Goal: Task Accomplishment & Management: Manage account settings

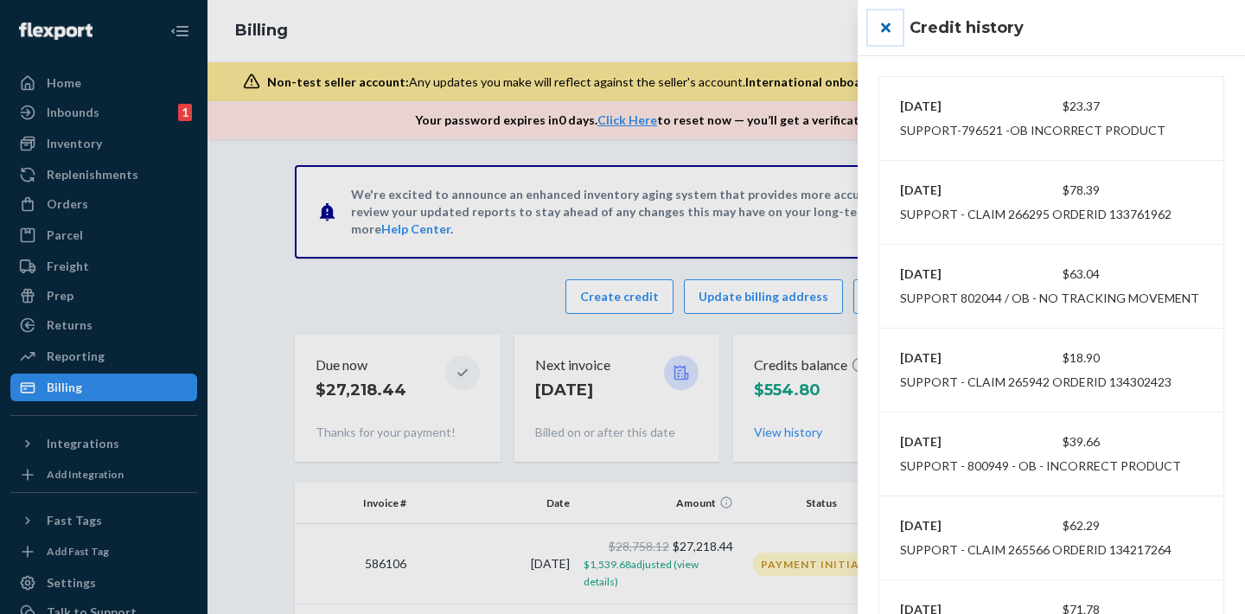
click at [884, 33] on button "close" at bounding box center [885, 27] width 35 height 35
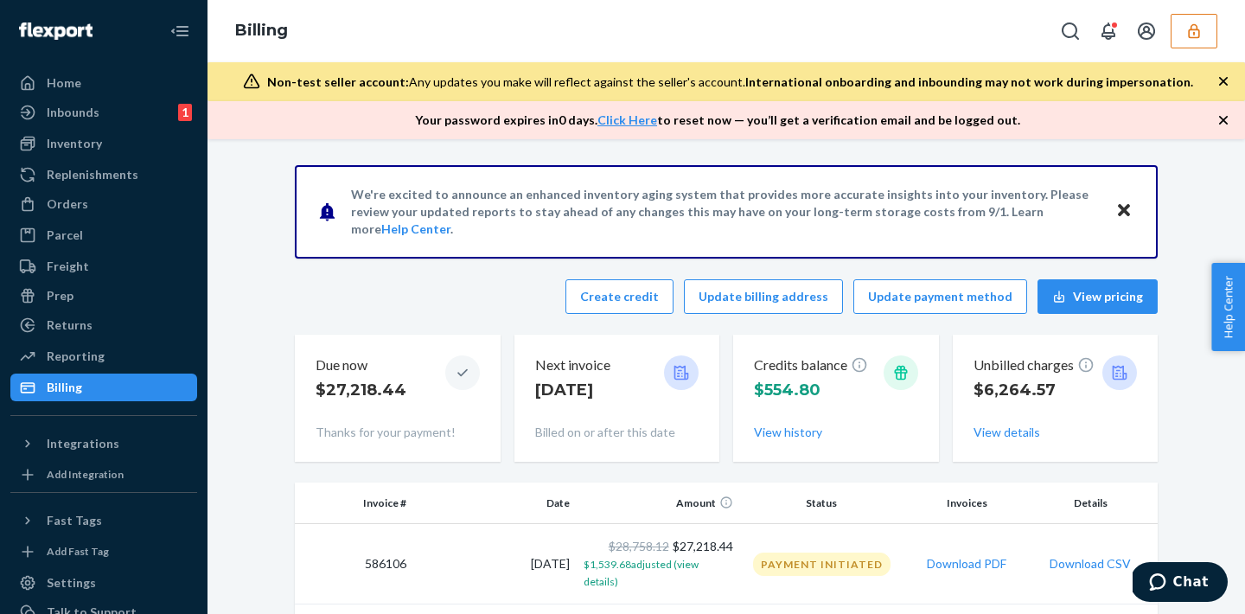
click at [1196, 38] on icon "button" at bounding box center [1193, 30] width 17 height 17
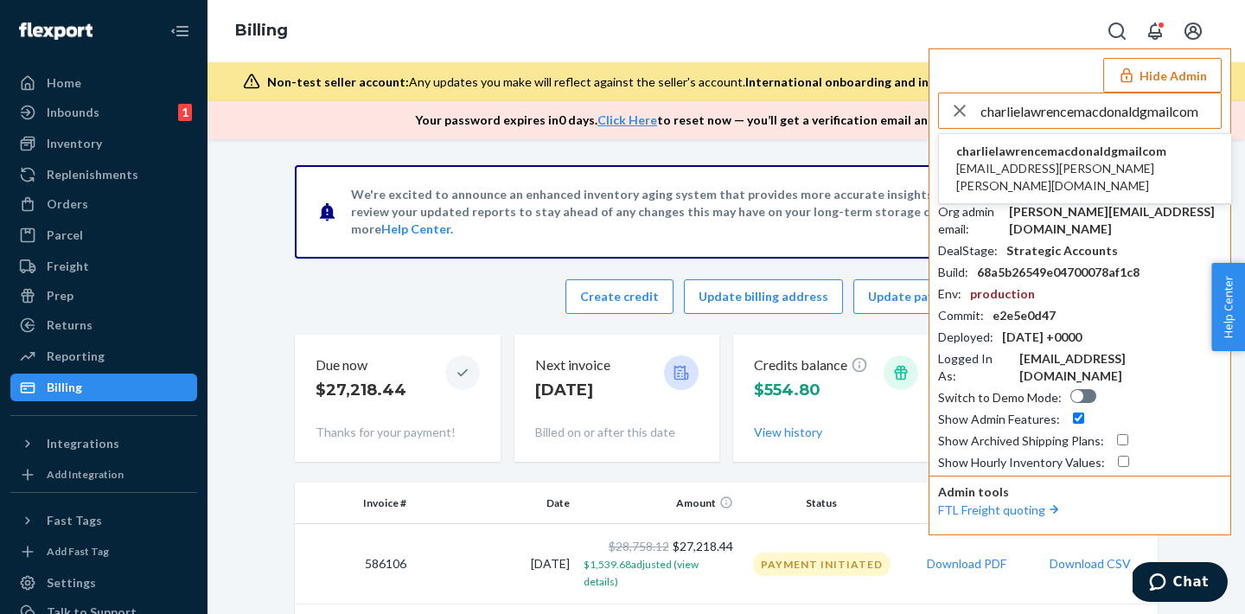
type input "charlielawrencemacdonaldgmailcom"
click at [1010, 148] on span "charlielawrencemacdonaldgmailcom" at bounding box center [1085, 151] width 258 height 17
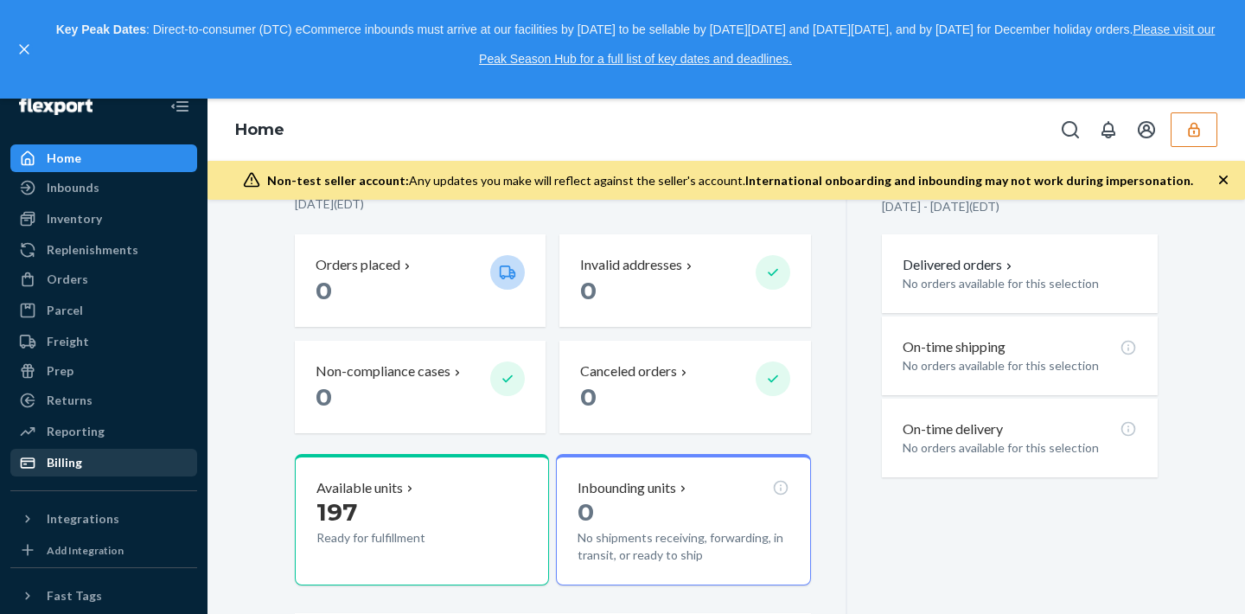
scroll to position [26, 0]
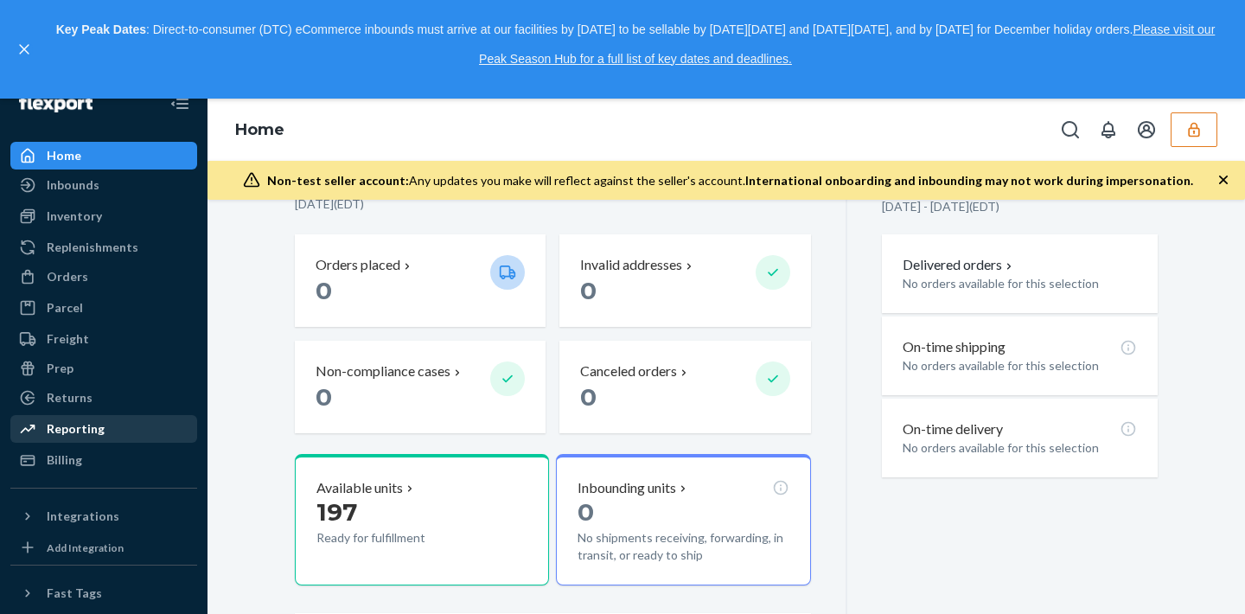
click at [100, 432] on div "Reporting" at bounding box center [103, 429] width 183 height 24
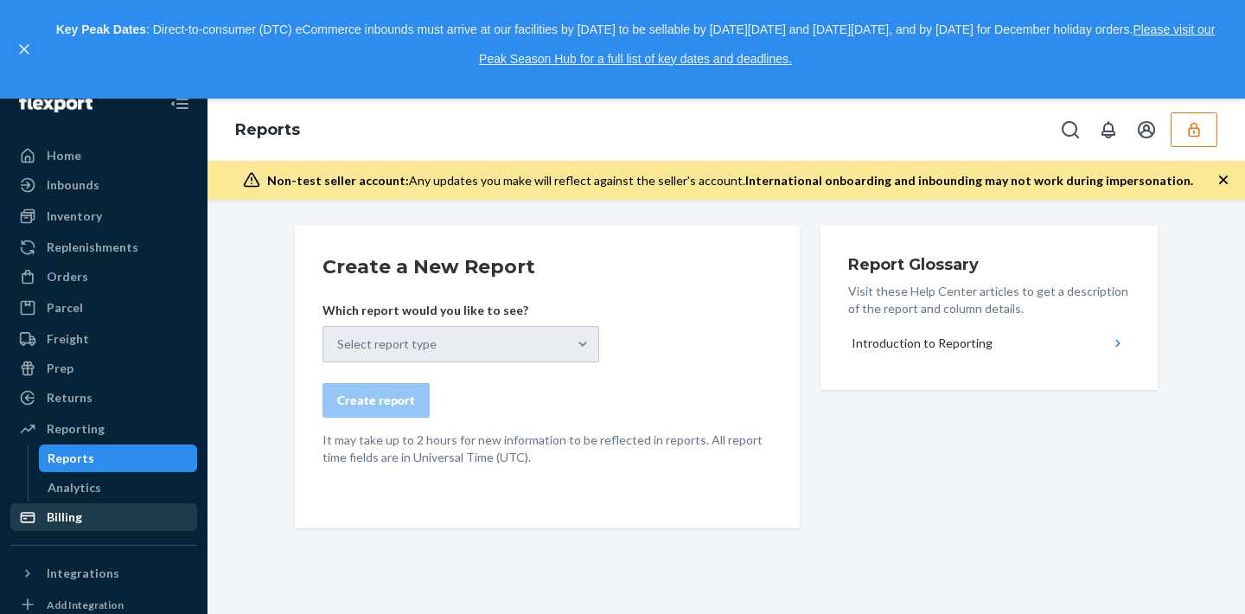
click at [83, 516] on div "Billing" at bounding box center [103, 517] width 183 height 24
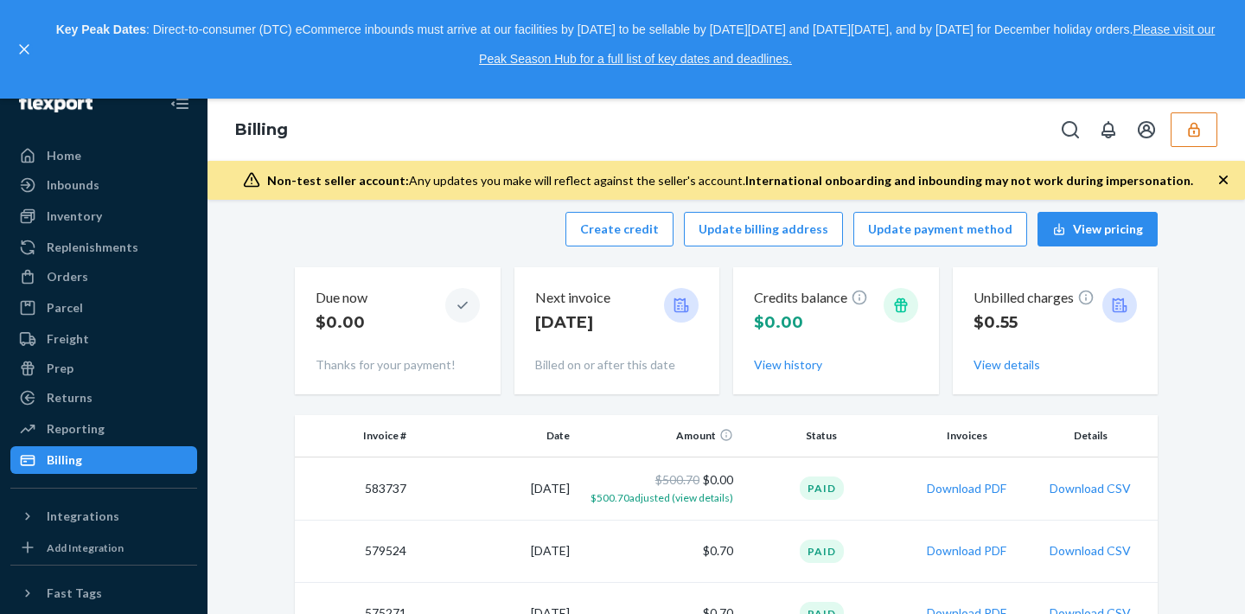
scroll to position [16, 0]
click at [376, 490] on td "583737" at bounding box center [354, 486] width 118 height 63
copy td "583737"
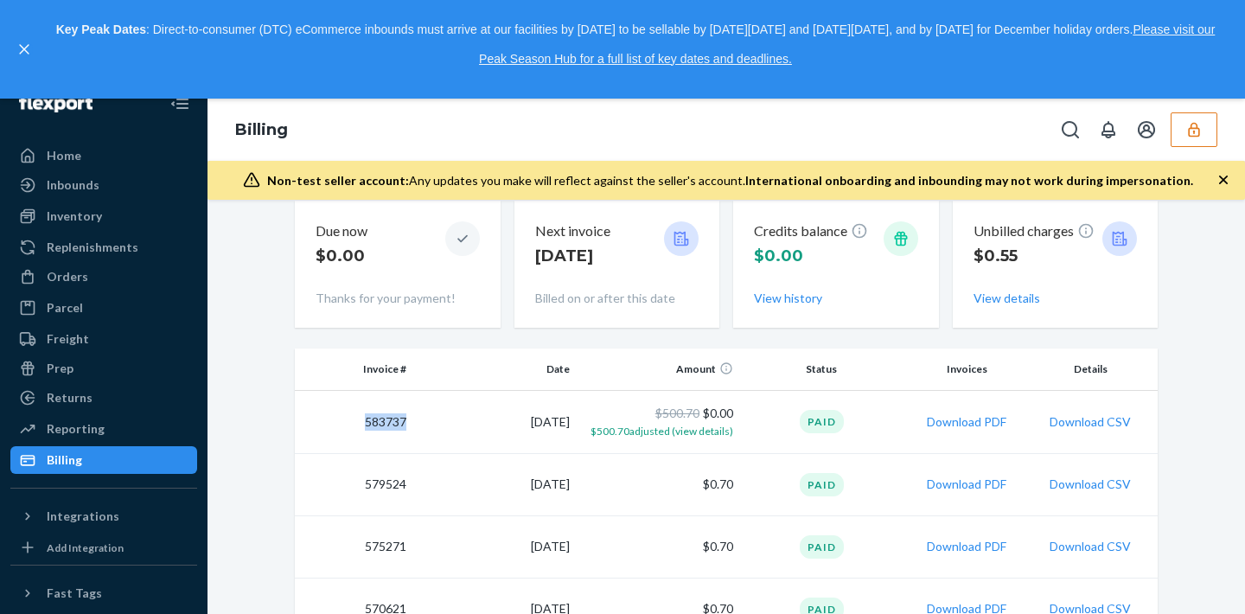
scroll to position [78, 0]
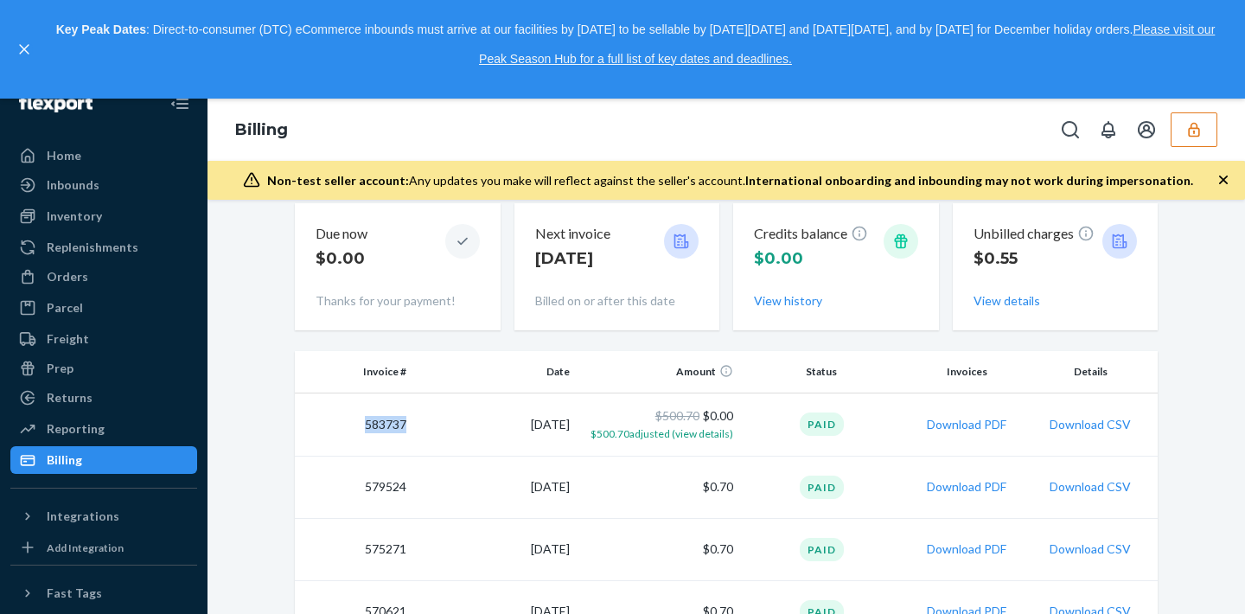
click at [1188, 126] on icon "button" at bounding box center [1193, 129] width 17 height 17
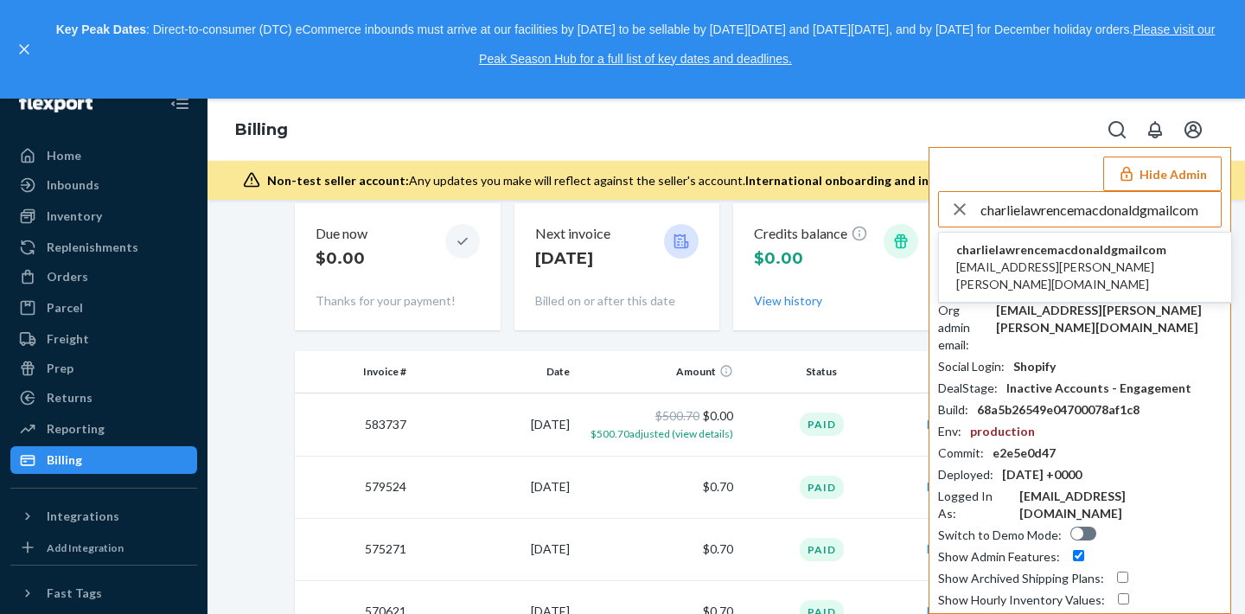
type input "charlielawrencemacdonaldgmailcom"
click at [1004, 268] on span "charlie.lawrence.macdonald@gmail.com" at bounding box center [1085, 276] width 258 height 35
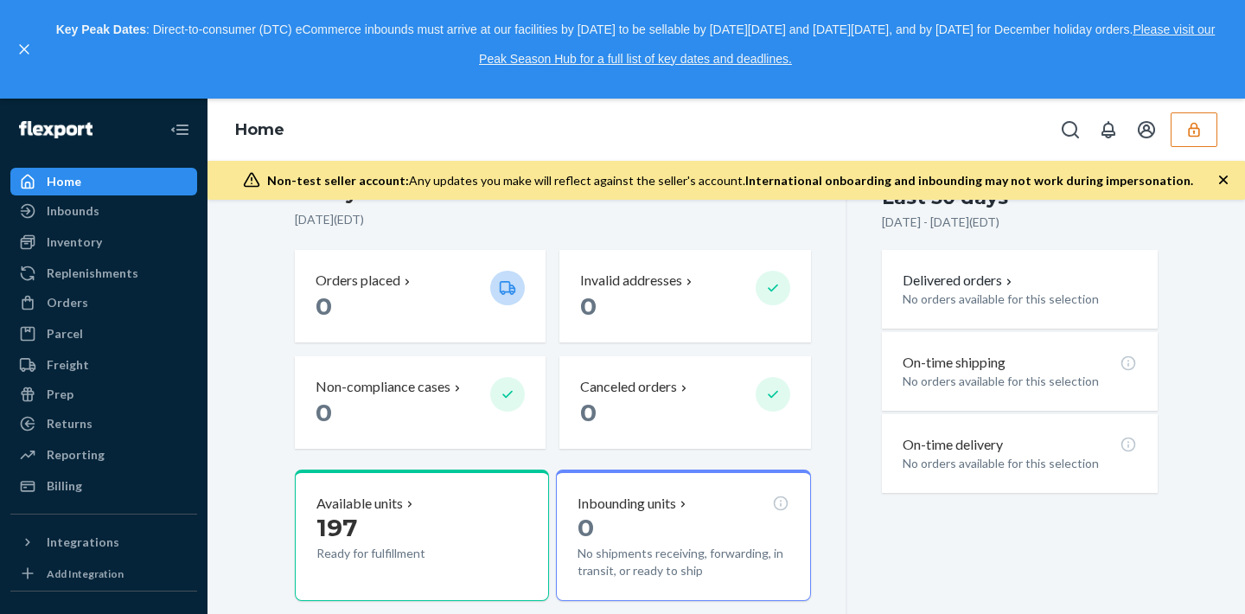
scroll to position [413, 0]
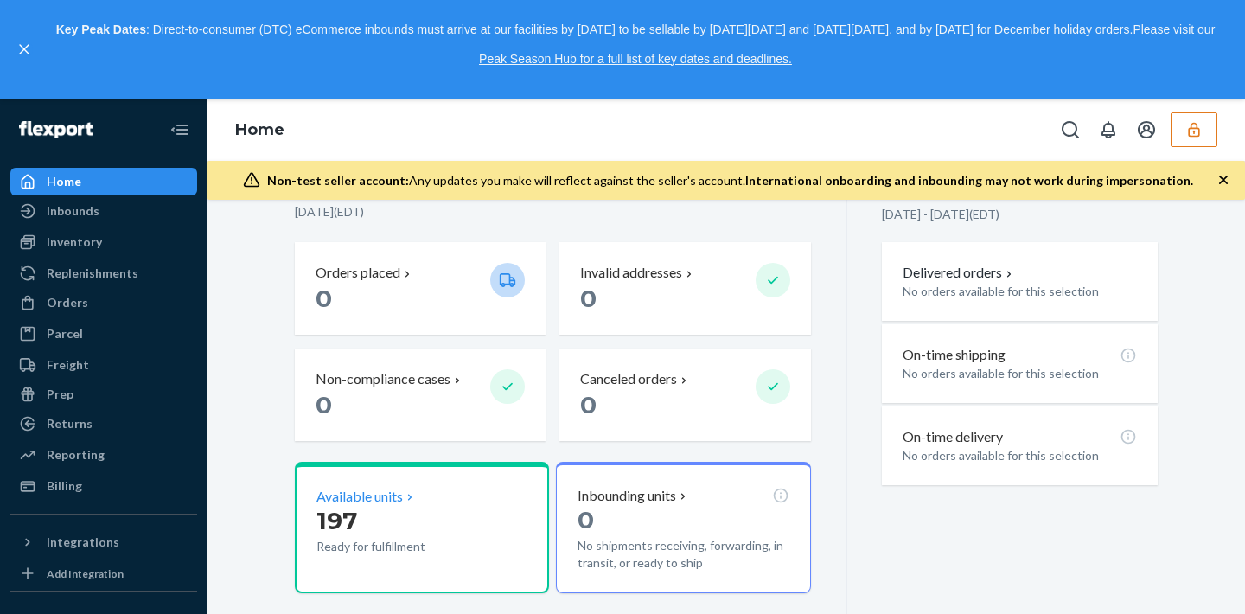
click at [444, 514] on p "197" at bounding box center [396, 520] width 160 height 31
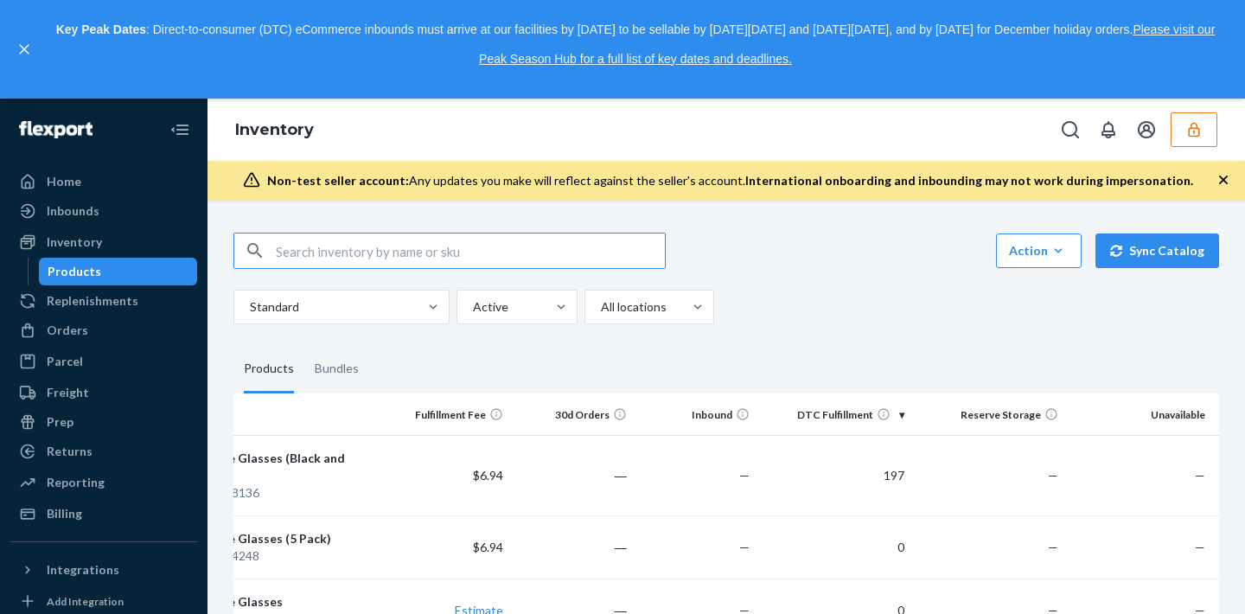
click at [1202, 124] on icon "button" at bounding box center [1193, 129] width 17 height 17
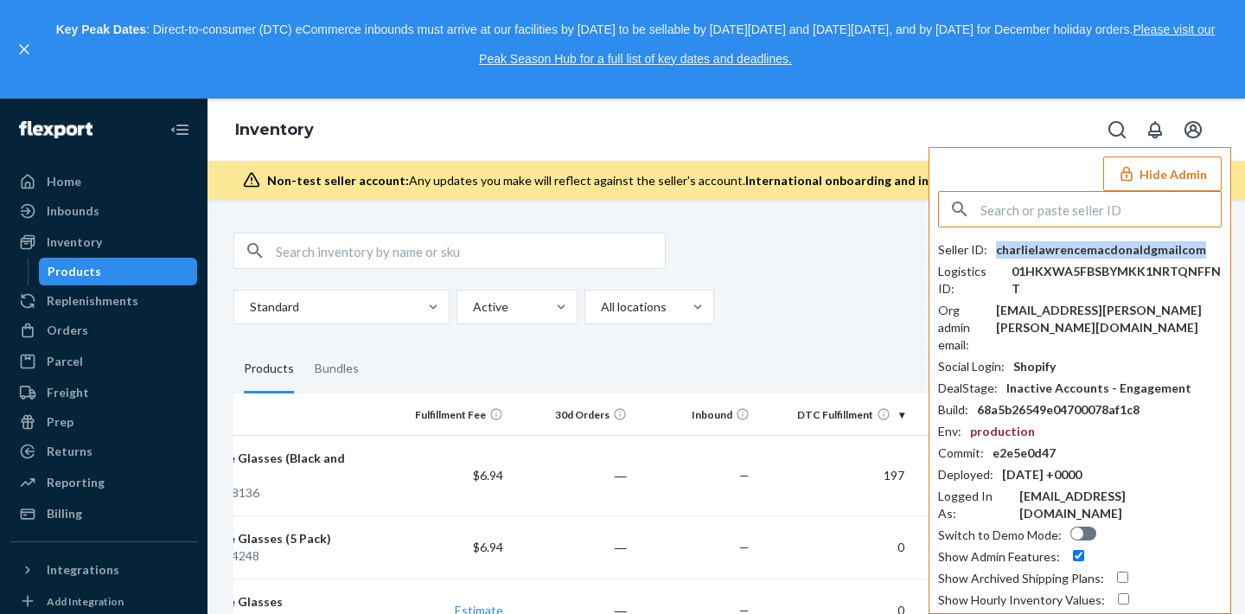
click at [1037, 248] on div "charlielawrencemacdonaldgmailcom" at bounding box center [1101, 249] width 210 height 17
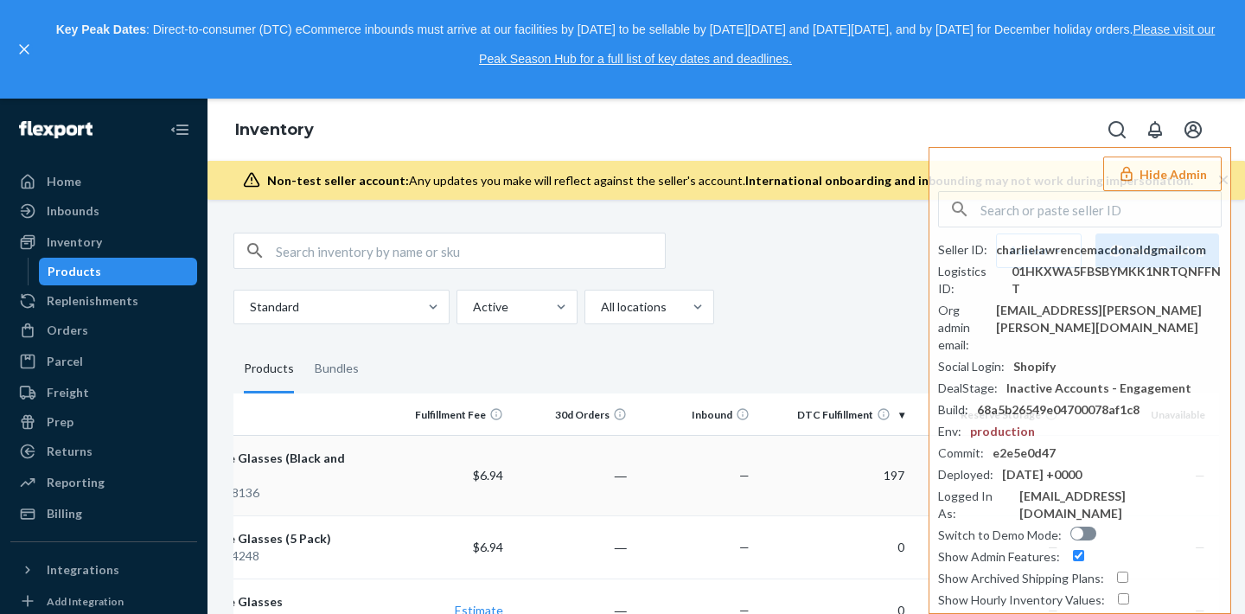
click at [620, 457] on td "―" at bounding box center [572, 475] width 124 height 80
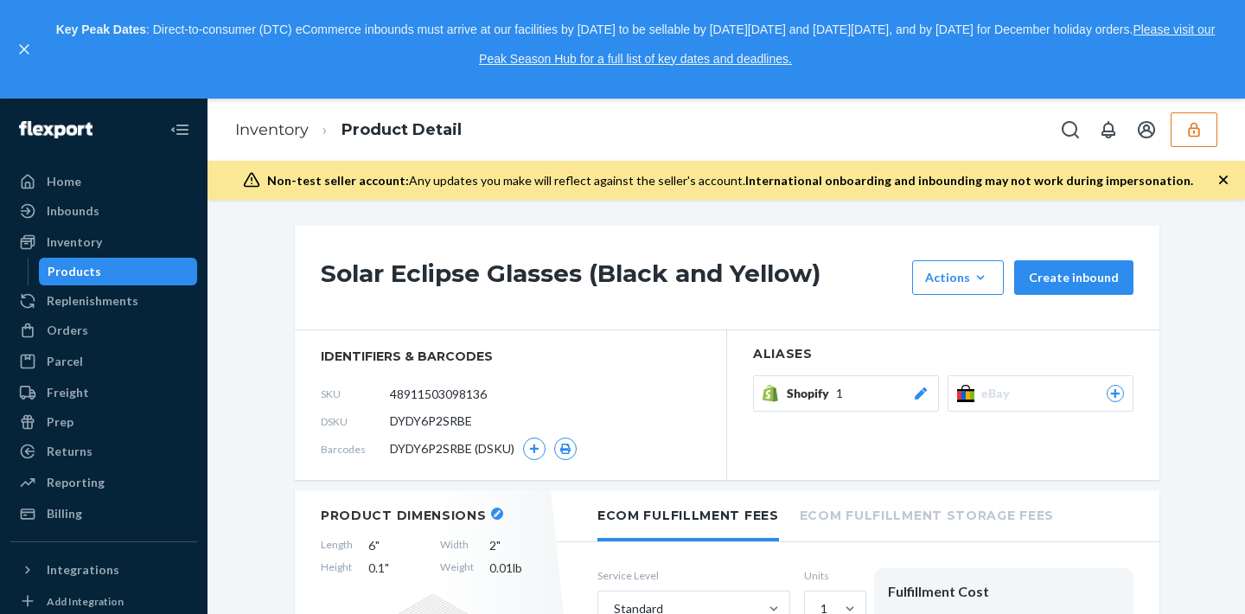
click at [446, 418] on span "DYDY6P2SRBE" at bounding box center [431, 420] width 82 height 17
copy span "DYDY6P2SRBE"
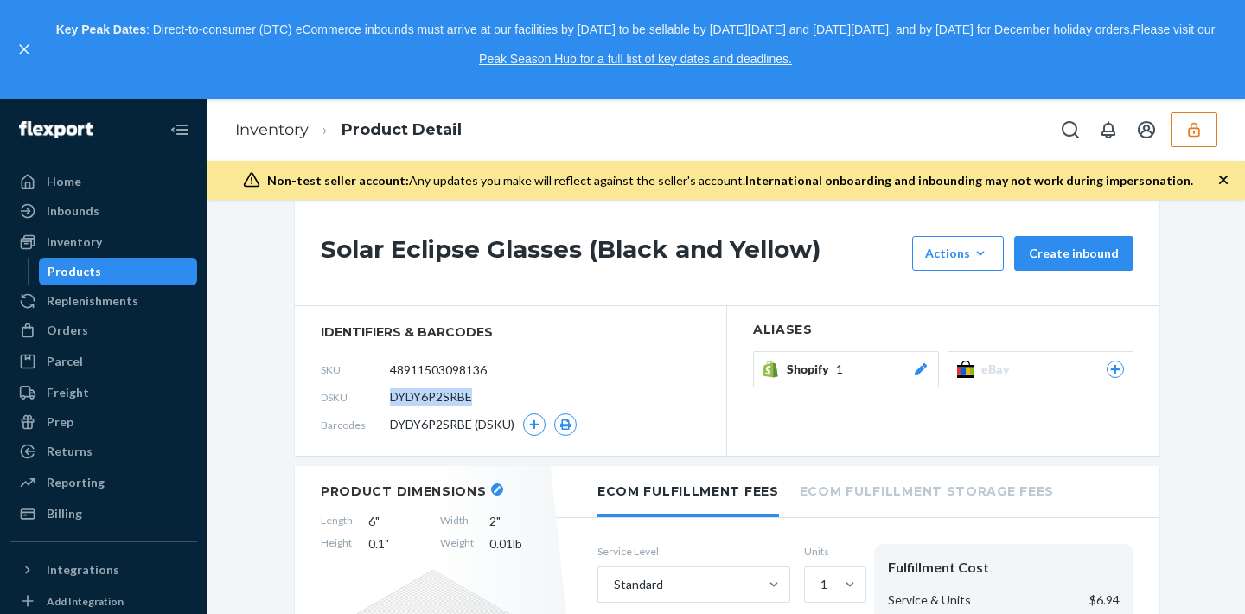
scroll to position [22, 0]
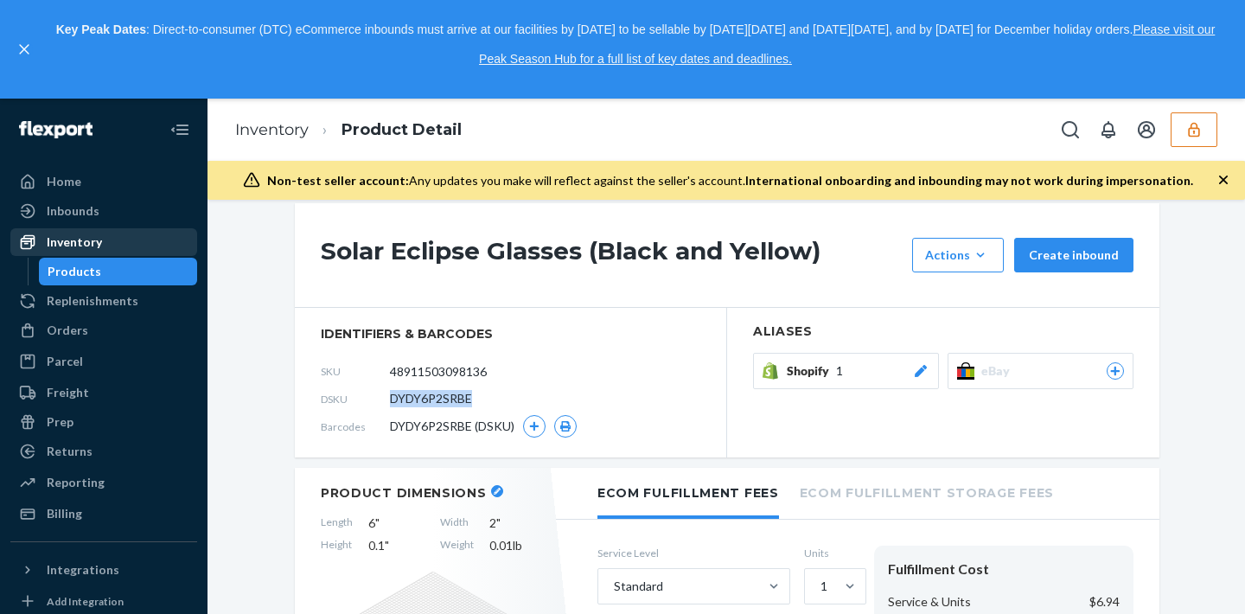
click at [62, 250] on div "Inventory" at bounding box center [74, 241] width 55 height 17
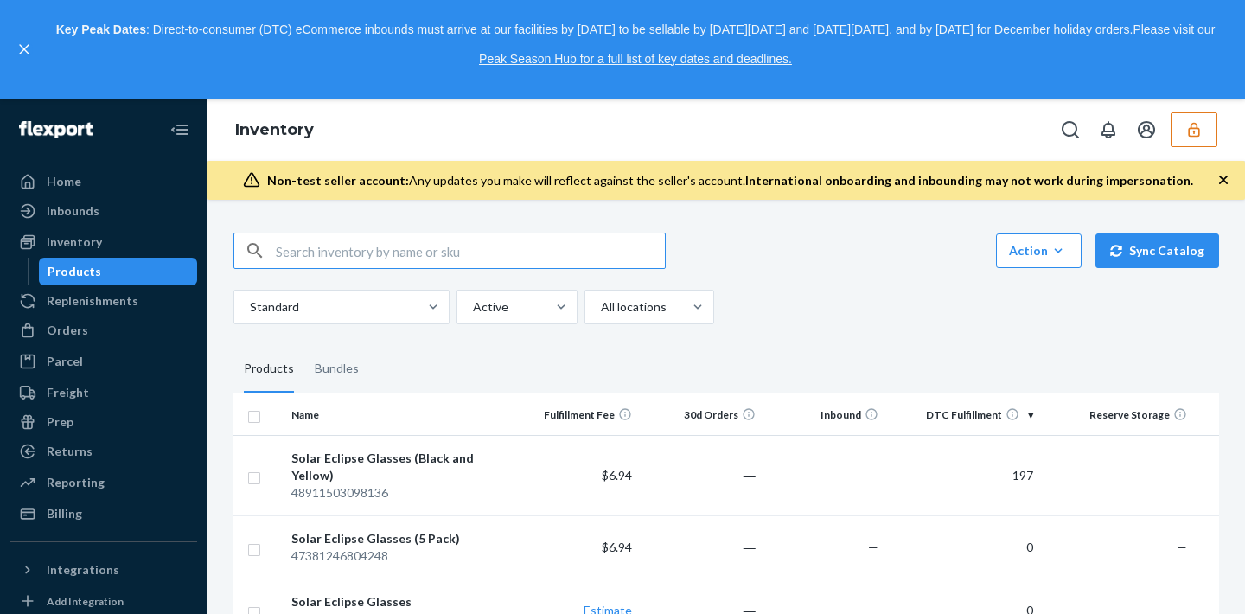
click at [1016, 281] on div "Action Create product Create bundle Bulk create products Bulk update products B…" at bounding box center [726, 279] width 986 height 92
click at [1038, 248] on div "Action" at bounding box center [1039, 250] width 60 height 17
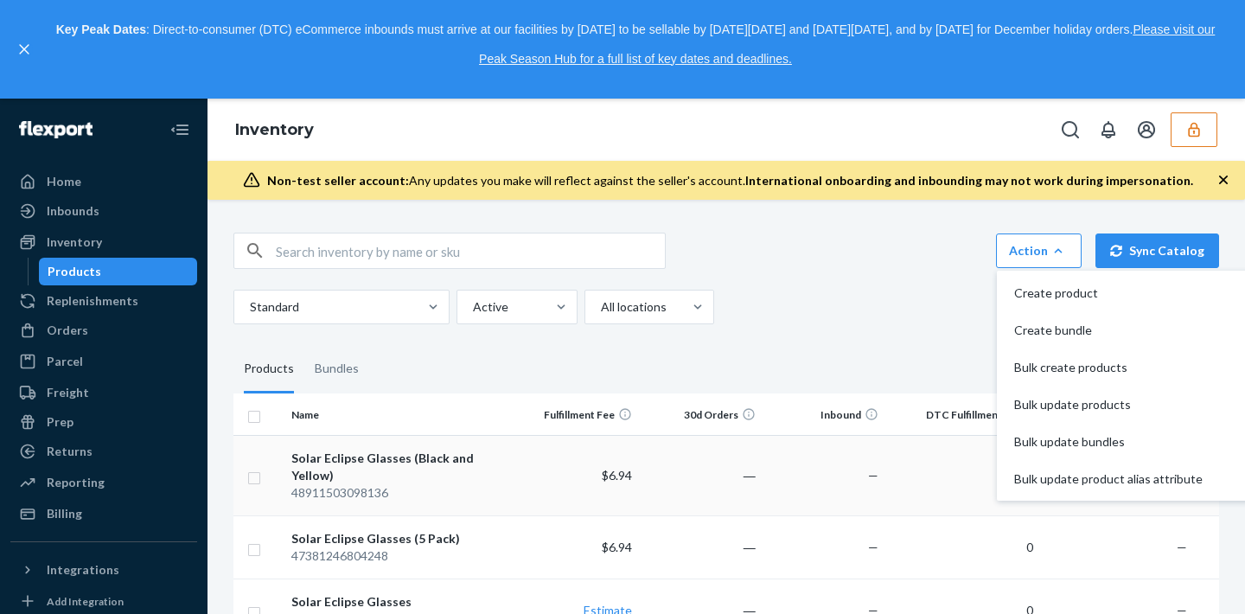
click at [257, 467] on input "checkbox" at bounding box center [254, 476] width 14 height 18
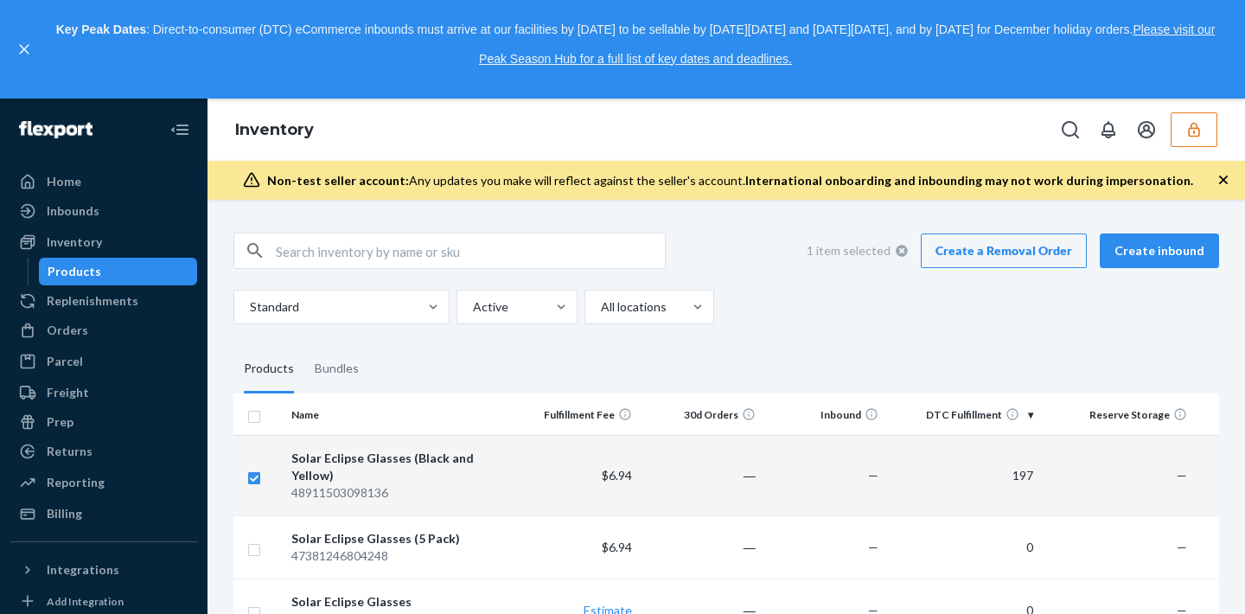
checkbox input "true"
click at [974, 255] on link "Create a Removal Order" at bounding box center [1004, 250] width 166 height 35
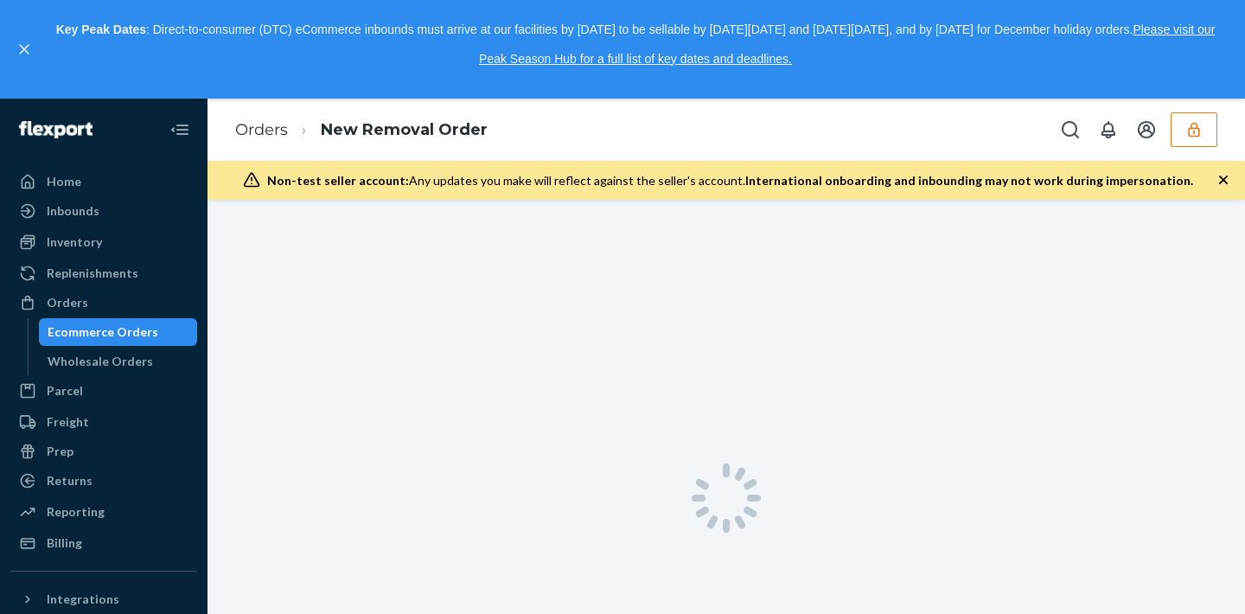
scroll to position [10, 0]
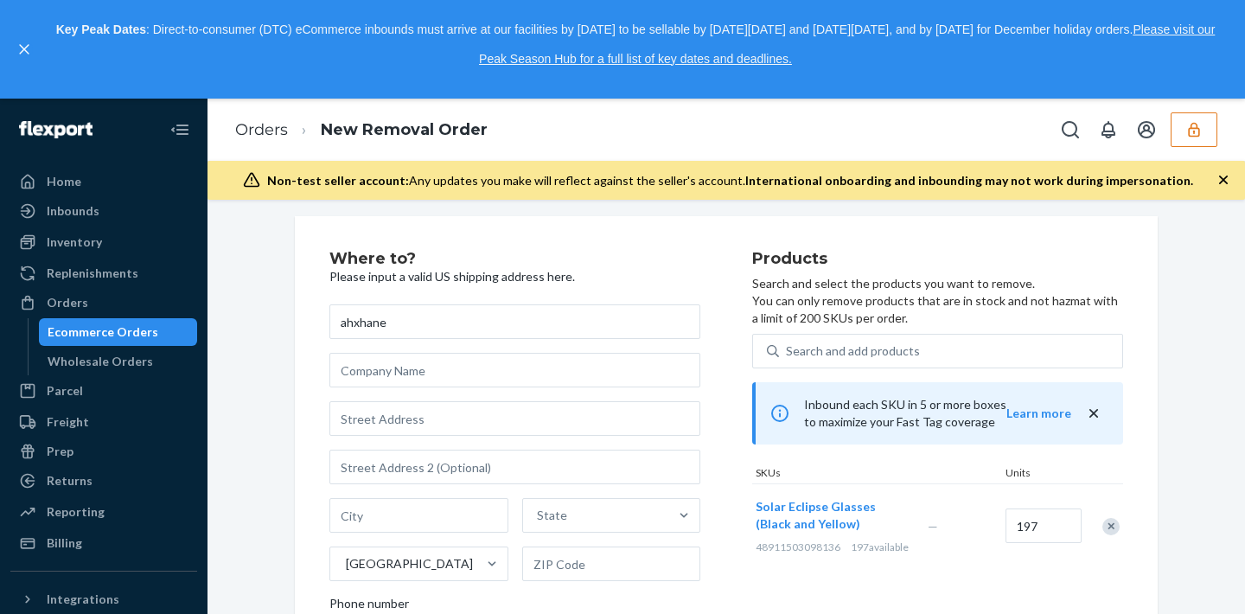
type input "ahxhane"
click at [472, 437] on div "ahxhane State United States Phone number Freight delivery allowed Liftgate requ…" at bounding box center [514, 561] width 371 height 515
click at [462, 423] on input "text" at bounding box center [514, 418] width 371 height 35
type input "1230 W Peachtree St NW"
type input "Atlanta"
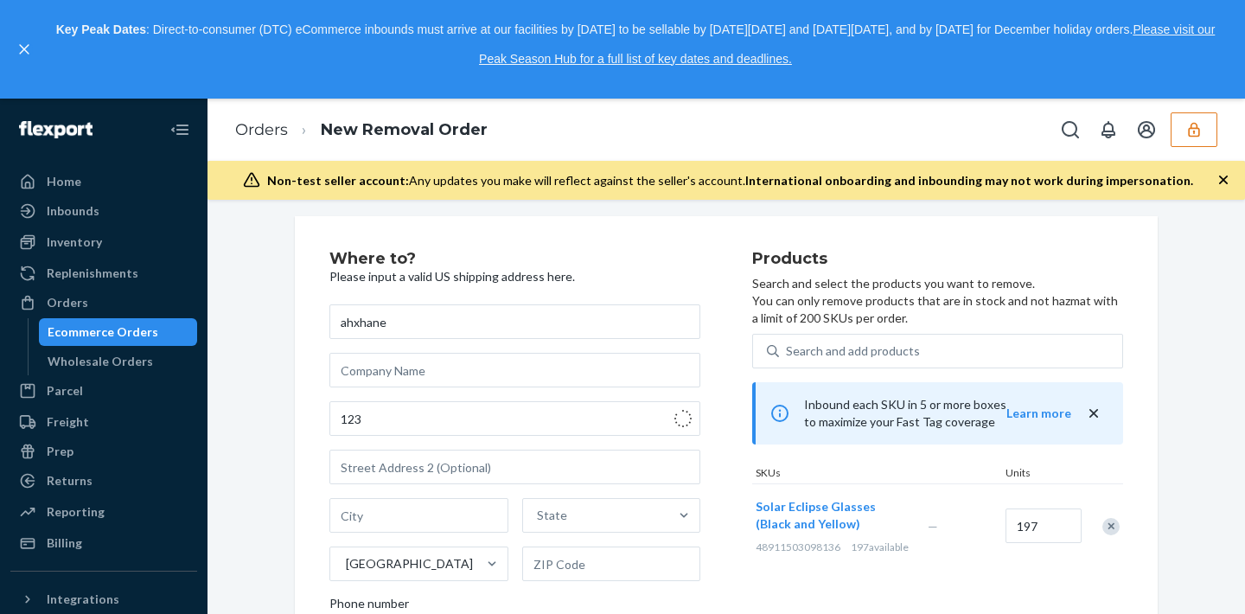
type input "30309"
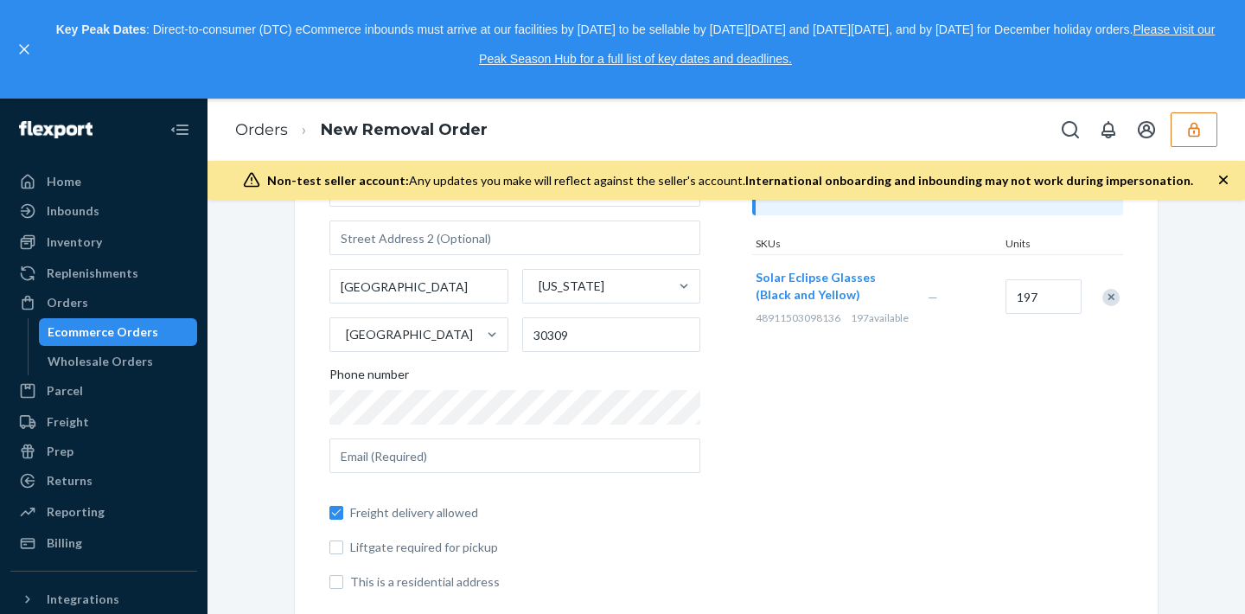
scroll to position [263, 0]
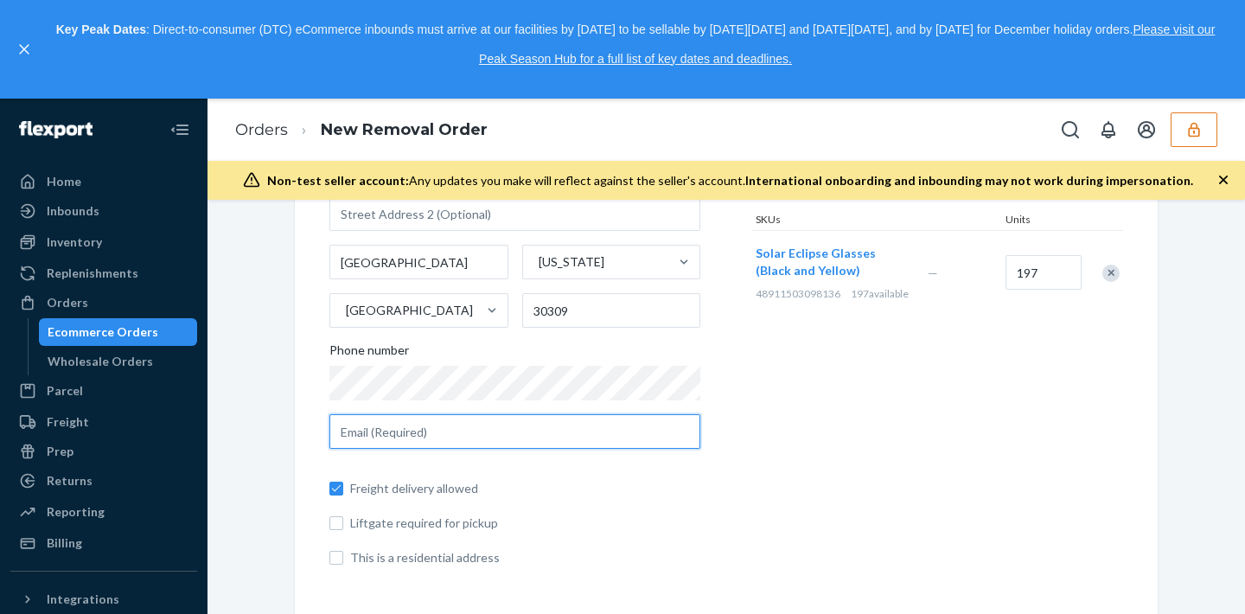
click at [412, 444] on input "text" at bounding box center [514, 431] width 371 height 35
type input "ajbfc@yahoo.com"
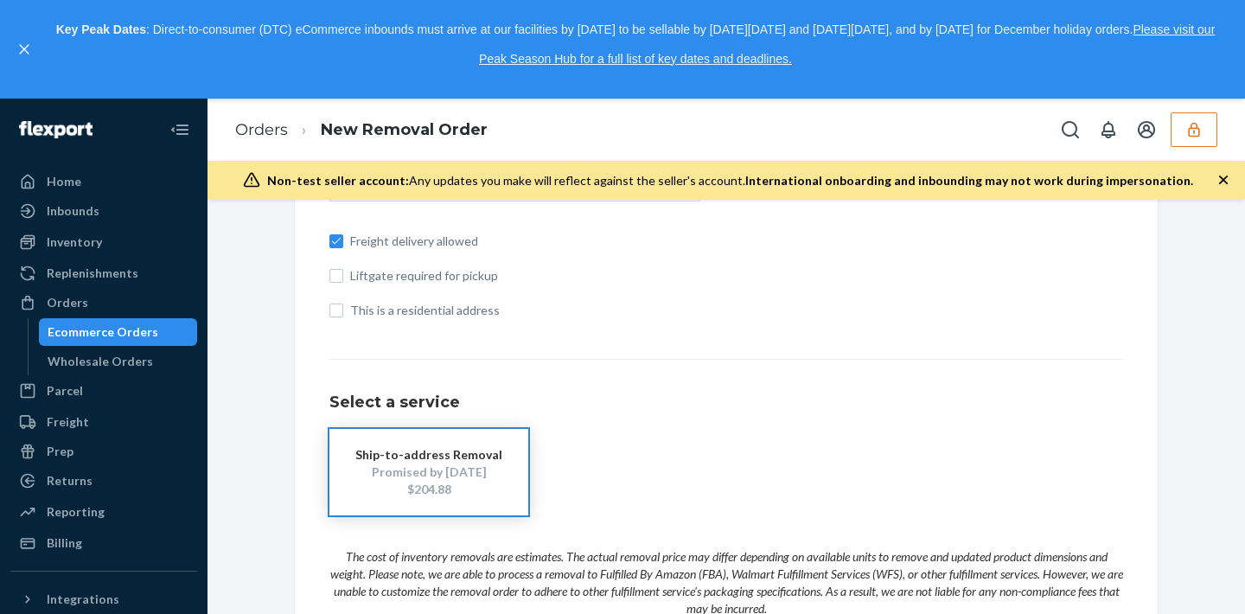
scroll to position [26, 0]
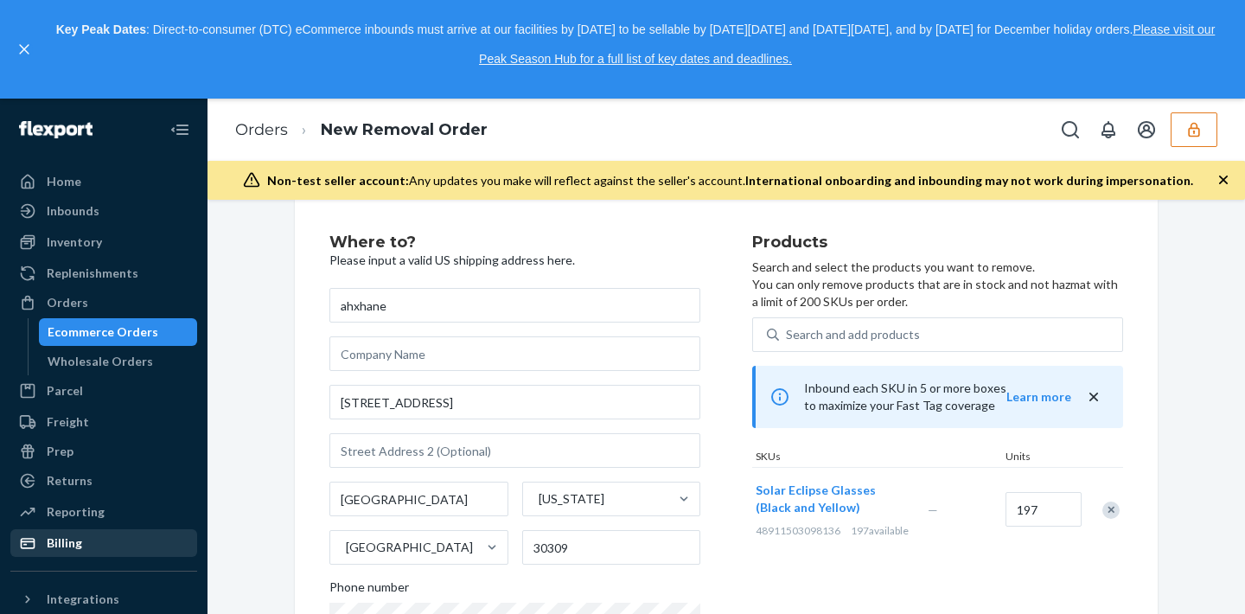
click at [107, 546] on div "Billing" at bounding box center [103, 543] width 183 height 24
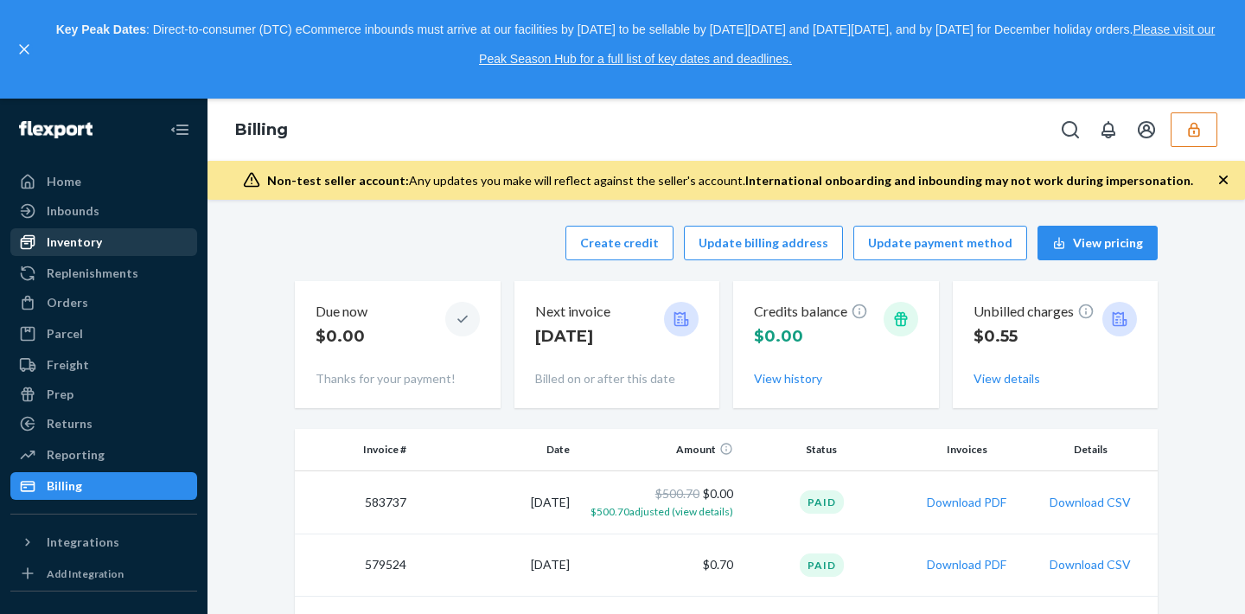
click at [33, 241] on icon at bounding box center [28, 242] width 15 height 15
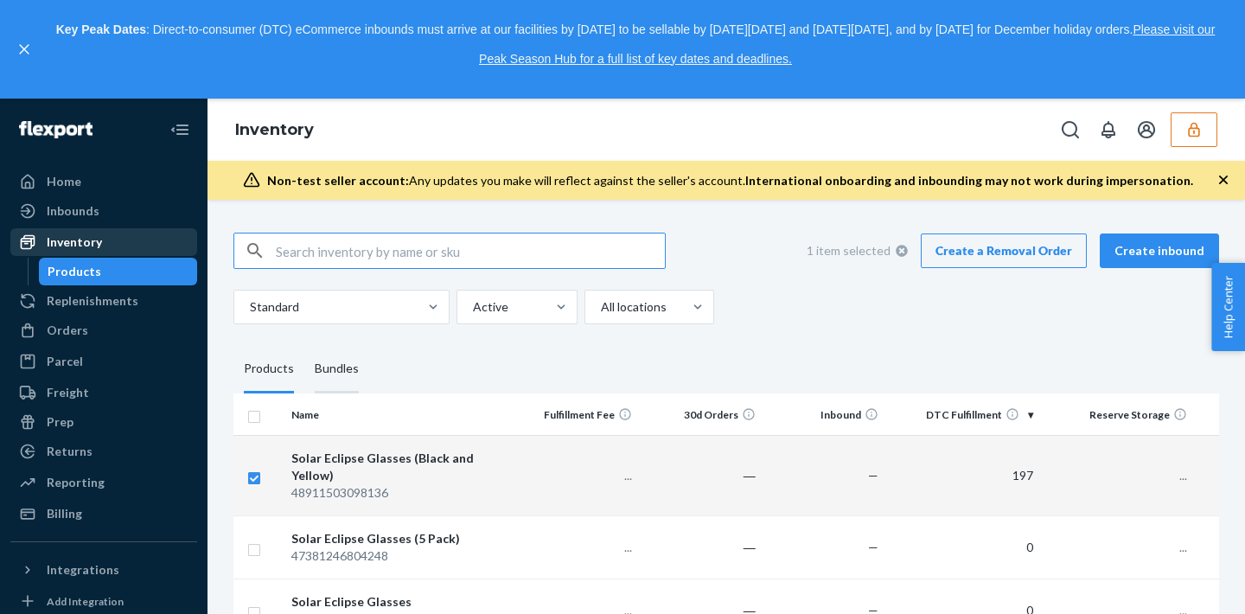
checkbox input "true"
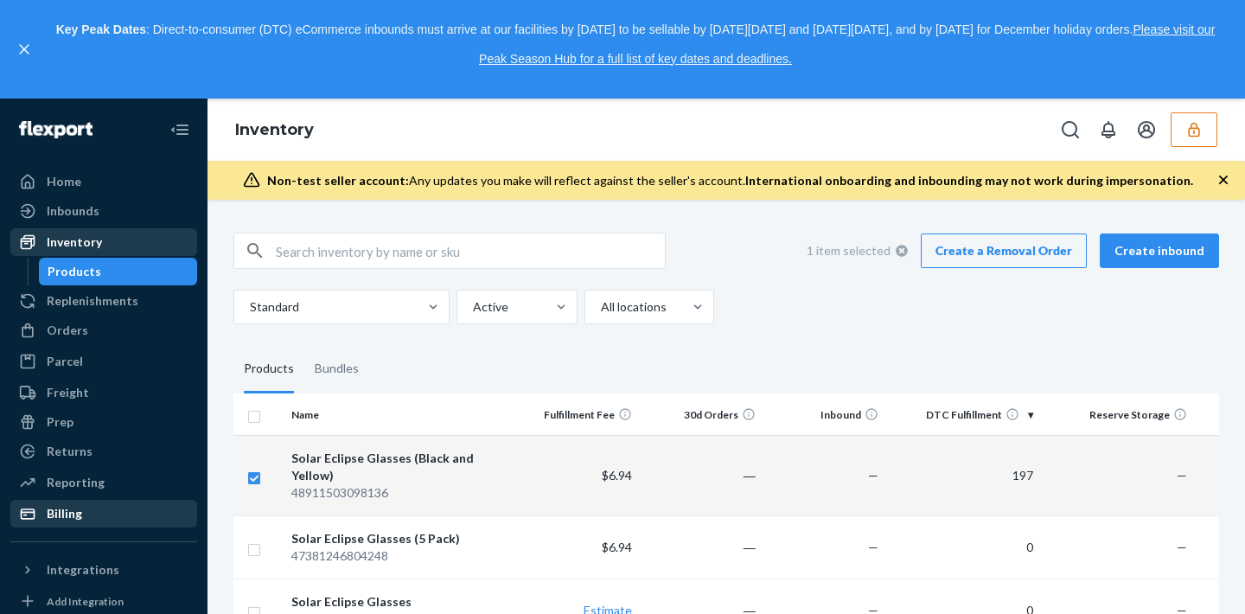
click at [66, 521] on div "Billing" at bounding box center [64, 513] width 35 height 17
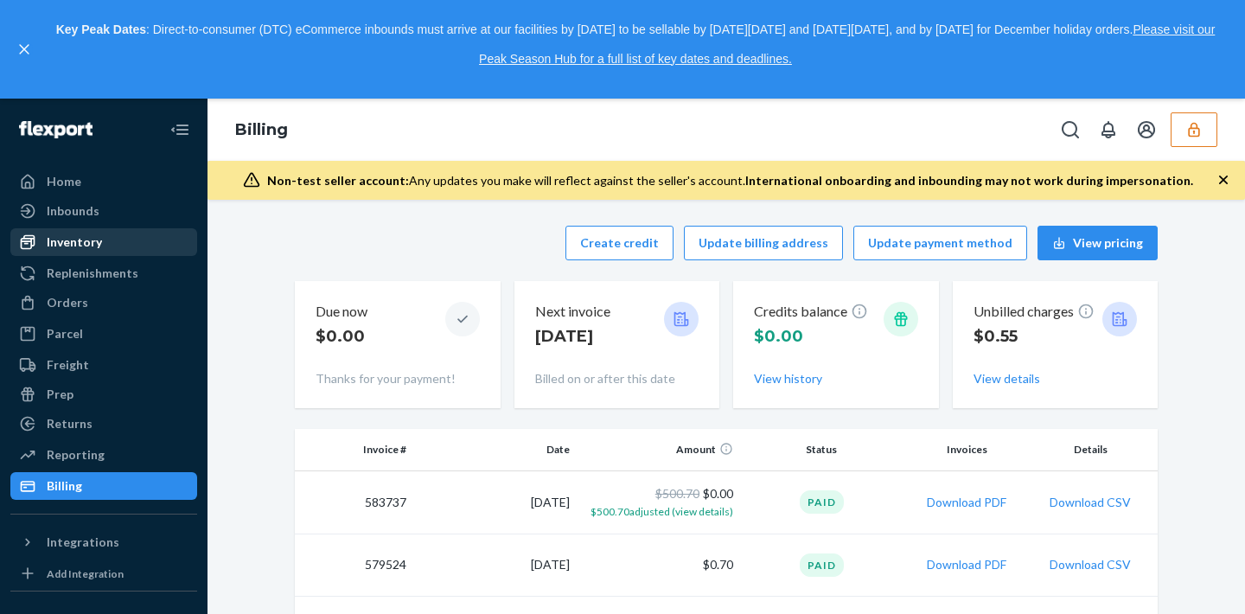
click at [118, 232] on div "Inventory" at bounding box center [103, 242] width 183 height 24
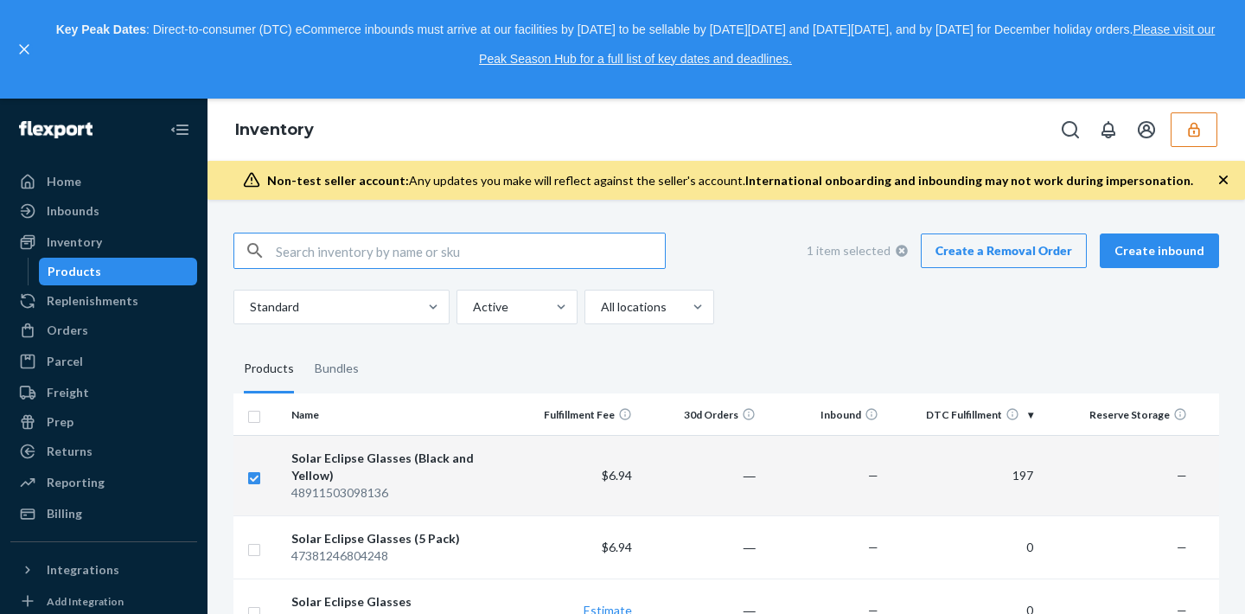
click at [252, 472] on input "checkbox" at bounding box center [254, 476] width 14 height 18
checkbox input "false"
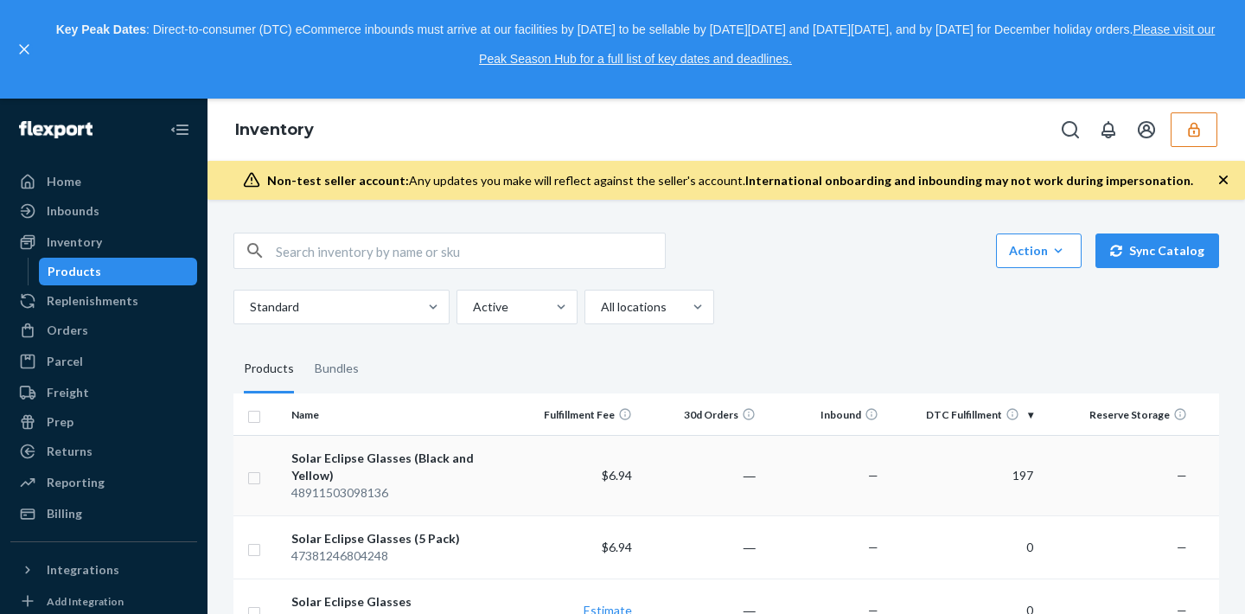
click at [797, 469] on td "—" at bounding box center [825, 475] width 124 height 80
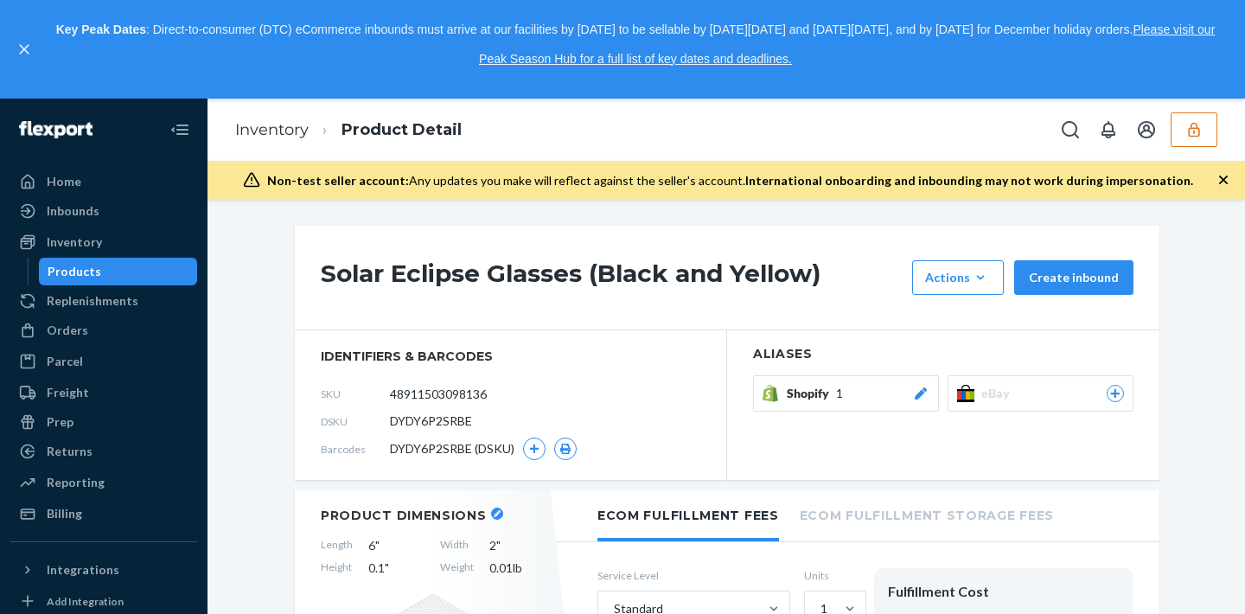
click at [433, 422] on span "DYDY6P2SRBE" at bounding box center [431, 420] width 82 height 17
copy span "DYDY6P2SRBE"
click at [97, 182] on div "Home" at bounding box center [103, 181] width 183 height 24
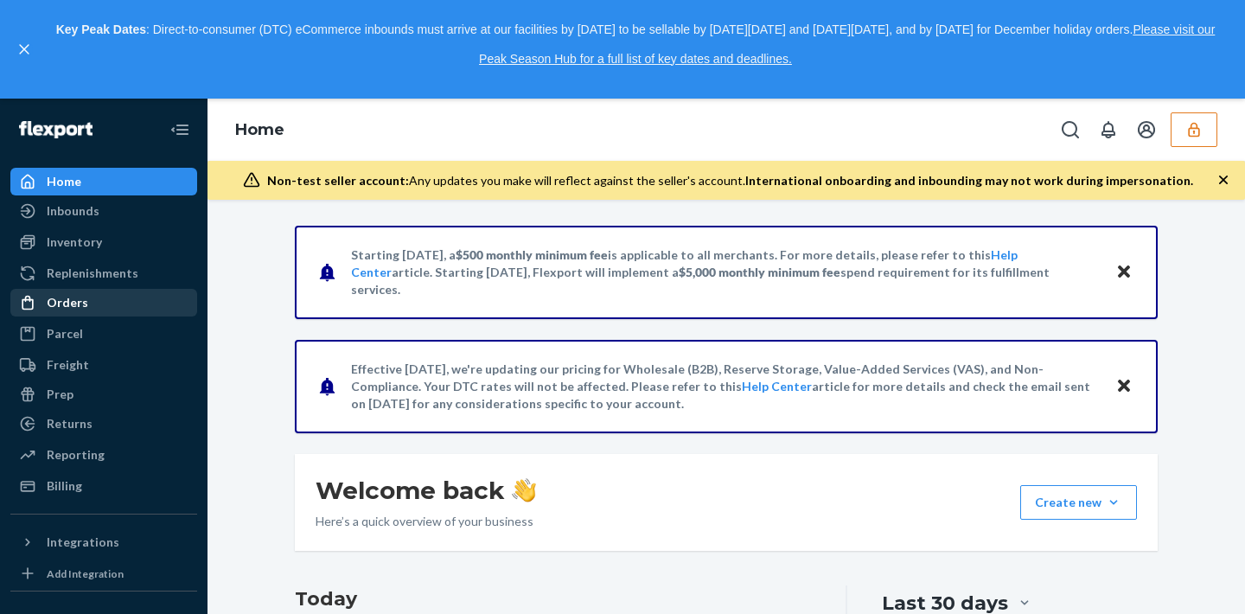
click at [103, 304] on div "Orders" at bounding box center [103, 303] width 183 height 24
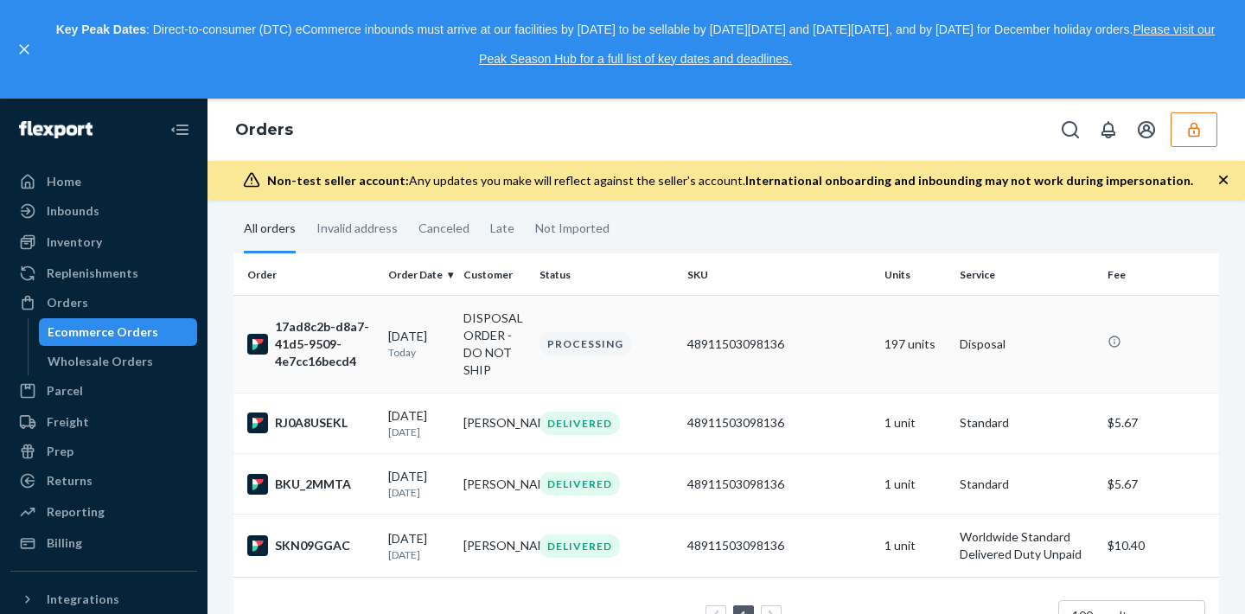
scroll to position [93, 0]
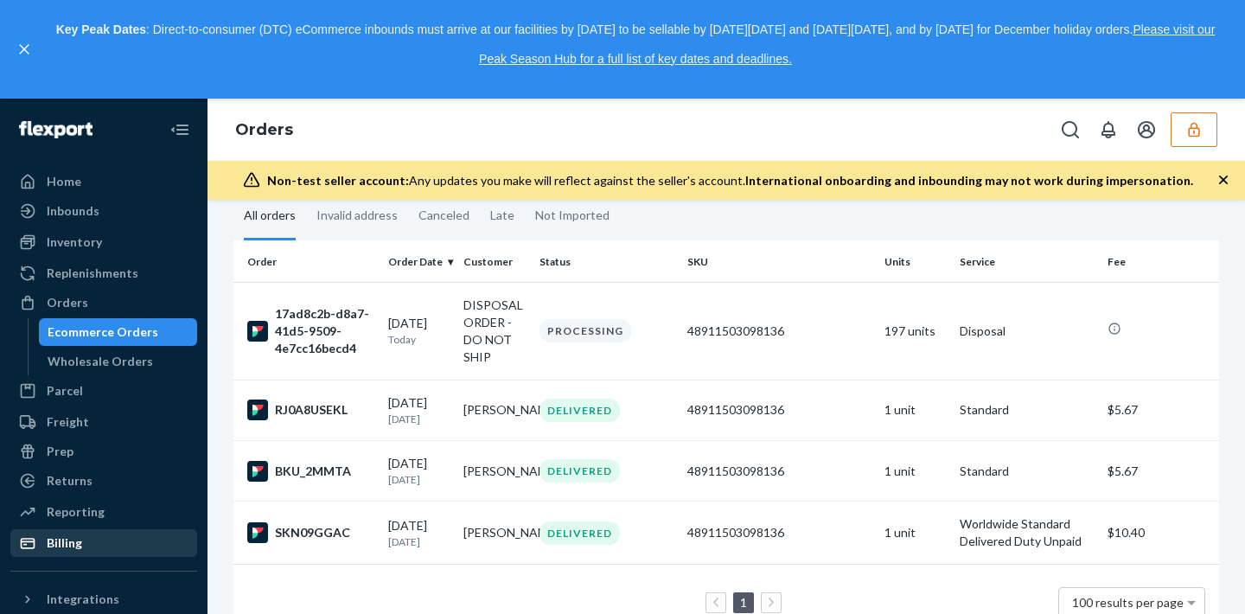
click at [90, 548] on div "Billing" at bounding box center [103, 543] width 183 height 24
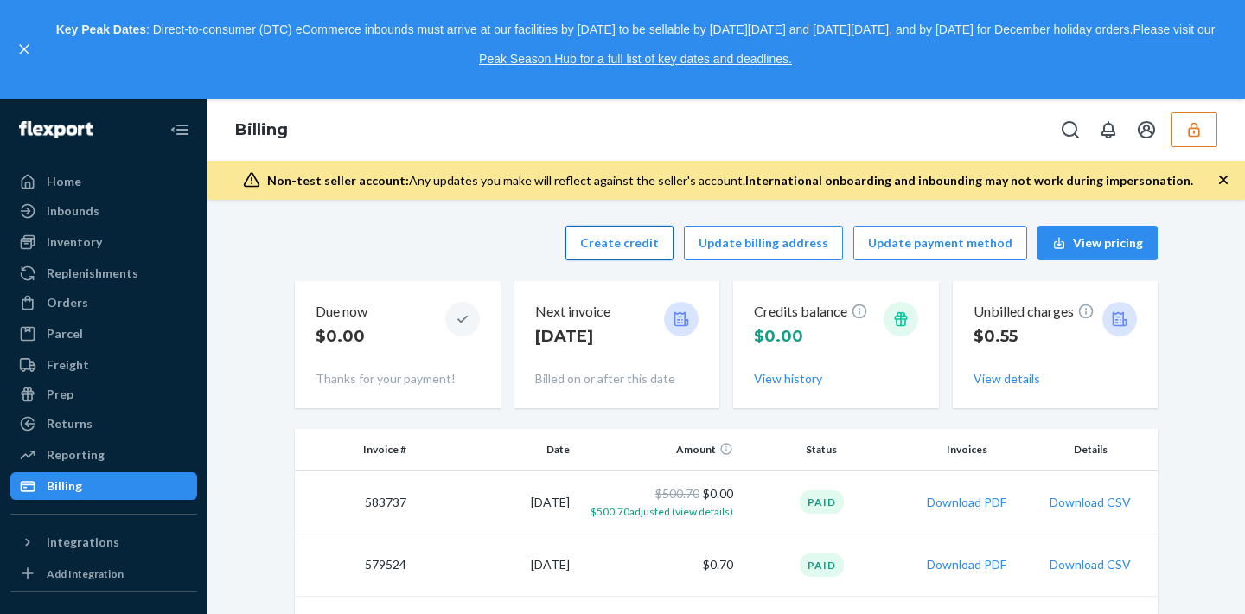
click at [648, 243] on button "Create credit" at bounding box center [619, 243] width 108 height 35
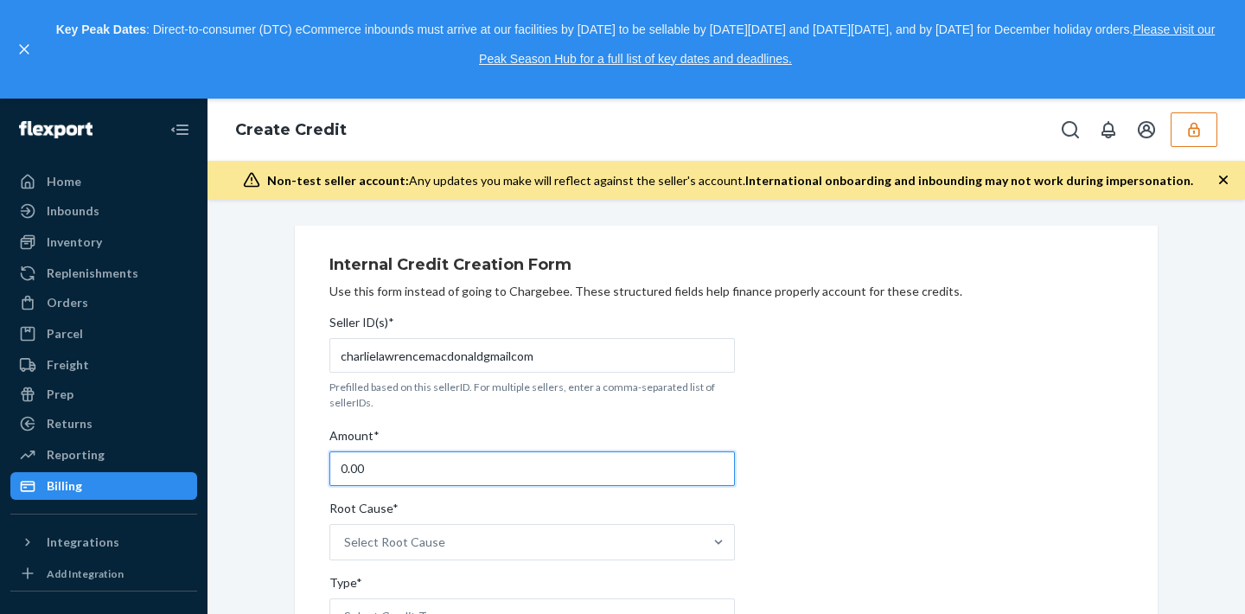
click at [496, 478] on input "0.00" at bounding box center [532, 468] width 406 height 35
type input "0"
type input "2"
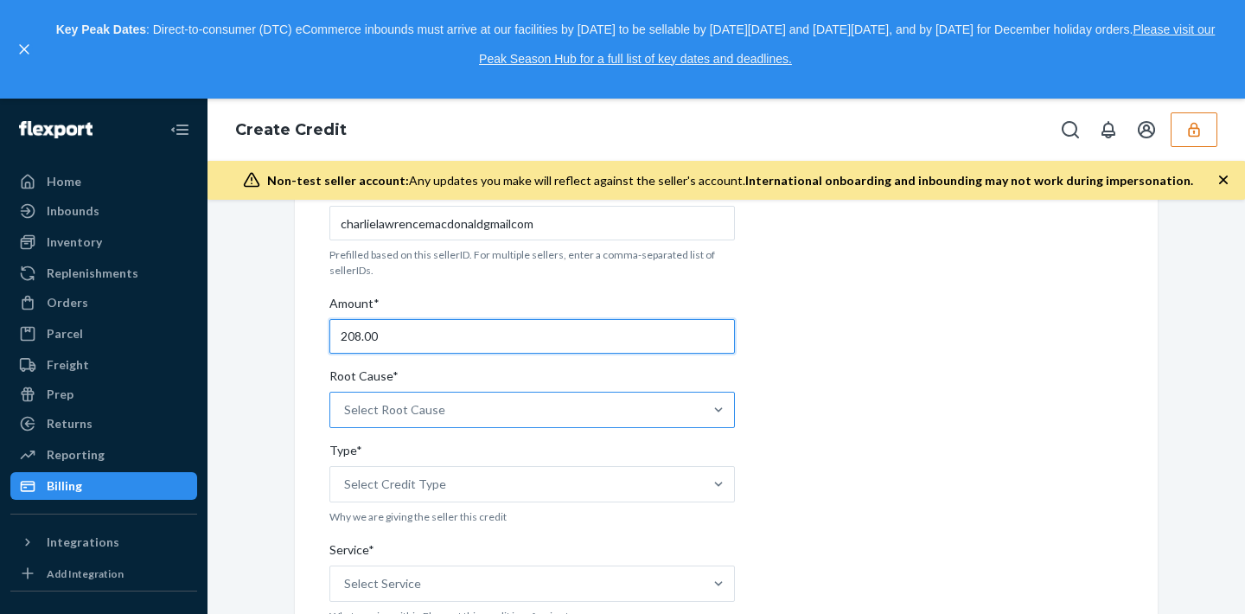
type input "208.00"
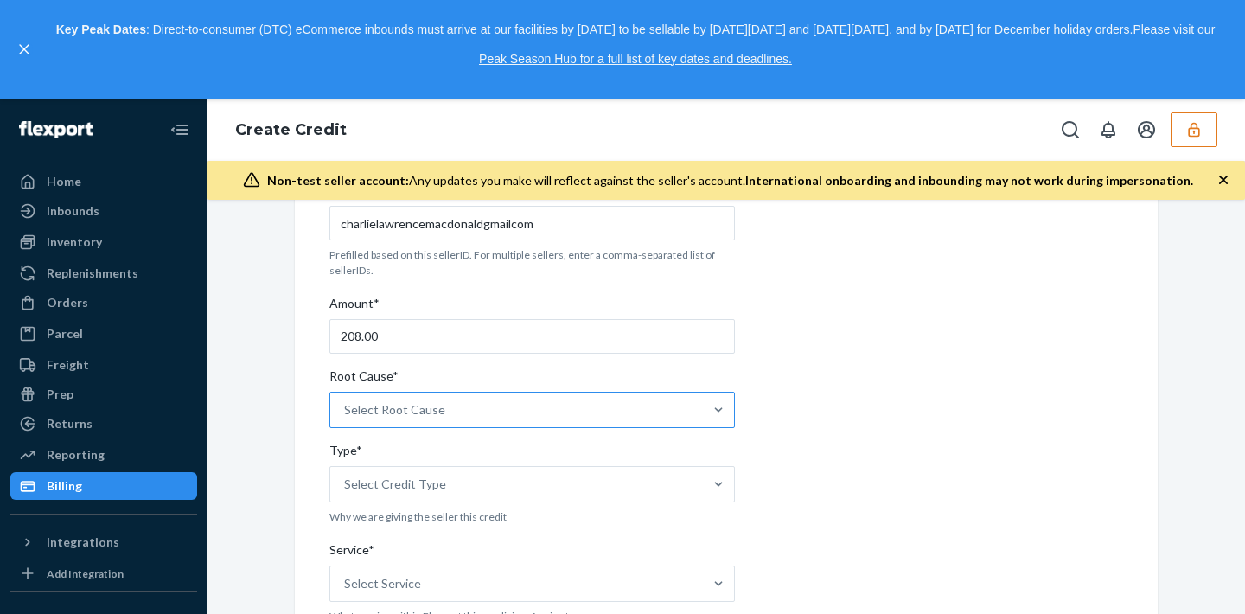
click at [466, 416] on div "Select Root Cause" at bounding box center [516, 410] width 373 height 35
click at [346, 416] on input "Root Cause* Select Root Cause" at bounding box center [345, 409] width 2 height 17
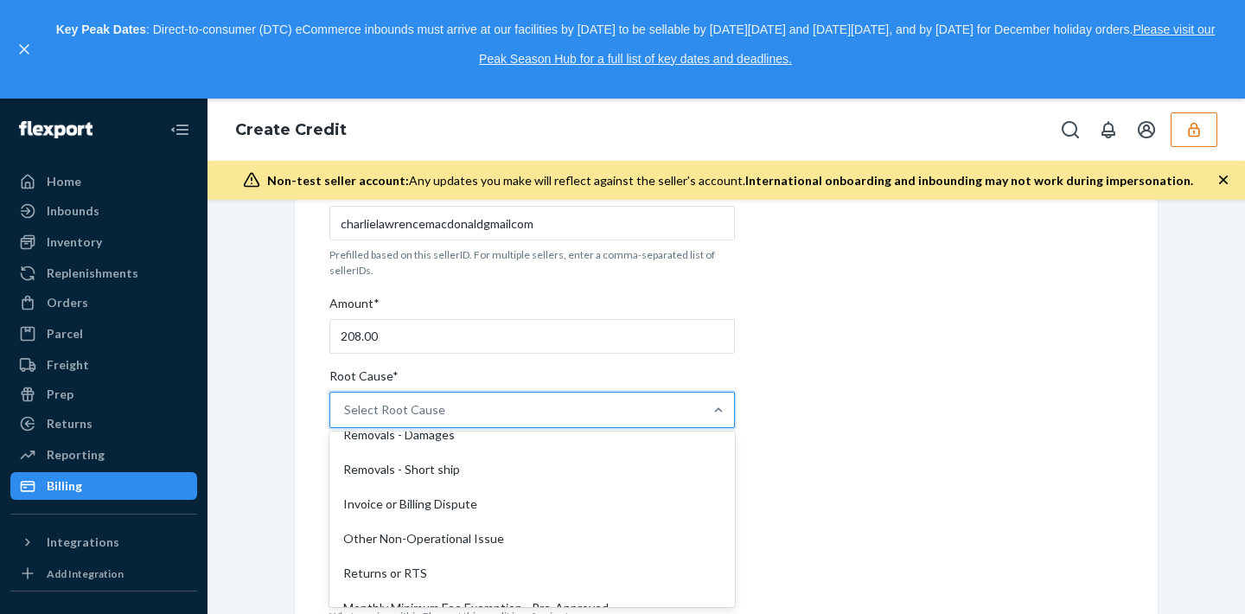
scroll to position [833, 0]
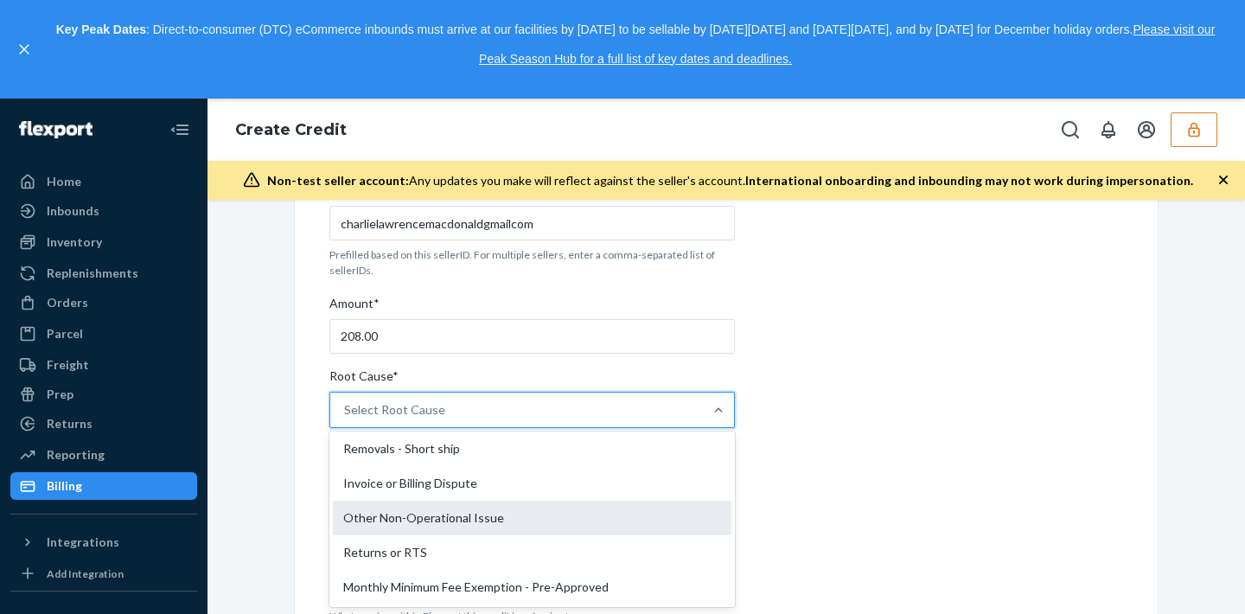
click at [444, 519] on div "Other Non-Operational Issue" at bounding box center [532, 518] width 399 height 35
click at [346, 418] on input "Root Cause* option Other Non-Operational Issue focused, 27 of 29. 29 results av…" at bounding box center [345, 409] width 2 height 17
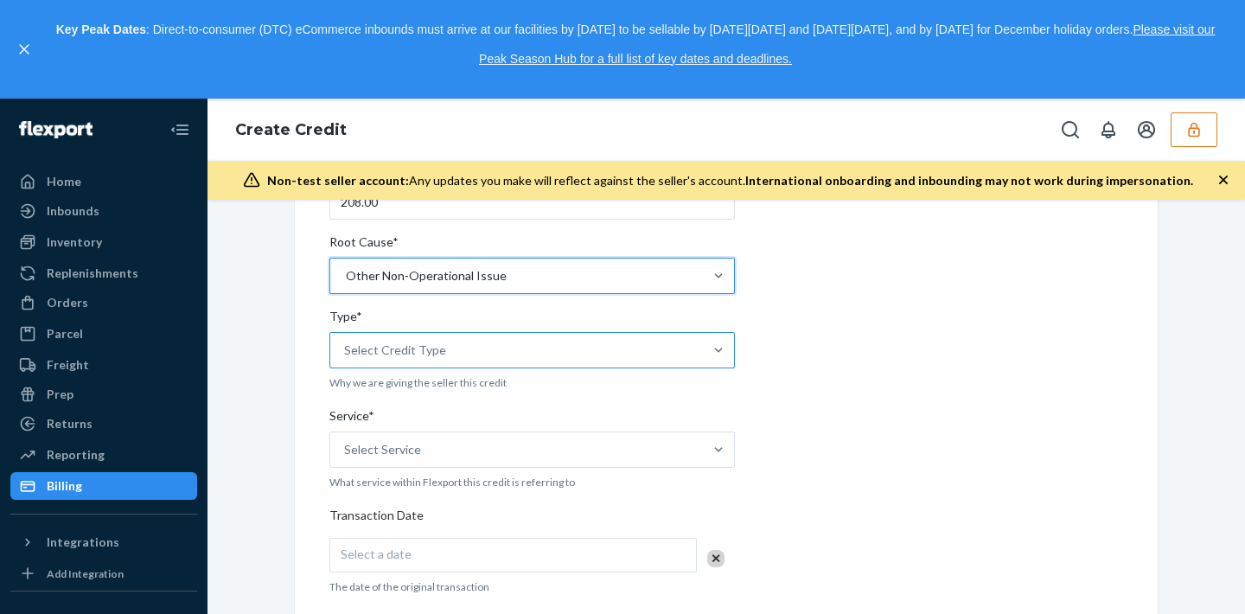
scroll to position [276, 0]
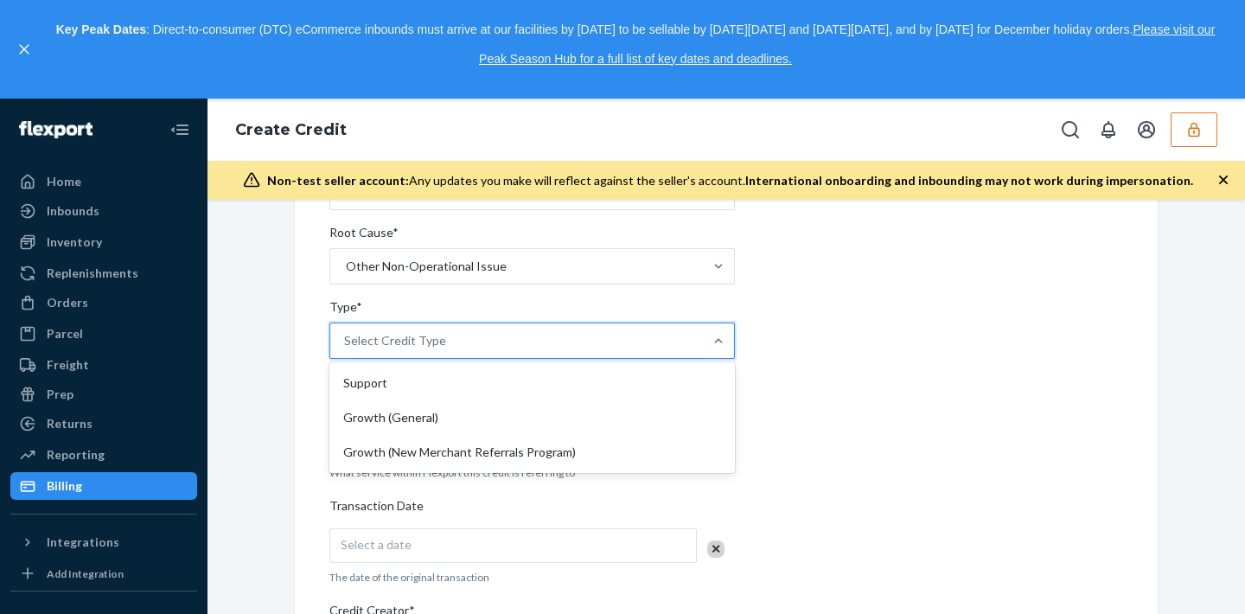
click at [441, 342] on div "Select Credit Type" at bounding box center [516, 340] width 373 height 35
click at [346, 342] on input "Type* option Support focused, 1 of 3. 3 results available. Use Up and Down to c…" at bounding box center [345, 340] width 2 height 17
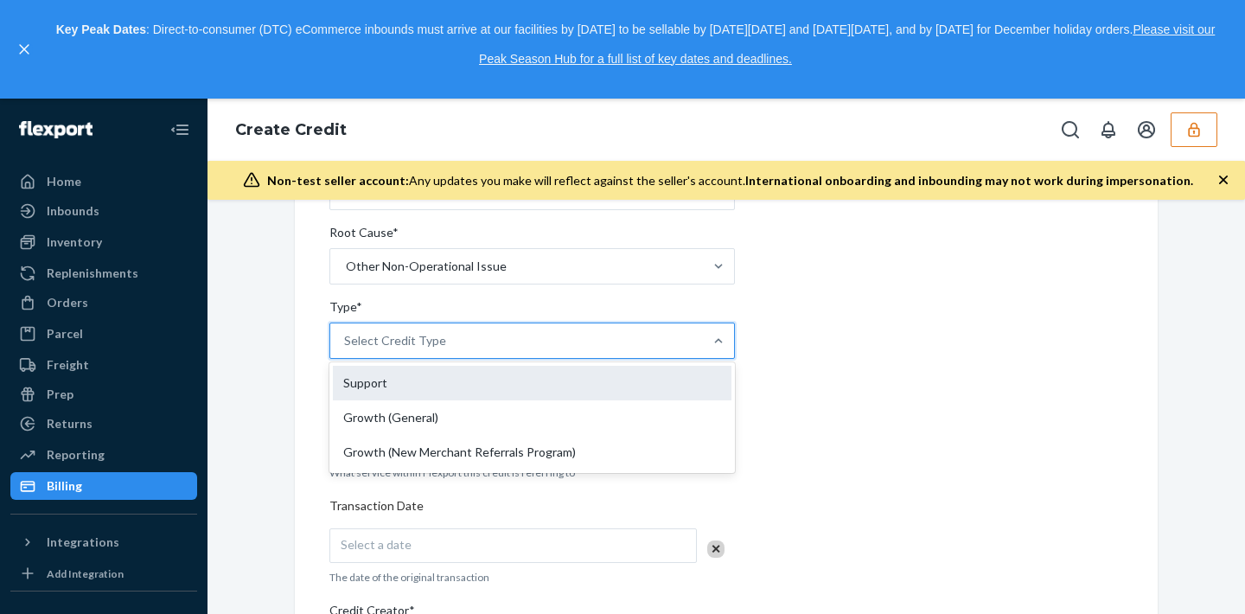
click at [422, 374] on div "Support" at bounding box center [532, 383] width 399 height 35
click at [346, 349] on input "Type* option Support focused, 1 of 3. 3 results available. Use Up and Down to c…" at bounding box center [345, 340] width 2 height 17
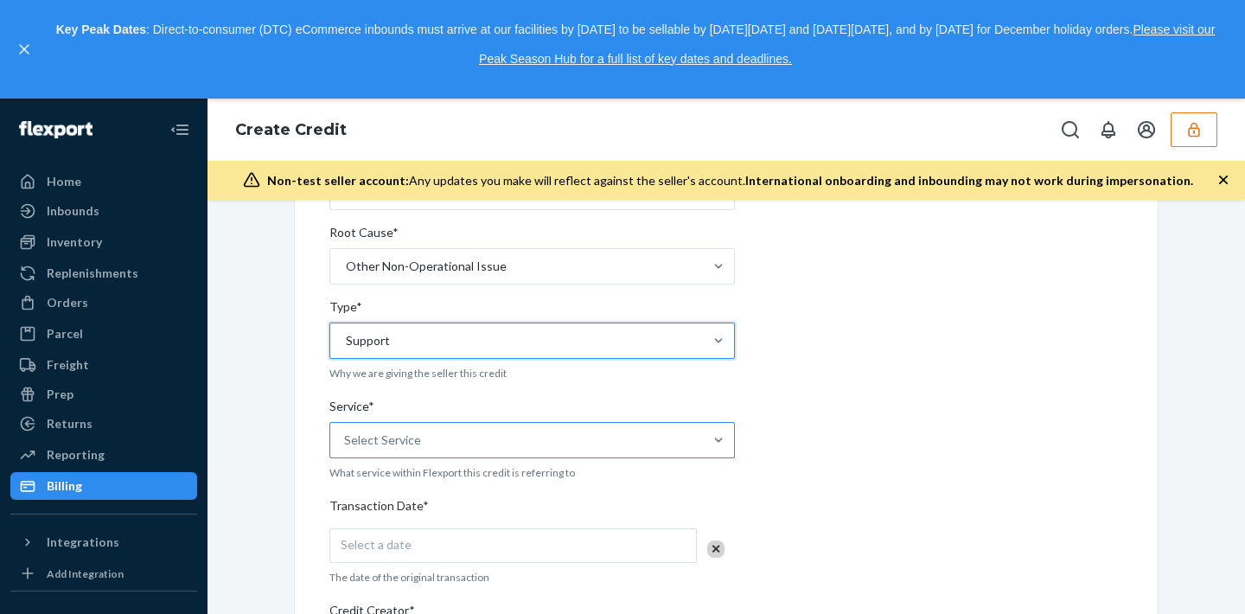
click at [418, 428] on div "Select Service" at bounding box center [516, 440] width 373 height 35
click at [346, 431] on input "Service* Select Service" at bounding box center [345, 439] width 2 height 17
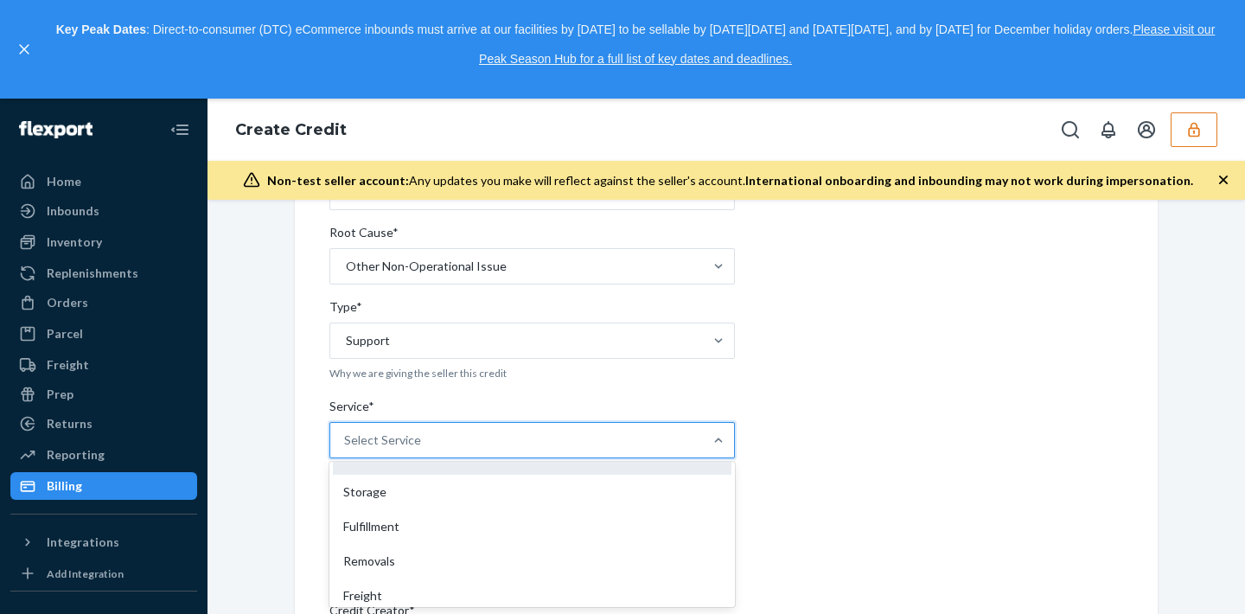
scroll to position [61, 0]
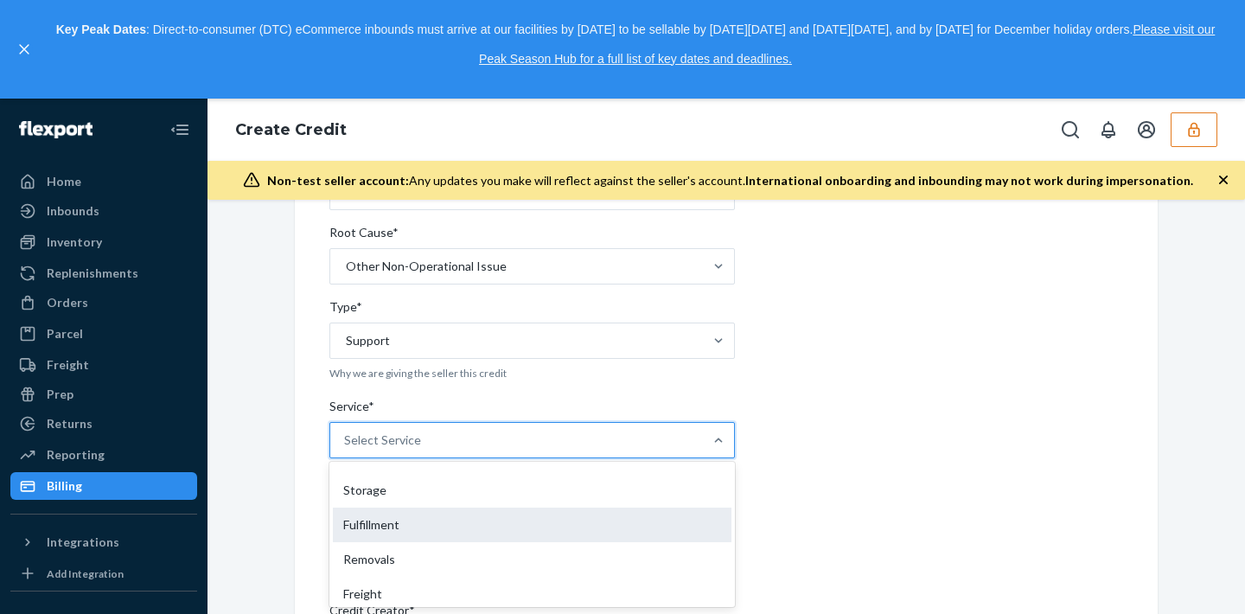
click at [401, 538] on div "Fulfillment" at bounding box center [532, 525] width 399 height 35
click at [346, 449] on input "Service* option Fulfillment focused, 4 of 10. 10 results available. Use Up and …" at bounding box center [345, 439] width 2 height 17
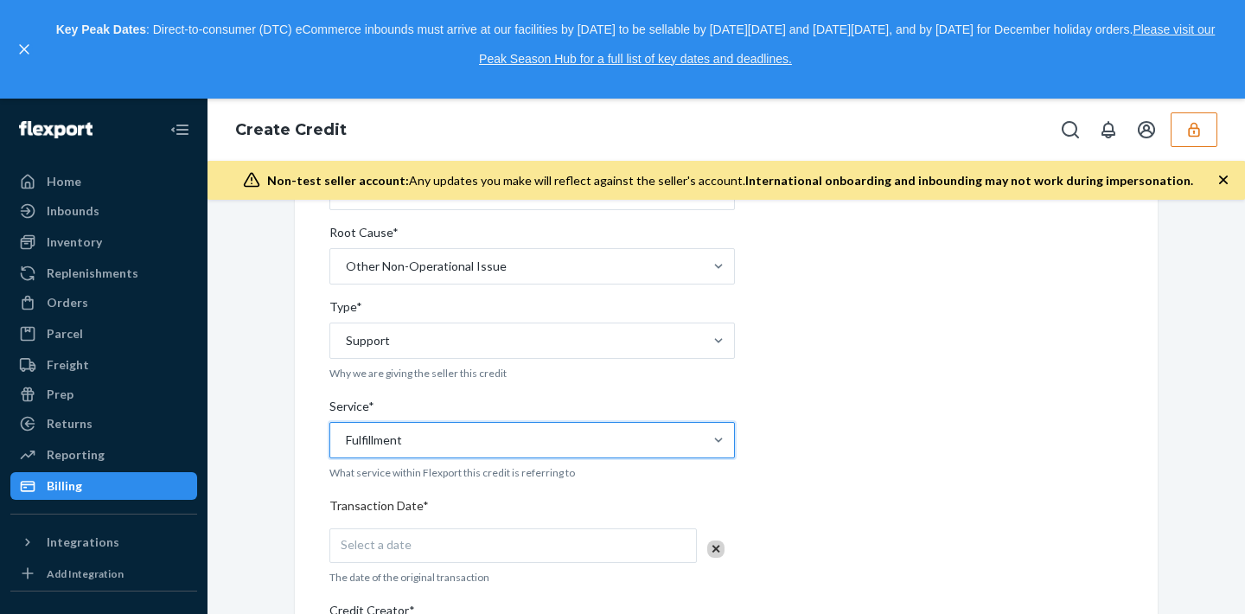
scroll to position [304, 0]
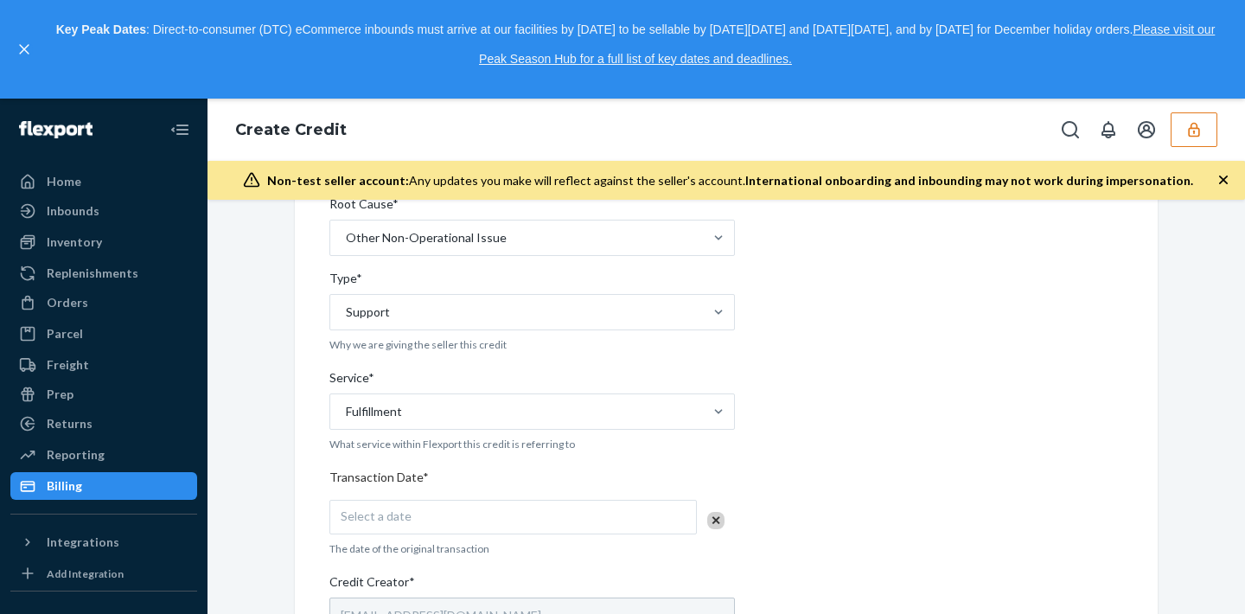
click at [395, 505] on div "Select a date" at bounding box center [512, 517] width 367 height 35
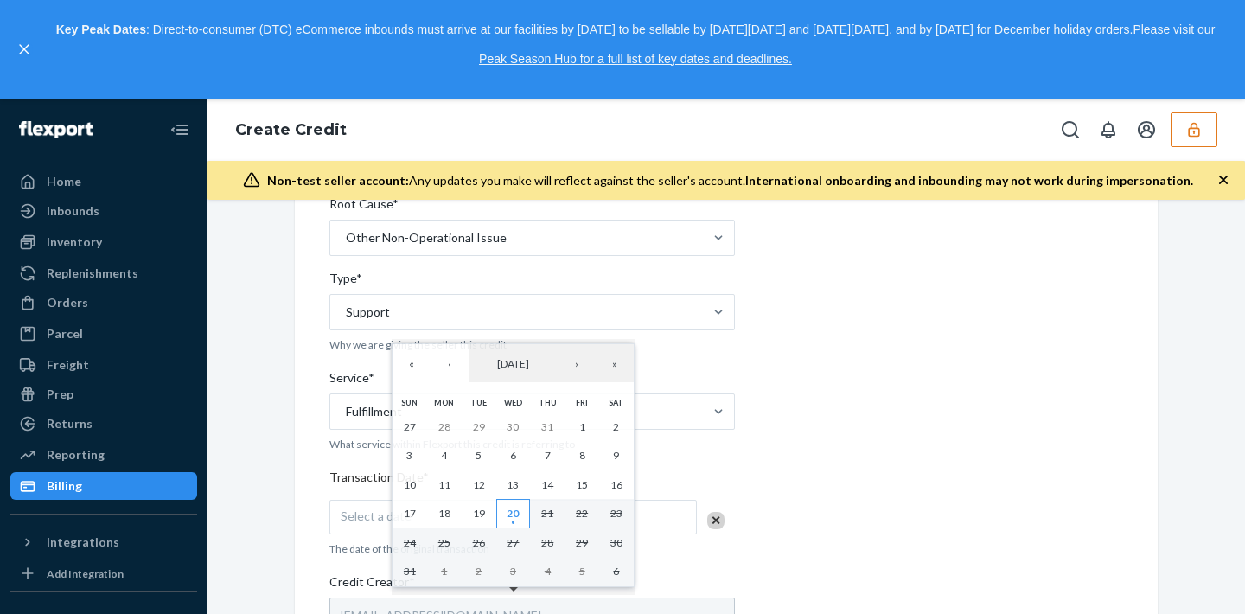
click at [508, 514] on abbr "20" at bounding box center [513, 513] width 12 height 13
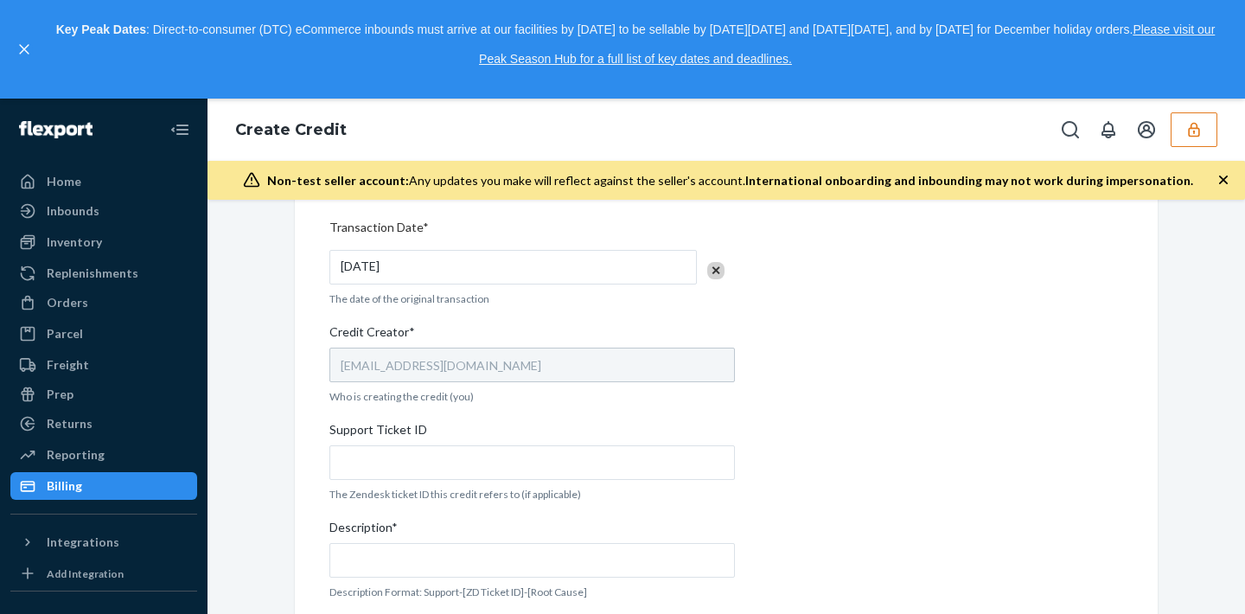
scroll to position [611, 0]
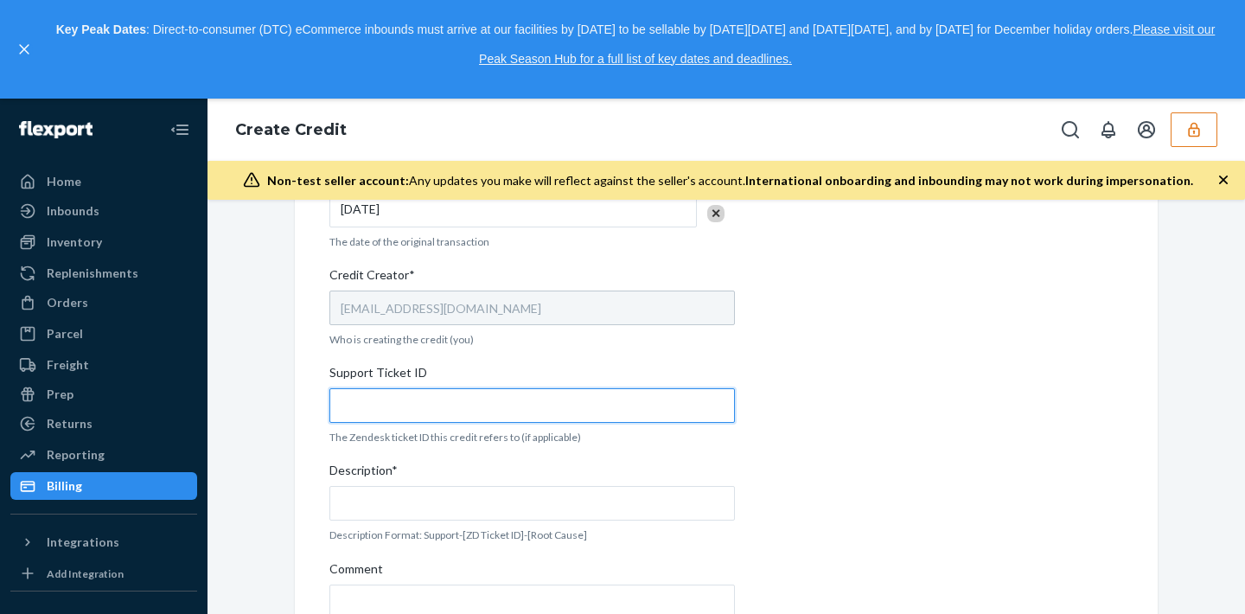
click at [468, 421] on input "Support Ticket ID" at bounding box center [532, 405] width 406 height 35
paste input "795735"
type input "795735"
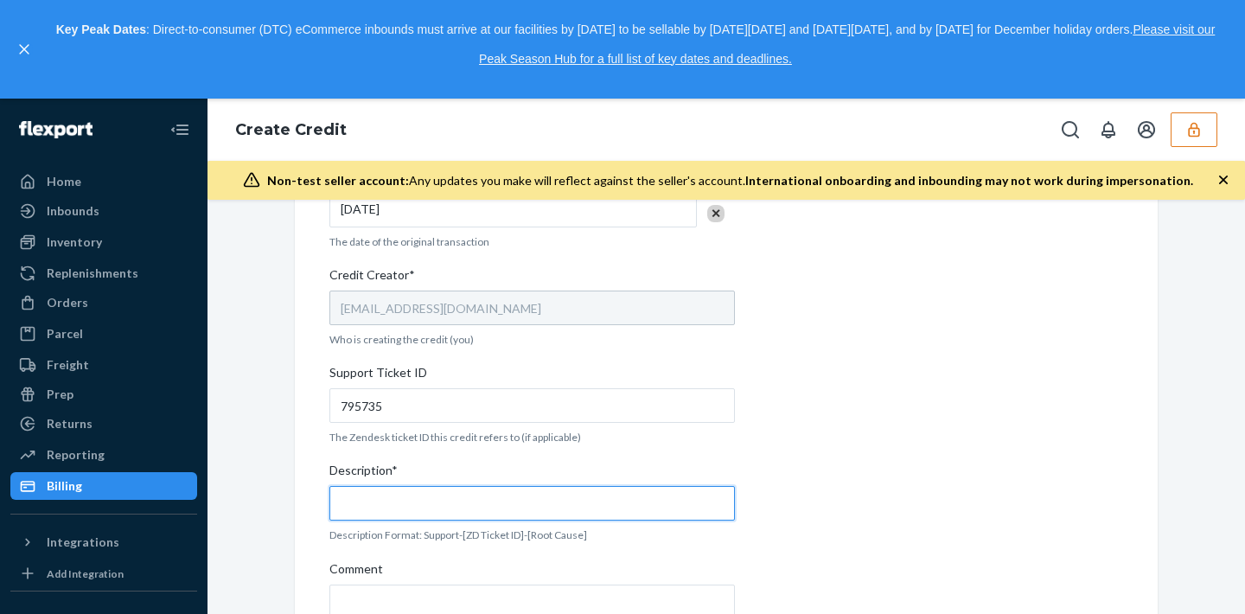
click at [449, 508] on input "Description*" at bounding box center [532, 503] width 406 height 35
paste input "795735"
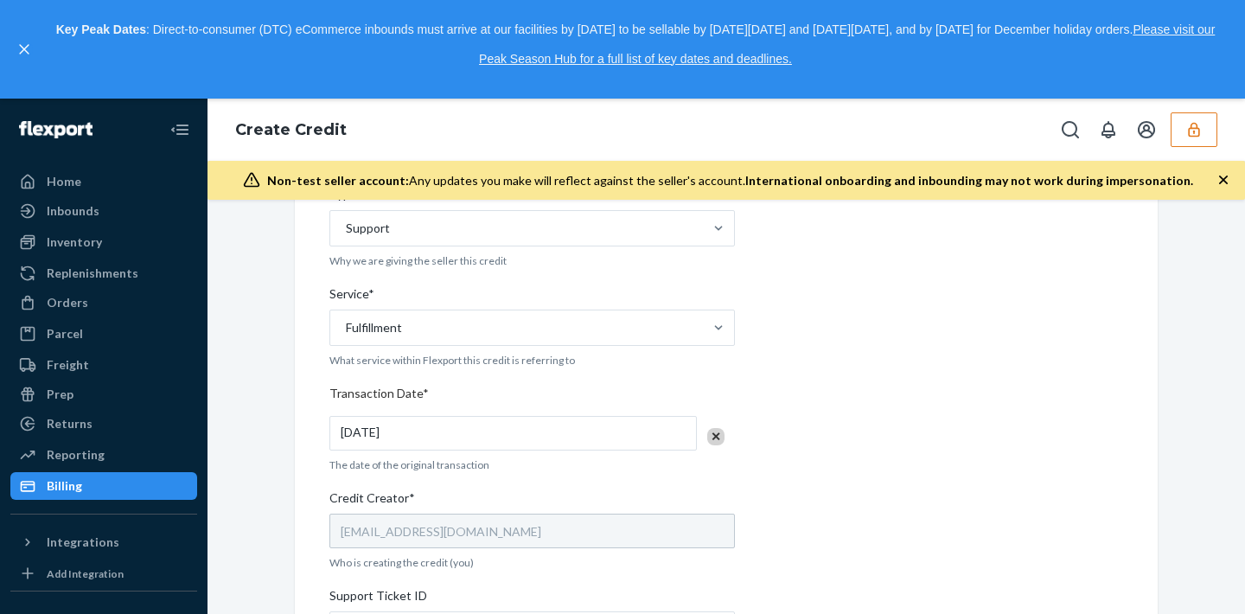
scroll to position [649, 0]
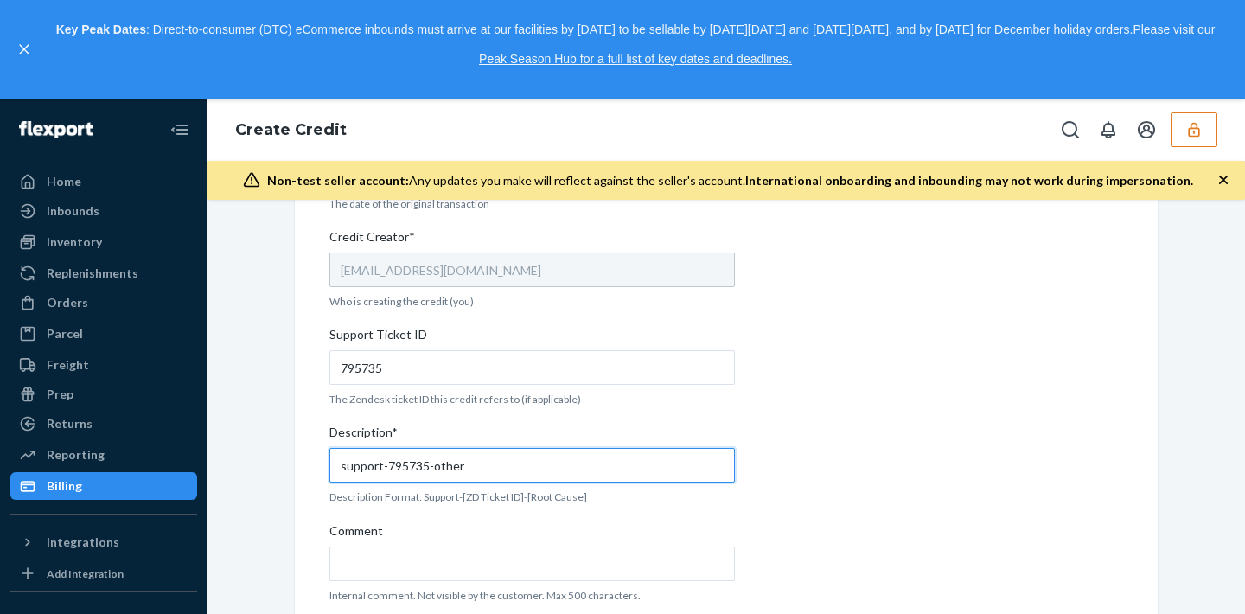
type input "support-795735-other"
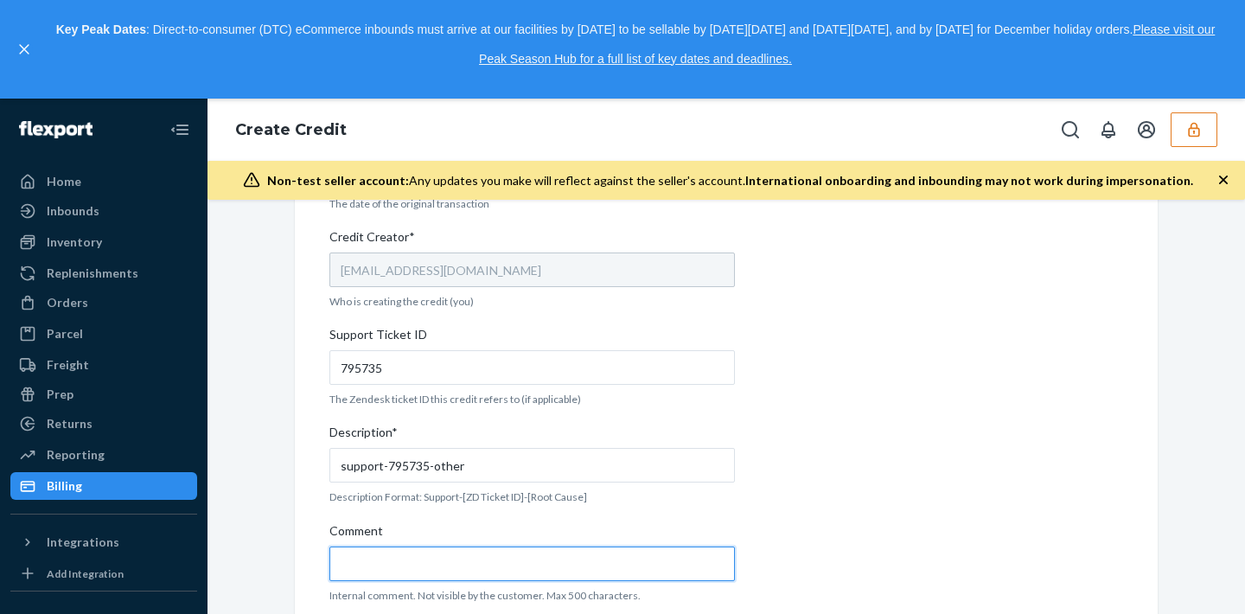
click at [458, 560] on input "Comment" at bounding box center [532, 563] width 406 height 35
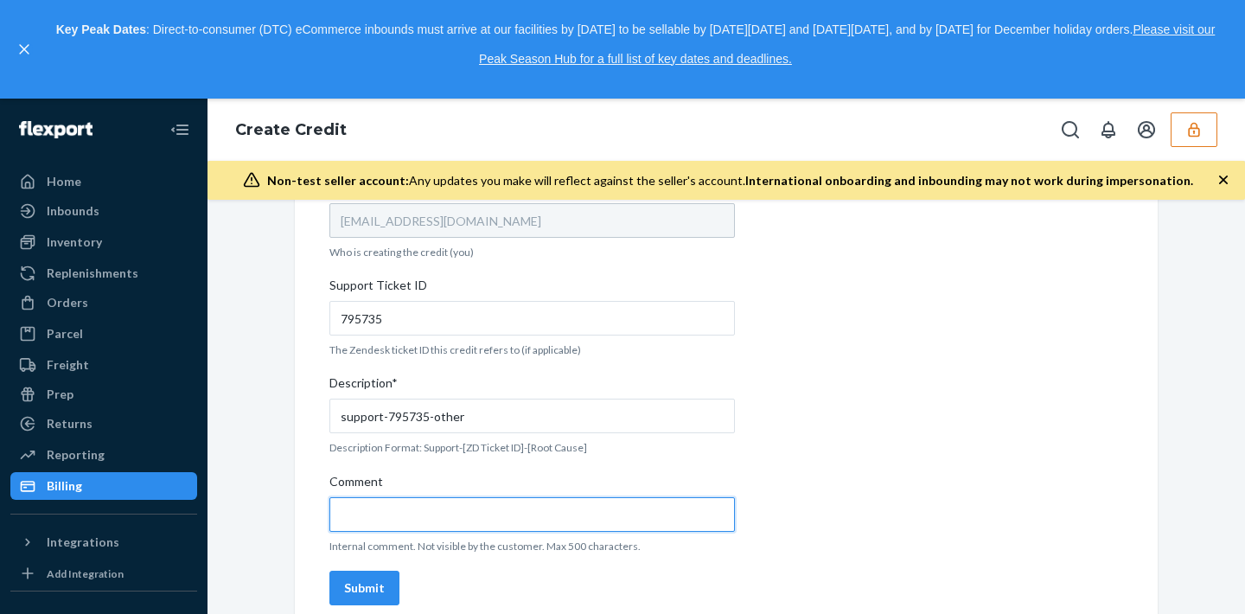
scroll to position [717, 0]
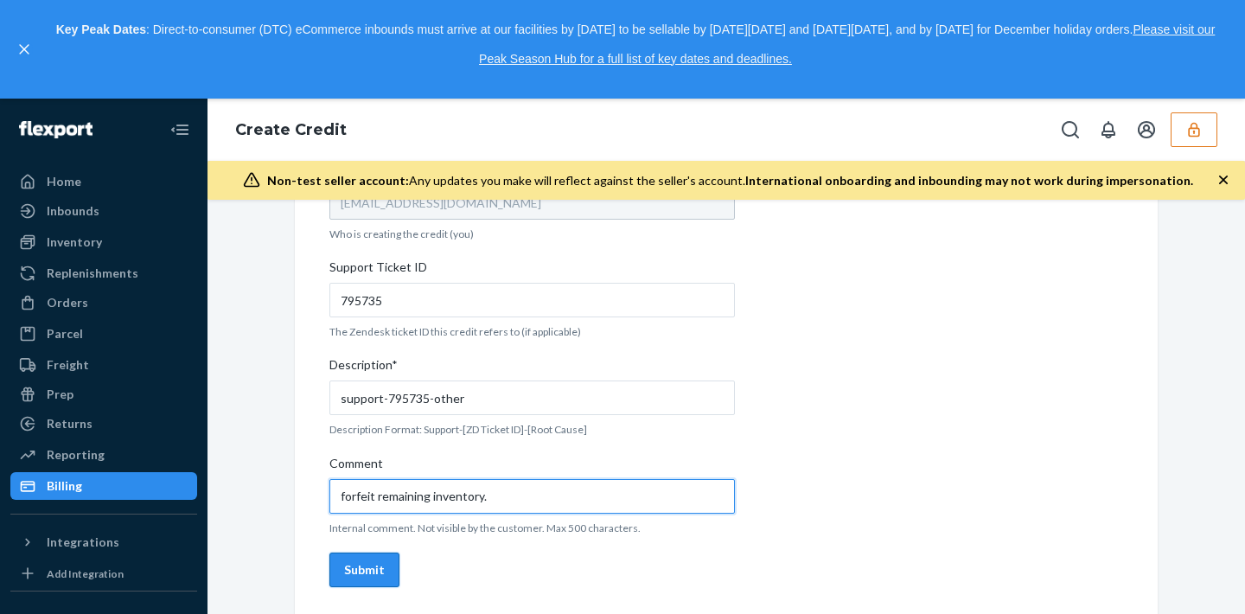
type input "forfeit remaining inventory."
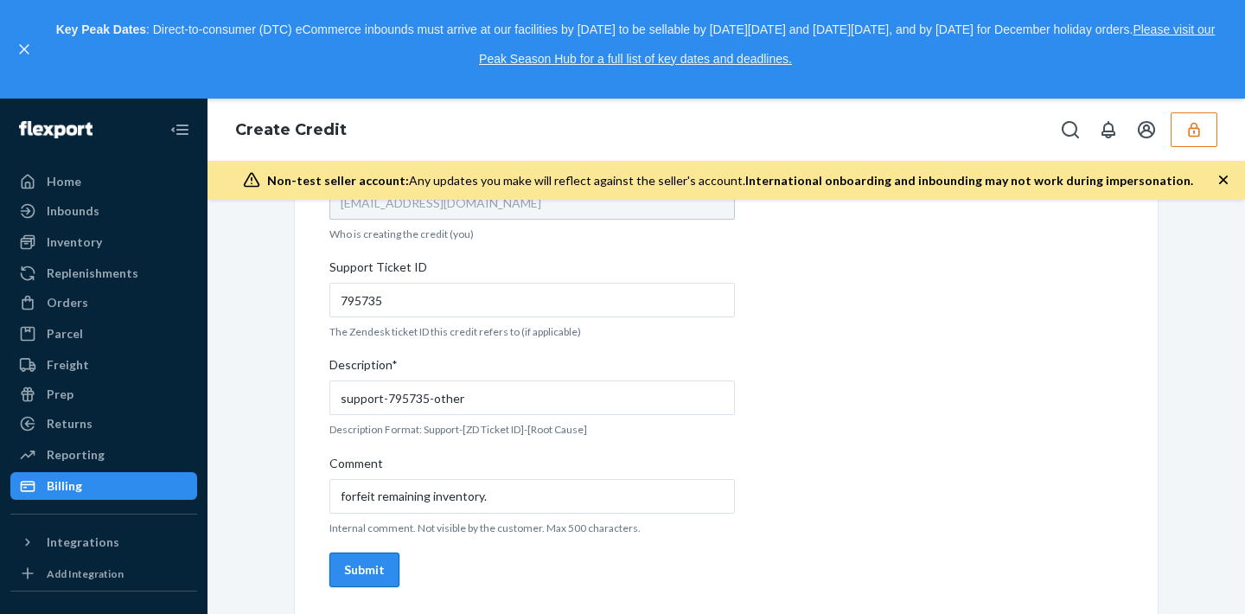
click at [387, 572] on button "Submit" at bounding box center [364, 569] width 70 height 35
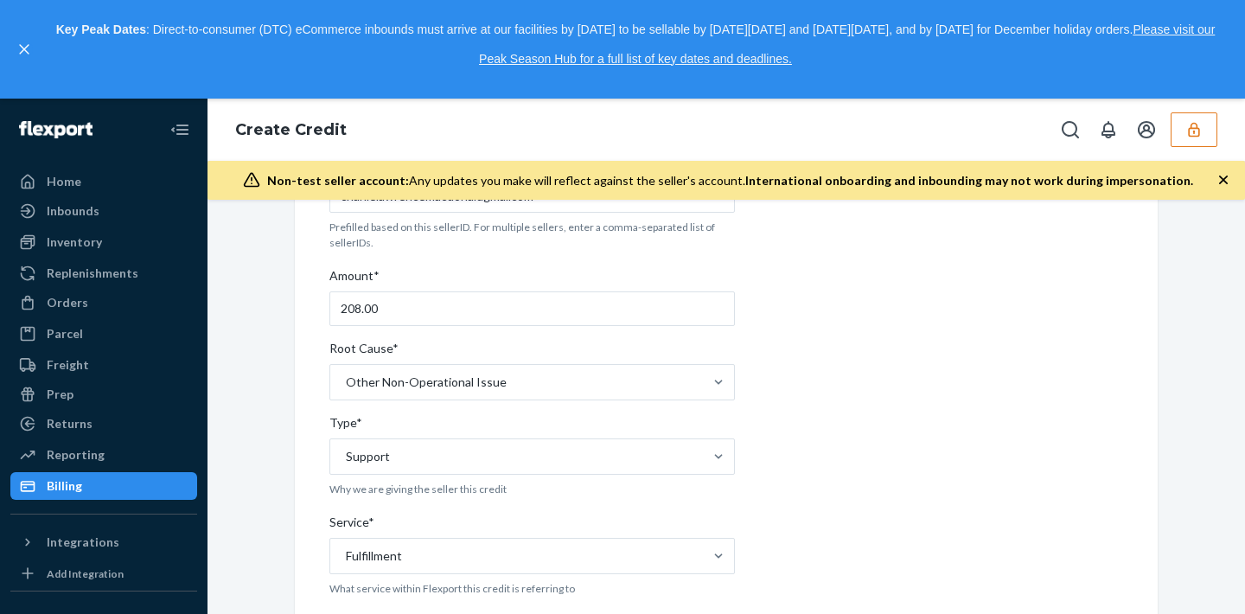
scroll to position [0, 0]
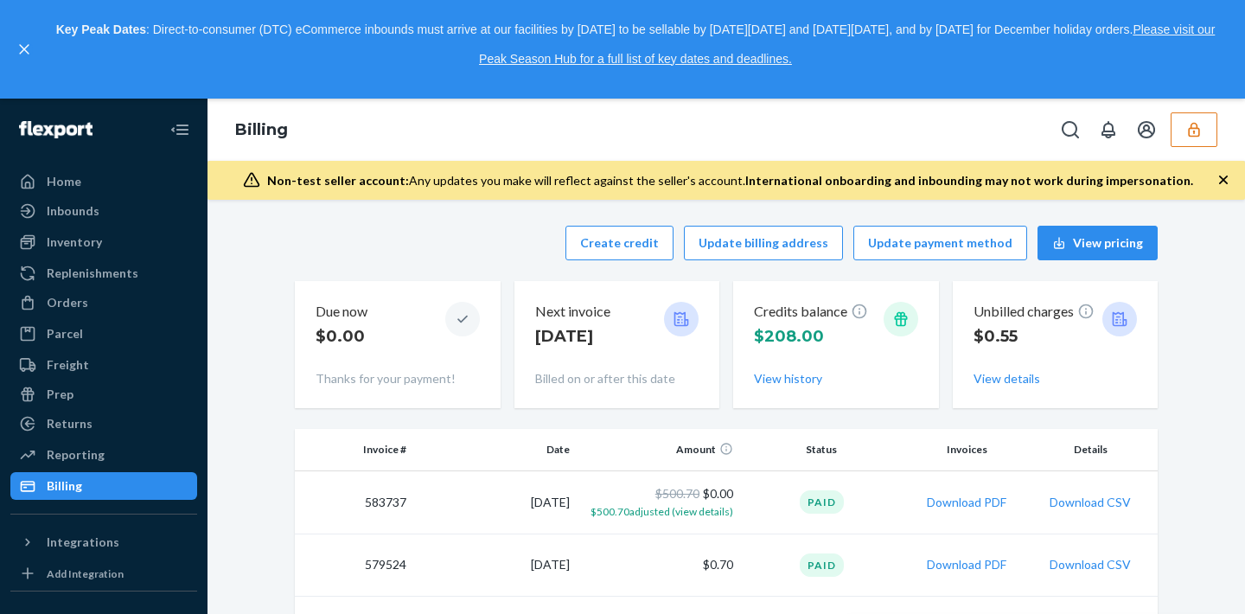
click at [1198, 141] on button "button" at bounding box center [1194, 129] width 47 height 35
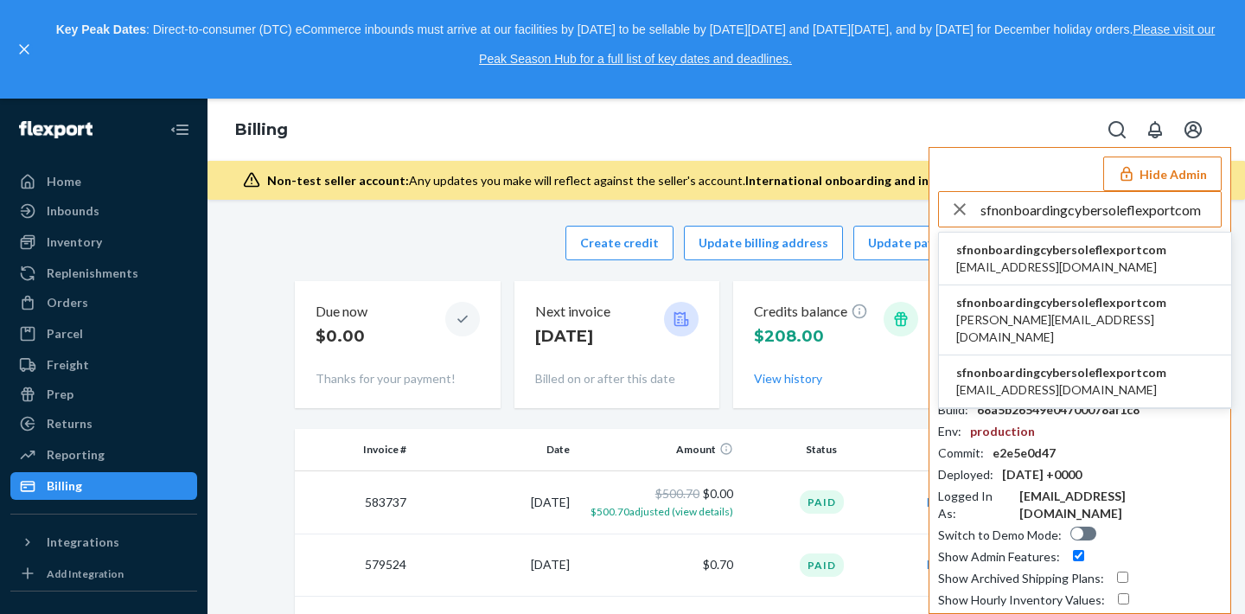
type input "sfnonboardingcybersoleflexportcom"
click at [1014, 257] on span "sfnonboardingcybersoleflexportcom" at bounding box center [1061, 249] width 210 height 17
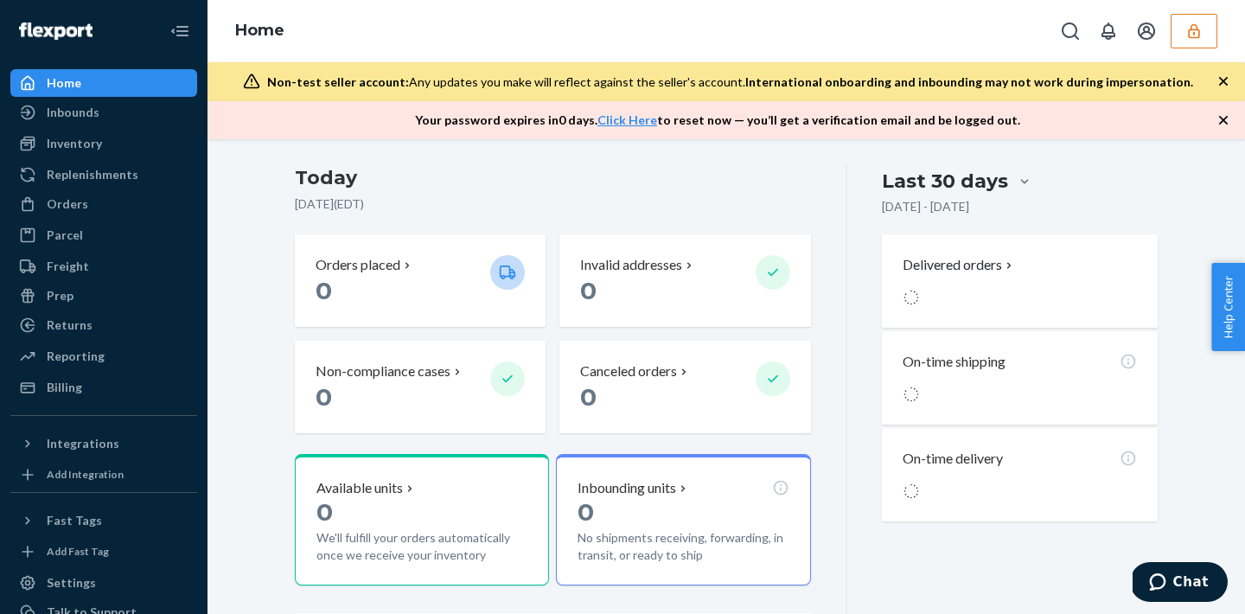
scroll to position [440, 0]
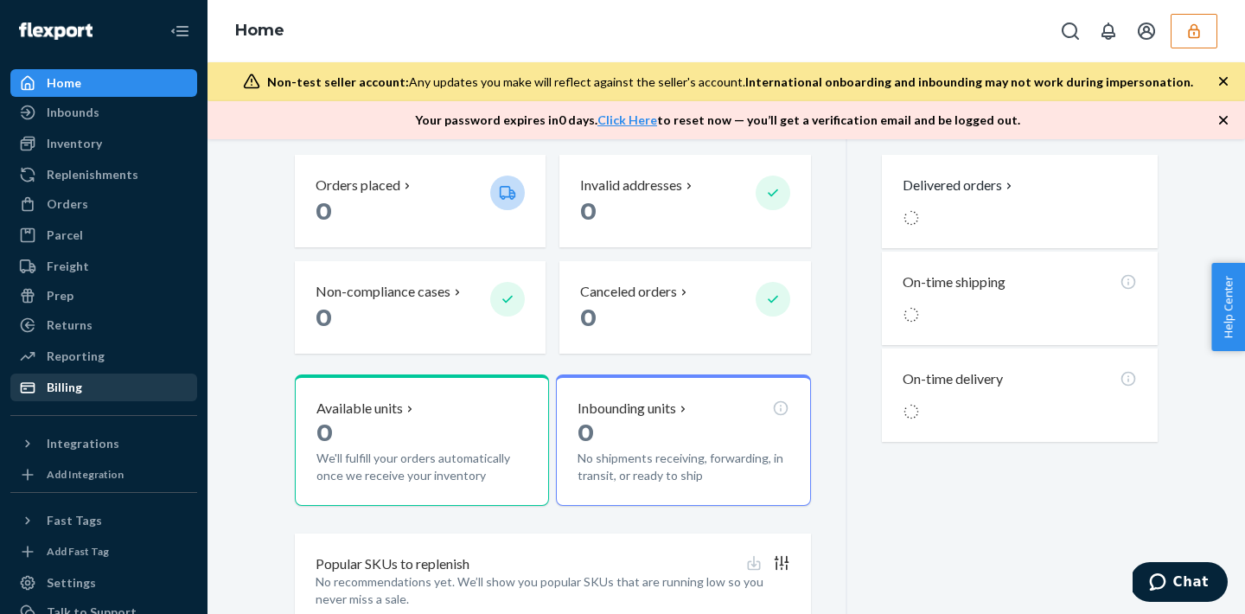
click at [80, 388] on div "Billing" at bounding box center [103, 387] width 183 height 24
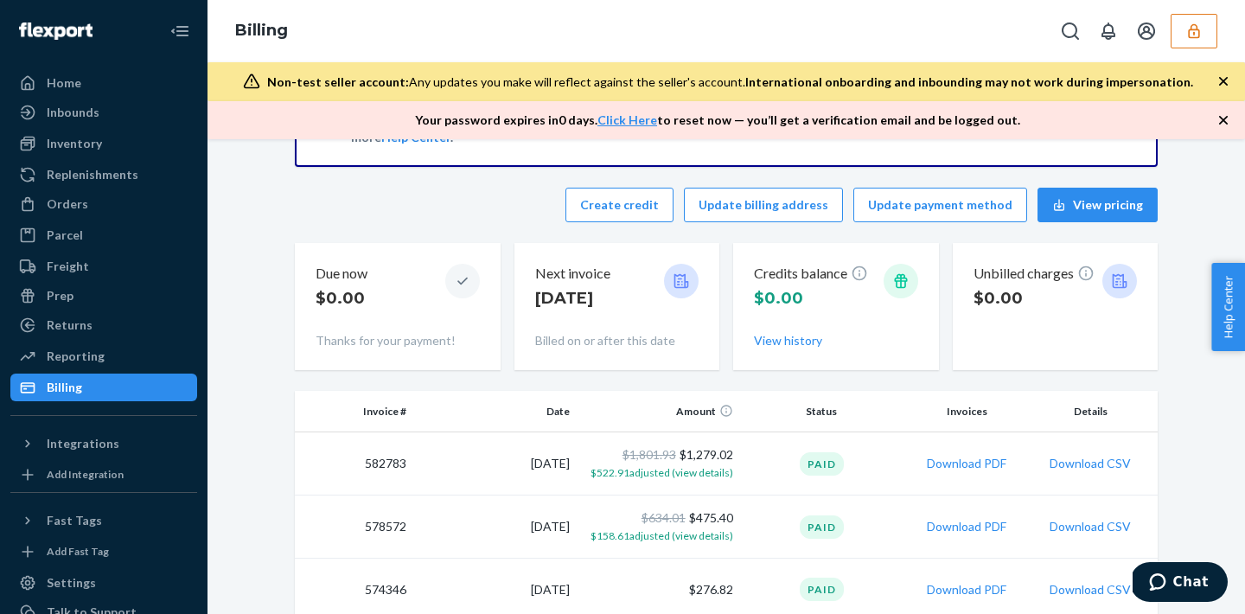
scroll to position [91, 0]
click at [720, 475] on span "$522.91 adjusted (view details)" at bounding box center [662, 473] width 143 height 13
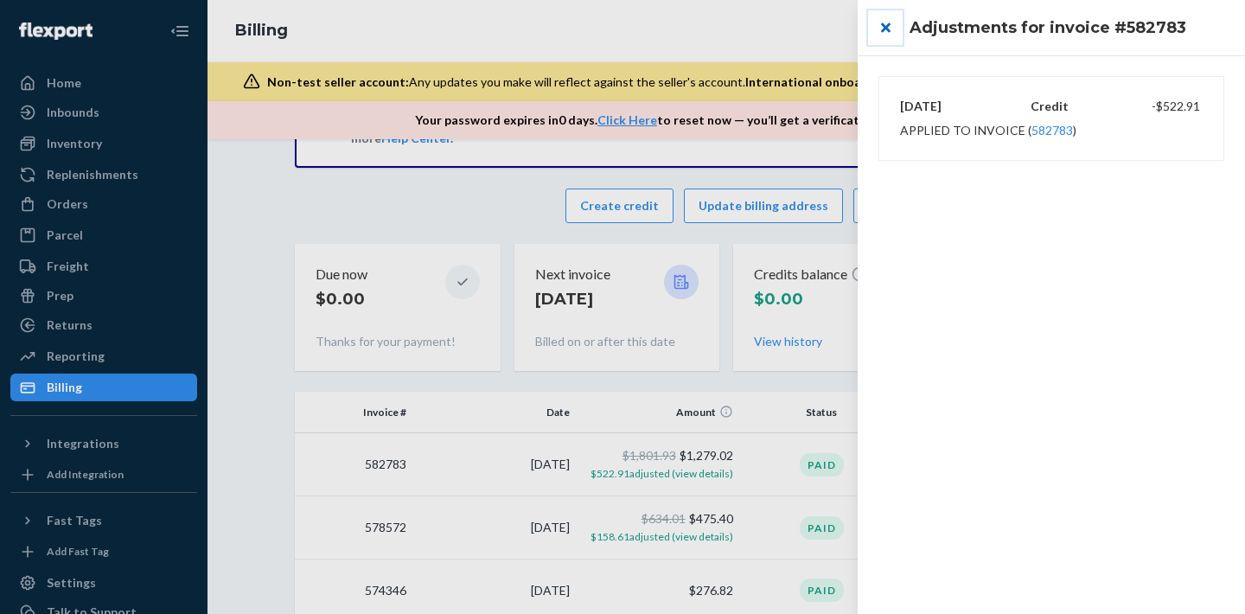
click at [886, 28] on button "close" at bounding box center [885, 27] width 35 height 35
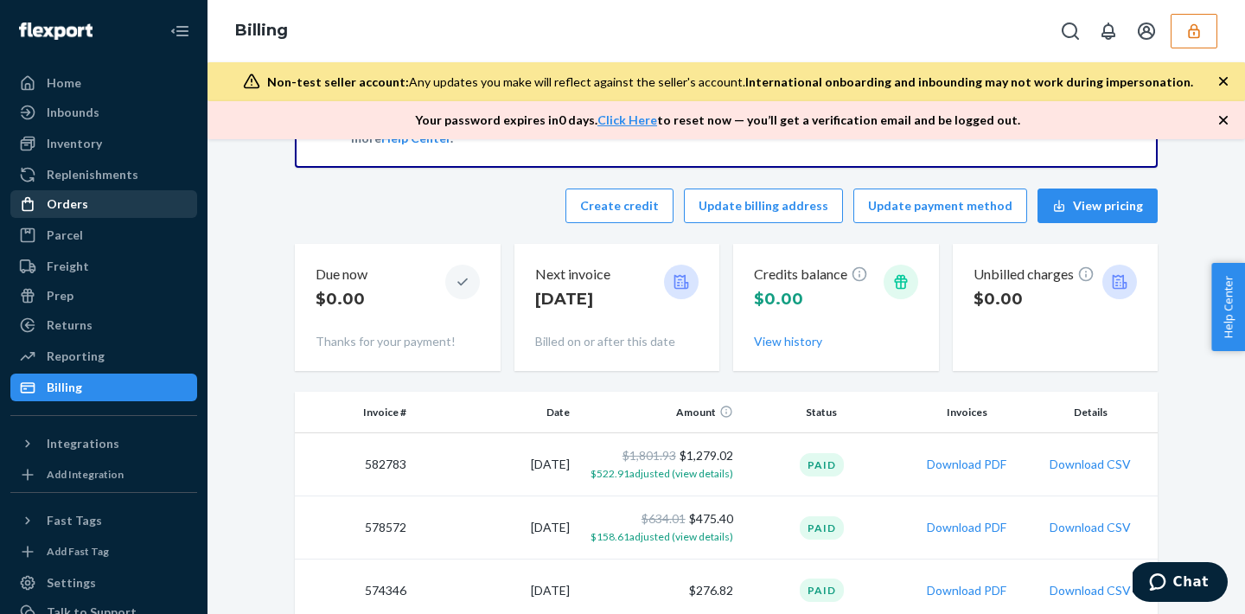
click at [127, 207] on div "Orders" at bounding box center [103, 204] width 183 height 24
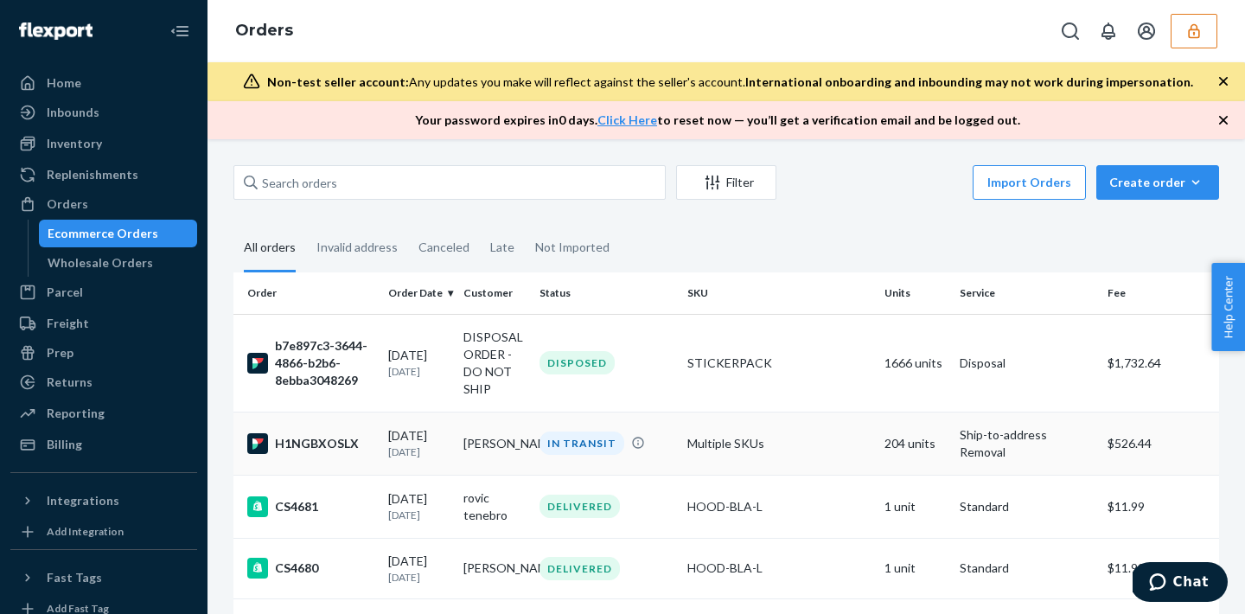
click at [533, 458] on td "IN TRANSIT" at bounding box center [607, 443] width 148 height 63
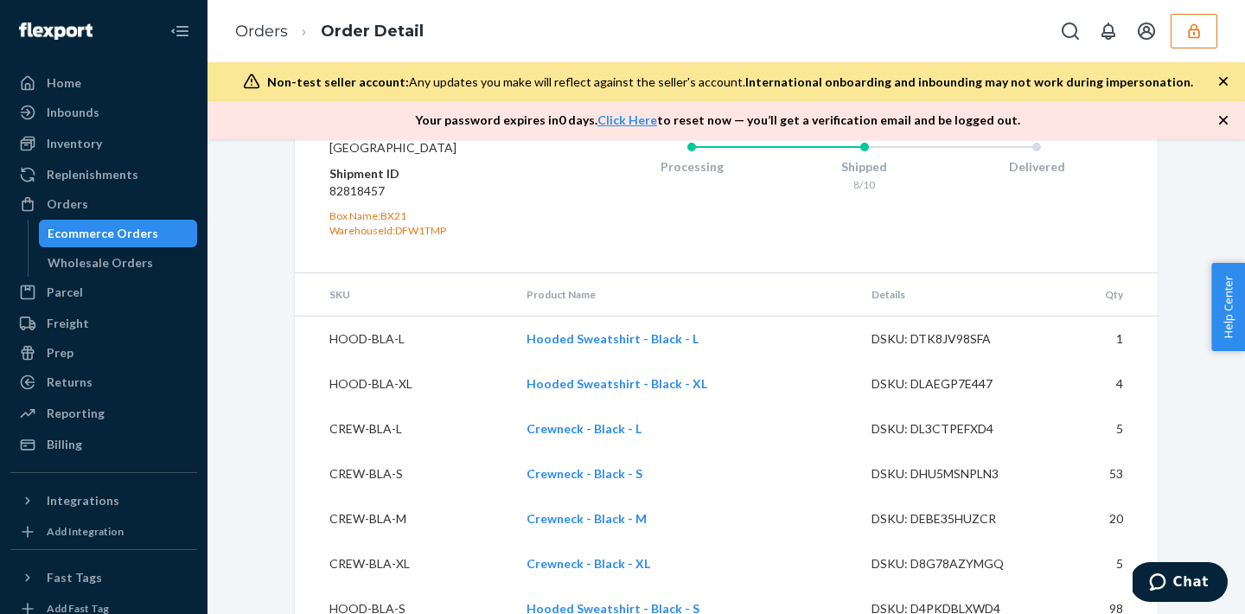
scroll to position [1854, 0]
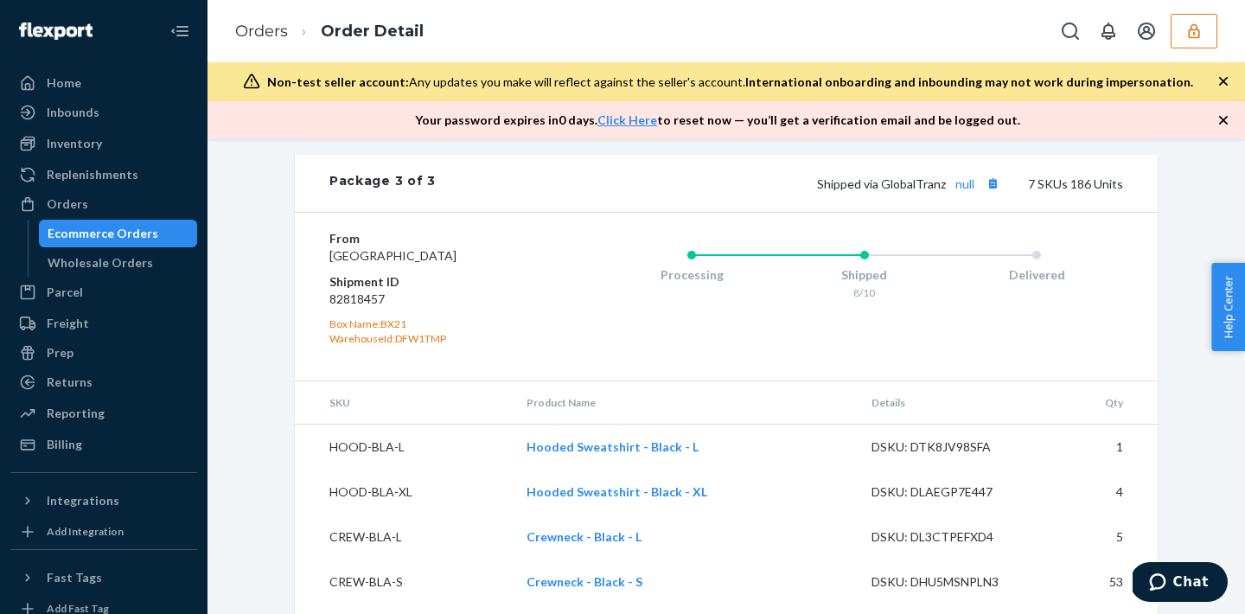
click at [376, 308] on dd "82818457" at bounding box center [432, 299] width 207 height 17
copy dd "82818457"
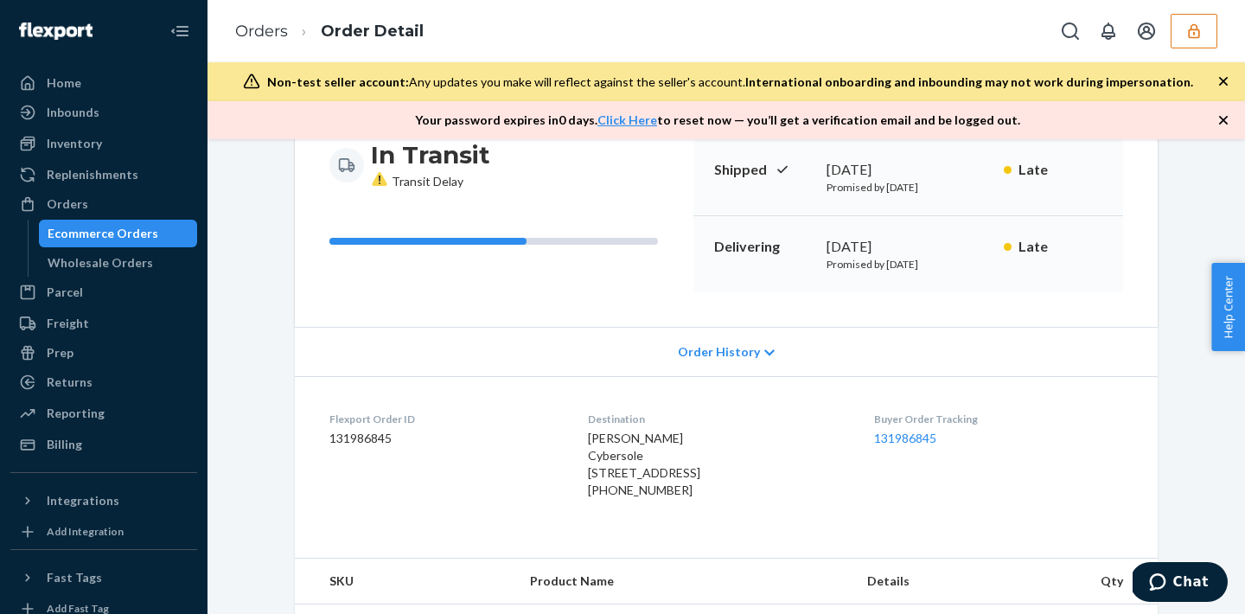
scroll to position [0, 0]
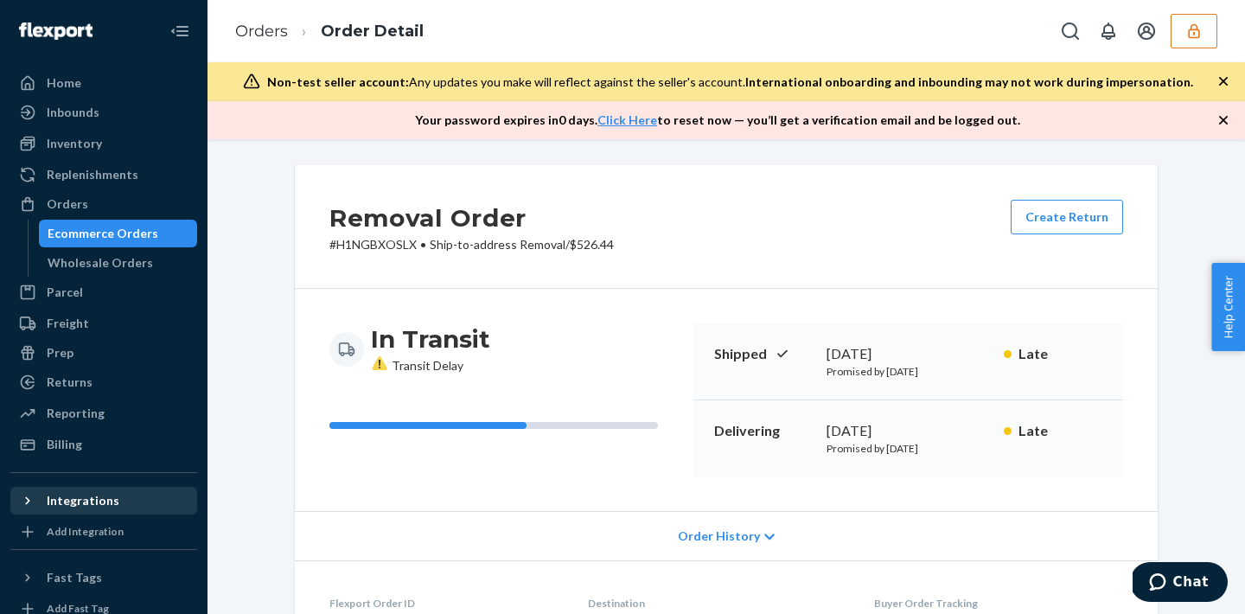
click at [42, 510] on div "Integrations" at bounding box center [103, 501] width 183 height 24
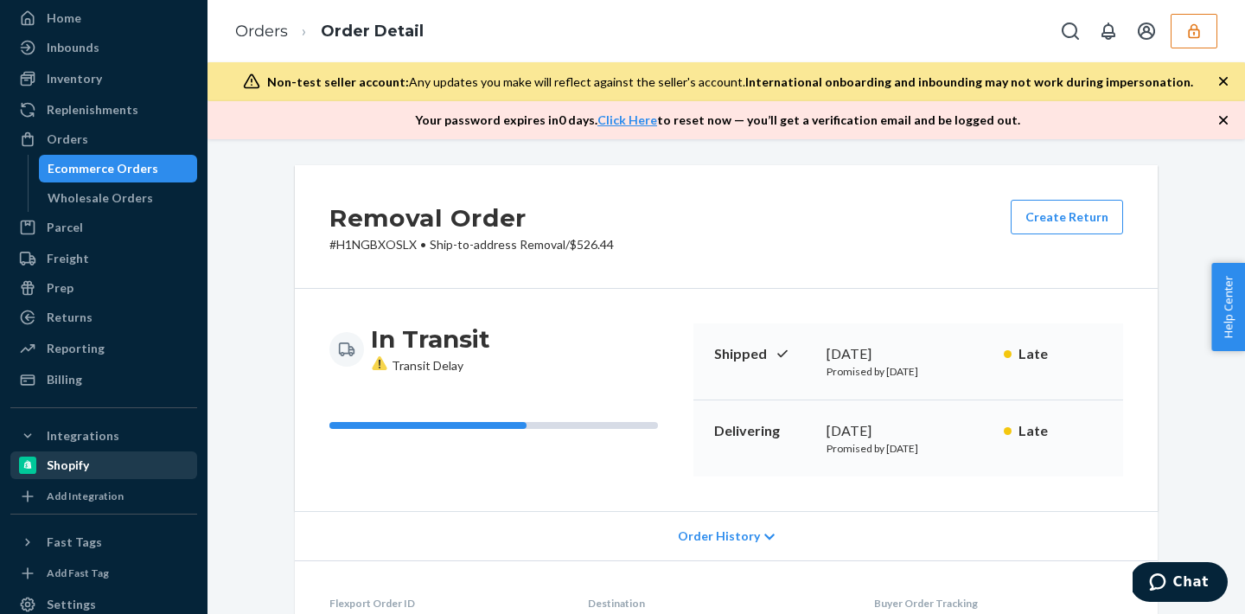
click at [83, 463] on div "Shopify" at bounding box center [68, 465] width 42 height 17
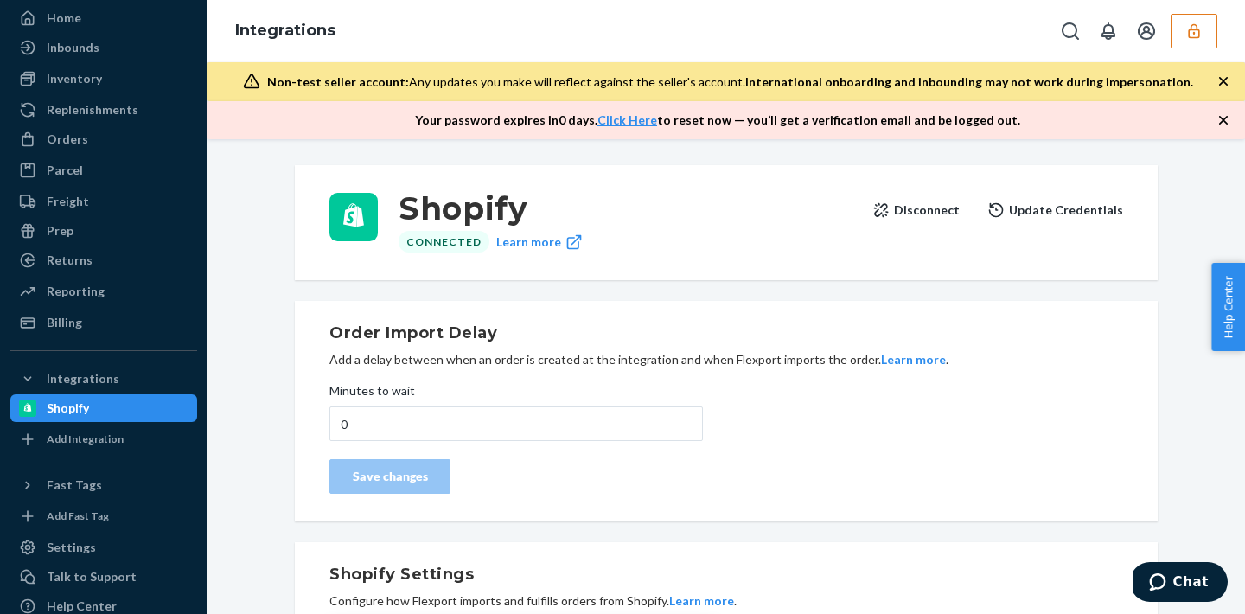
click at [947, 213] on button "Disconnect" at bounding box center [915, 210] width 87 height 35
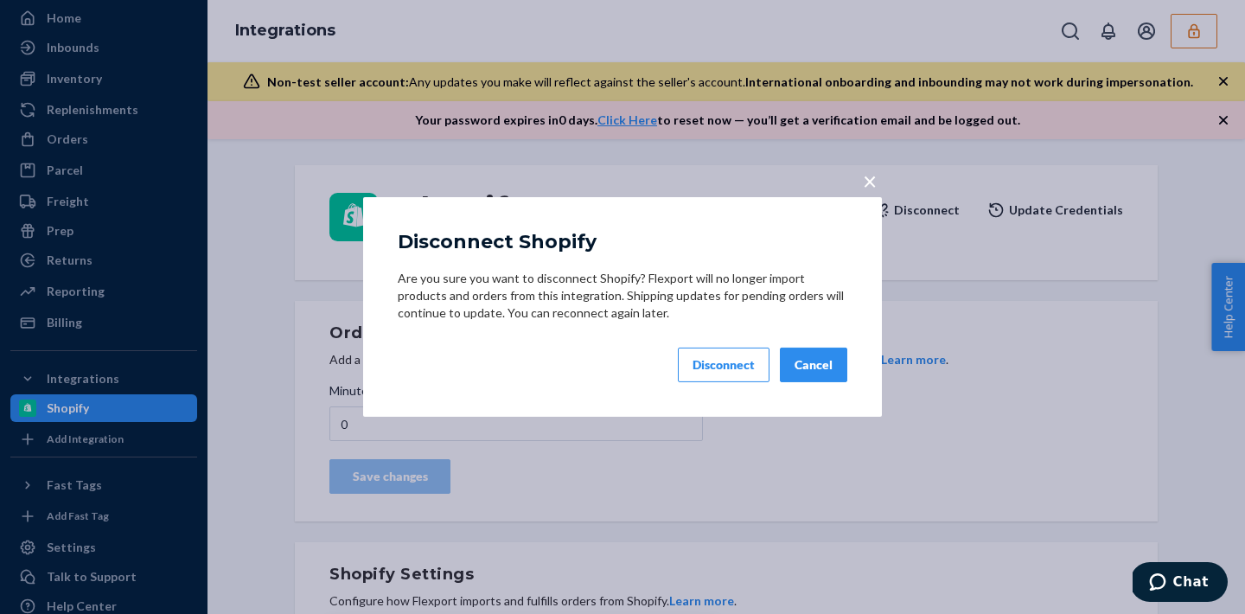
click at [740, 370] on div "Disconnect" at bounding box center [724, 364] width 62 height 17
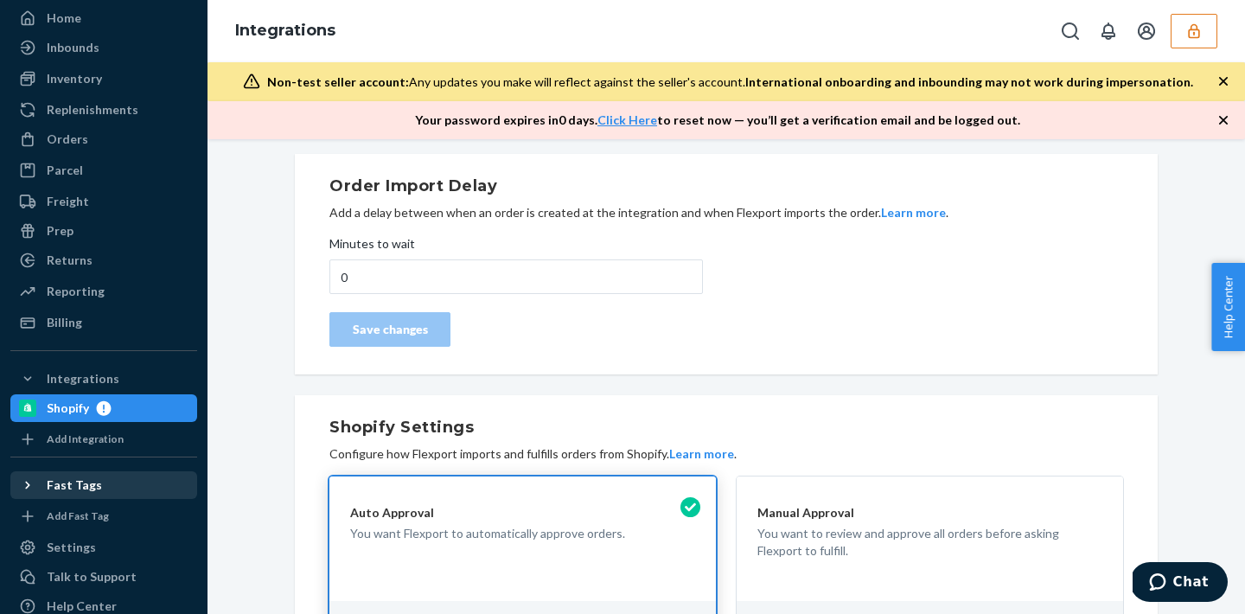
scroll to position [121, 0]
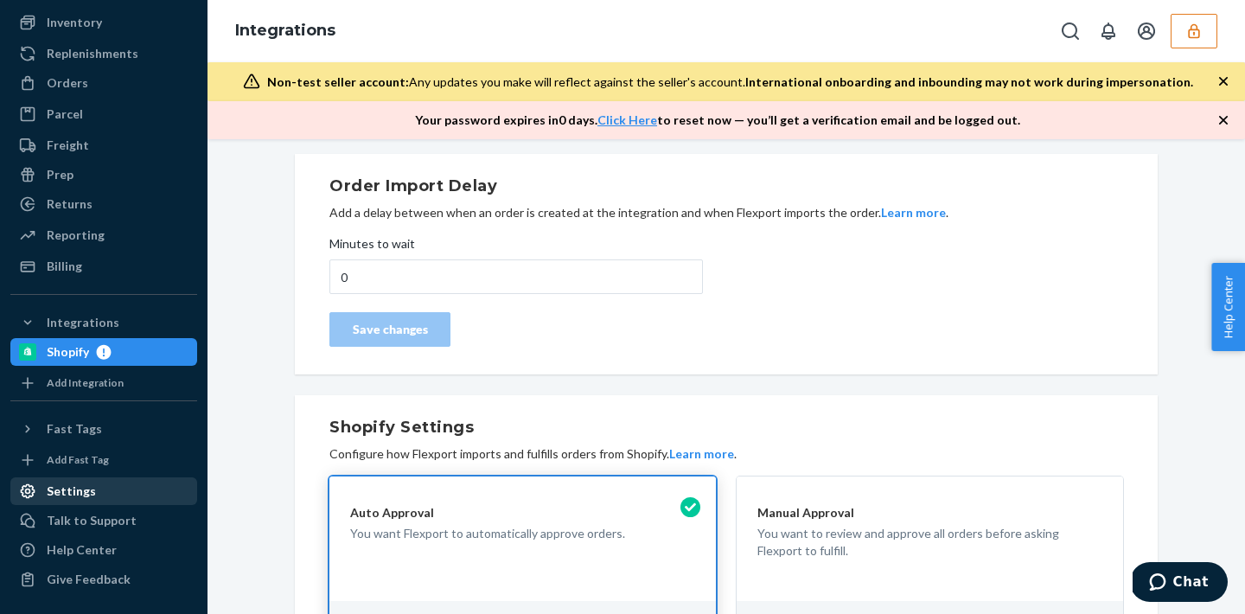
click at [63, 495] on div "Settings" at bounding box center [71, 490] width 49 height 17
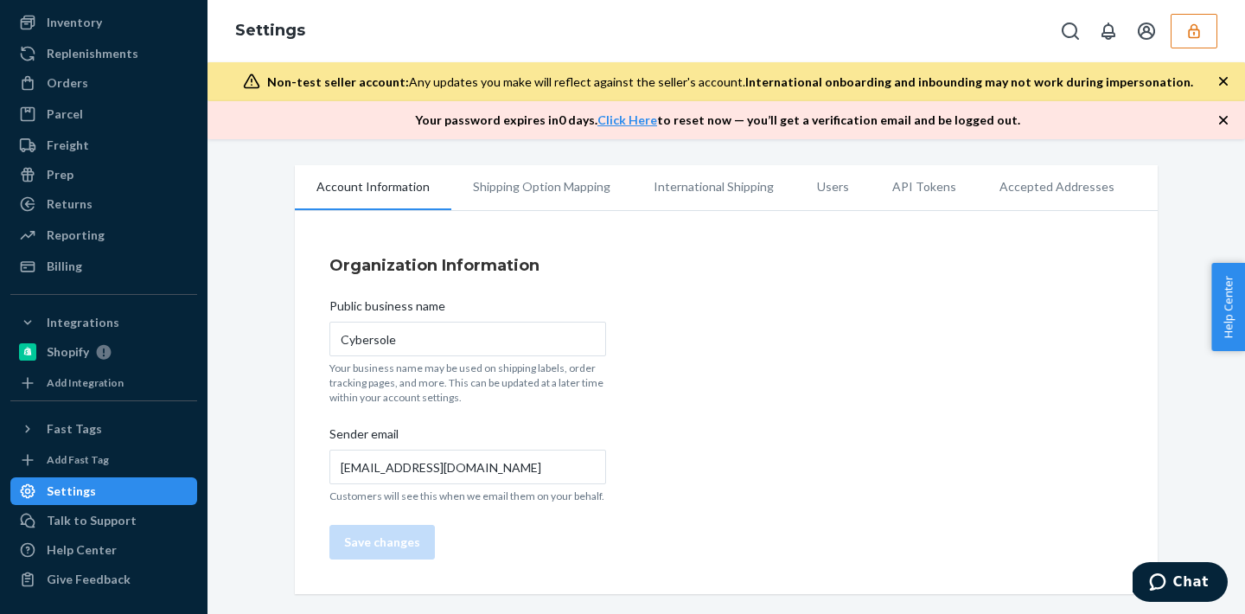
click at [828, 186] on li "Users" at bounding box center [832, 186] width 75 height 43
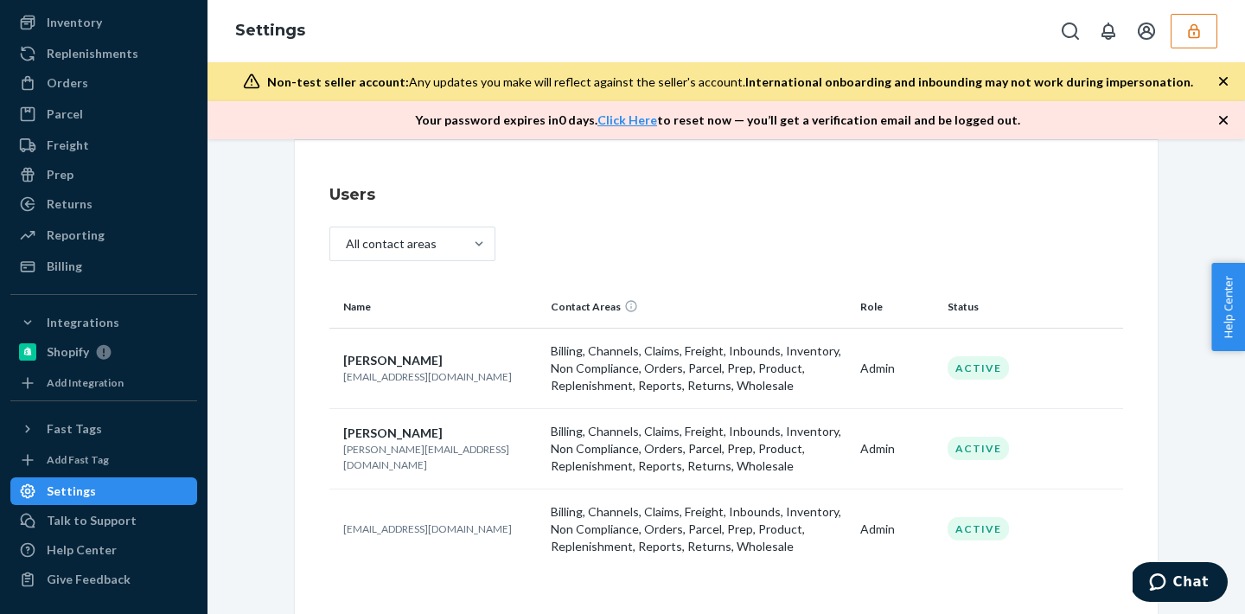
scroll to position [77, 0]
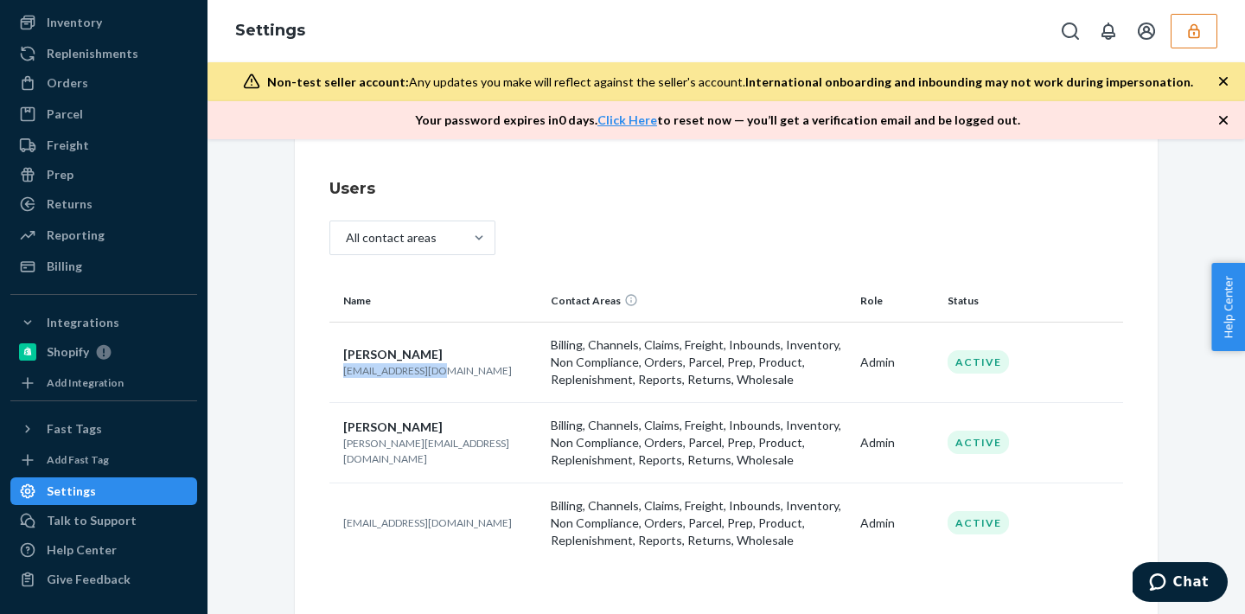
drag, startPoint x: 335, startPoint y: 374, endPoint x: 482, endPoint y: 376, distance: 147.9
click at [482, 376] on td "Lucas Titus admin@cybersole.io" at bounding box center [436, 362] width 214 height 80
copy p "admin@cybersole.io"
drag, startPoint x: 335, startPoint y: 454, endPoint x: 538, endPoint y: 444, distance: 202.5
click at [538, 444] on td "Curtis Taylor curtis+flexport@cybersole.io" at bounding box center [436, 442] width 214 height 80
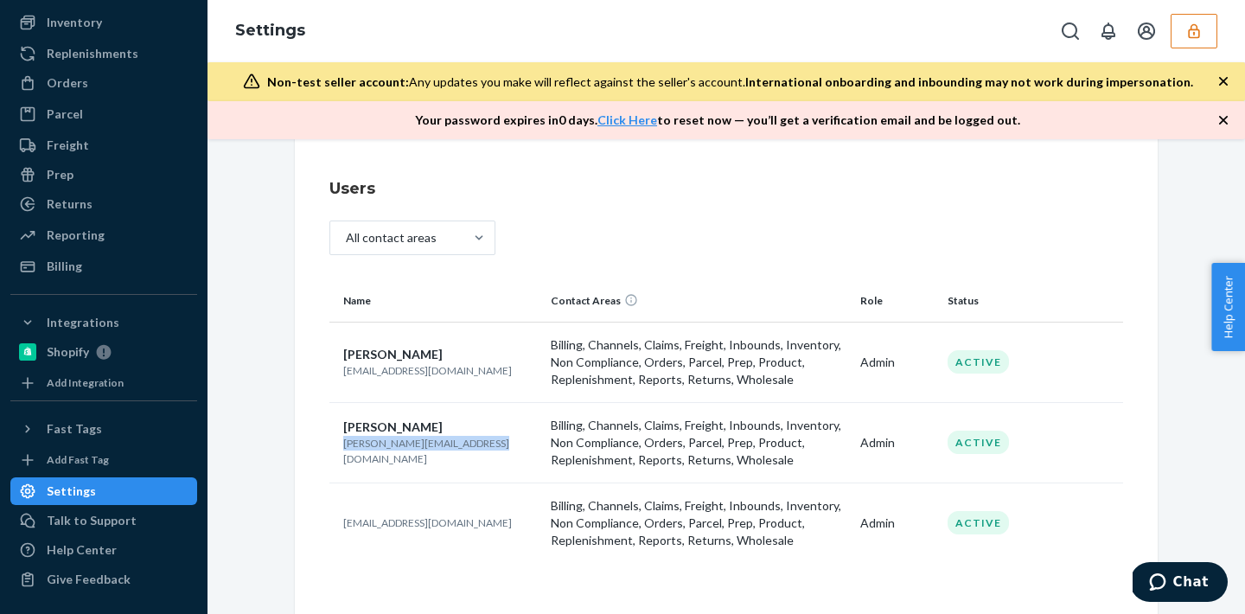
copy p "curtis+flexport@cybersole.io"
drag, startPoint x: 336, startPoint y: 521, endPoint x: 538, endPoint y: 519, distance: 201.5
click at [538, 519] on td "sfn-onboarding+cybersole@flexport.com" at bounding box center [436, 522] width 214 height 80
copy p "sfn-onboarding+cybersole@flexport.com"
click at [1185, 25] on button "button" at bounding box center [1194, 31] width 47 height 35
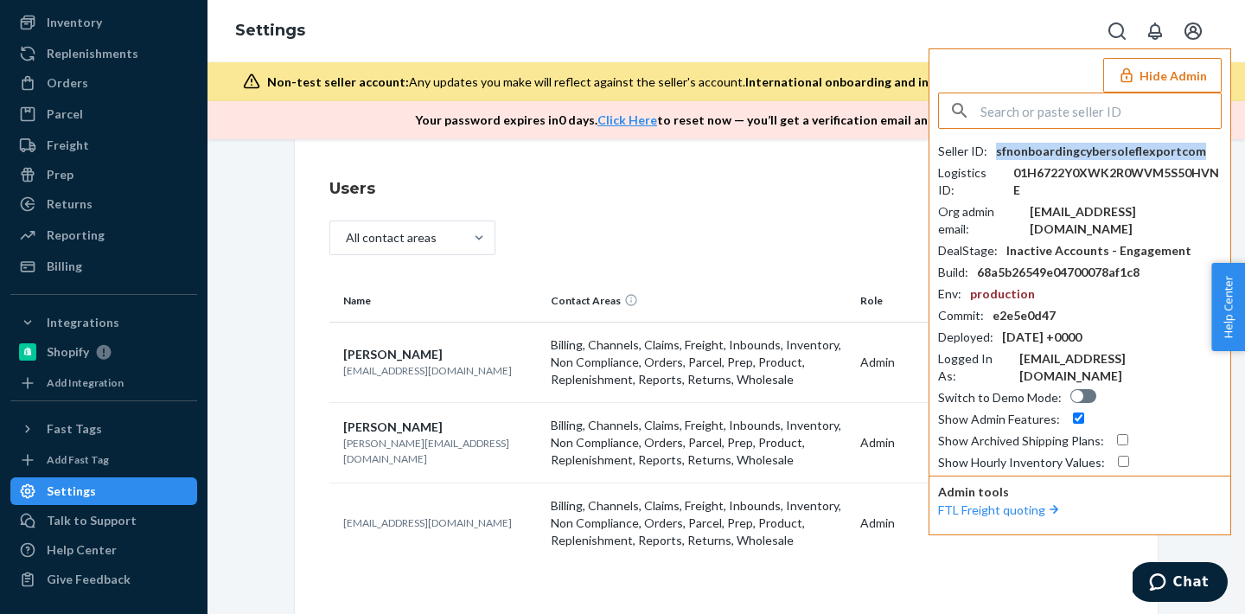
click at [1035, 150] on div "sfnonboardingcybersoleflexportcom" at bounding box center [1101, 151] width 210 height 17
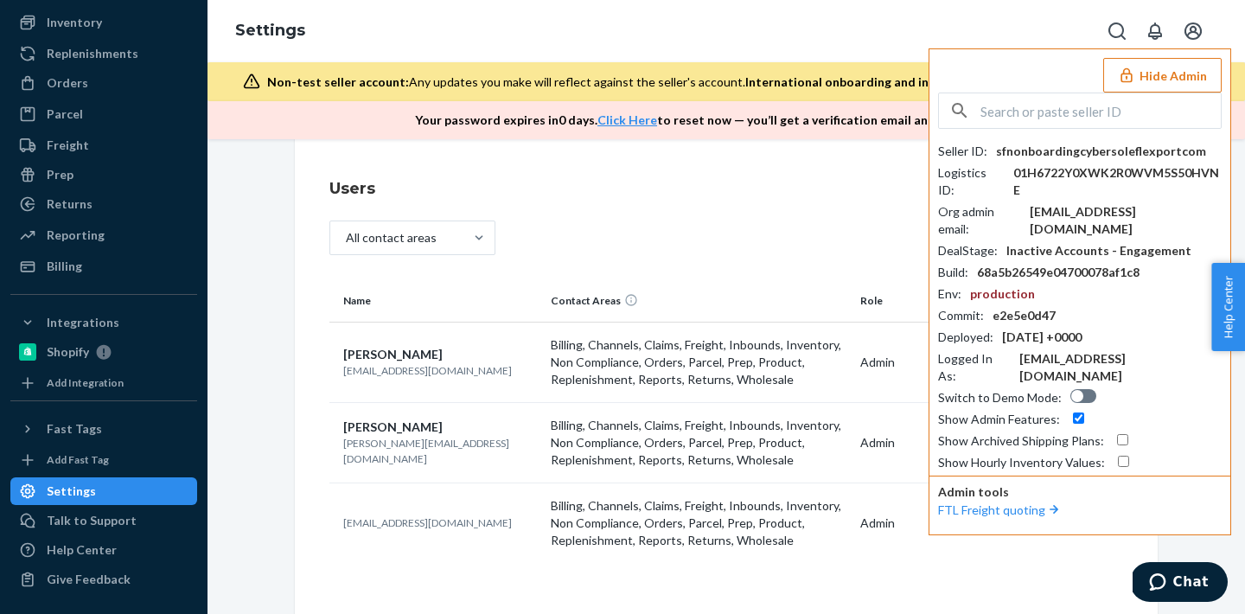
click at [1095, 99] on input "text" at bounding box center [1100, 110] width 240 height 35
paste input "help@bknj.co"
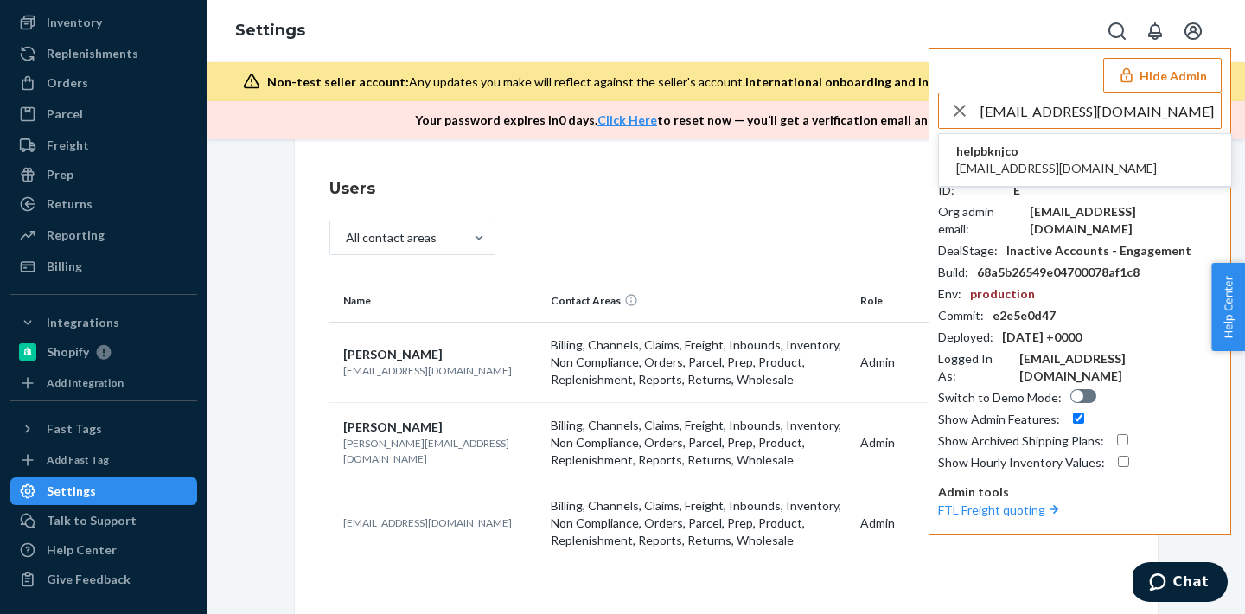
type input "help@bknj.co"
click at [1046, 144] on li "helpbknjco help@bknj.co" at bounding box center [1085, 160] width 292 height 53
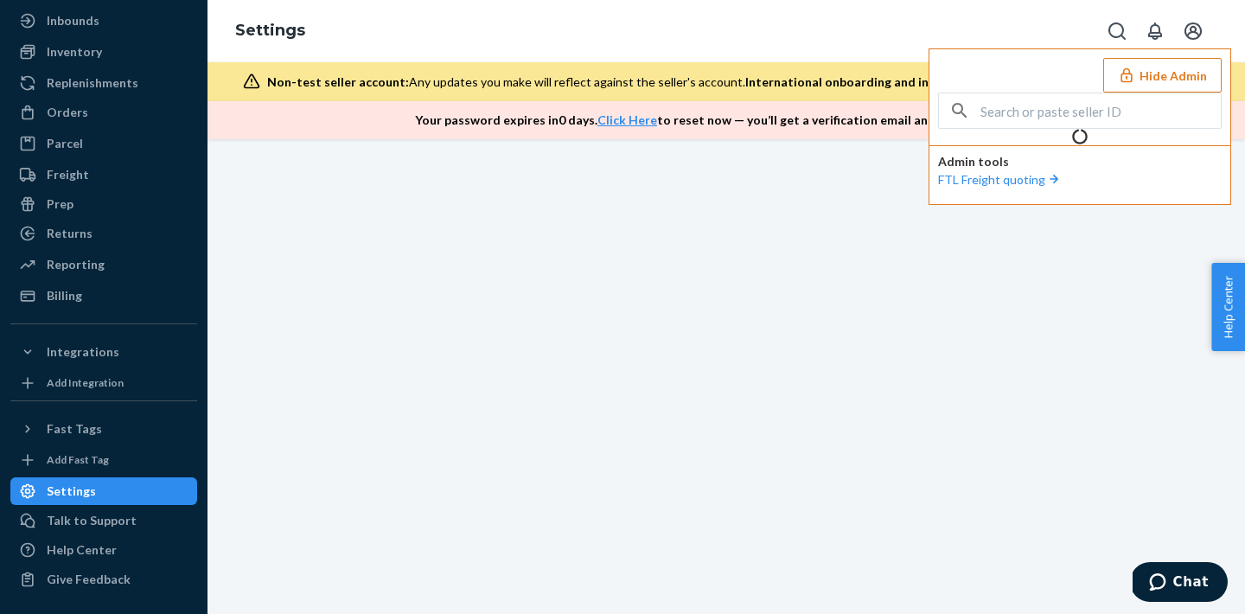
scroll to position [92, 0]
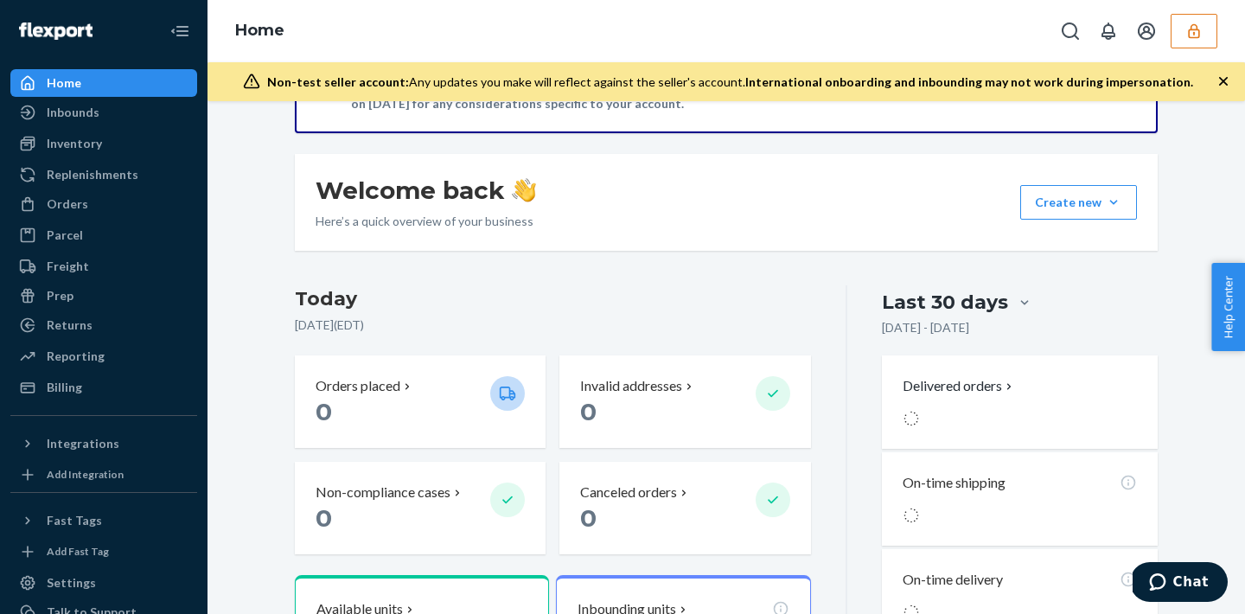
scroll to position [381, 0]
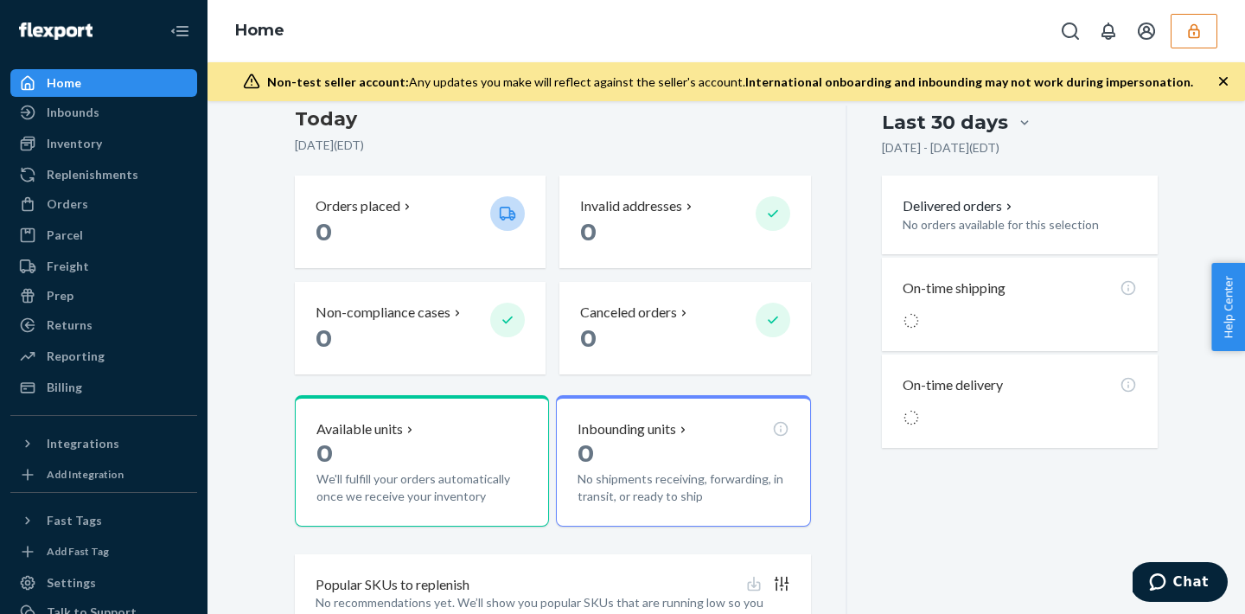
click at [102, 401] on div "Home Inbounds Shipping Plans Problems Inventory Products Replenishments Orders …" at bounding box center [104, 307] width 208 height 614
click at [98, 380] on div "Billing" at bounding box center [103, 387] width 183 height 24
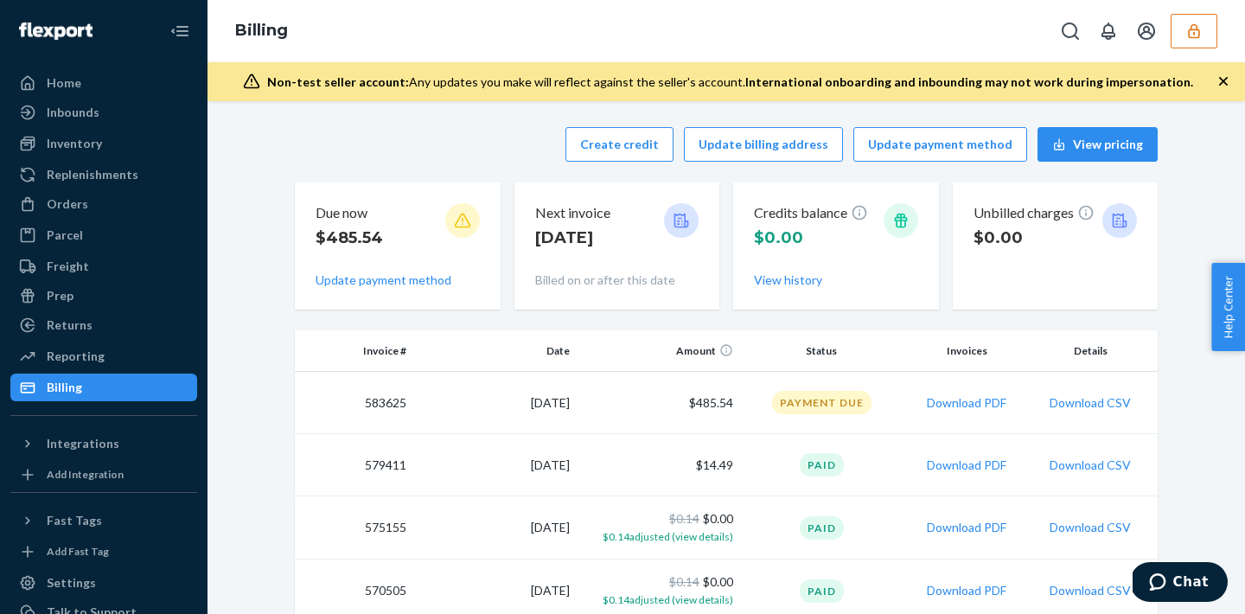
click at [1195, 35] on icon "button" at bounding box center [1193, 30] width 17 height 17
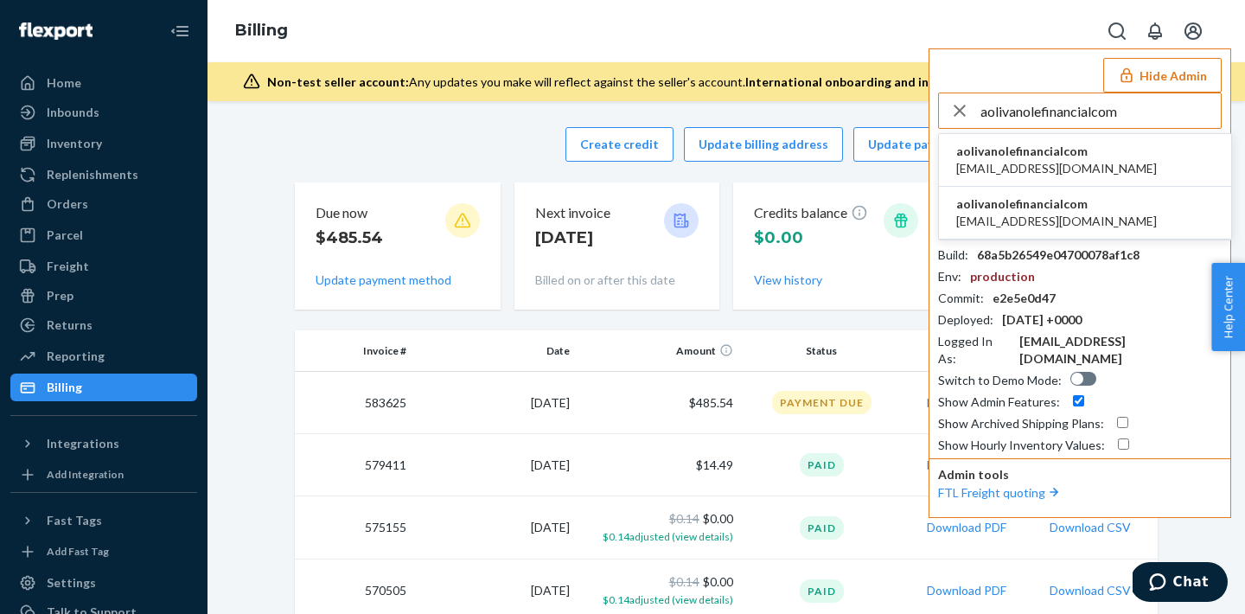
type input "aolivanolefinancialcom"
click at [1012, 160] on span "aoliva@nolefinancial.com" at bounding box center [1056, 168] width 201 height 17
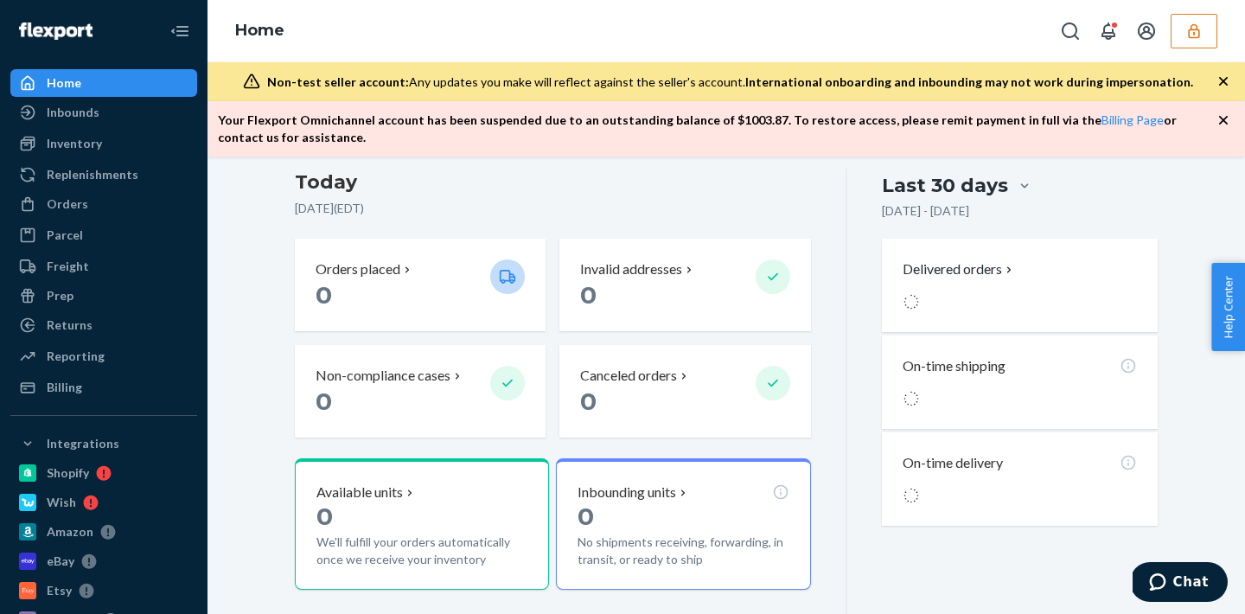
scroll to position [348, 0]
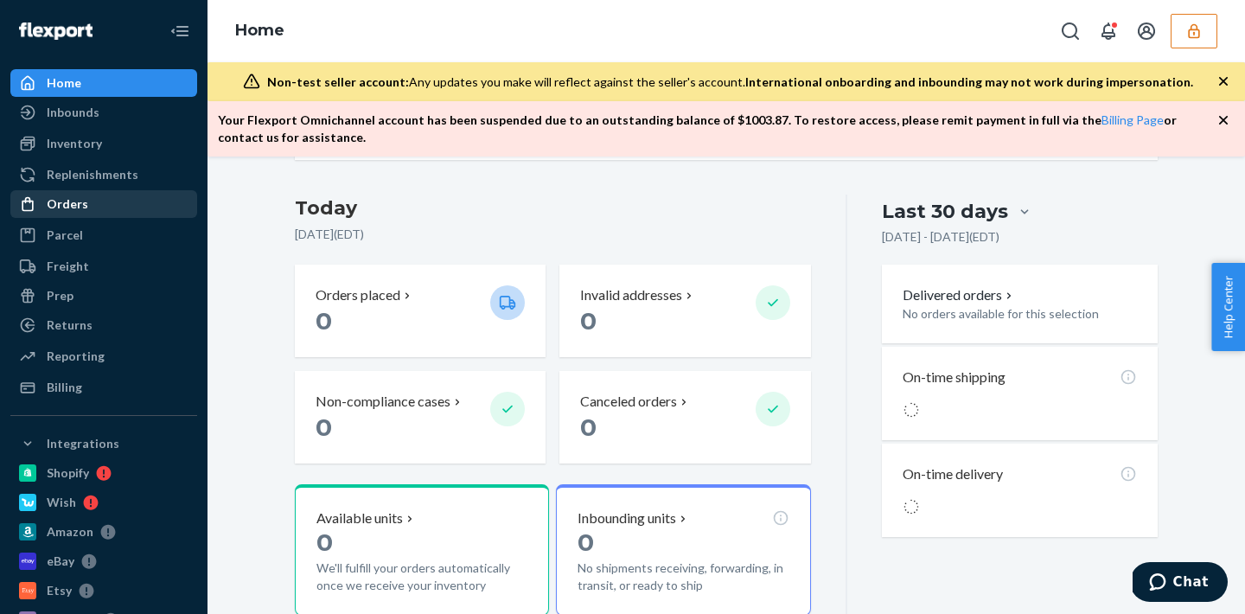
click at [112, 209] on div "Orders" at bounding box center [103, 204] width 183 height 24
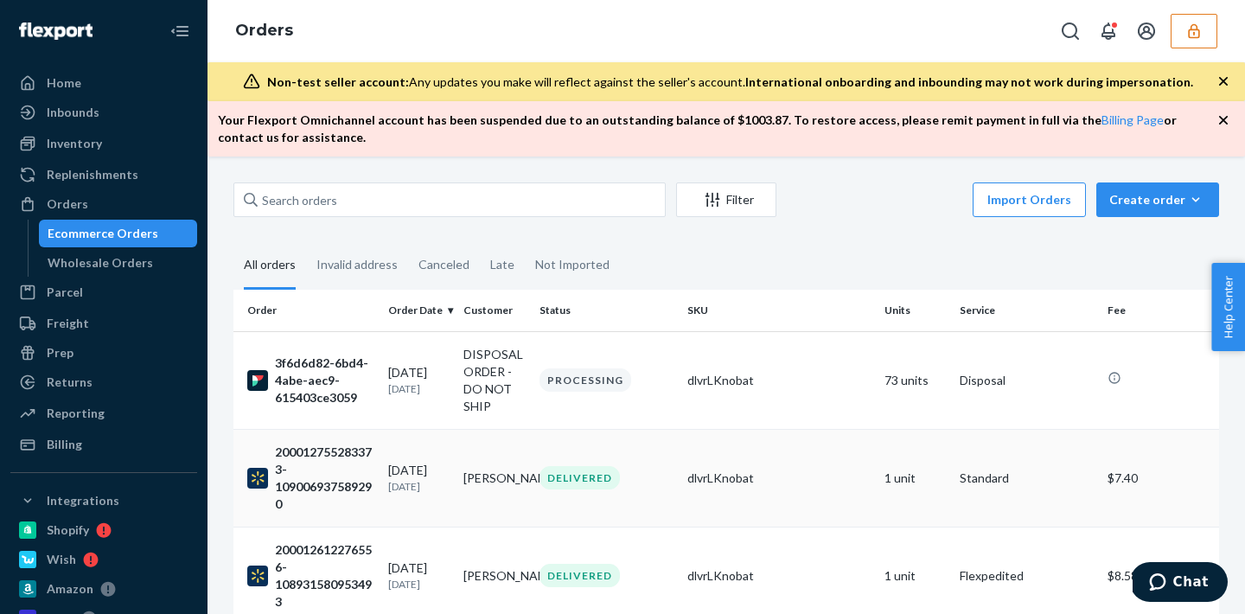
scroll to position [23, 0]
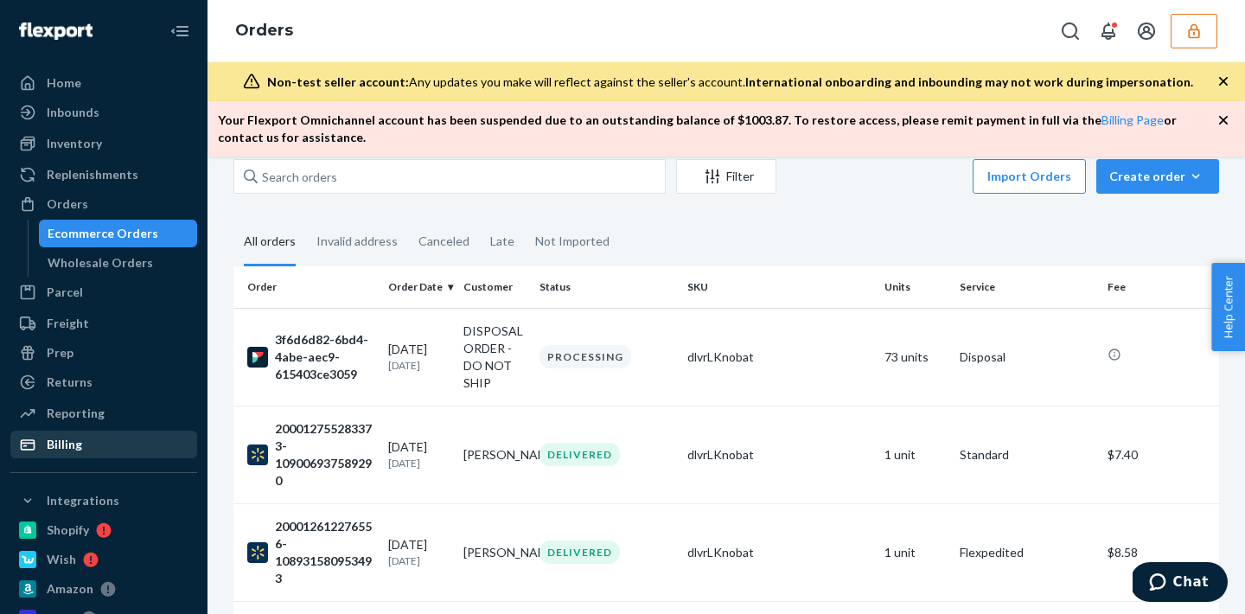
click at [99, 455] on div "Billing" at bounding box center [103, 444] width 183 height 24
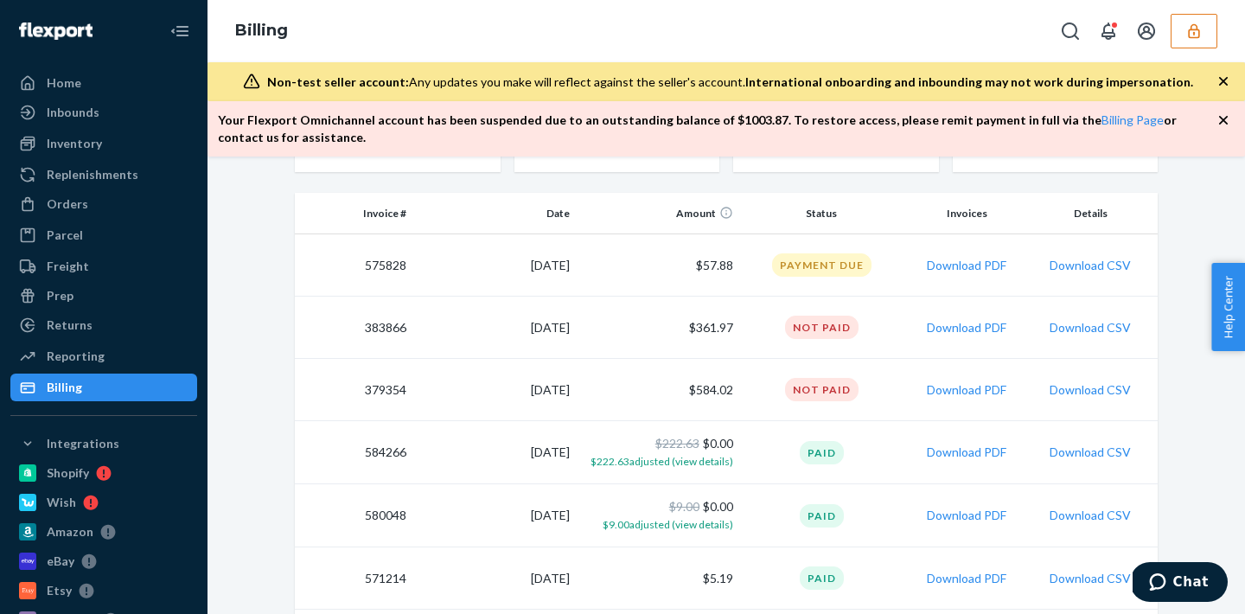
scroll to position [37, 0]
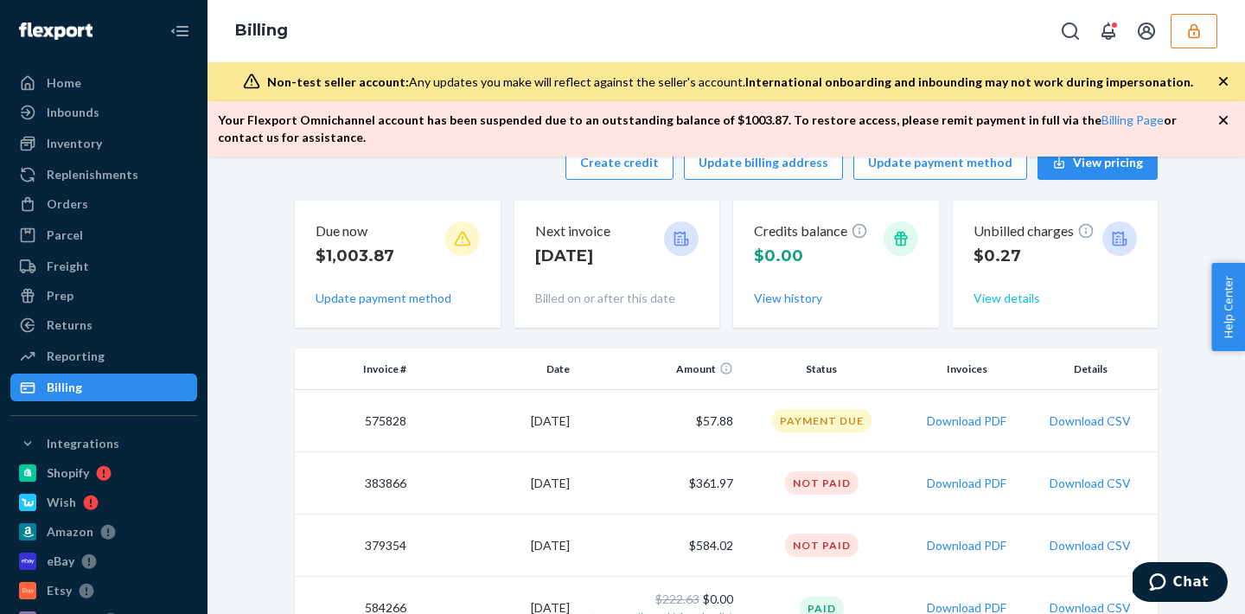
click at [1011, 302] on button "View details" at bounding box center [1007, 298] width 67 height 17
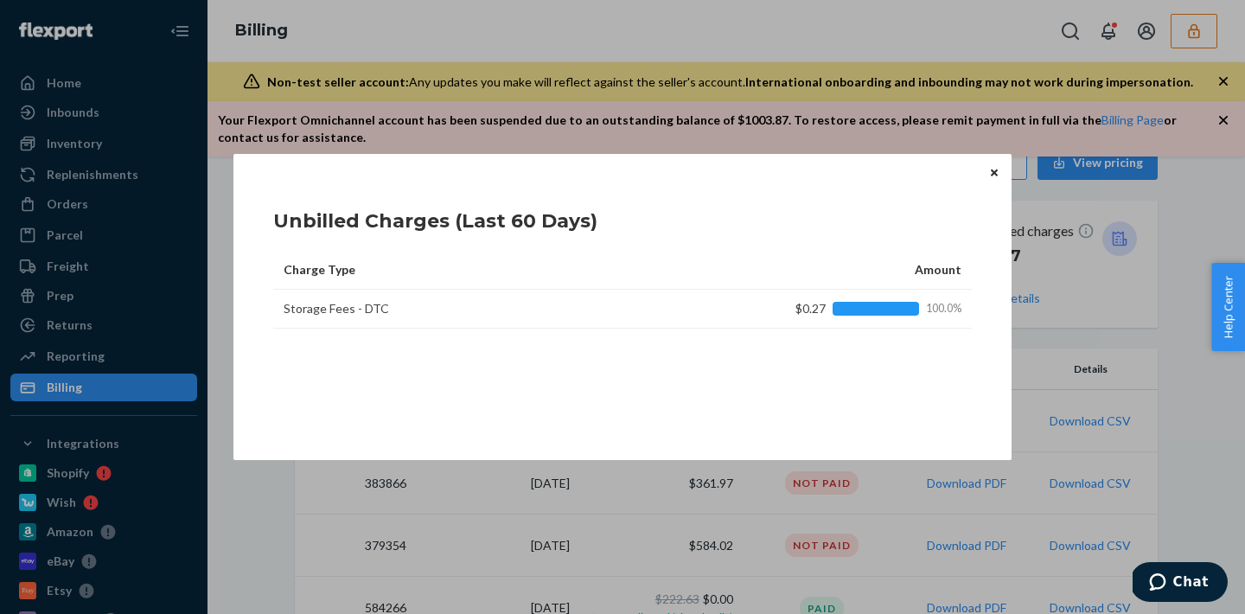
click at [997, 175] on icon "Close" at bounding box center [994, 172] width 7 height 7
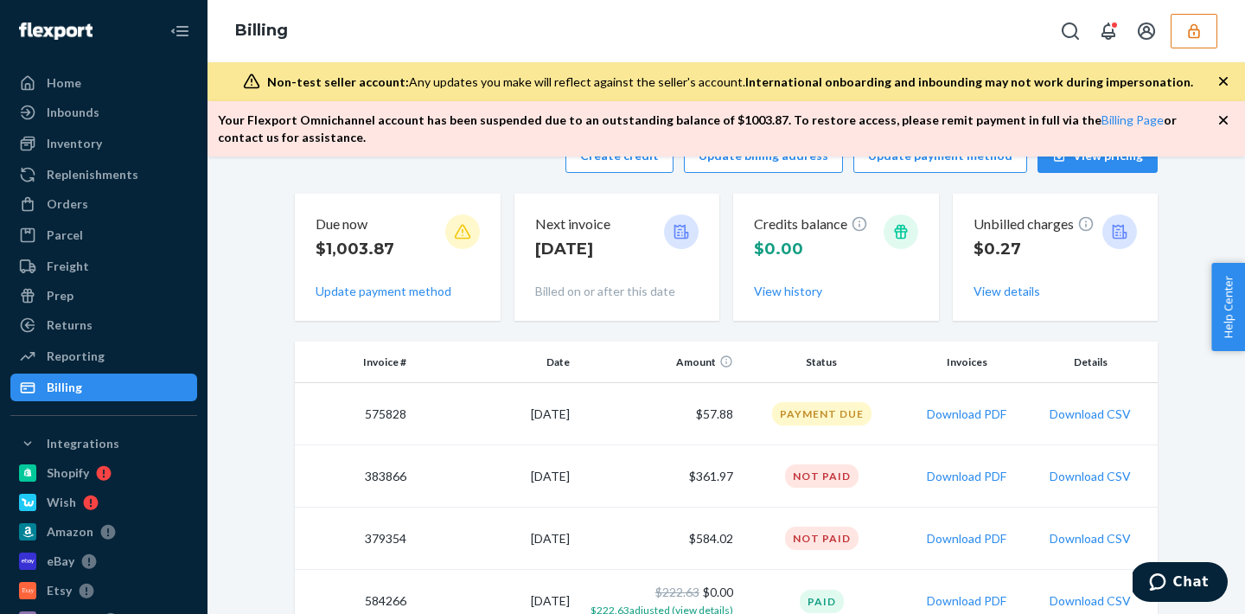
scroll to position [0, 0]
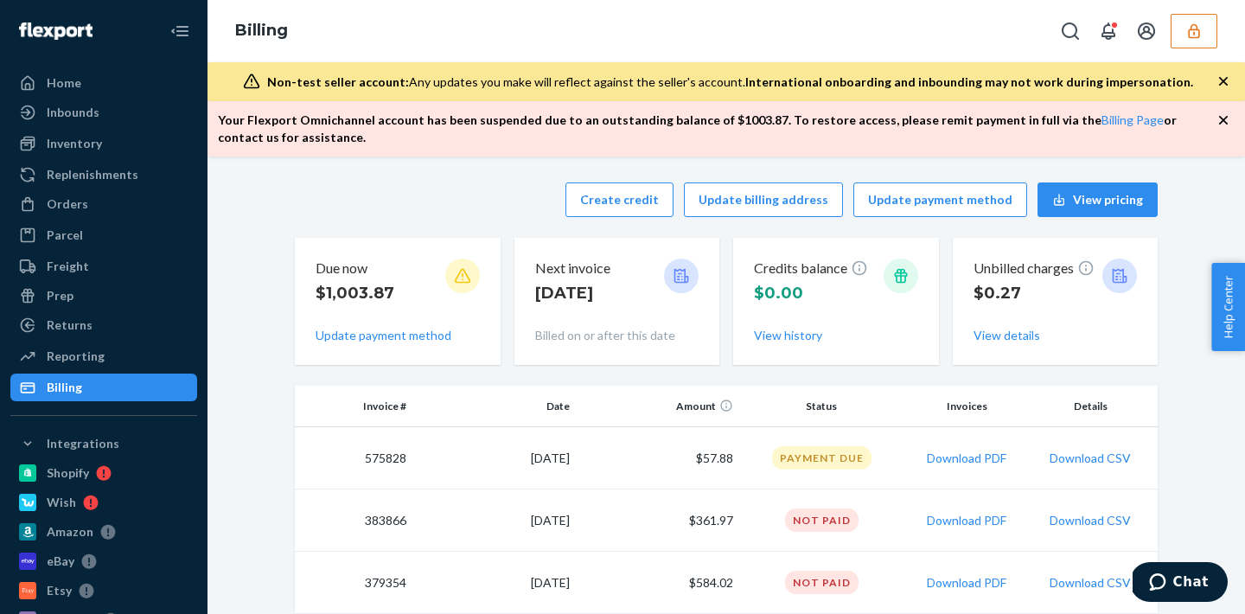
click at [1192, 23] on icon "button" at bounding box center [1193, 30] width 17 height 17
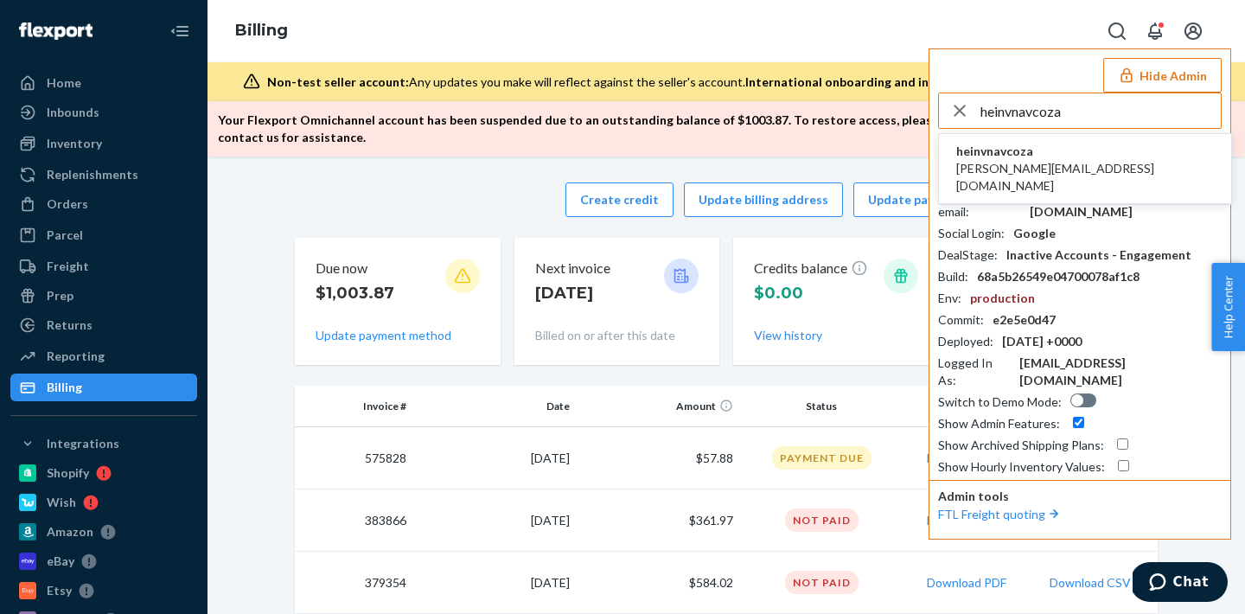
type input "heinvnavcoza"
click at [1015, 150] on span "heinvnavcoza" at bounding box center [1085, 151] width 258 height 17
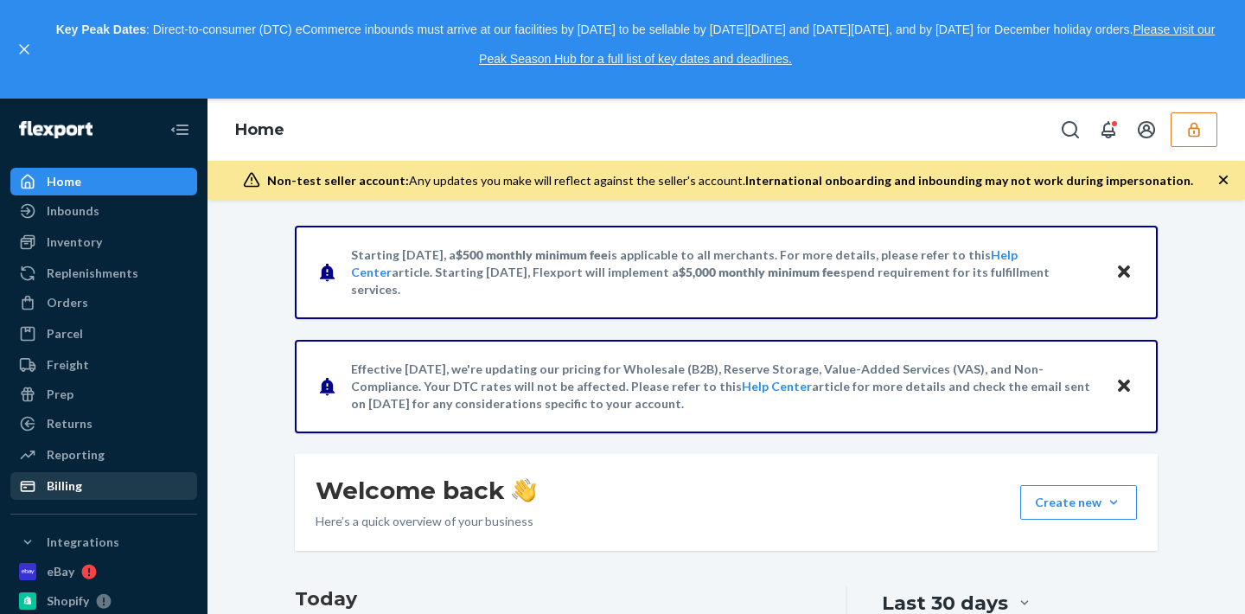
click at [62, 485] on div "Billing" at bounding box center [64, 485] width 35 height 17
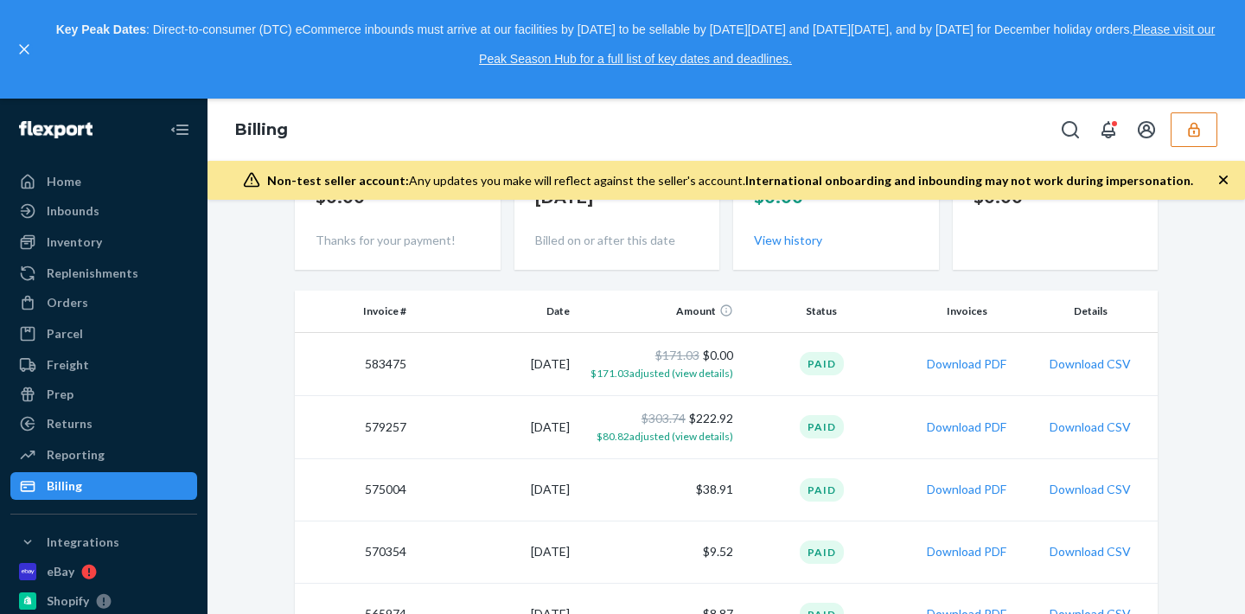
scroll to position [126, 0]
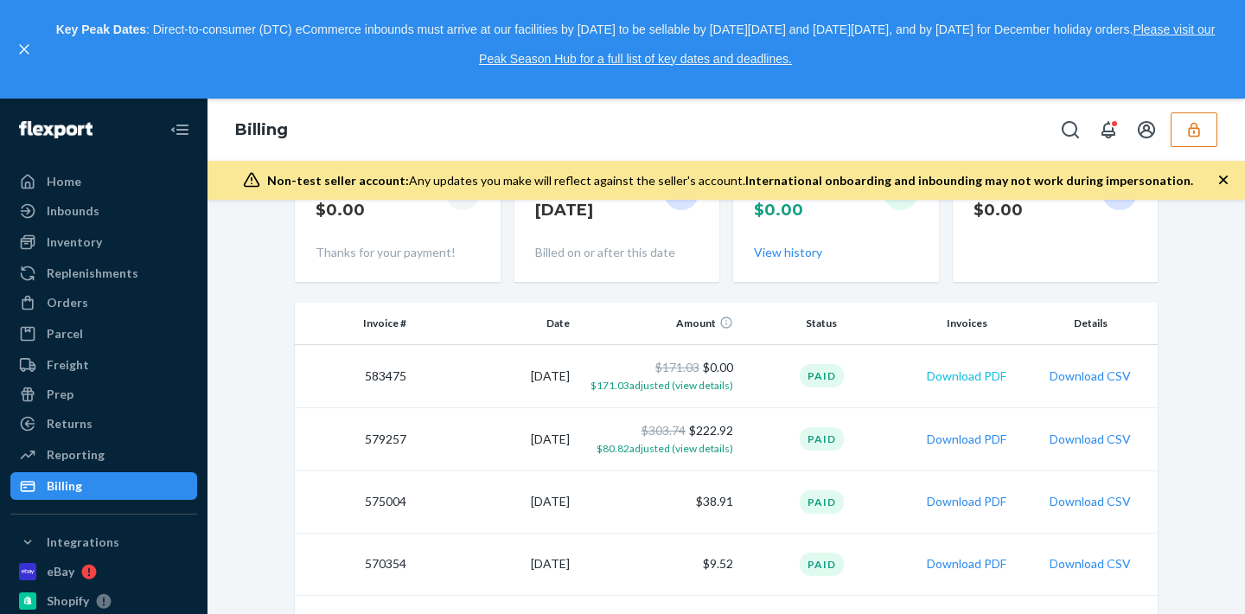
click at [952, 380] on button "Download PDF" at bounding box center [967, 375] width 80 height 17
click at [1199, 132] on icon "button" at bounding box center [1193, 130] width 11 height 15
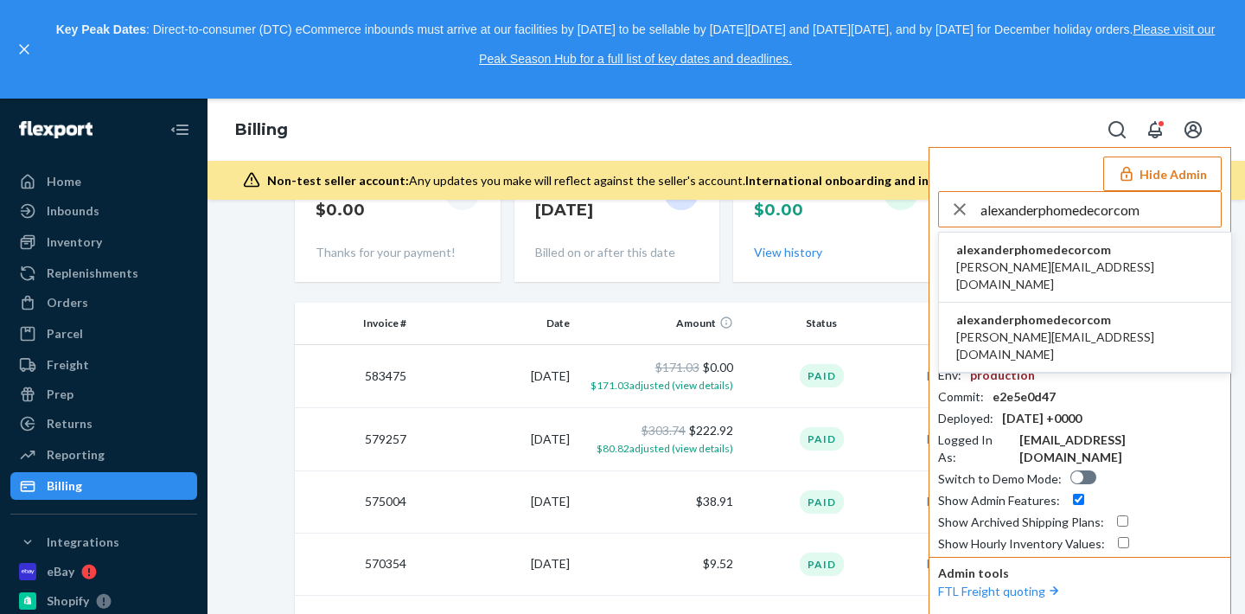
type input "alexanderphomedecorcom"
click at [995, 252] on span "alexanderphomedecorcom" at bounding box center [1085, 249] width 258 height 17
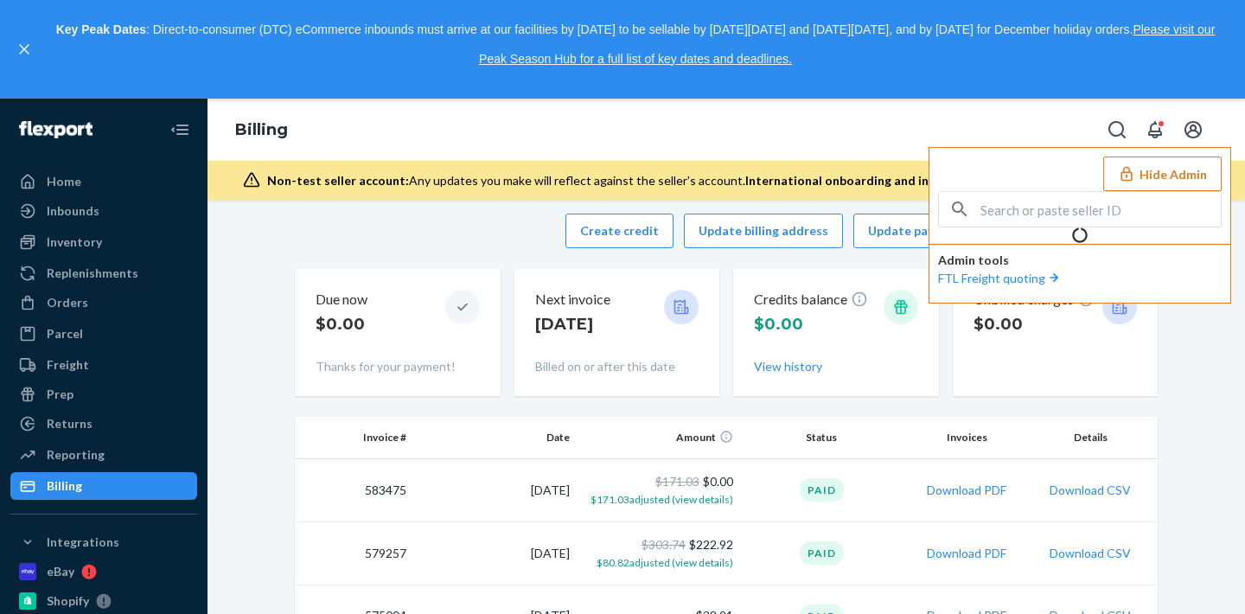
scroll to position [240, 0]
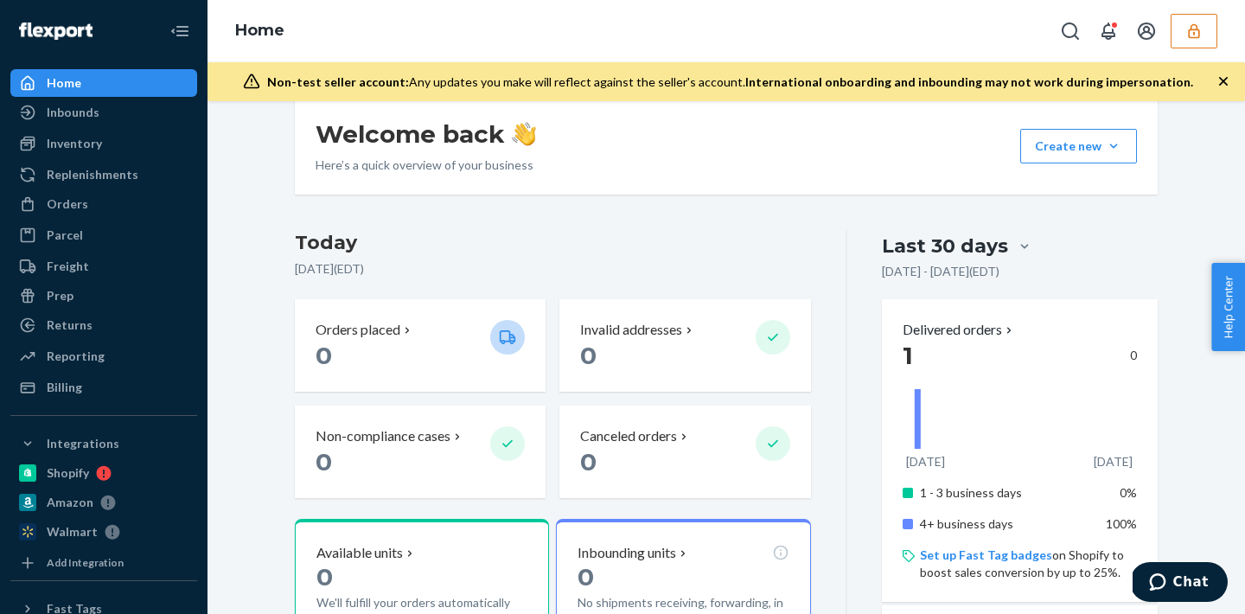
scroll to position [213, 0]
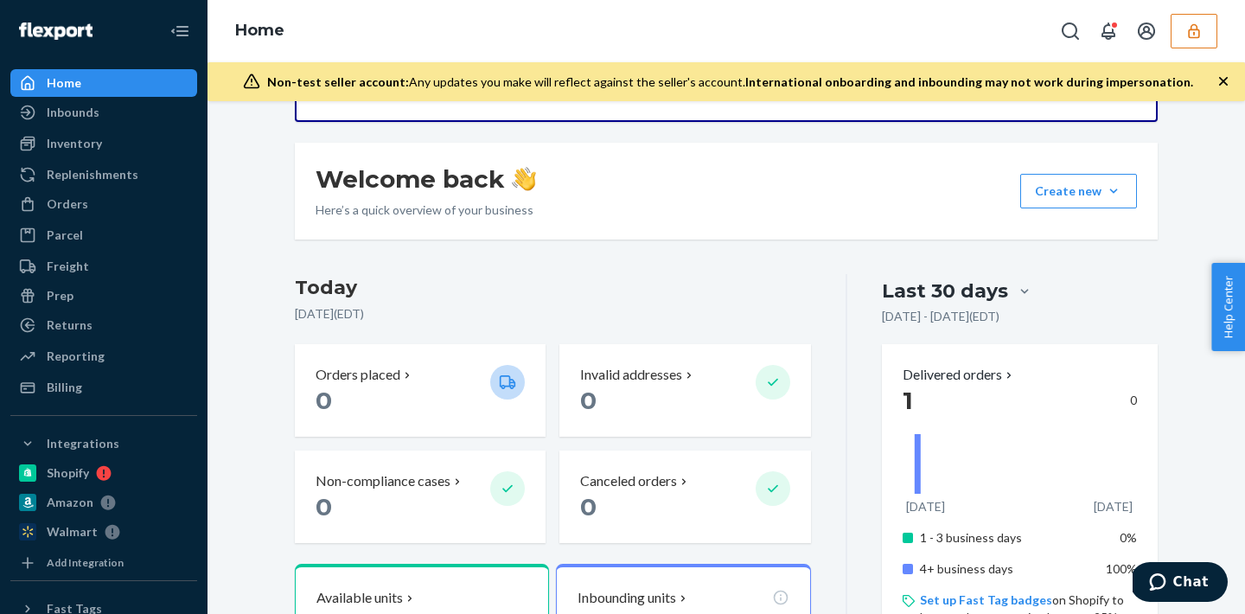
click at [1206, 35] on button "button" at bounding box center [1194, 31] width 47 height 35
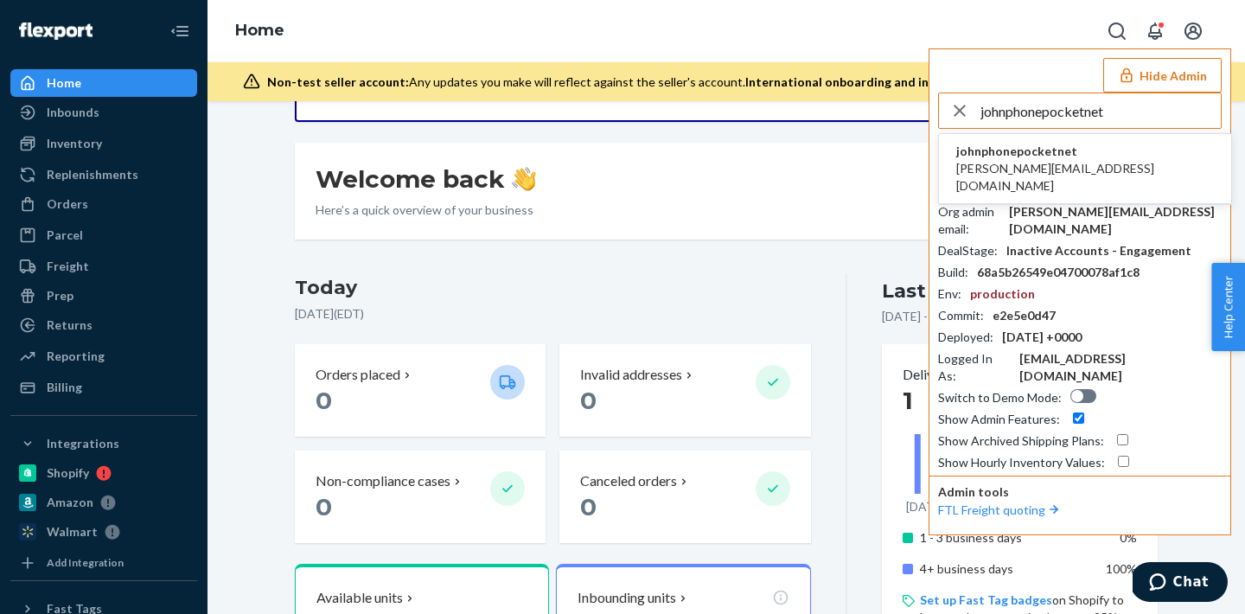
type input "johnphonepocketnet"
click at [994, 156] on span "johnphonepocketnet" at bounding box center [1085, 151] width 258 height 17
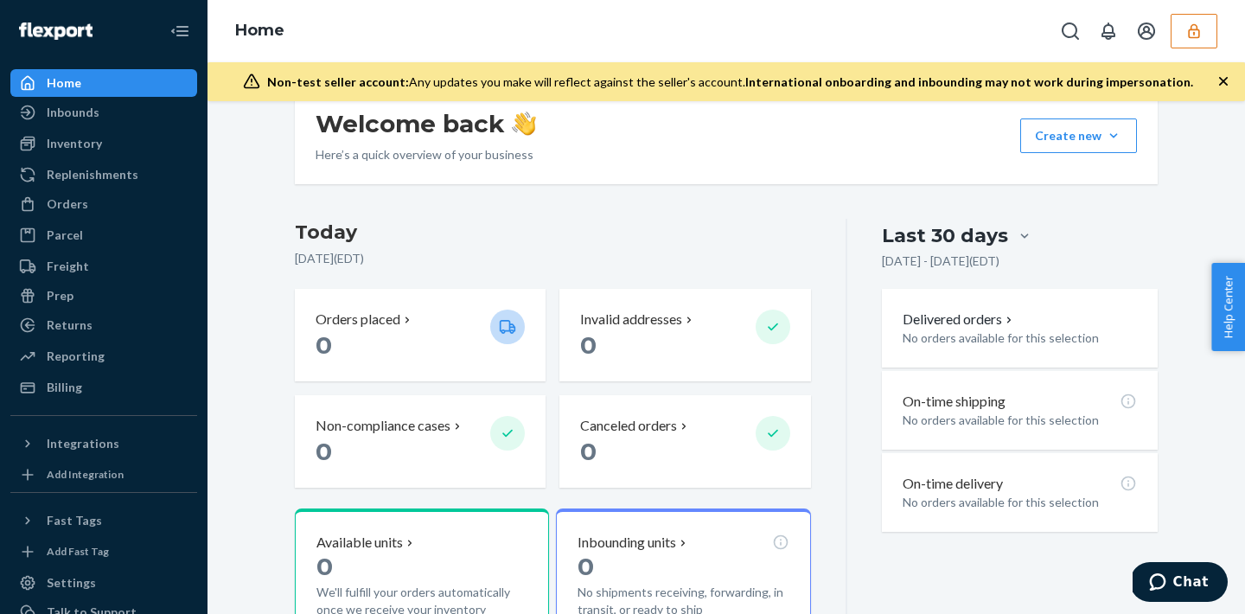
scroll to position [116, 0]
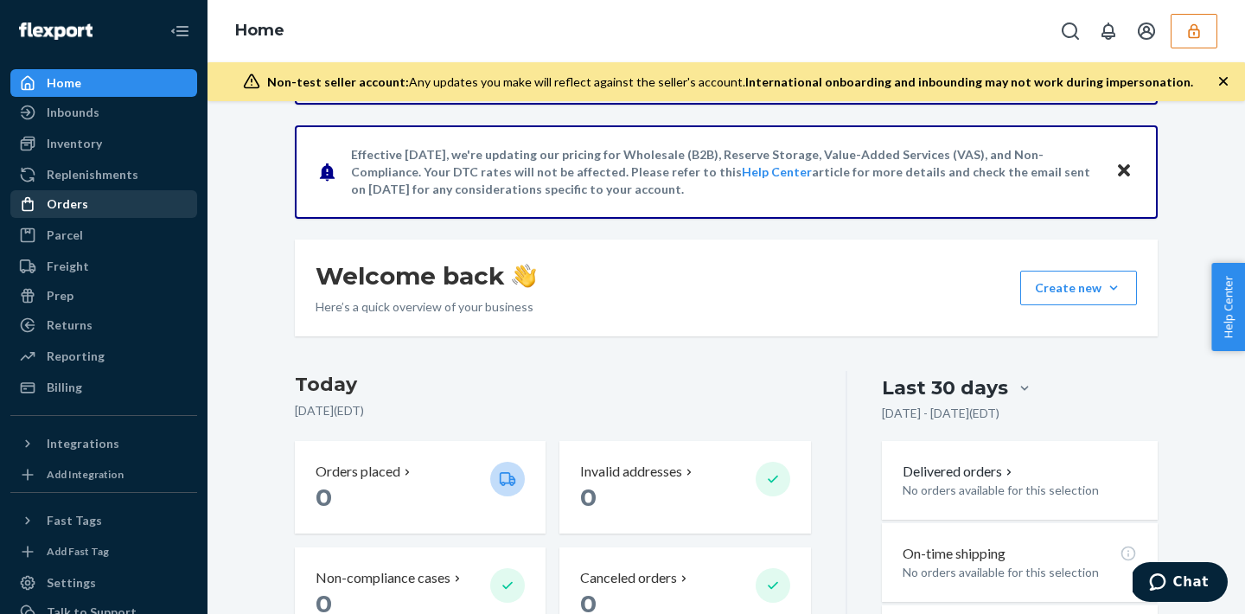
click at [95, 213] on div "Orders" at bounding box center [103, 204] width 183 height 24
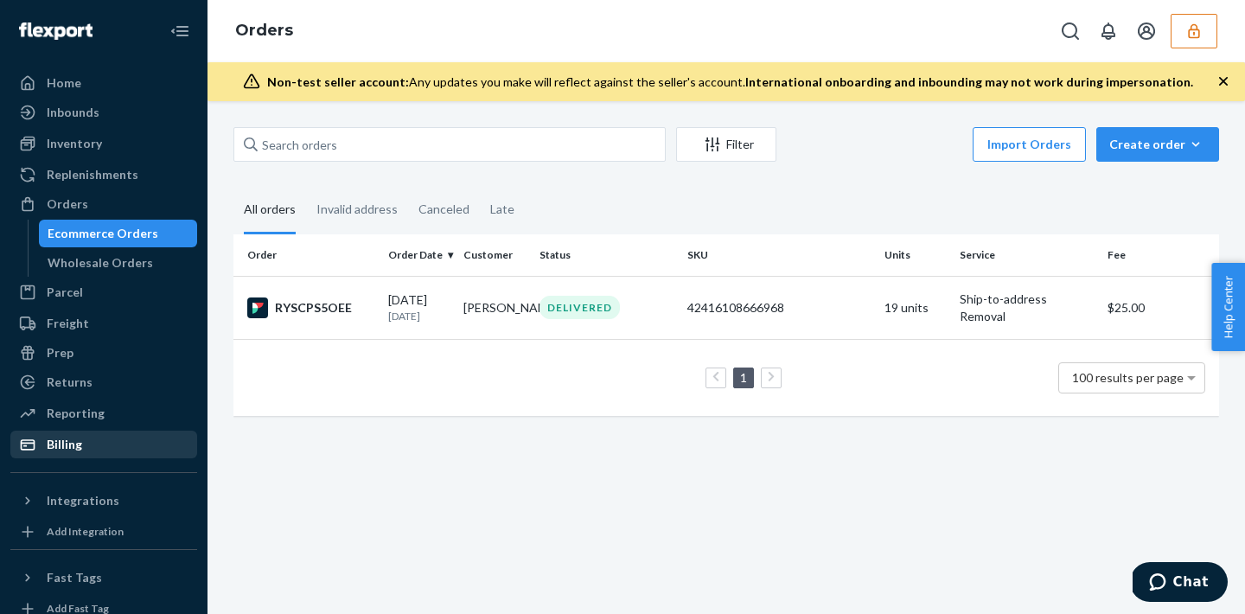
click at [92, 436] on div "Billing" at bounding box center [103, 444] width 183 height 24
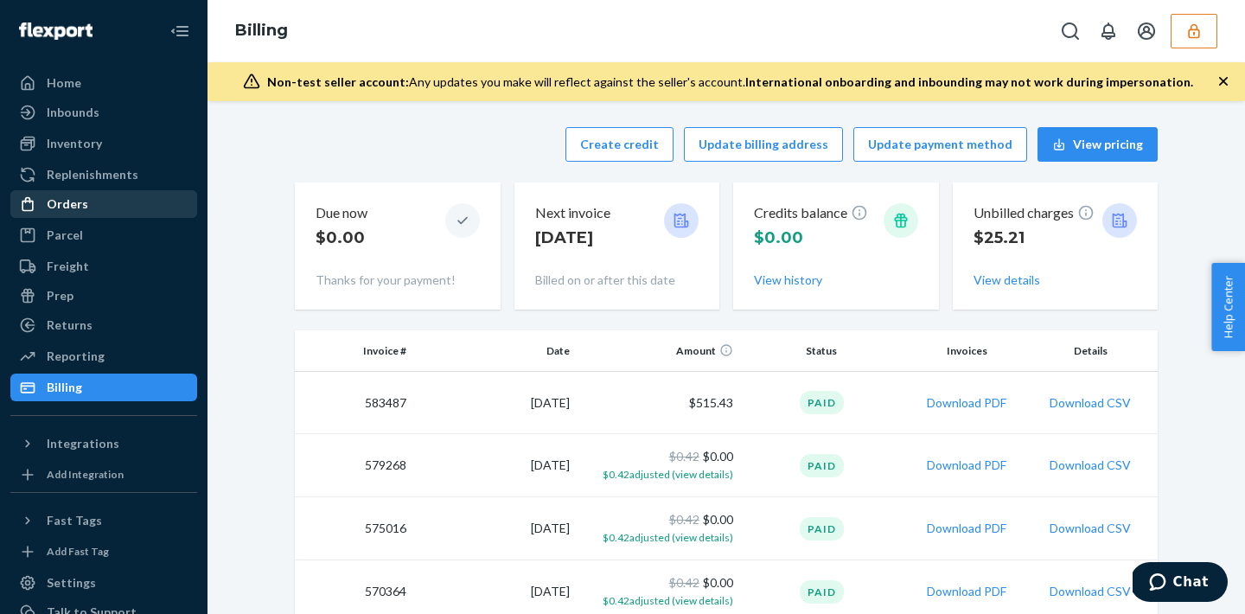
click at [99, 211] on div "Orders" at bounding box center [103, 204] width 183 height 24
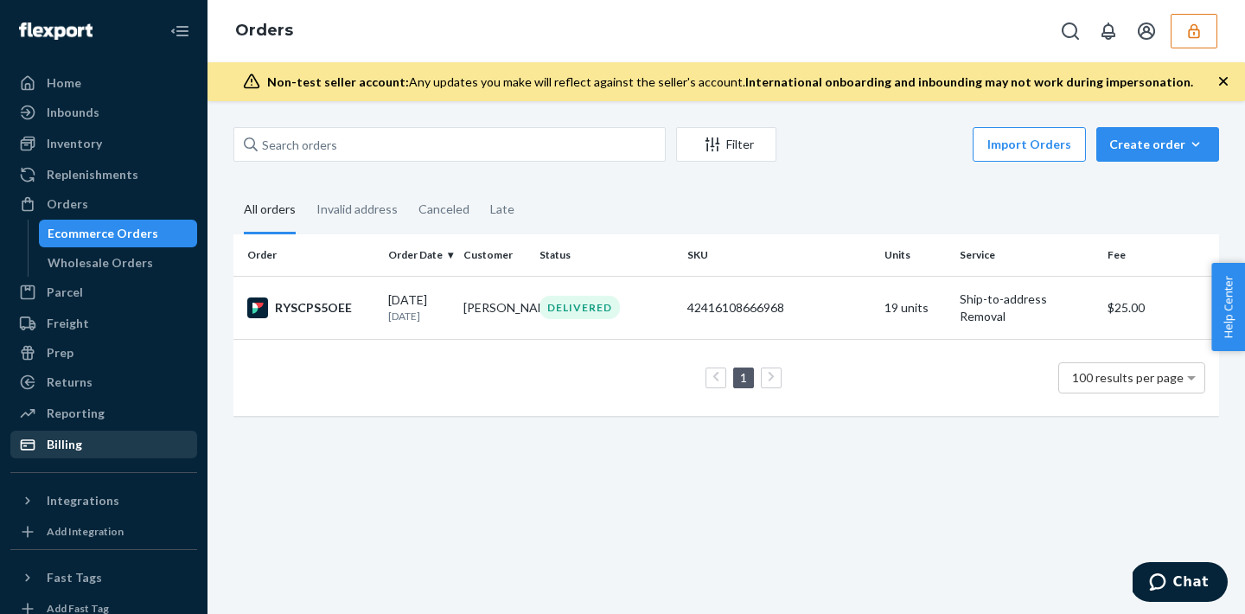
click at [105, 450] on div "Billing" at bounding box center [103, 444] width 183 height 24
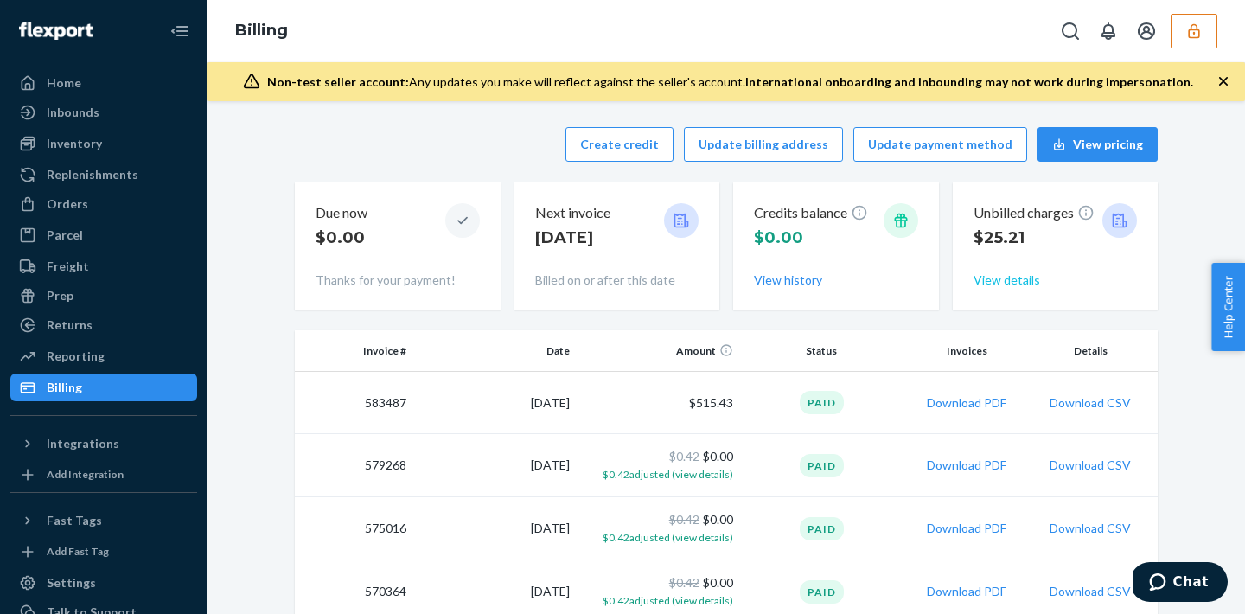
click at [989, 284] on button "View details" at bounding box center [1007, 279] width 67 height 17
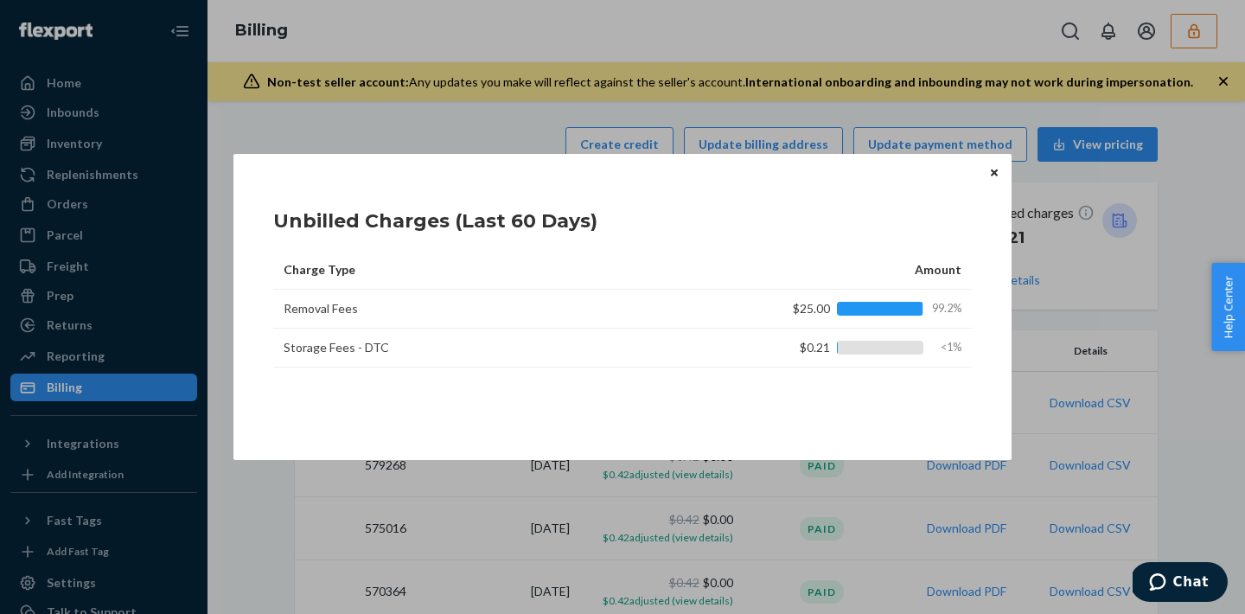
click at [991, 172] on icon "Close" at bounding box center [994, 173] width 7 height 10
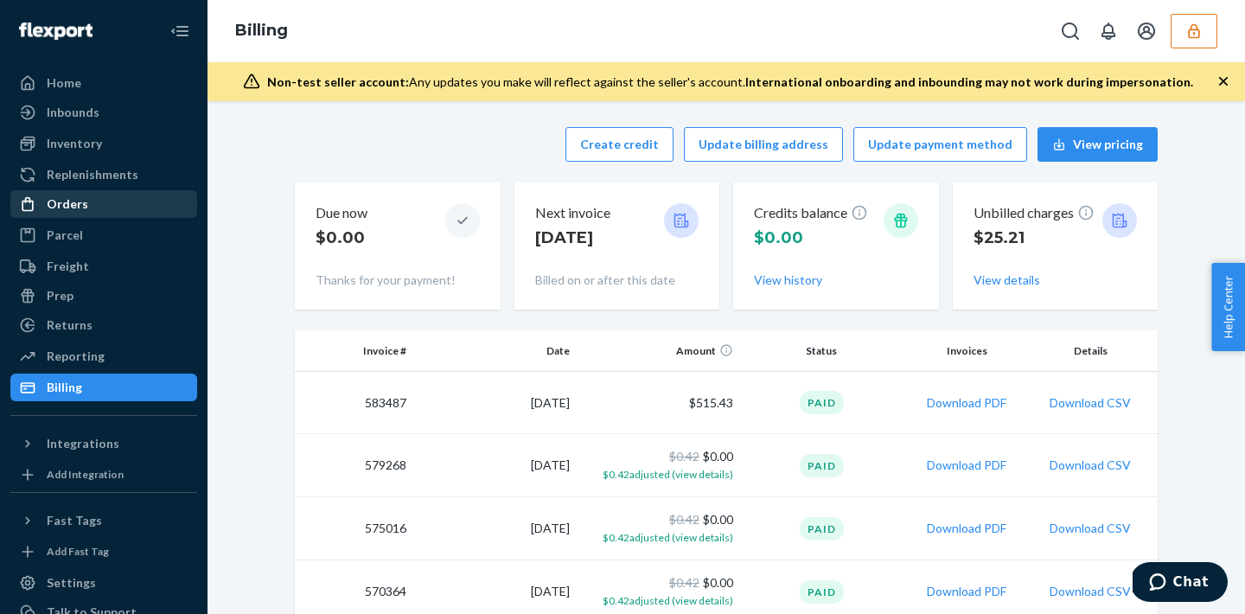
click at [134, 210] on div "Orders" at bounding box center [103, 204] width 183 height 24
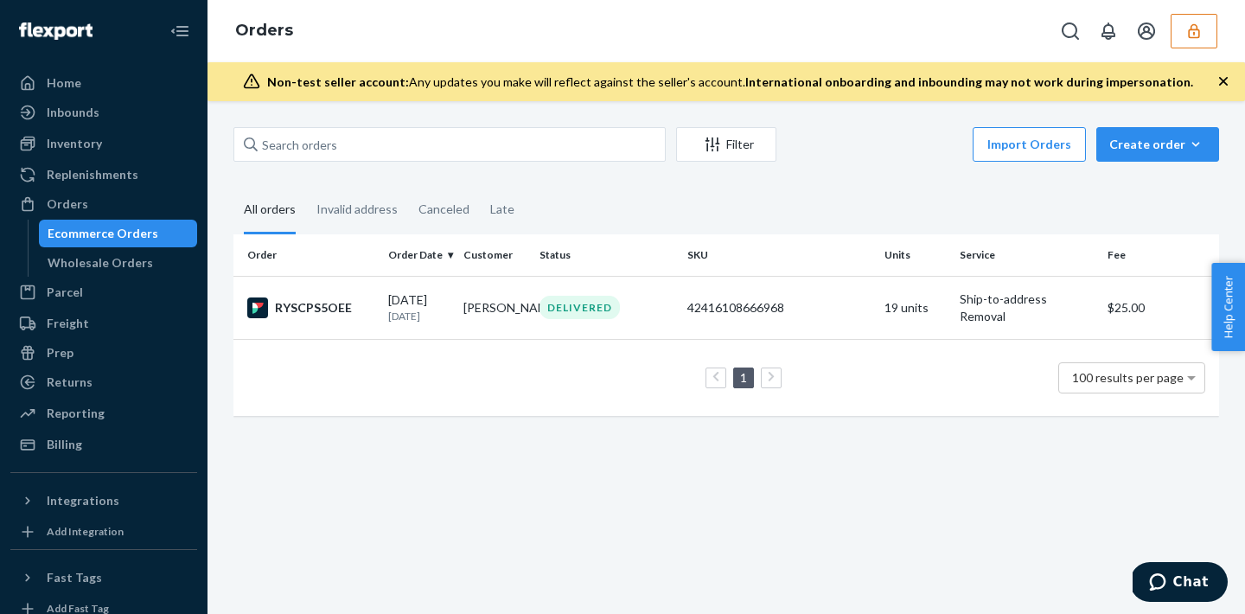
click at [1185, 27] on icon "button" at bounding box center [1193, 30] width 17 height 17
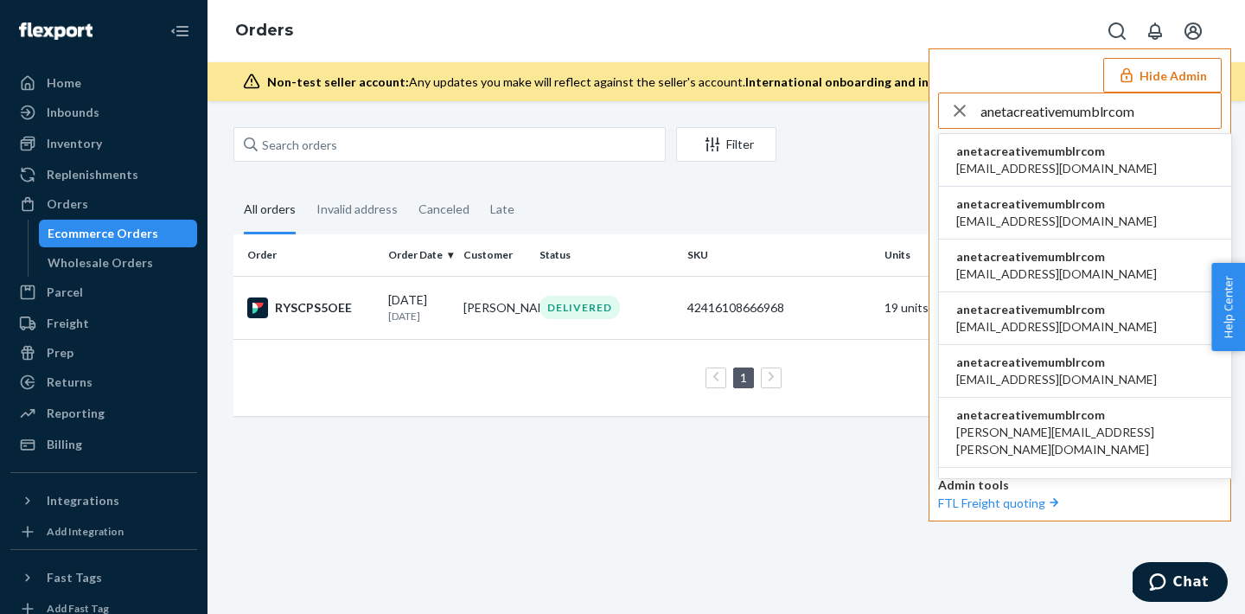
type input "anetacreativemumblrcom"
click at [1027, 157] on span "anetacreativemumblrcom" at bounding box center [1056, 151] width 201 height 17
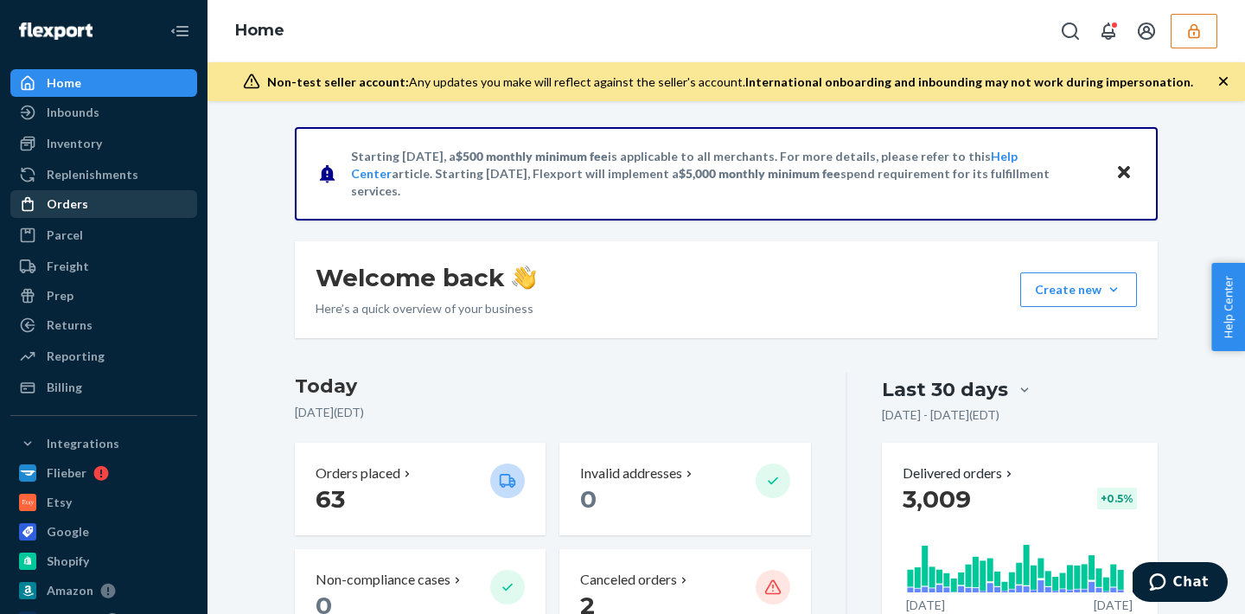
click at [91, 209] on div "Orders" at bounding box center [103, 204] width 183 height 24
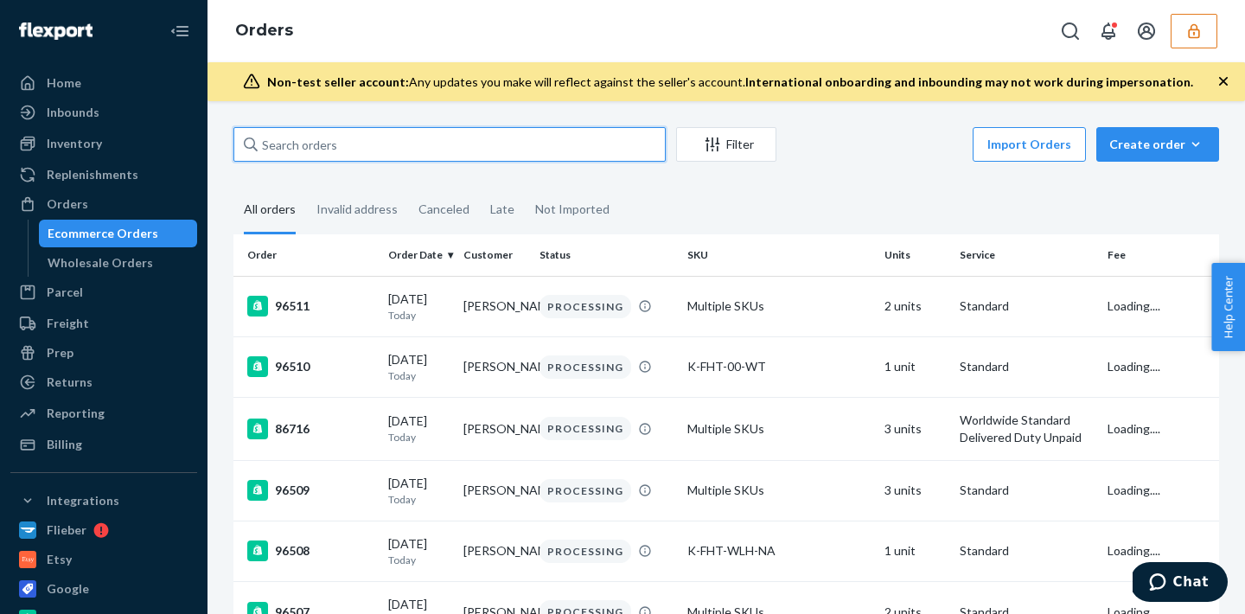
click at [382, 154] on input "text" at bounding box center [449, 144] width 432 height 35
paste input "DX6MGBJVDWE"
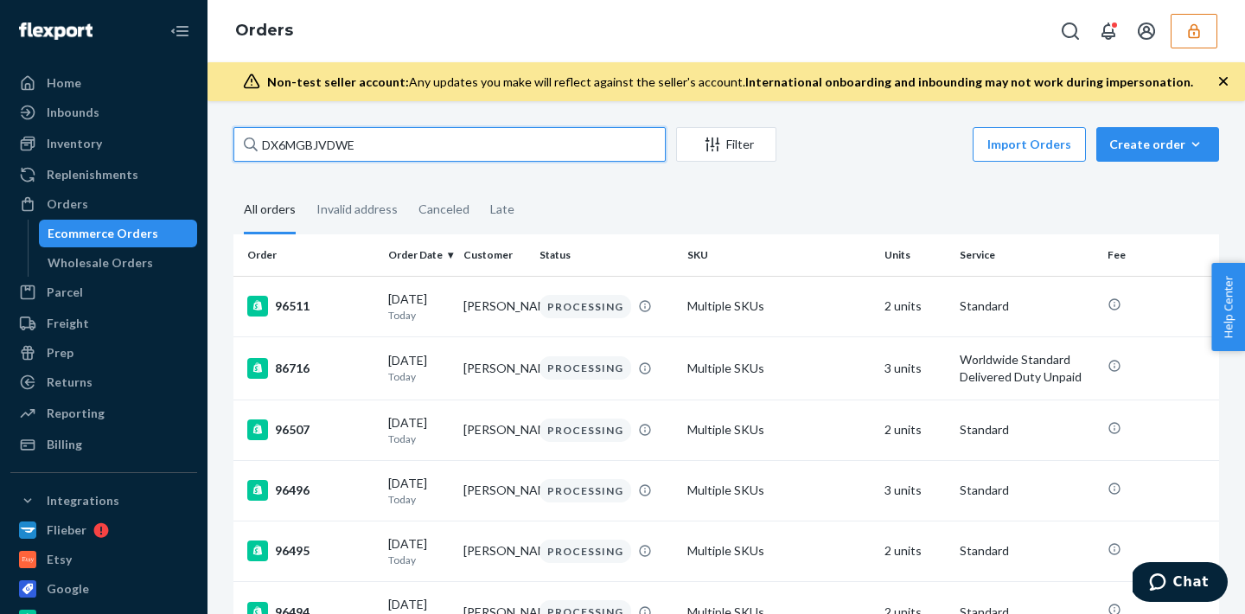
type input "DX6MGBJVDWE"
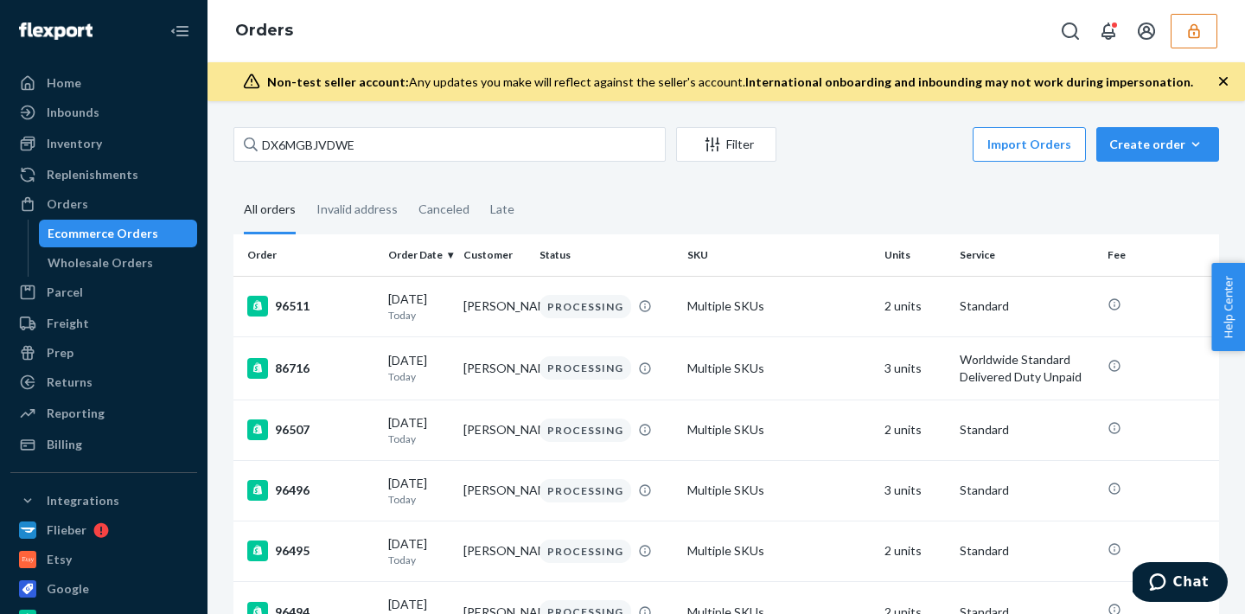
click at [77, 157] on div "Inventory Products" at bounding box center [103, 144] width 187 height 29
click at [106, 132] on div "Inventory" at bounding box center [103, 143] width 183 height 24
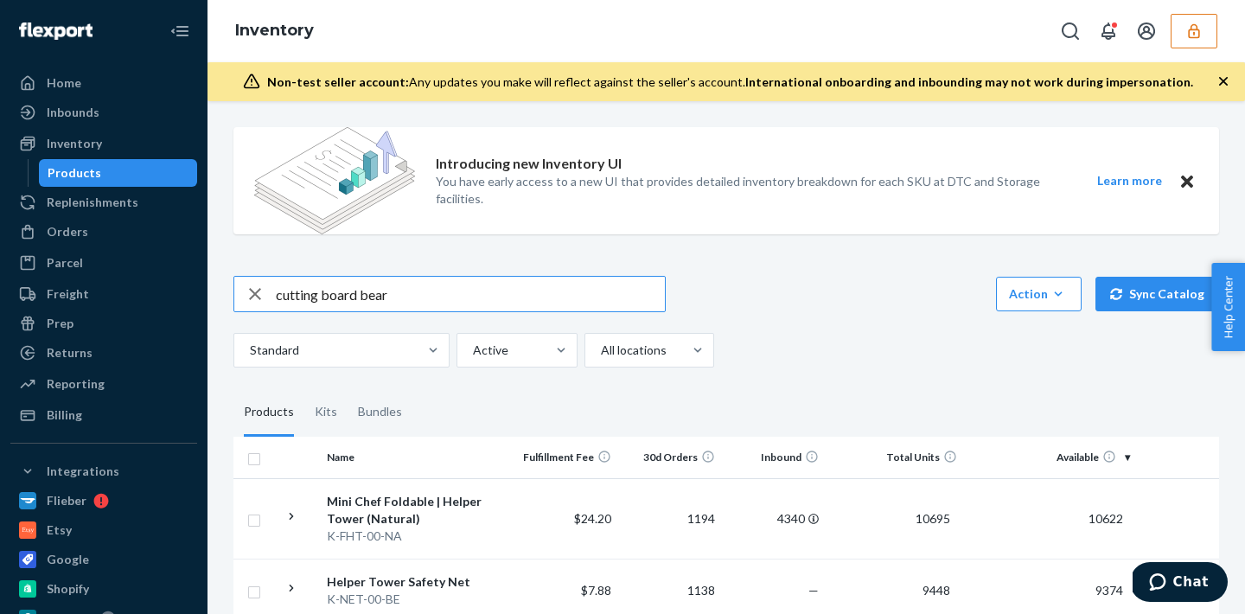
type input "cutting board bear"
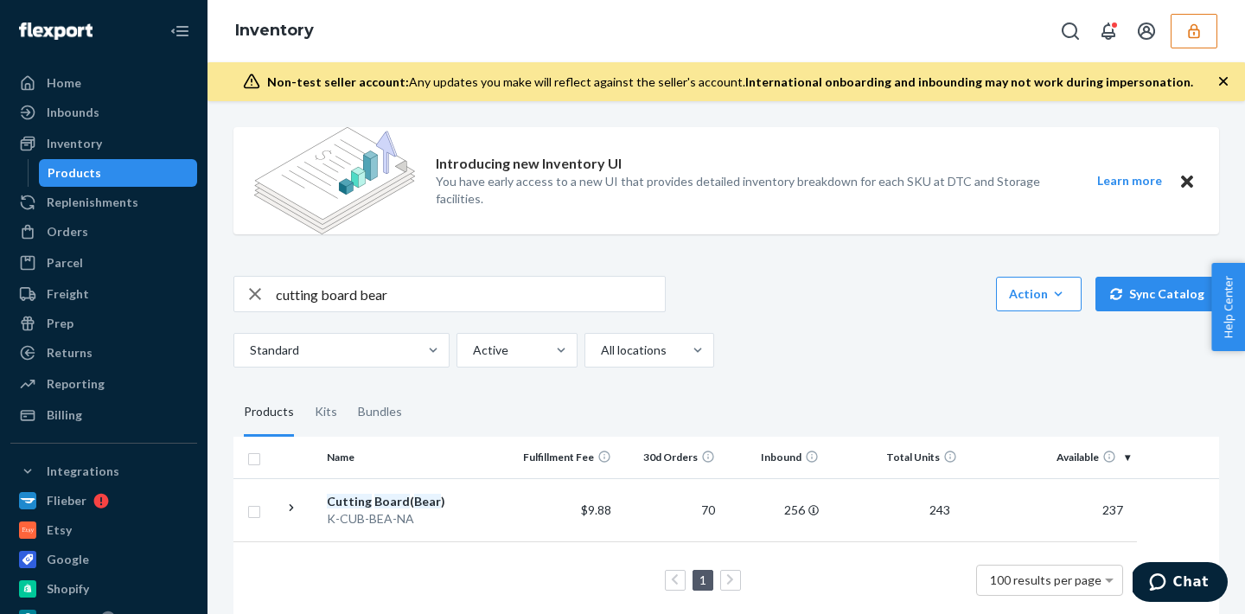
scroll to position [21, 0]
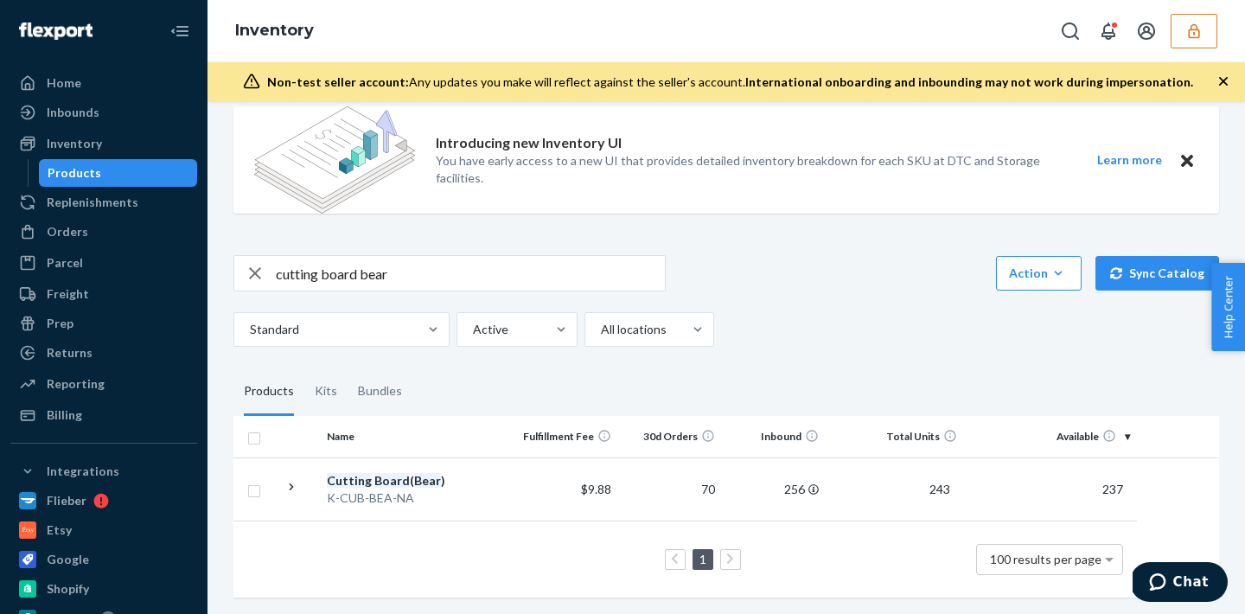
click at [1180, 27] on button "button" at bounding box center [1194, 31] width 47 height 35
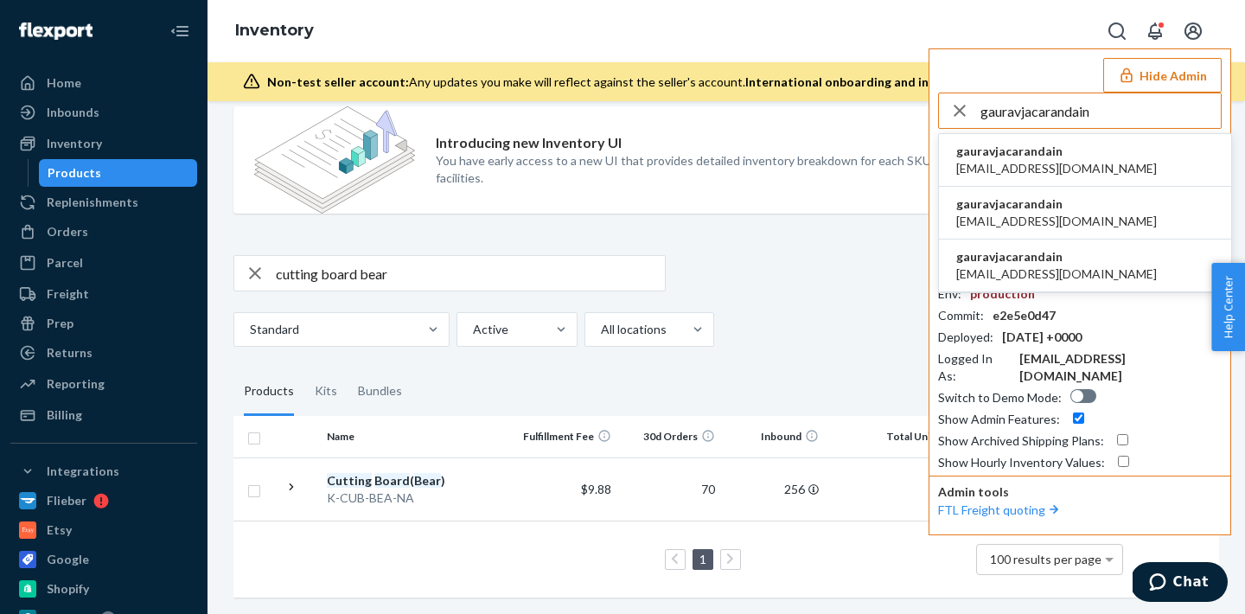
type input "gauravjacarandain"
click at [1019, 169] on span "gaurav@jacaranda.in" at bounding box center [1056, 168] width 201 height 17
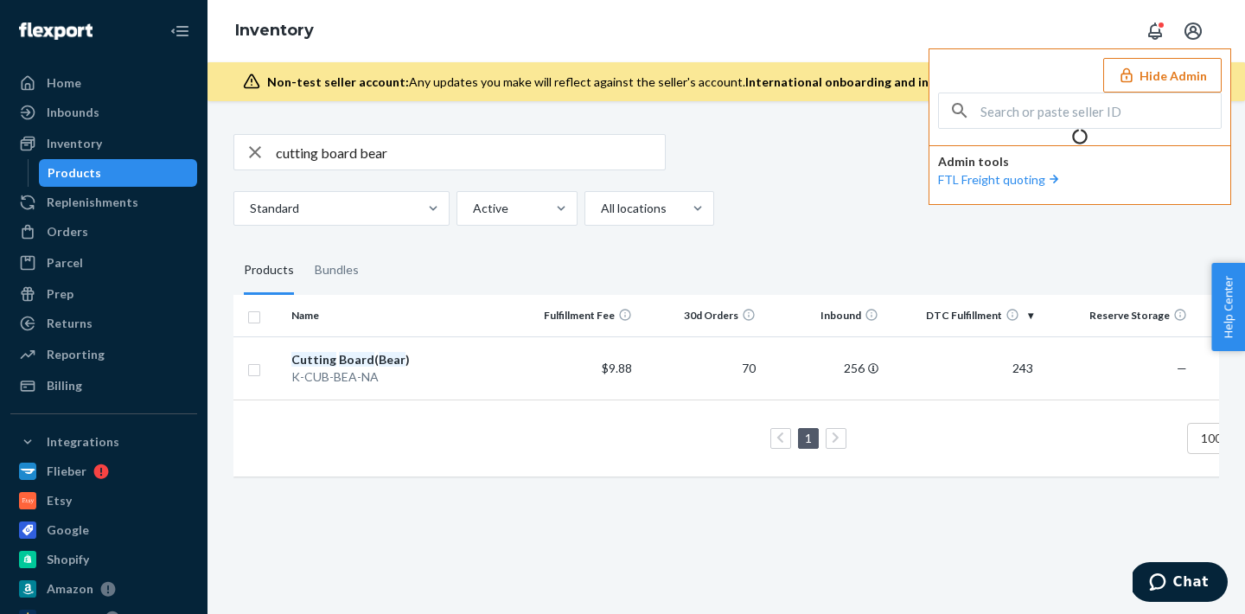
scroll to position [0, 0]
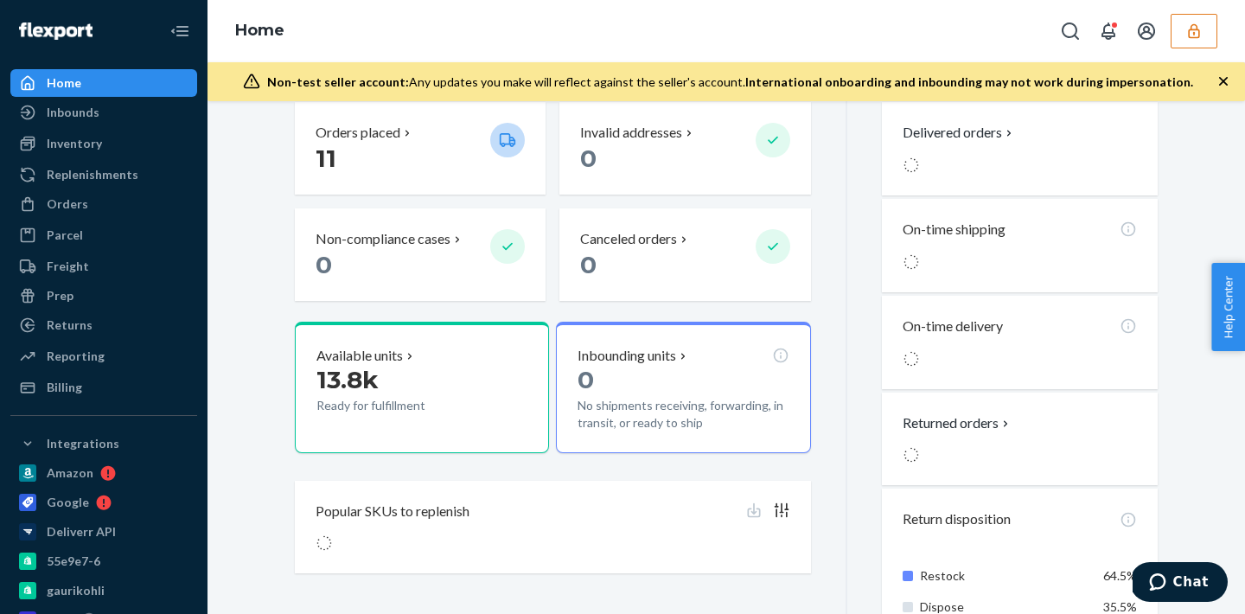
scroll to position [229, 0]
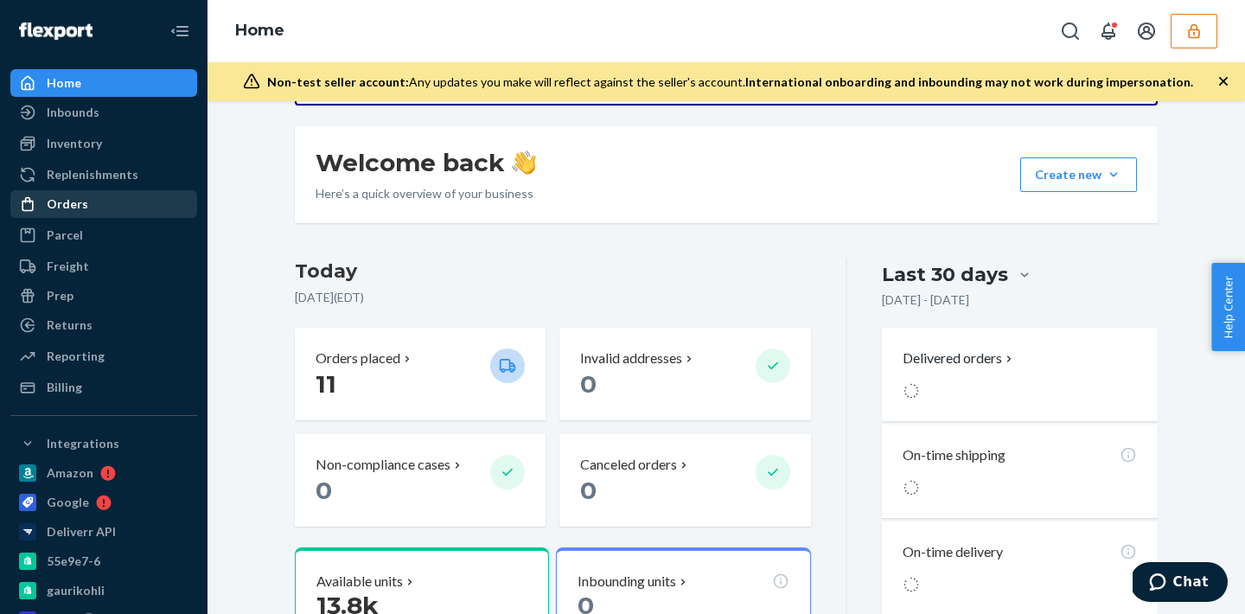
click at [95, 198] on div "Orders" at bounding box center [103, 204] width 183 height 24
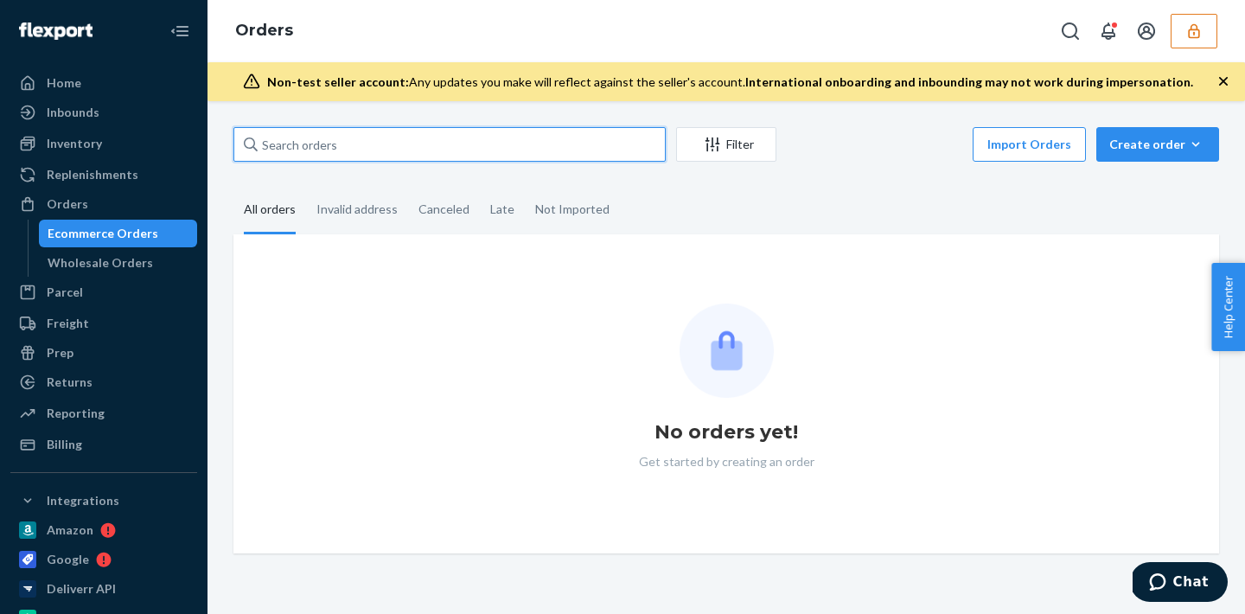
click at [306, 139] on input "text" at bounding box center [449, 144] width 432 height 35
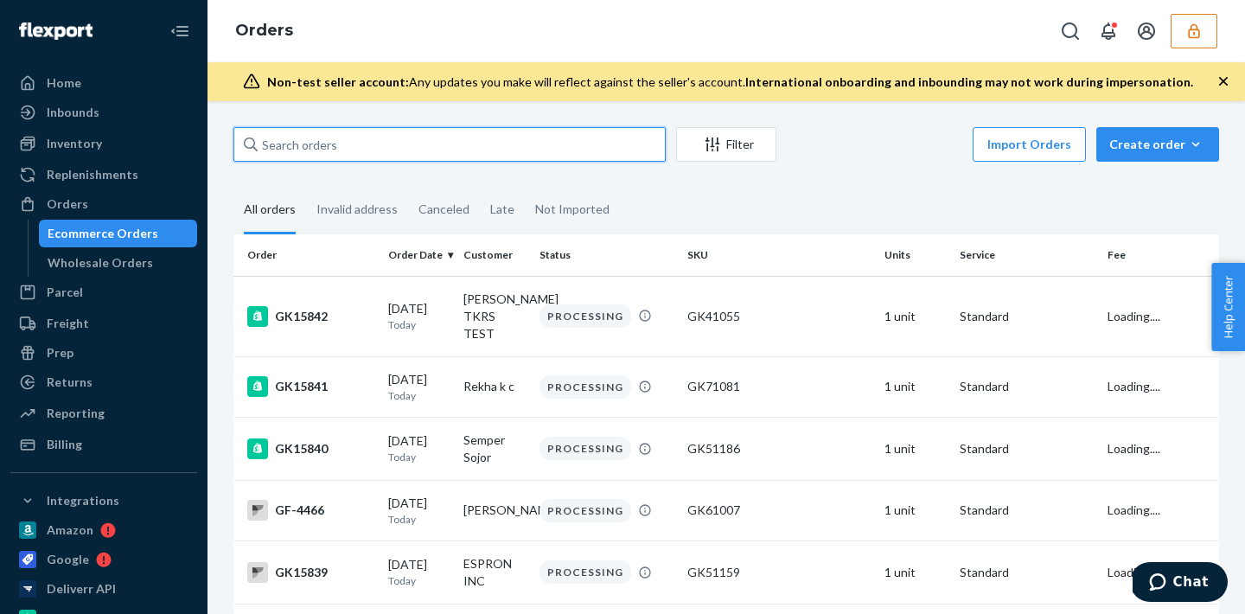
paste input "134119569"
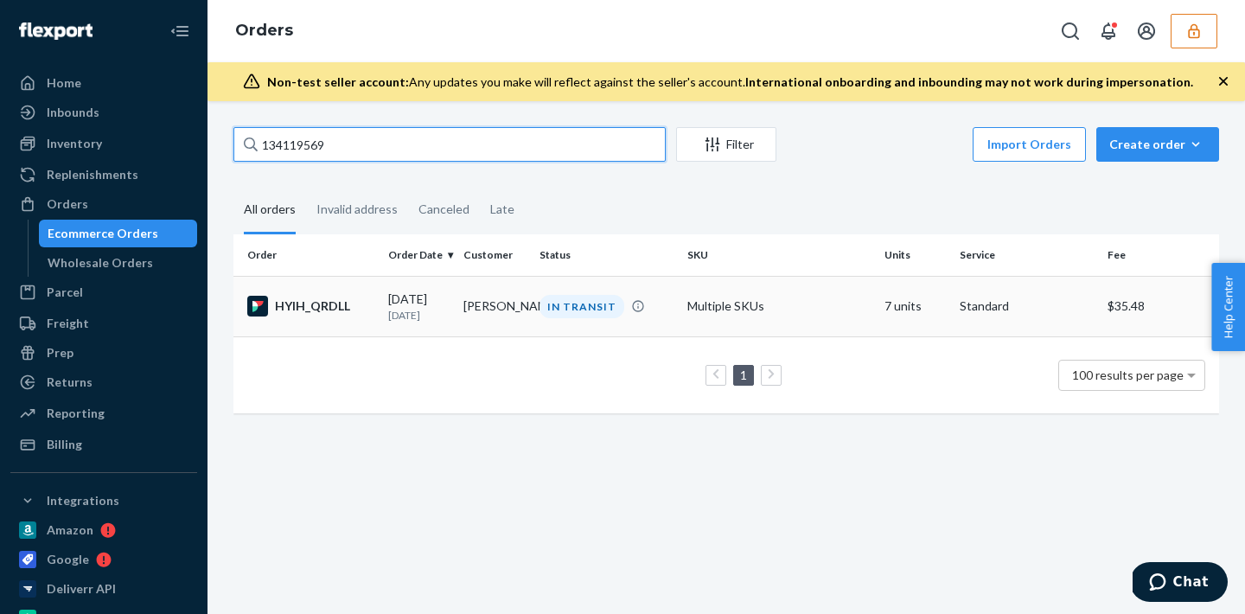
type input "134119569"
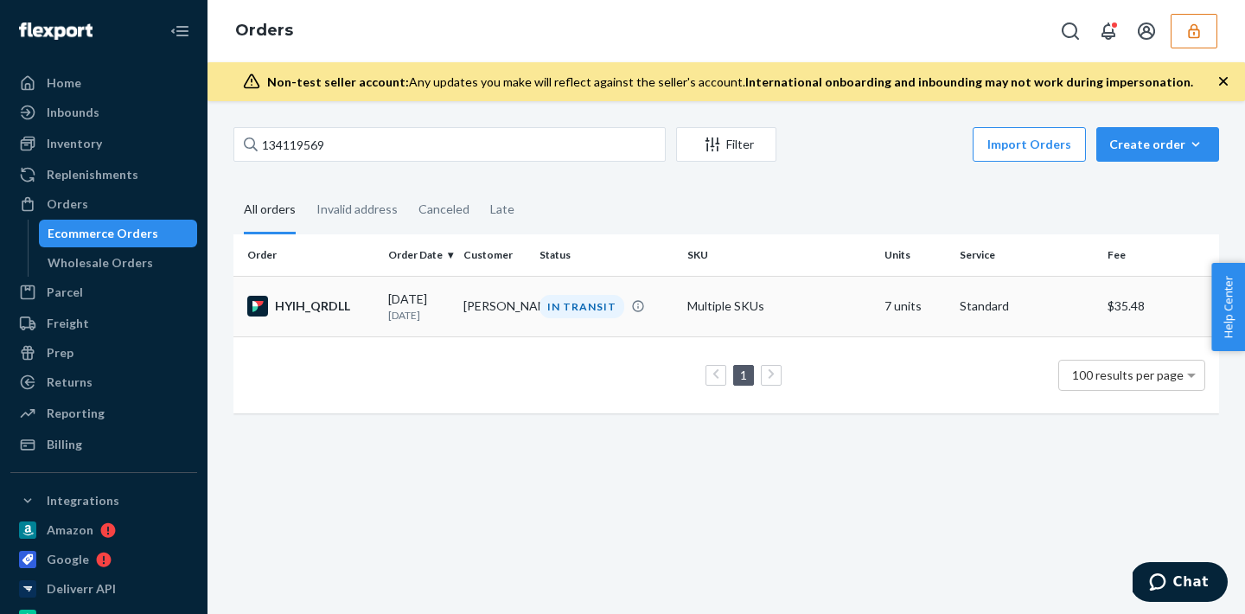
click at [674, 300] on div "IN TRANSIT" at bounding box center [606, 306] width 141 height 23
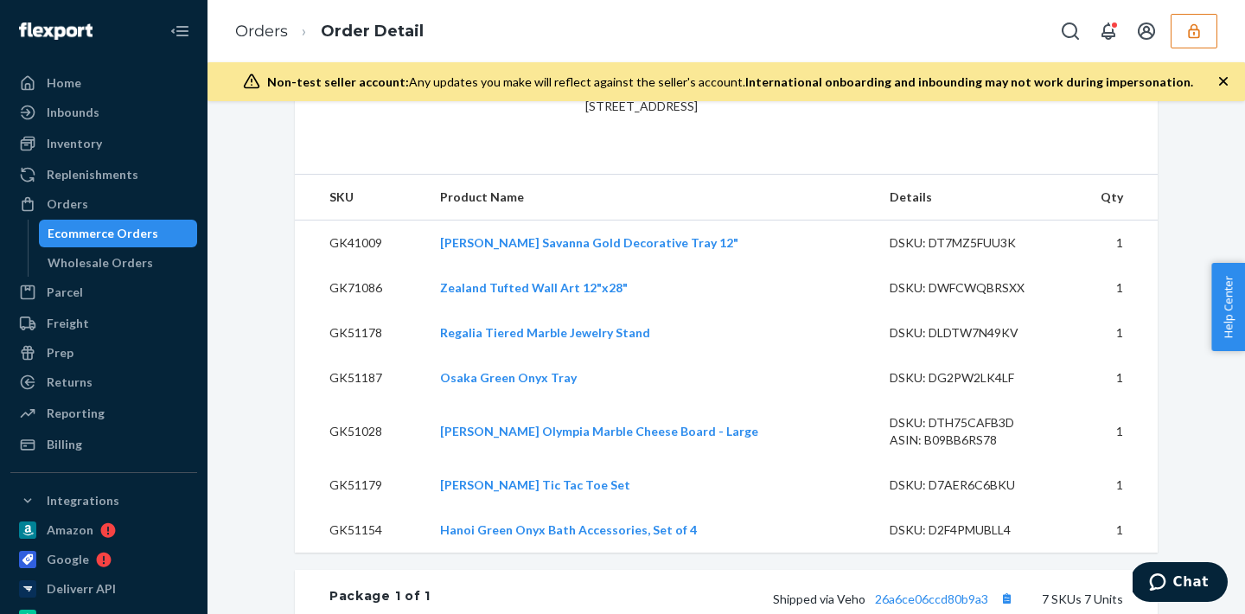
scroll to position [881, 0]
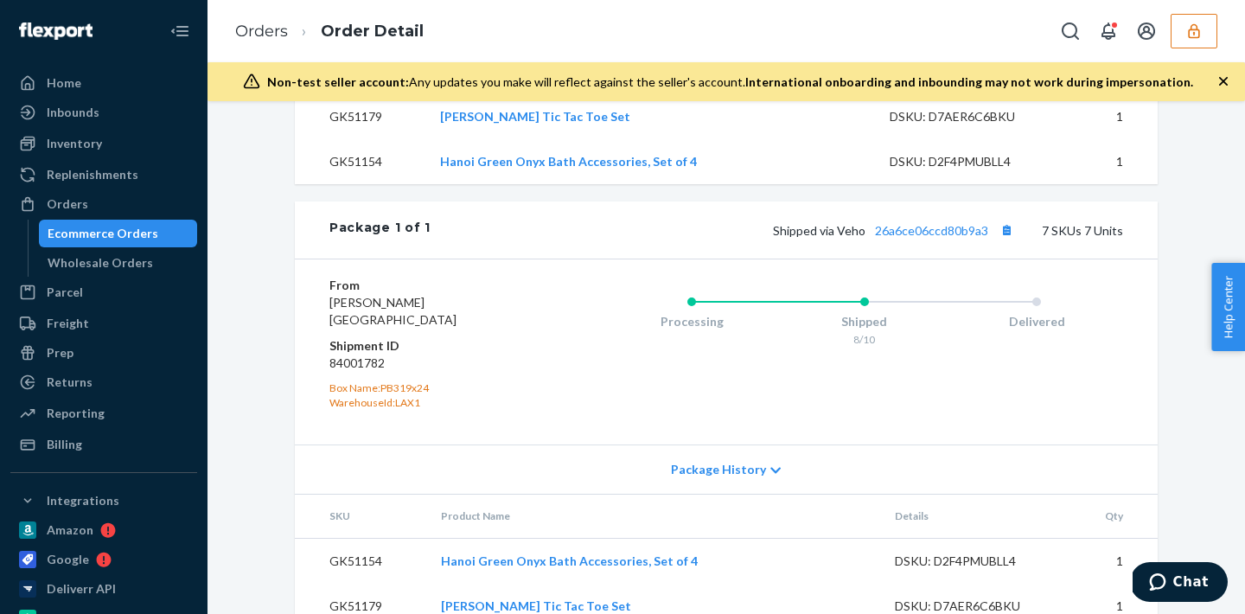
click at [1196, 31] on icon "button" at bounding box center [1193, 30] width 17 height 17
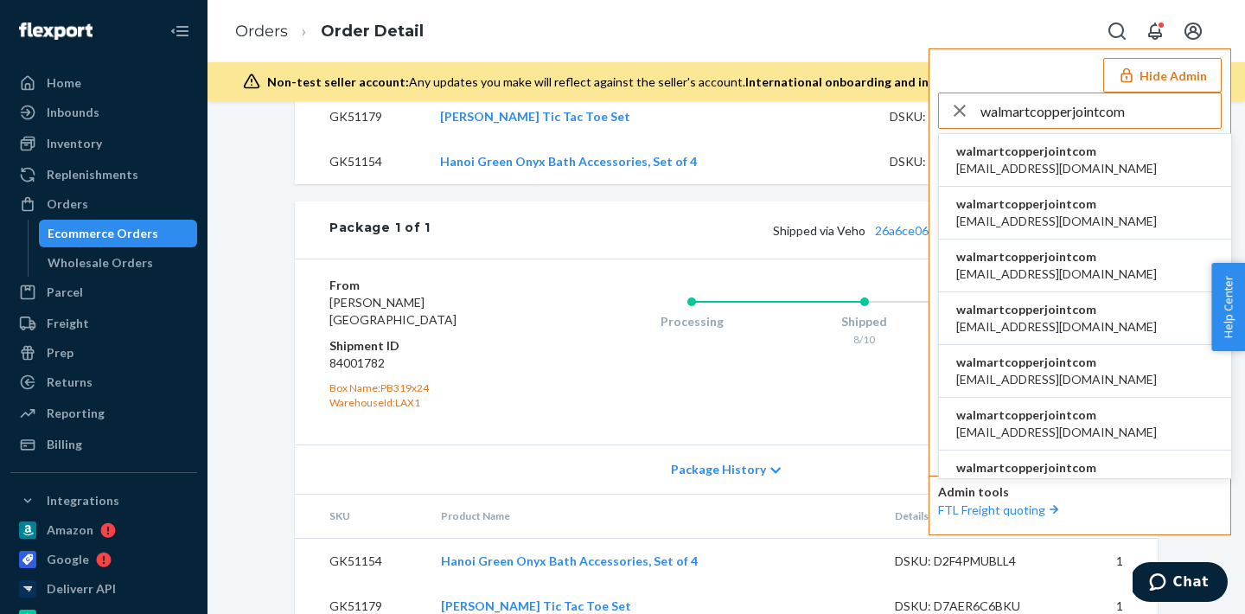
type input "walmartcopperjointcom"
click at [1026, 151] on span "walmartcopperjointcom" at bounding box center [1056, 151] width 201 height 17
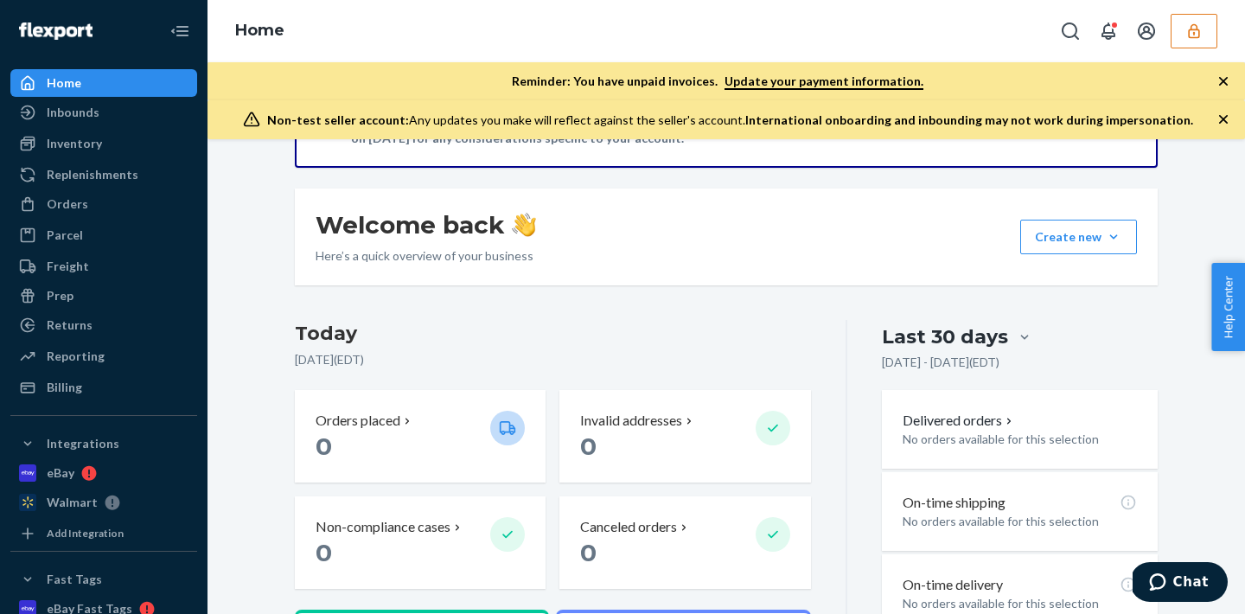
scroll to position [450, 0]
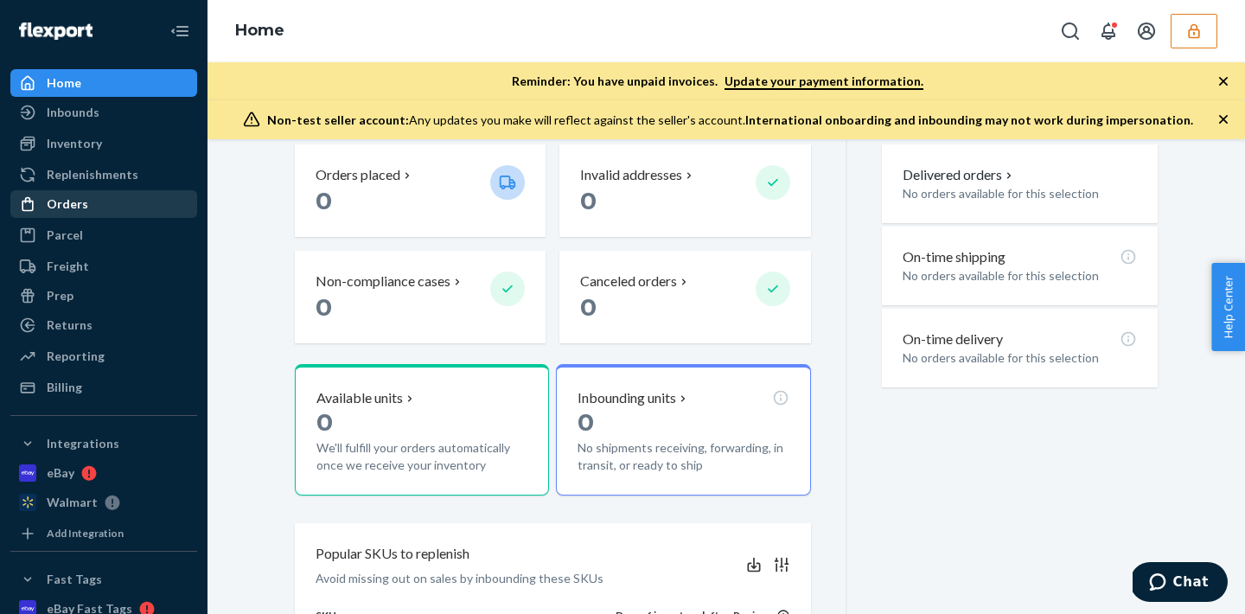
click at [96, 206] on div "Orders" at bounding box center [103, 204] width 183 height 24
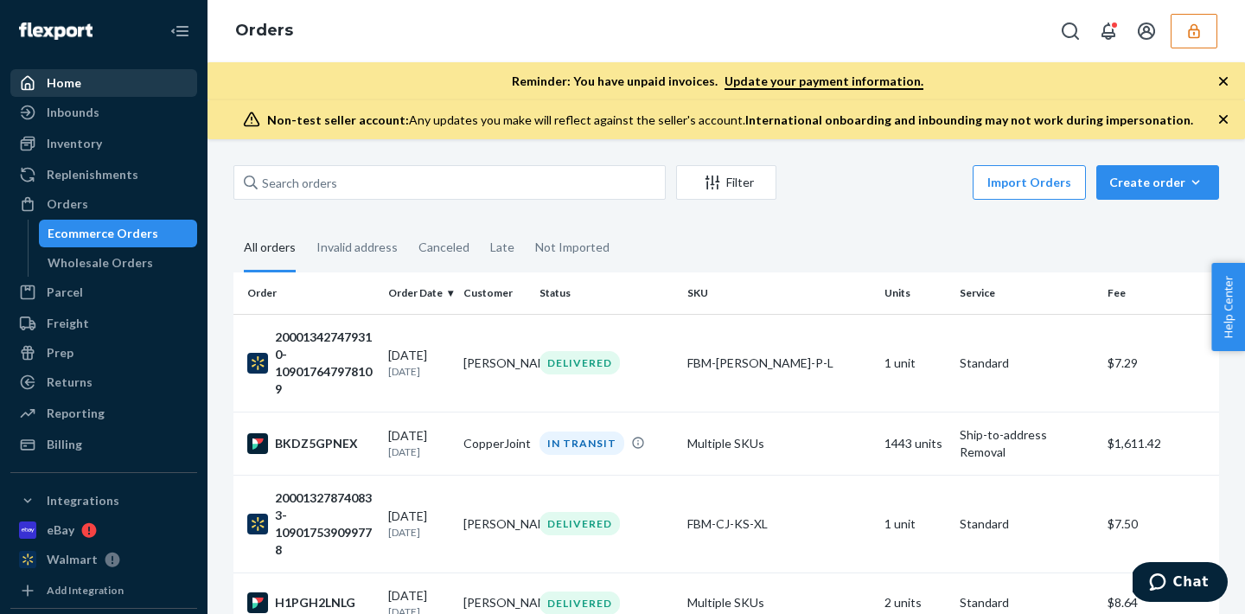
click at [101, 84] on div "Home" at bounding box center [103, 83] width 183 height 24
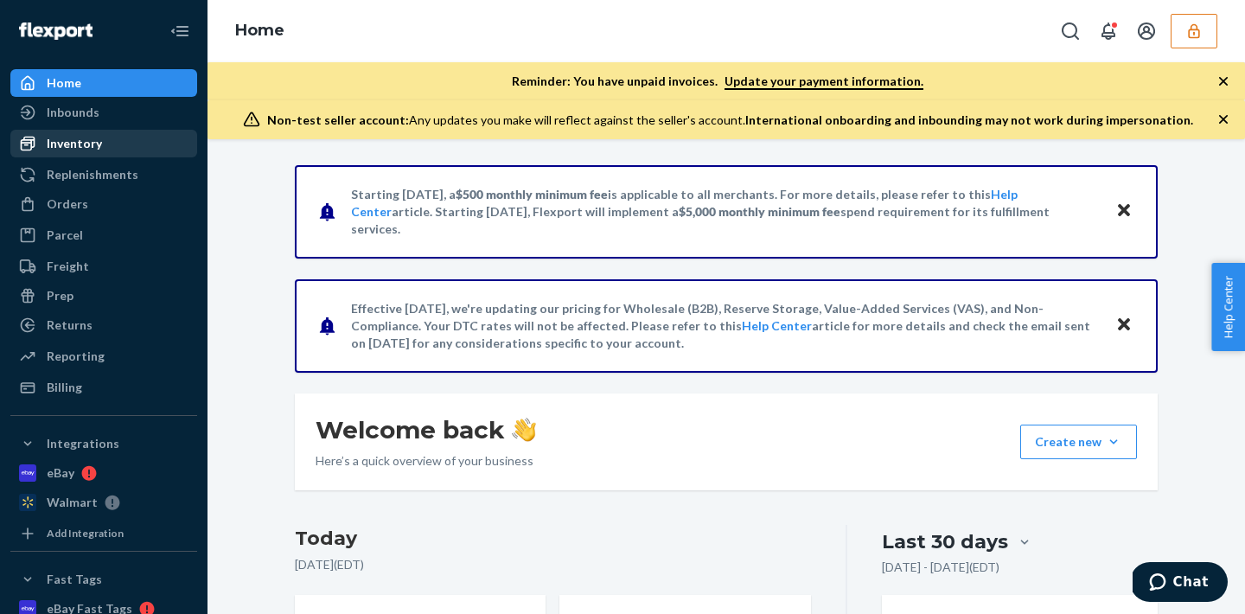
click at [103, 140] on div "Inventory" at bounding box center [103, 143] width 183 height 24
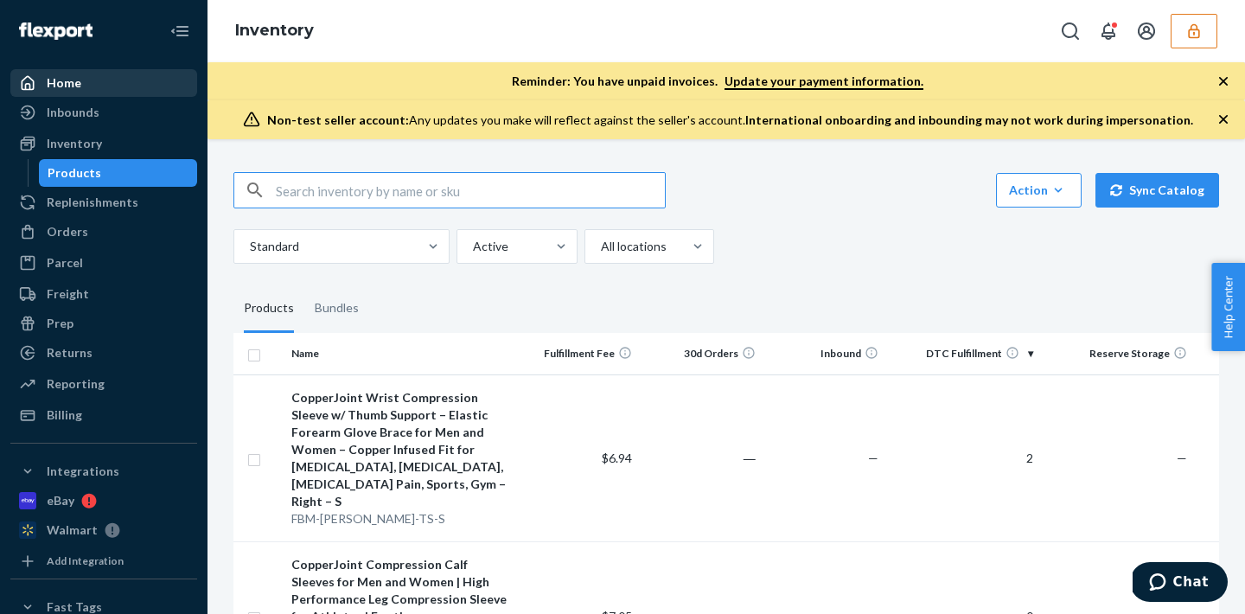
click at [78, 80] on div "Home" at bounding box center [64, 82] width 35 height 17
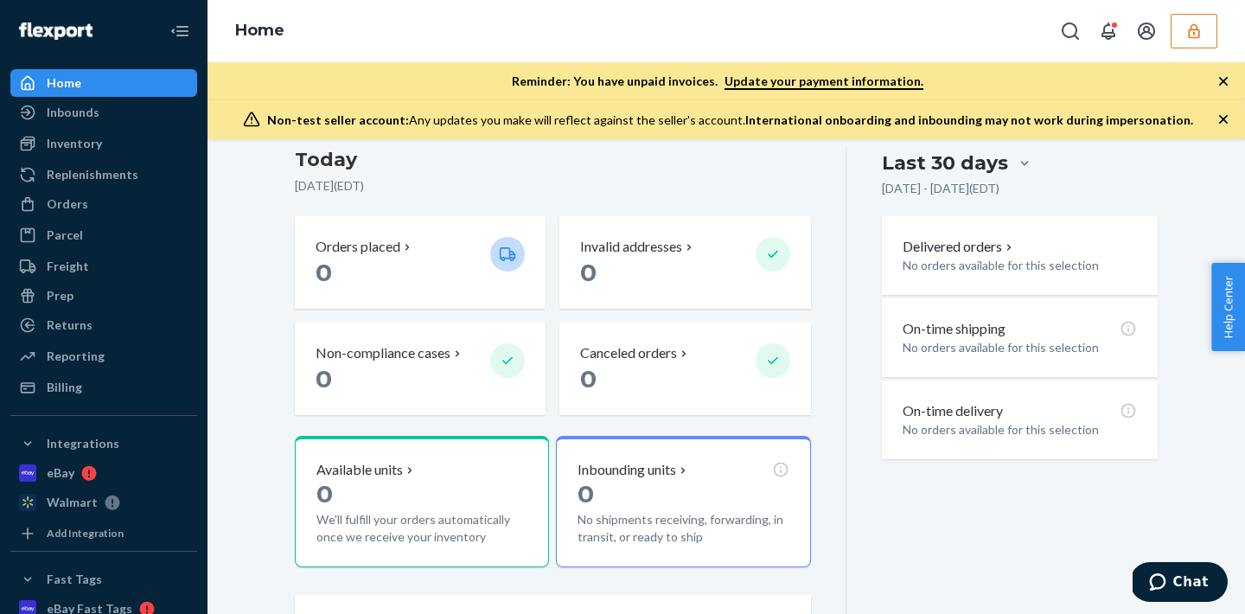
scroll to position [376, 0]
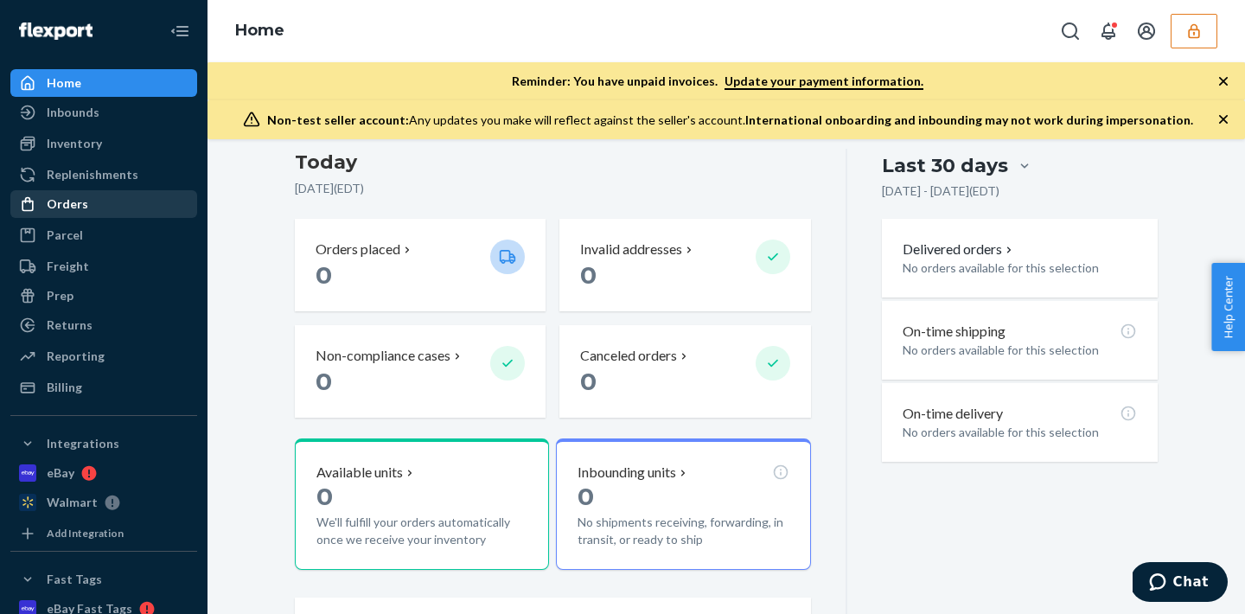
click at [112, 204] on div "Orders" at bounding box center [103, 204] width 183 height 24
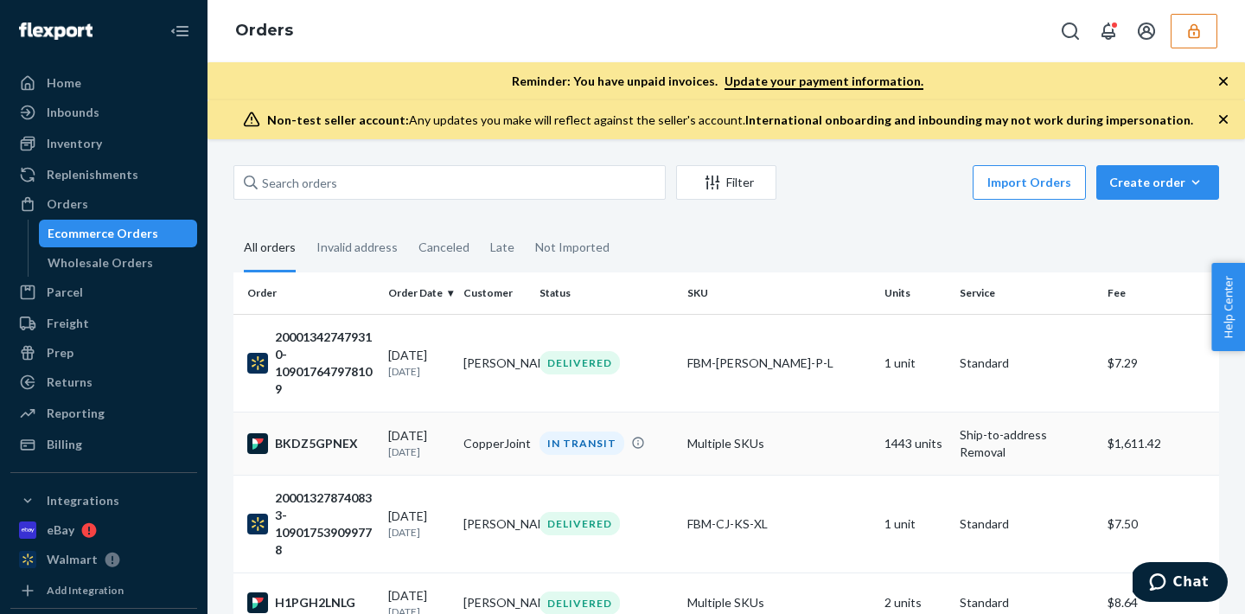
click at [720, 450] on td "Multiple SKUs" at bounding box center [778, 443] width 197 height 63
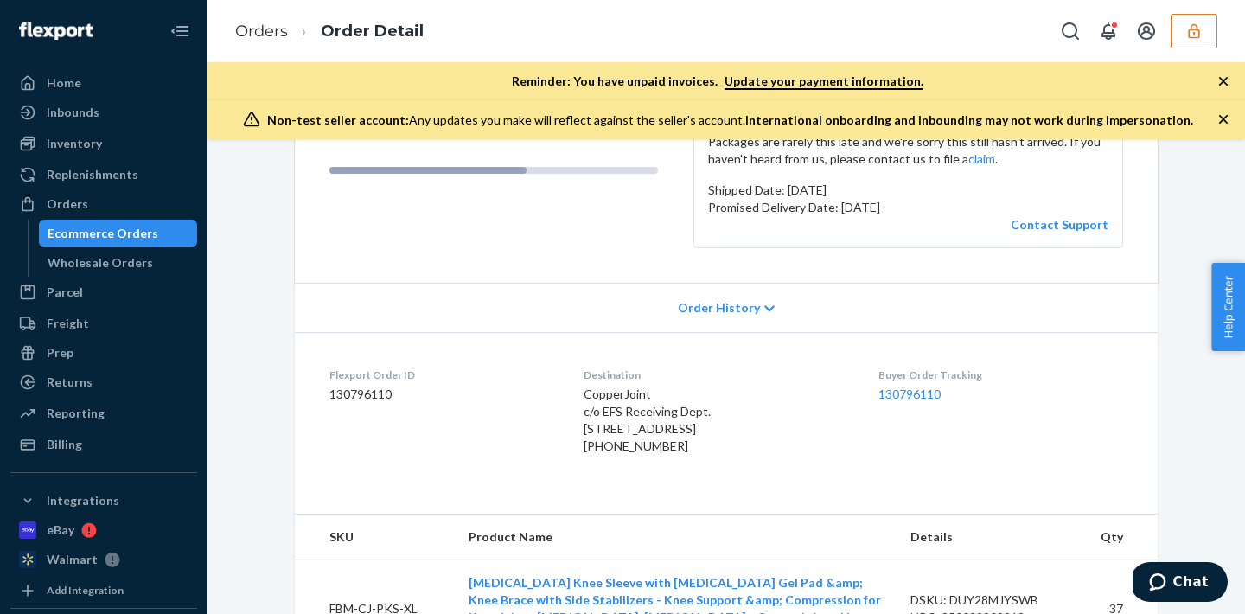
scroll to position [252, 0]
drag, startPoint x: 563, startPoint y: 388, endPoint x: 711, endPoint y: 527, distance: 203.1
click at [711, 496] on dl "Flexport Order ID 130796110 Destination CopperJoint c/o EFS Receiving Dept. [ST…" at bounding box center [726, 414] width 863 height 164
copy div "CopperJoint c/o EFS Receiving Dept. [STREET_ADDRESS] [PHONE_NUMBER]"
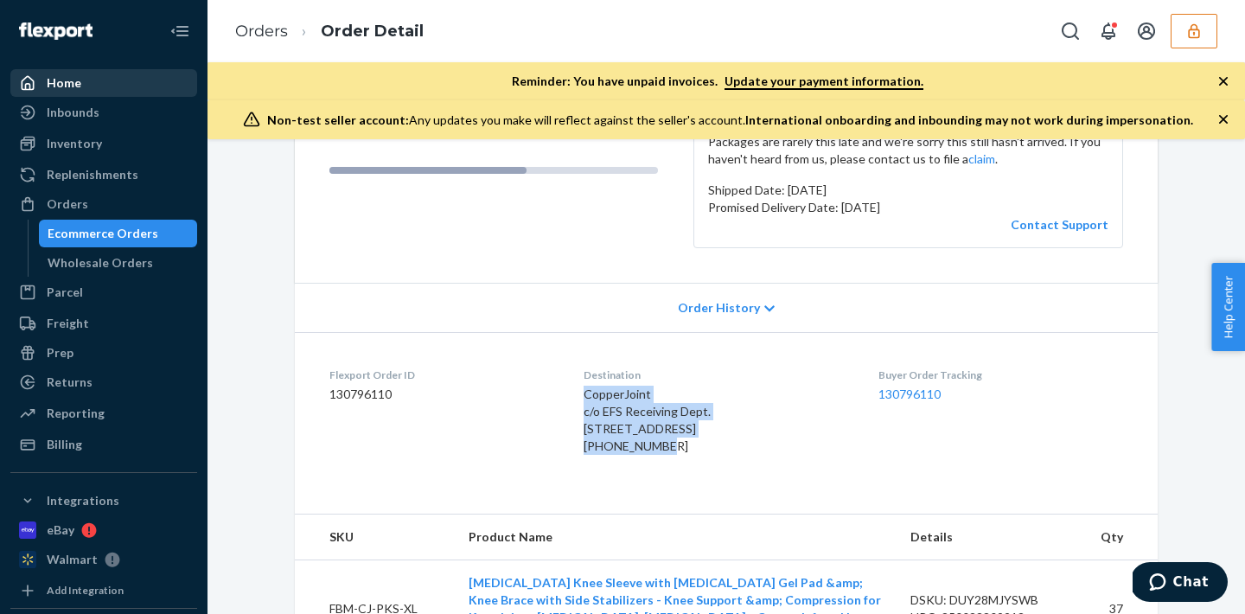
click at [113, 86] on div "Home" at bounding box center [103, 83] width 183 height 24
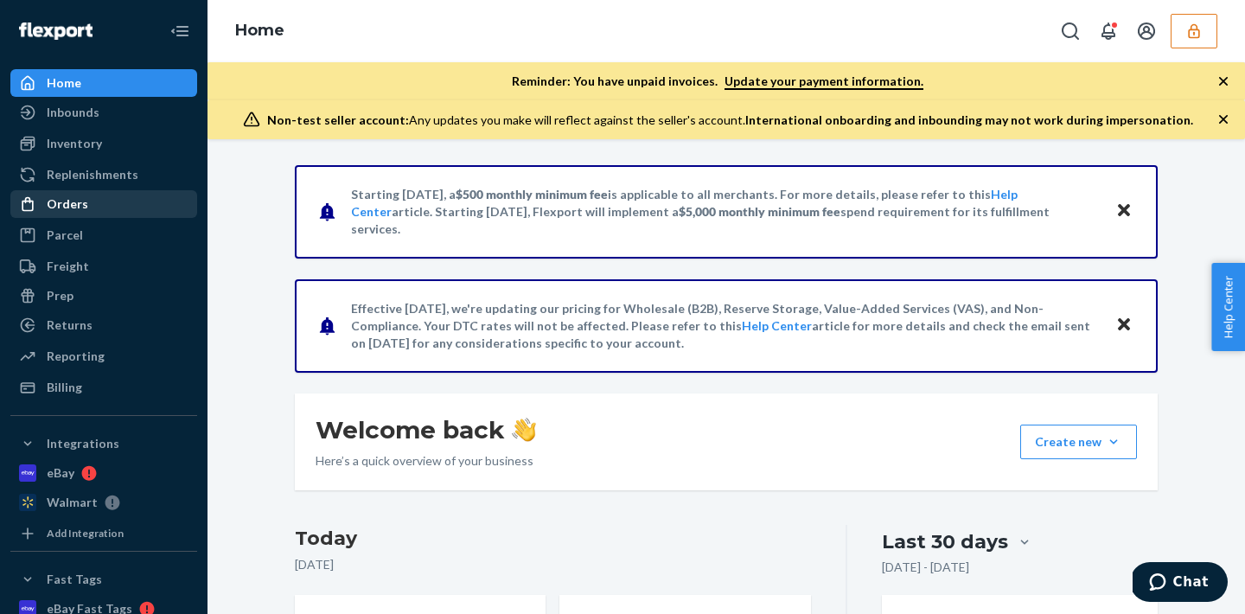
click at [101, 200] on div "Orders" at bounding box center [103, 204] width 183 height 24
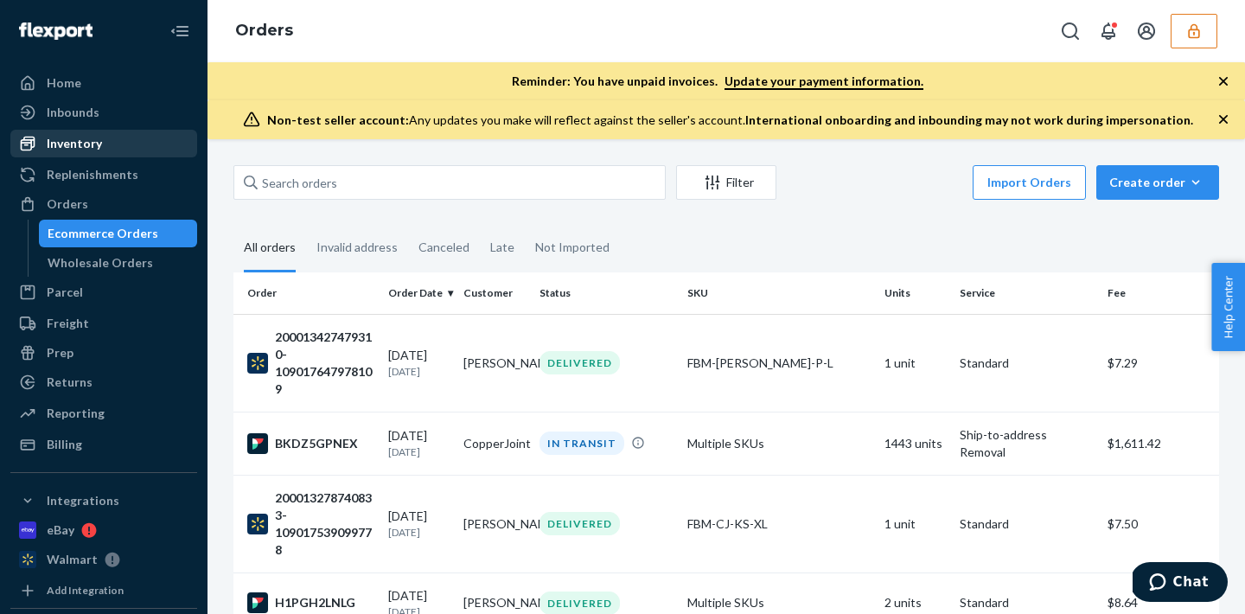
click at [92, 137] on div "Inventory" at bounding box center [74, 143] width 55 height 17
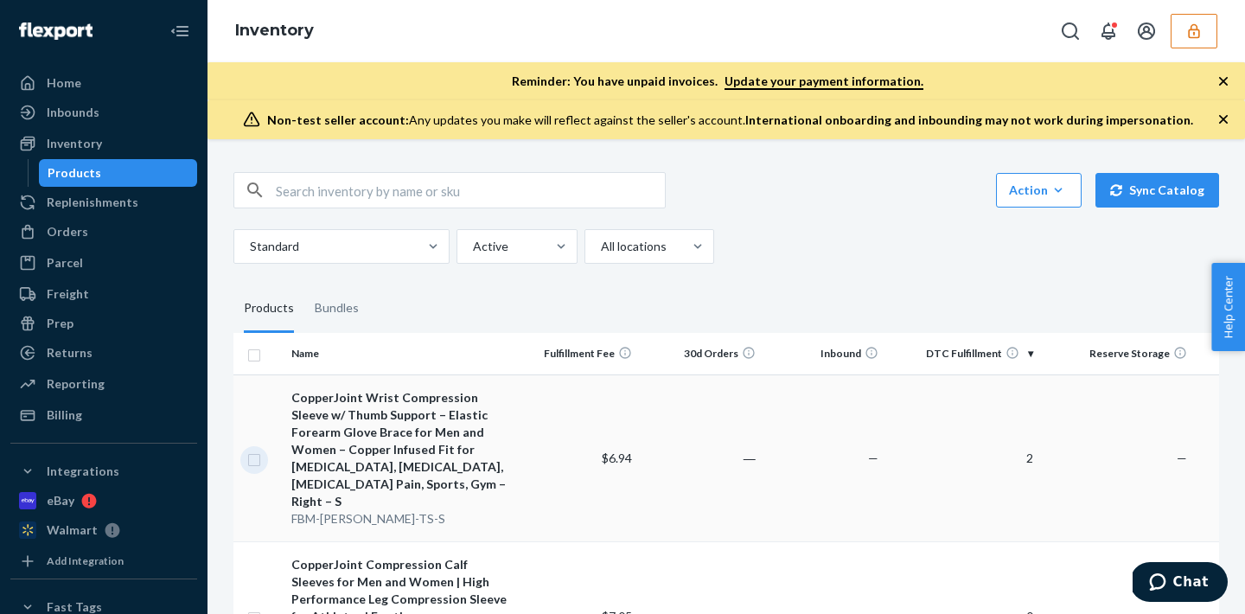
click at [255, 451] on input "checkbox" at bounding box center [254, 458] width 14 height 18
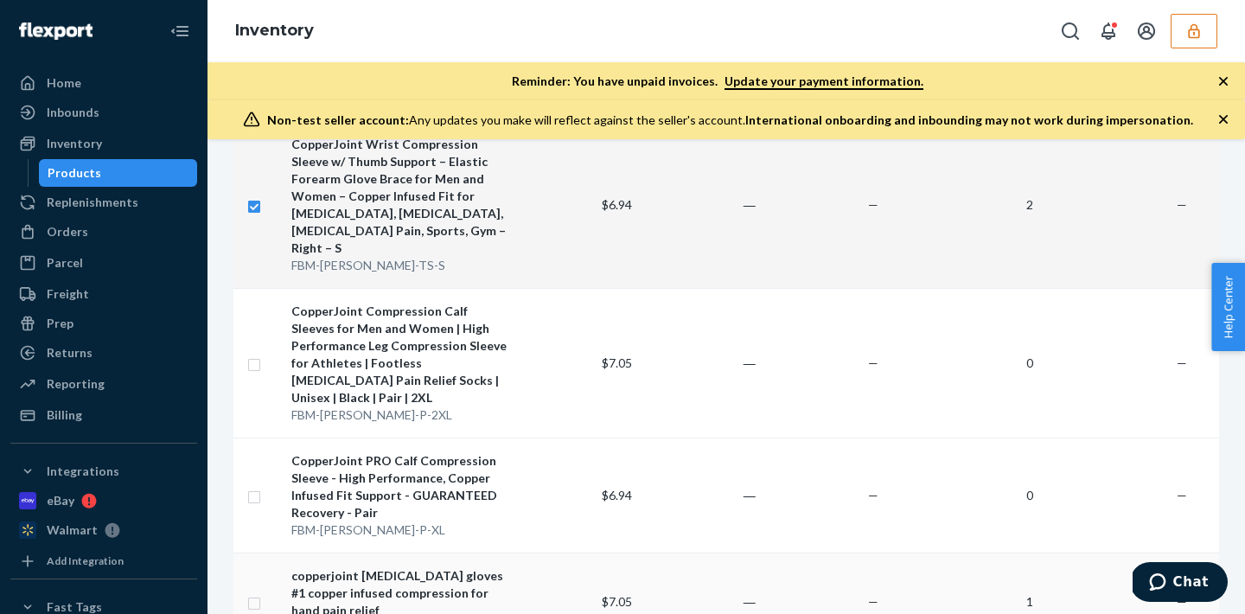
checkbox input "true"
click at [261, 552] on td at bounding box center [258, 601] width 51 height 98
click at [129, 238] on div "Orders" at bounding box center [103, 232] width 183 height 24
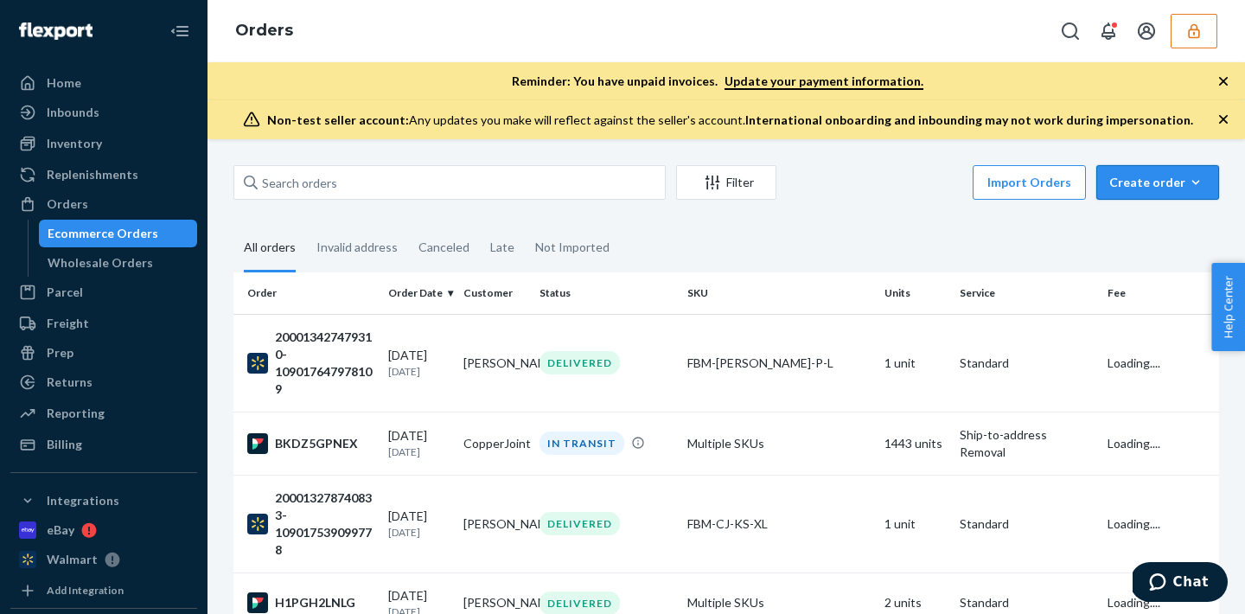
click at [1142, 176] on div "Create order" at bounding box center [1157, 182] width 97 height 17
click at [1149, 222] on span "Ecommerce order" at bounding box center [1167, 224] width 107 height 12
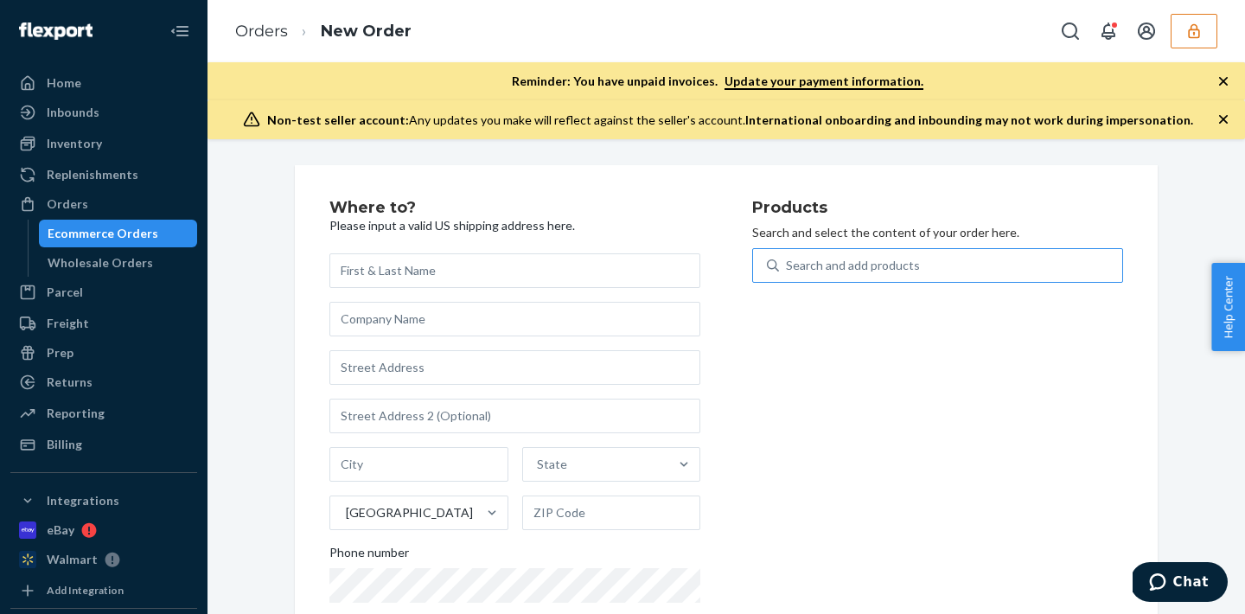
click at [846, 260] on div "Search and add products" at bounding box center [853, 265] width 134 height 17
click at [788, 260] on input "Search and add products" at bounding box center [787, 265] width 2 height 17
type input "D"
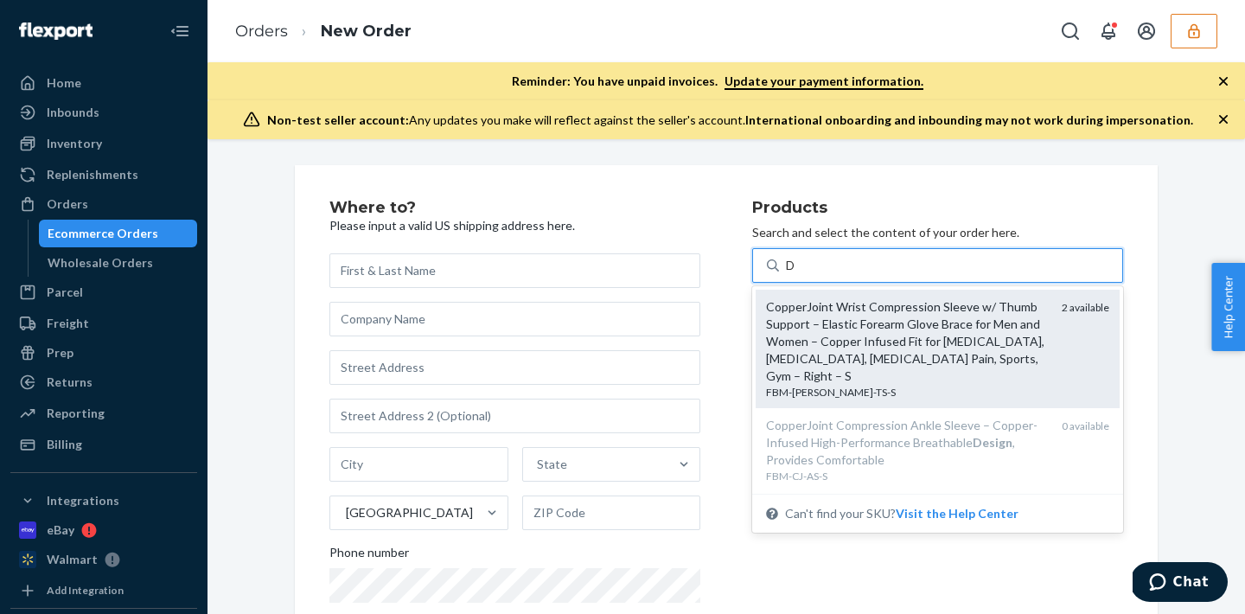
click at [908, 374] on div "CopperJoint Wrist Compression Sleeve w/ Thumb Support – Elastic Forearm Glove B…" at bounding box center [907, 341] width 282 height 86
click at [797, 274] on input "D" at bounding box center [791, 265] width 11 height 17
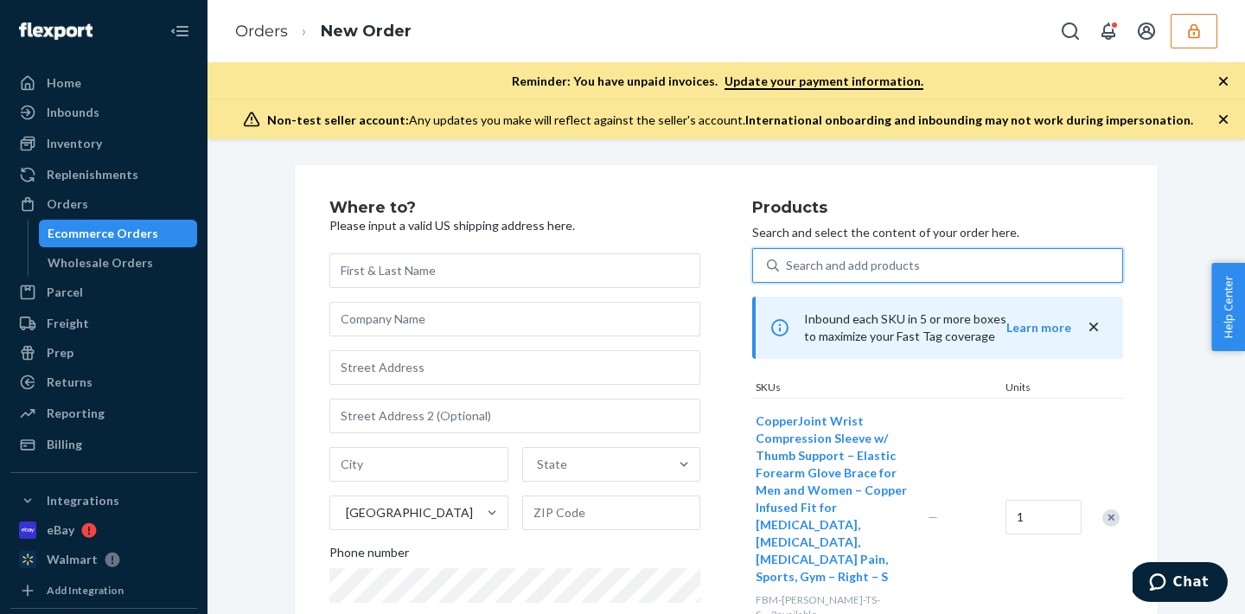
type input "D"
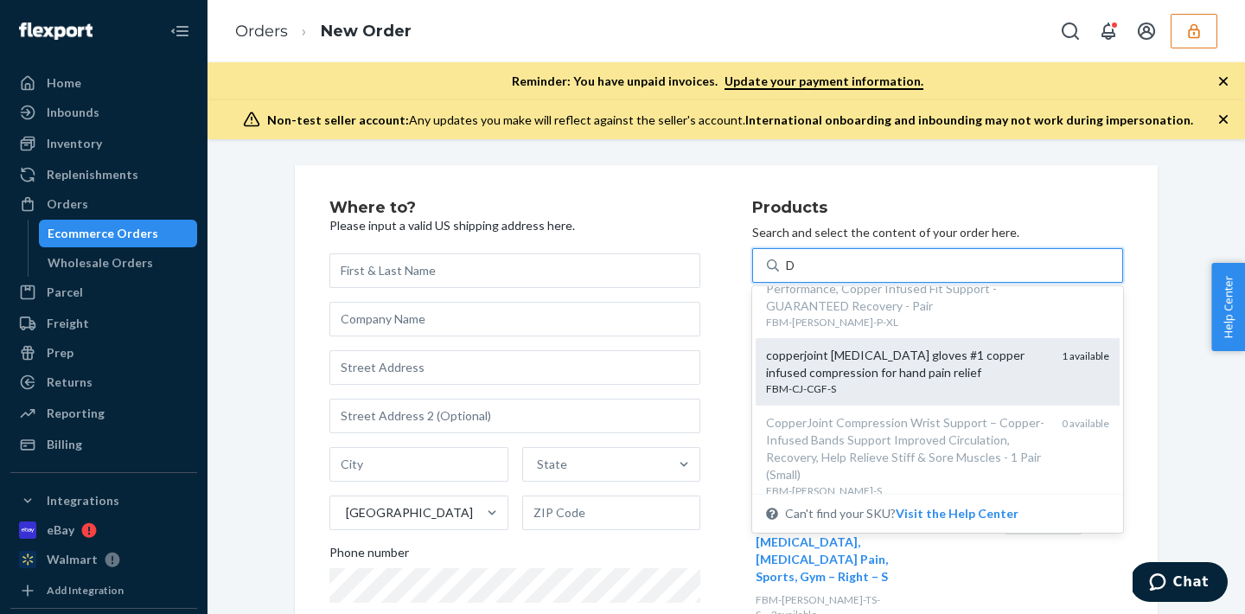
scroll to position [348, 0]
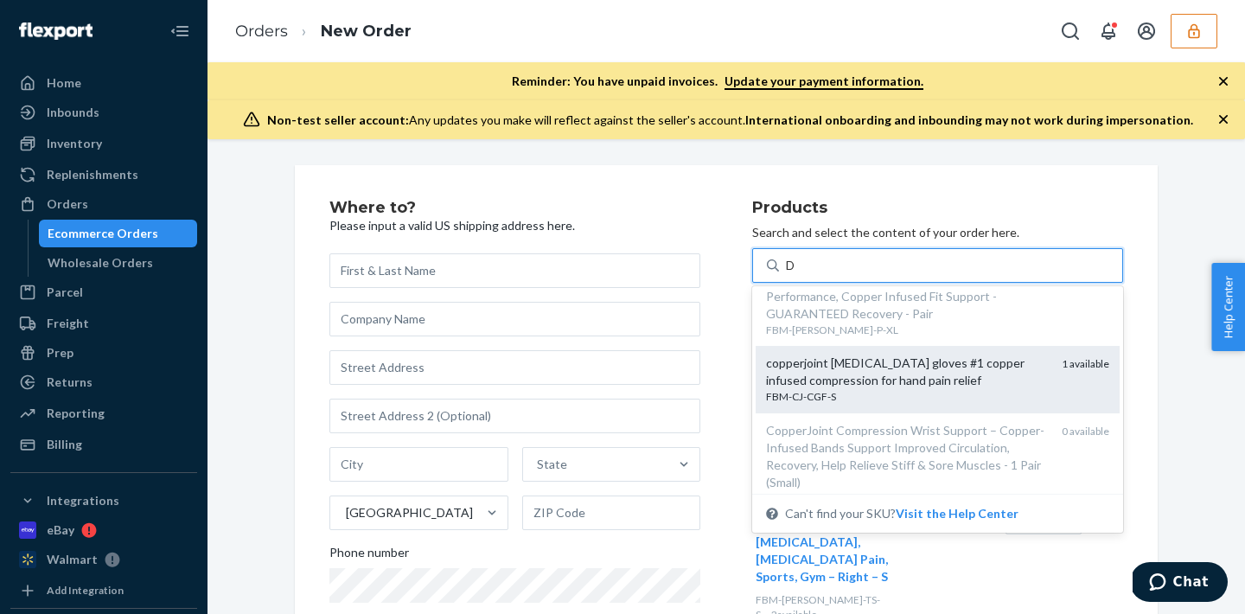
click at [864, 361] on div "copperjoint [MEDICAL_DATA] gloves #1 copper infused compression for hand pain r…" at bounding box center [907, 371] width 282 height 35
click at [797, 274] on input "D" at bounding box center [791, 265] width 11 height 17
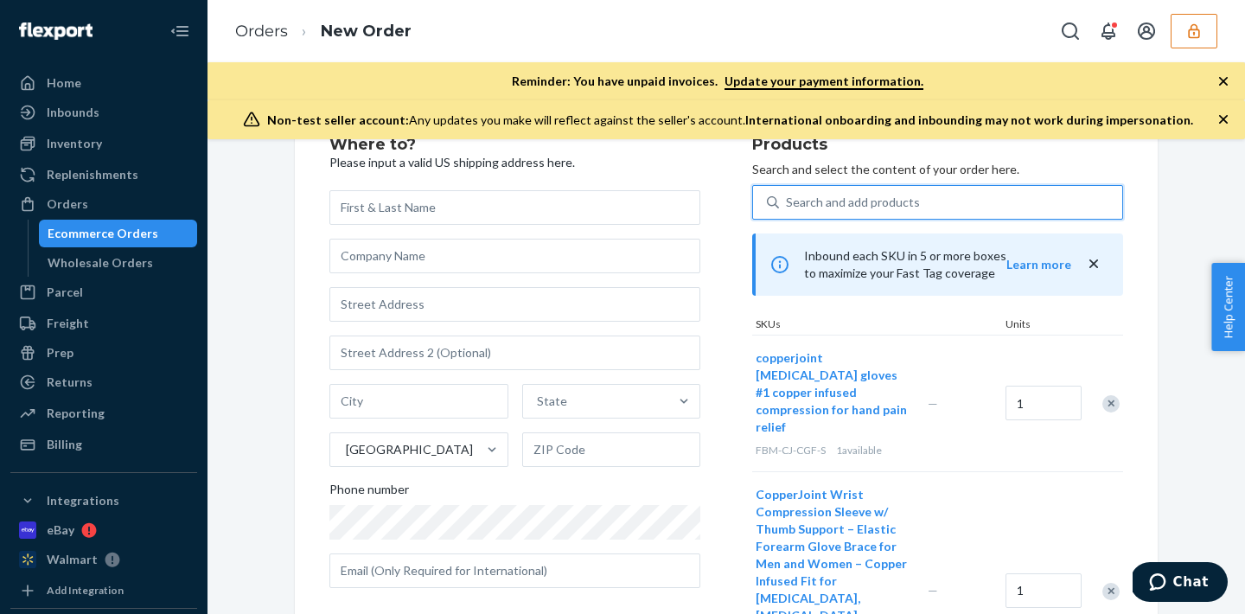
scroll to position [143, 0]
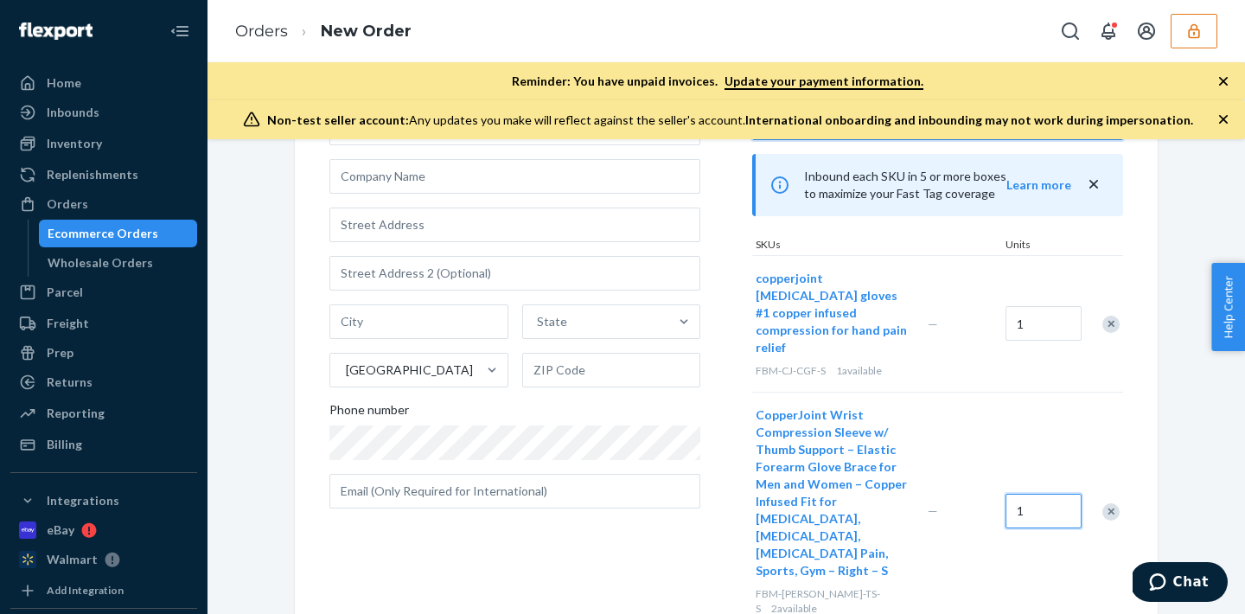
click at [1028, 494] on input "1" at bounding box center [1044, 511] width 76 height 35
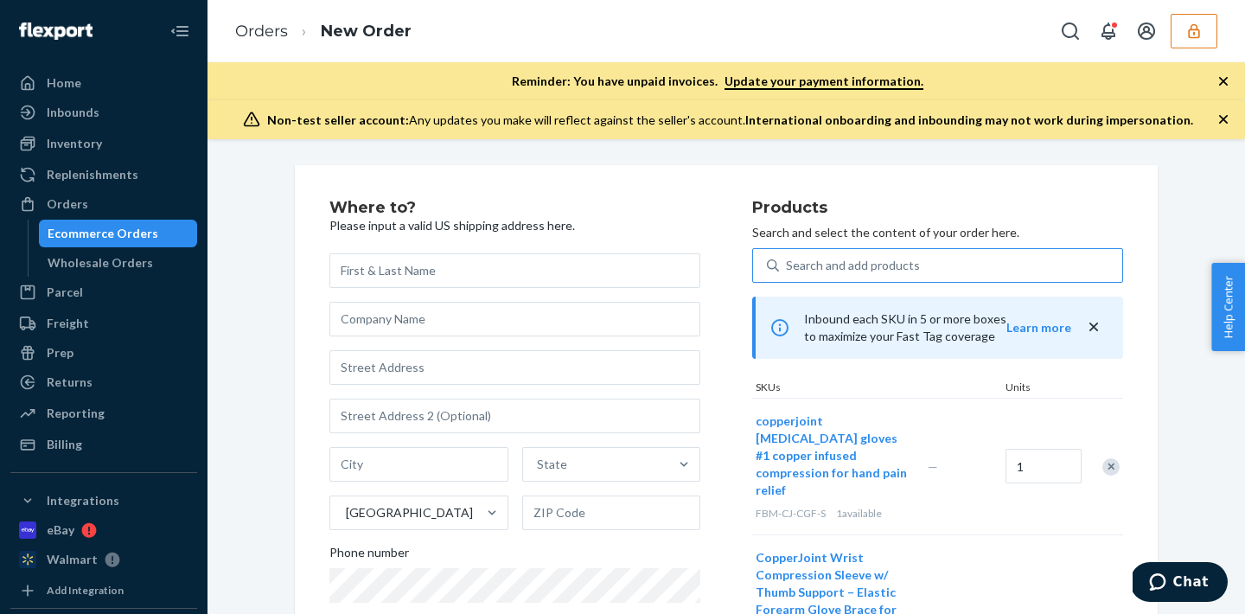
paste input "0"
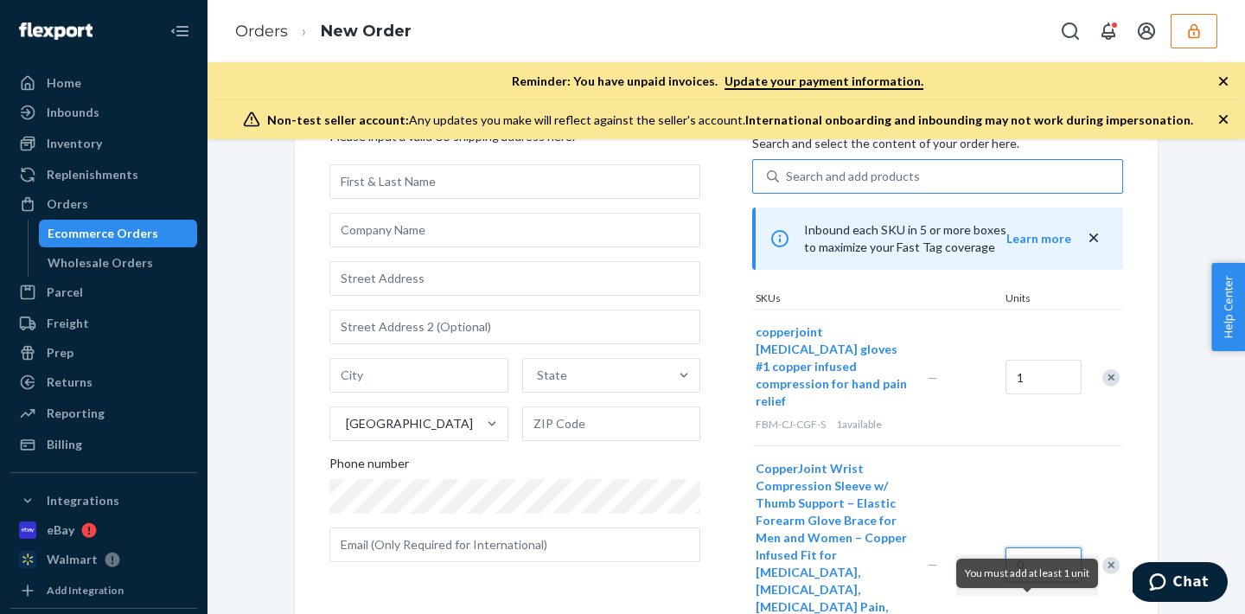
scroll to position [143, 0]
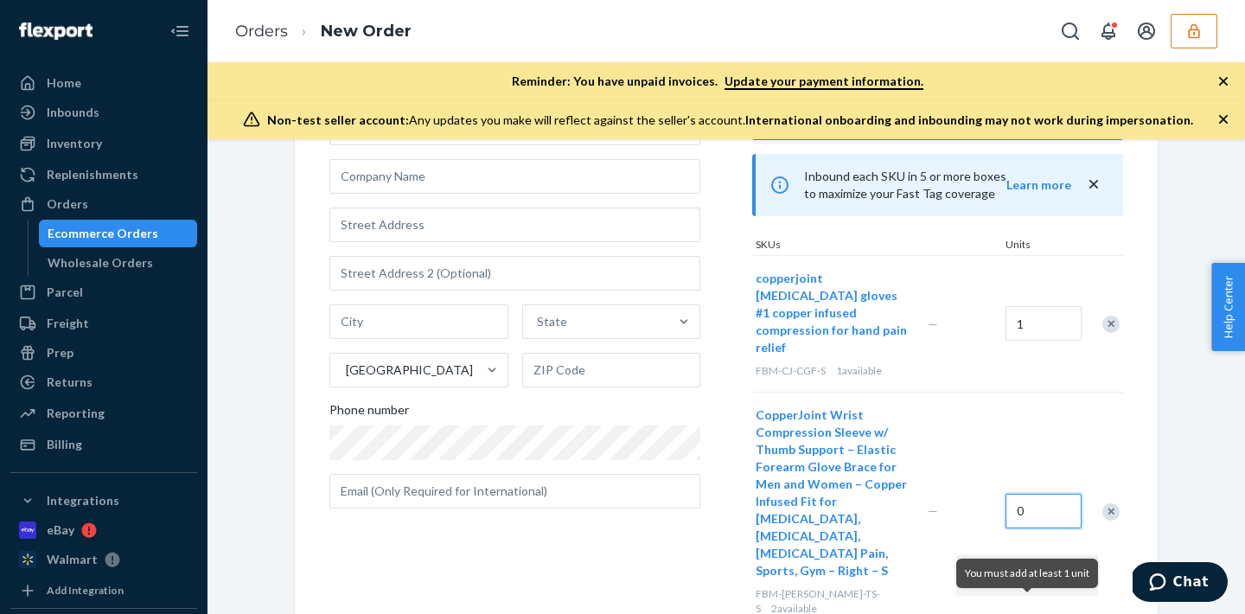
type input "2"
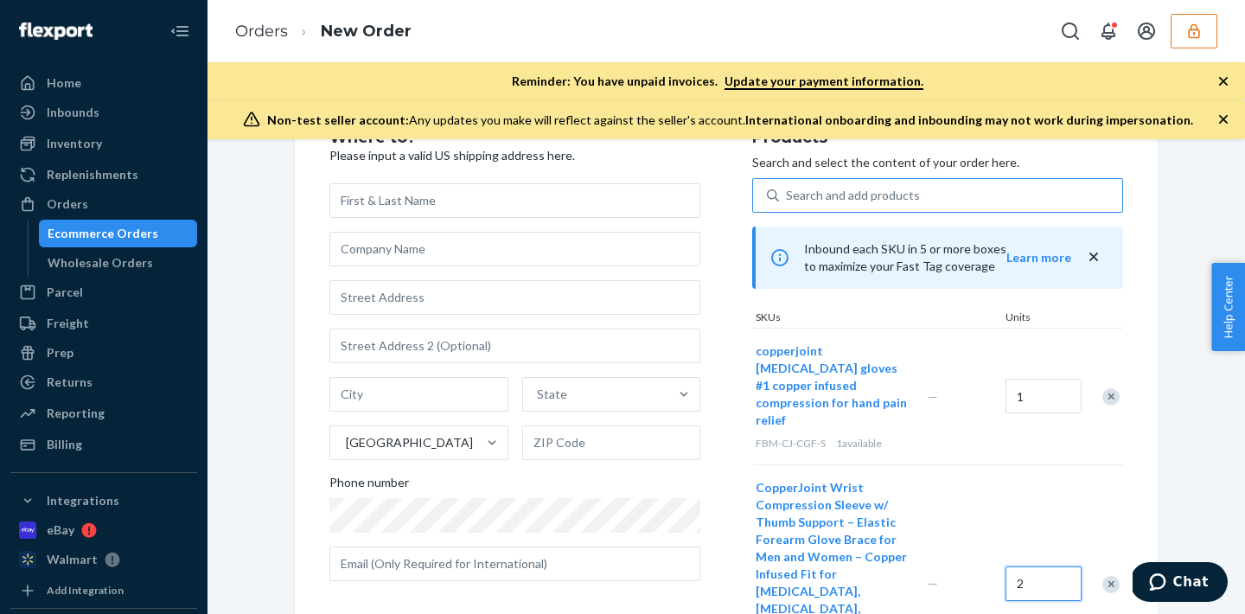
scroll to position [23, 0]
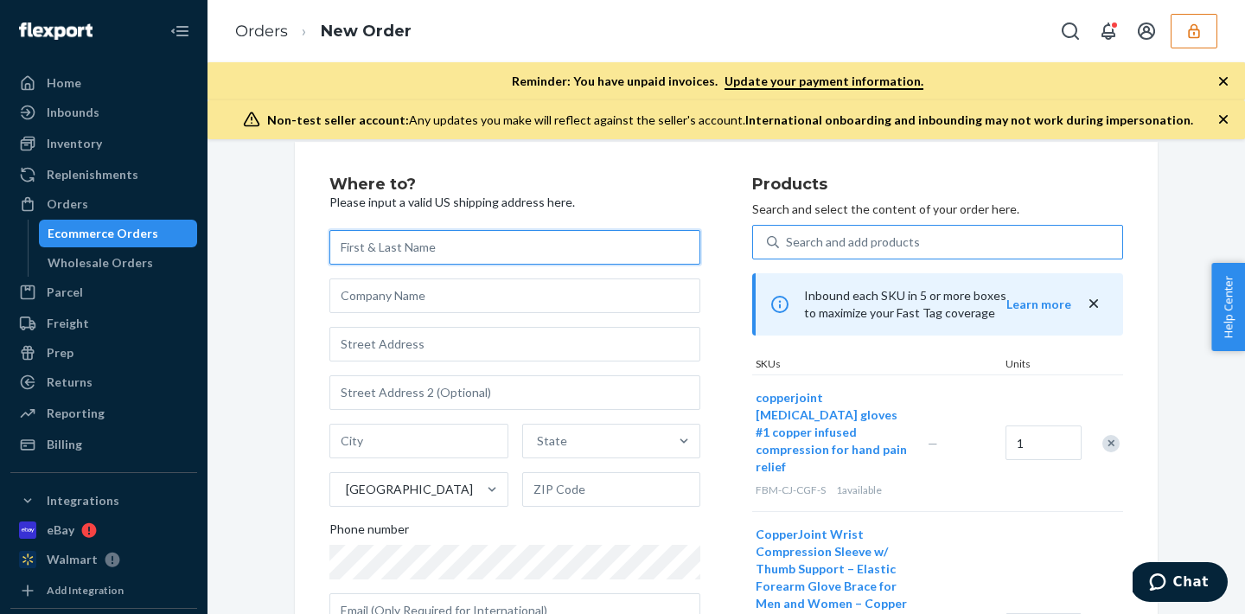
click at [435, 250] on input "text" at bounding box center [514, 247] width 371 height 35
paste input "CopperJoint"
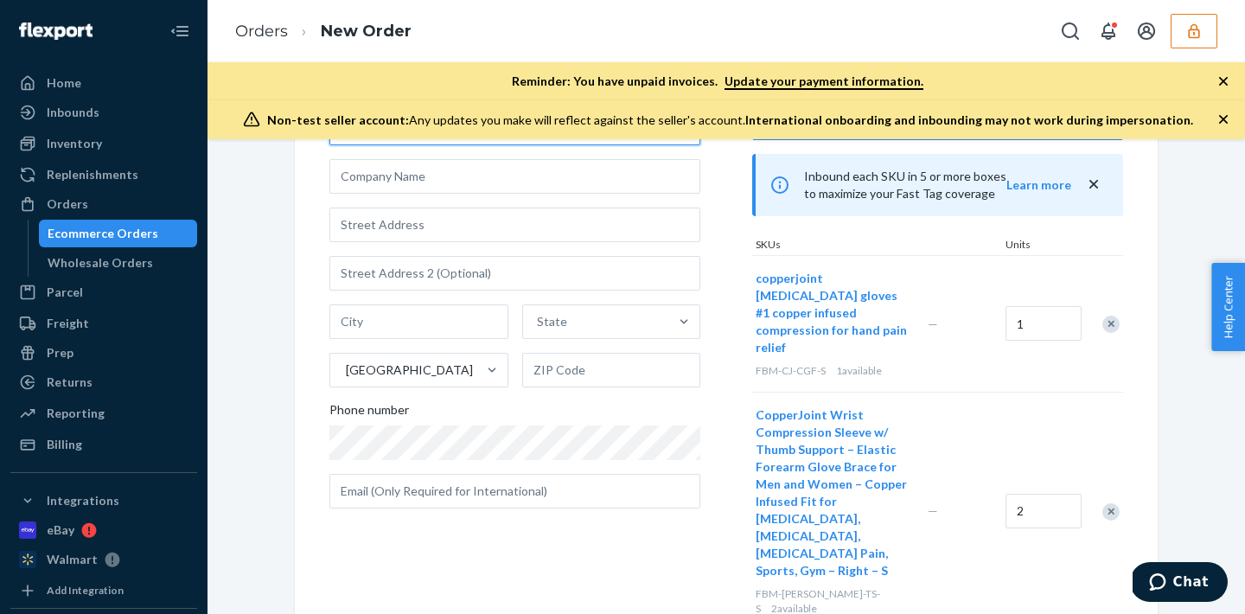
scroll to position [0, 0]
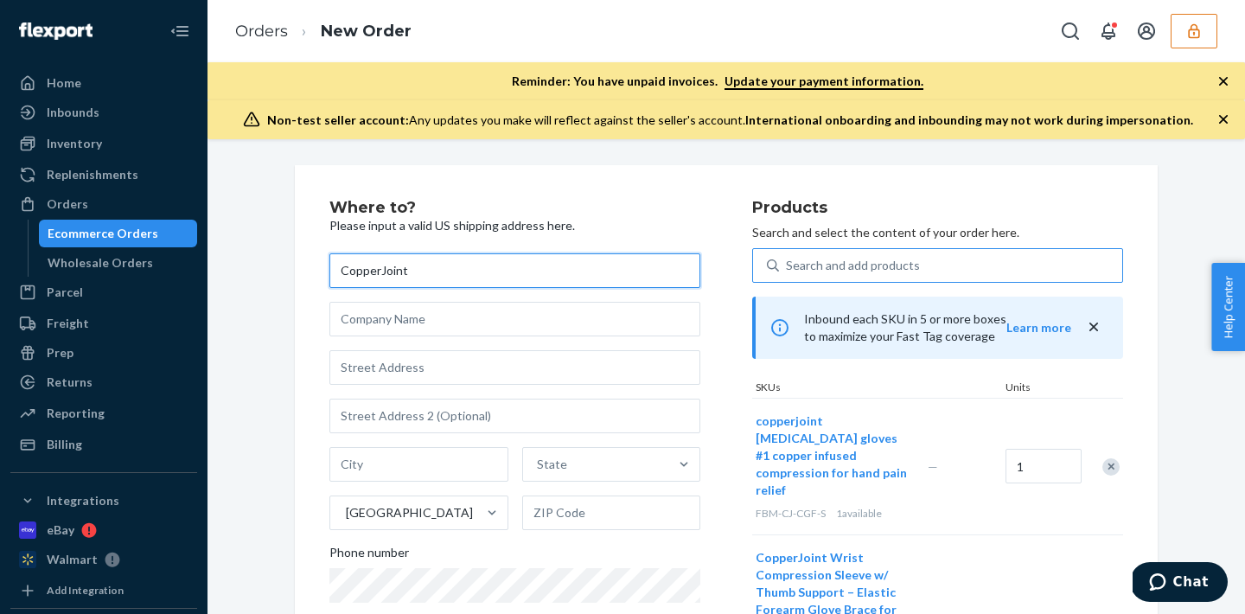
type input "CopperJoint"
click at [465, 316] on input "text" at bounding box center [514, 319] width 371 height 35
paste input "c/o EFS Receiving Dept."
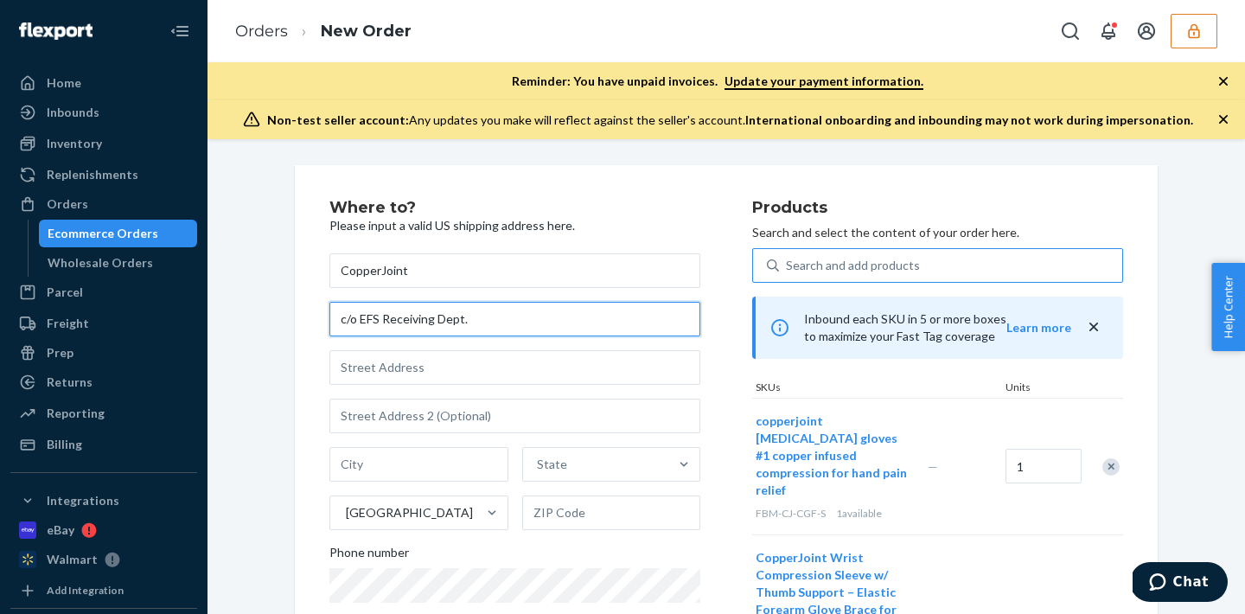
type input "c/o EFS Receiving Dept."
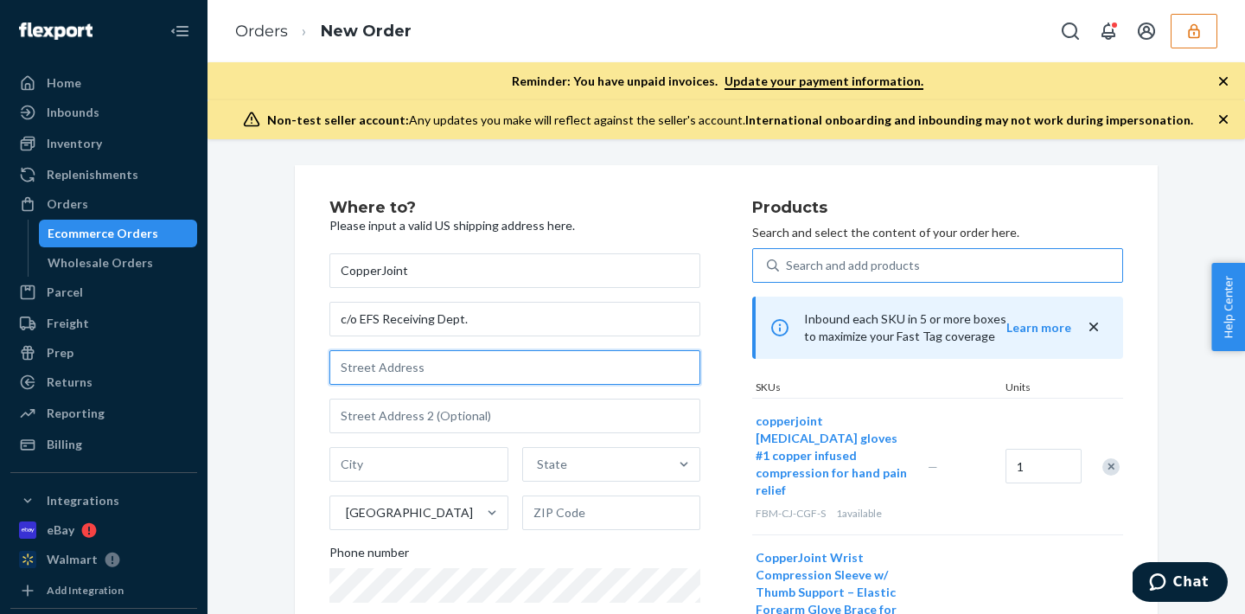
click at [497, 374] on input "text" at bounding box center [514, 367] width 371 height 35
paste input "[STREET_ADDRESS]"
click at [497, 372] on input "[STREET_ADDRESS]" at bounding box center [514, 367] width 371 height 35
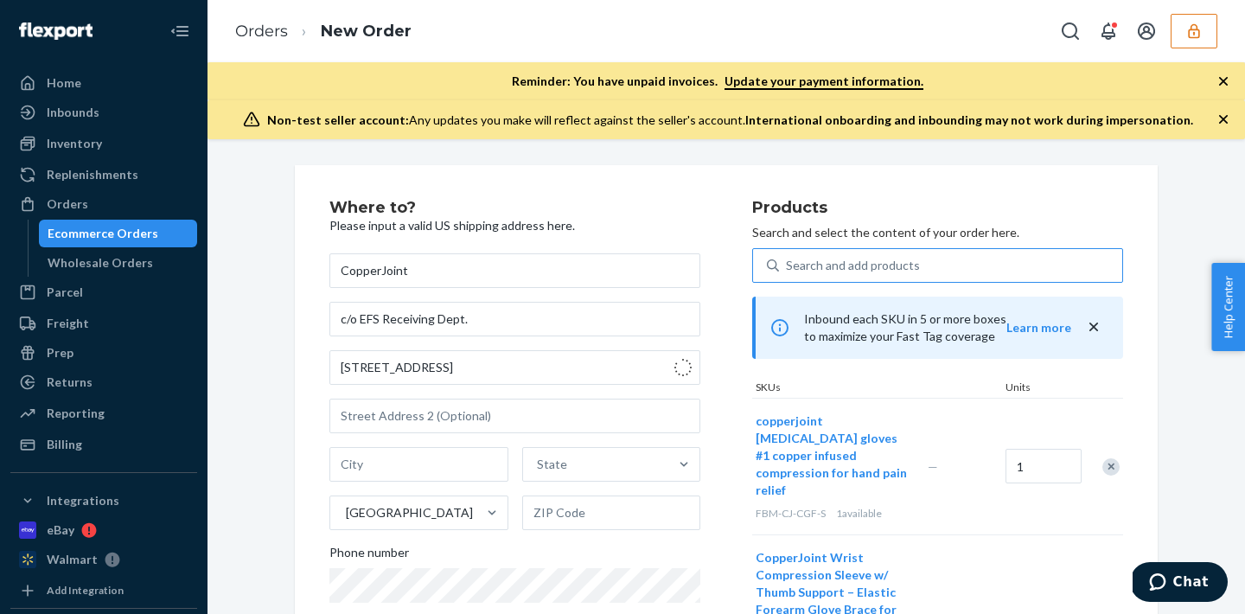
type input "[STREET_ADDRESS]"
type input "[GEOGRAPHIC_DATA]"
type input "49686"
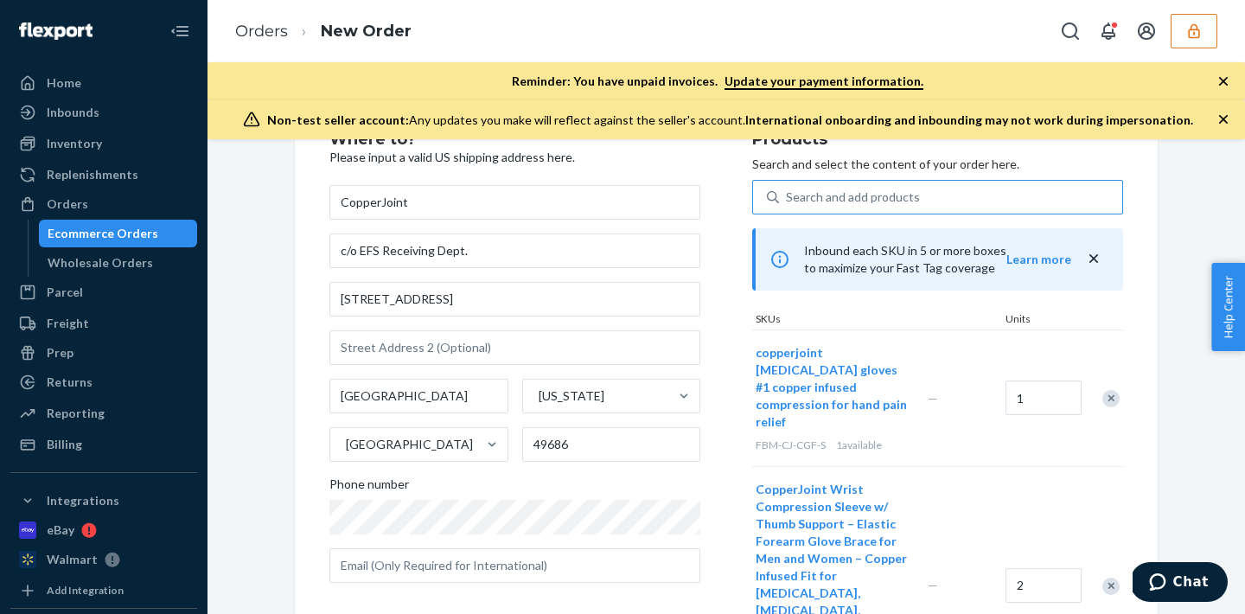
scroll to position [85, 0]
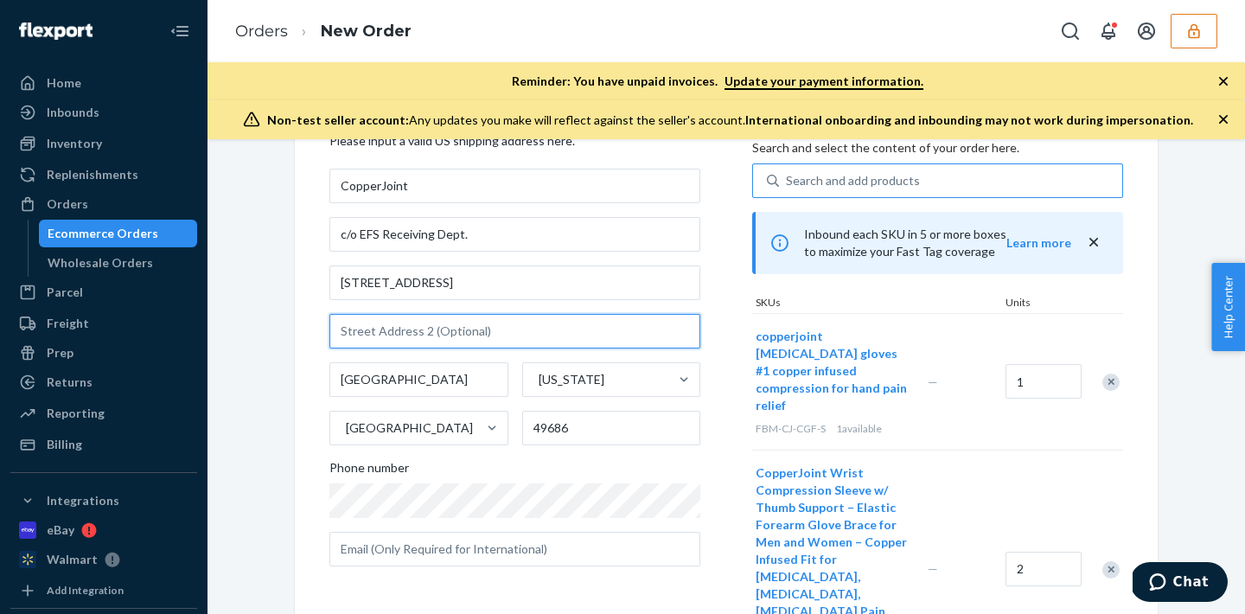
click at [376, 335] on input "text" at bounding box center [514, 331] width 371 height 35
paste input "Unit D"
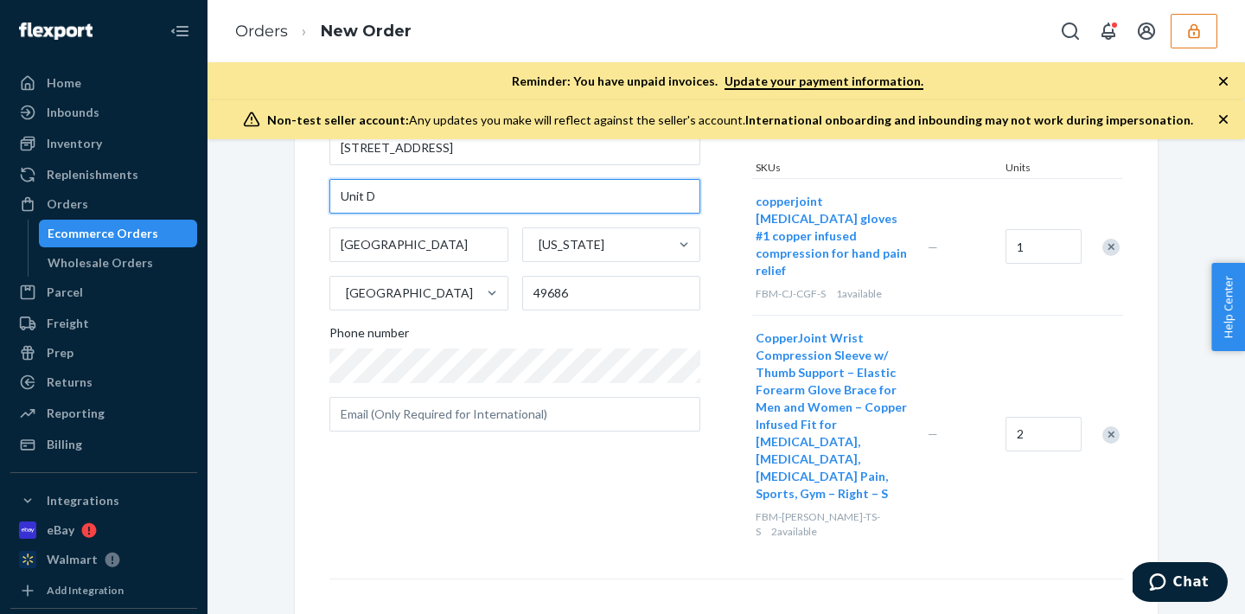
type input "Unit D"
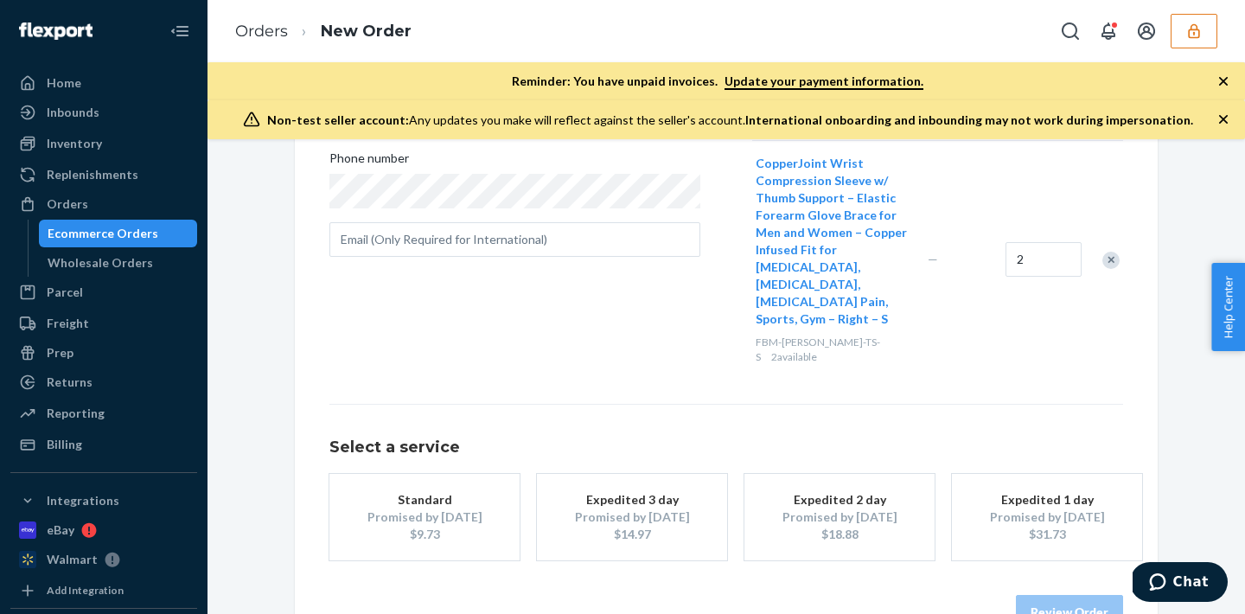
click at [443, 526] on div "$9.73" at bounding box center [424, 534] width 138 height 17
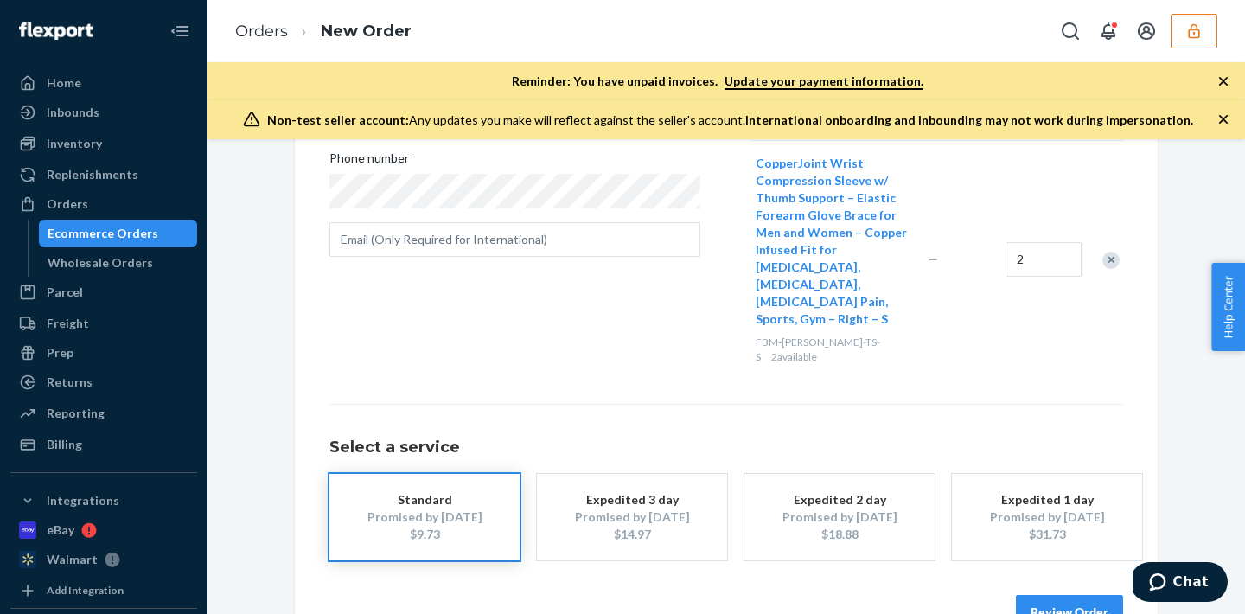
click at [1053, 595] on button "Review Order" at bounding box center [1069, 612] width 107 height 35
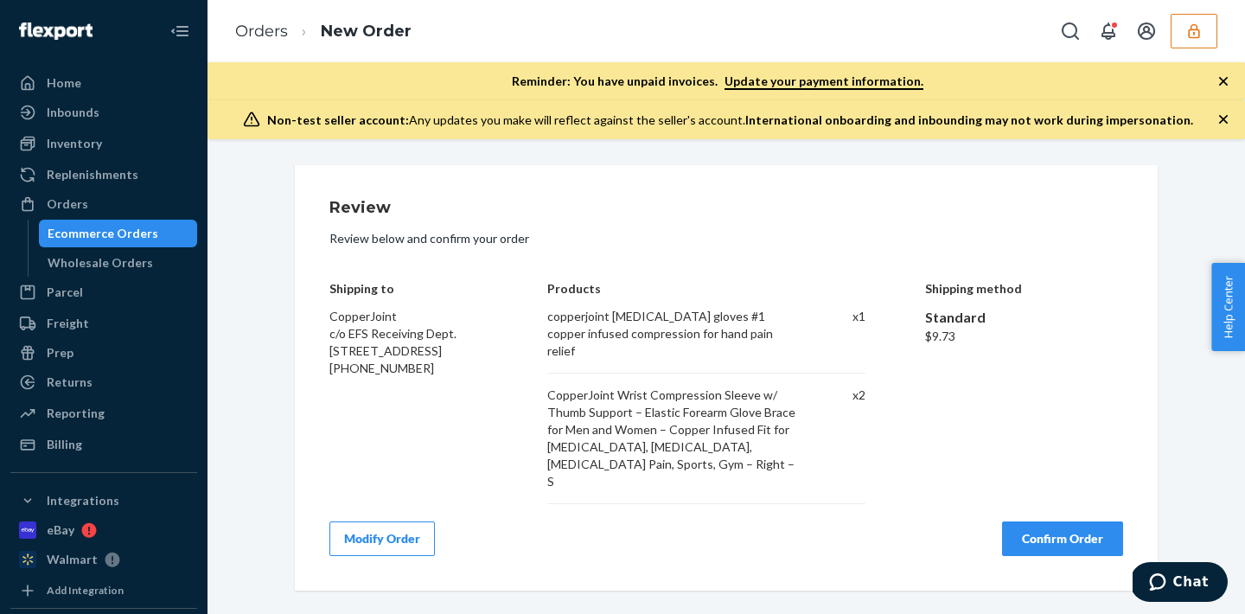
click at [1062, 521] on button "Confirm Order" at bounding box center [1062, 538] width 121 height 35
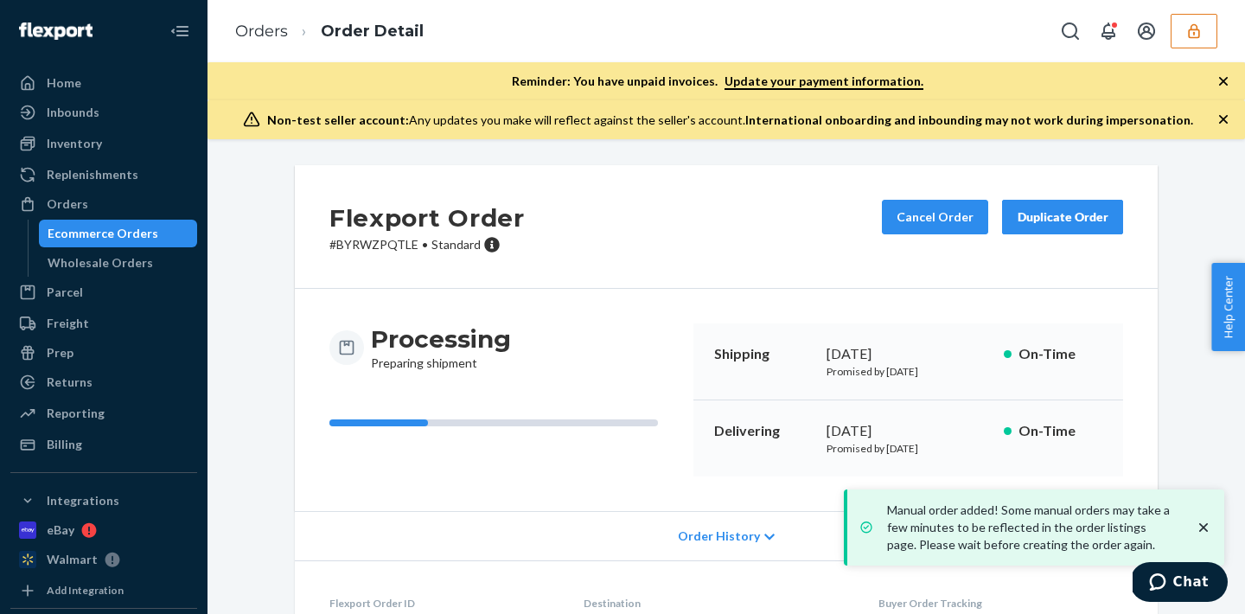
scroll to position [371, 0]
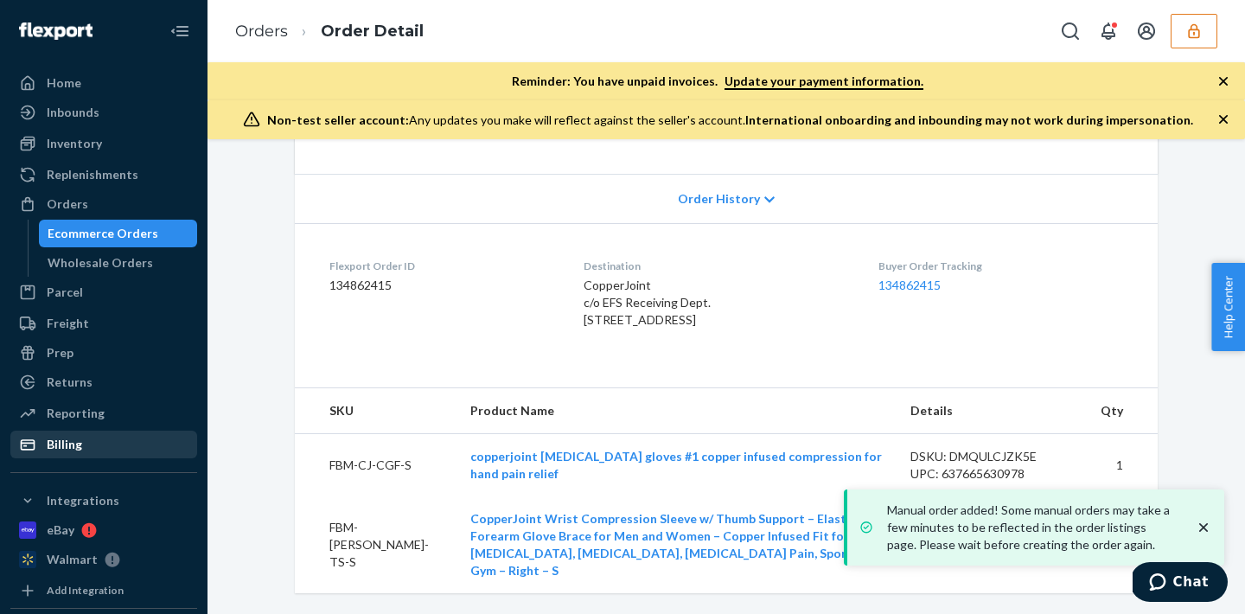
click at [78, 445] on div "Billing" at bounding box center [64, 444] width 35 height 17
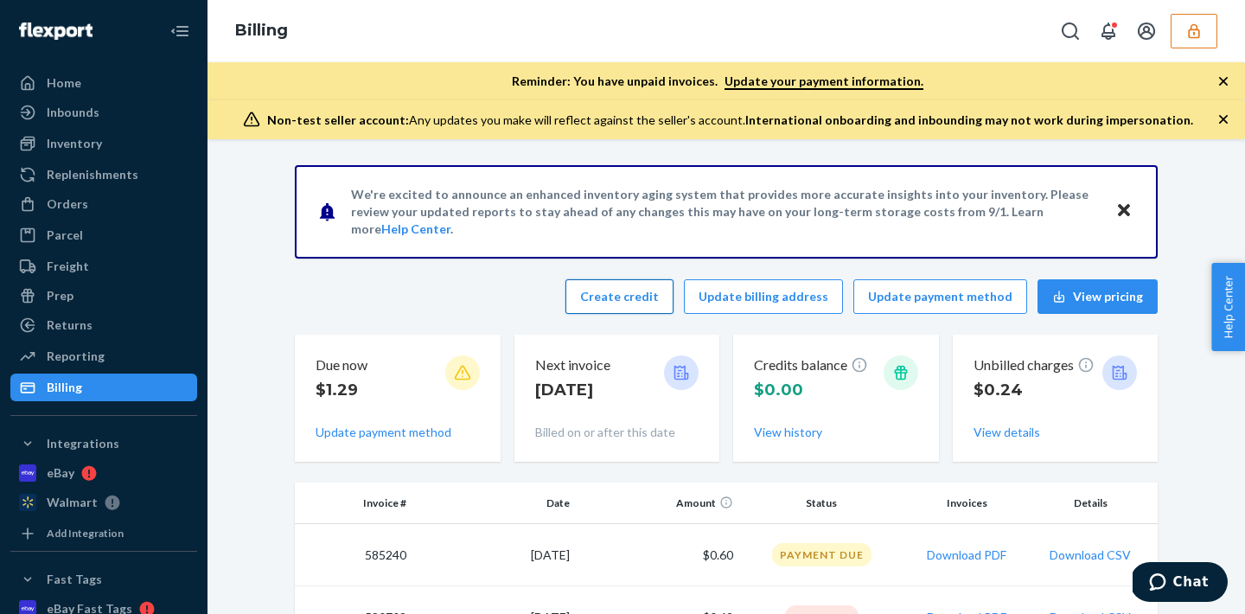
click at [609, 284] on button "Create credit" at bounding box center [619, 296] width 108 height 35
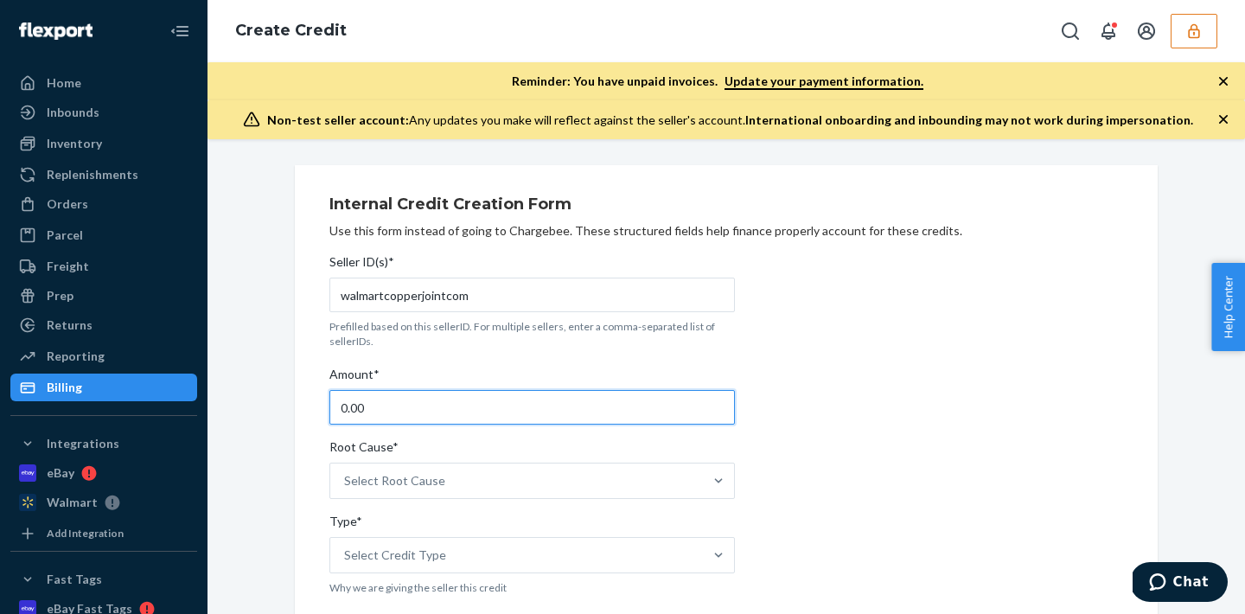
click at [446, 405] on input "0.00" at bounding box center [532, 407] width 406 height 35
type input "0"
type input "9.73"
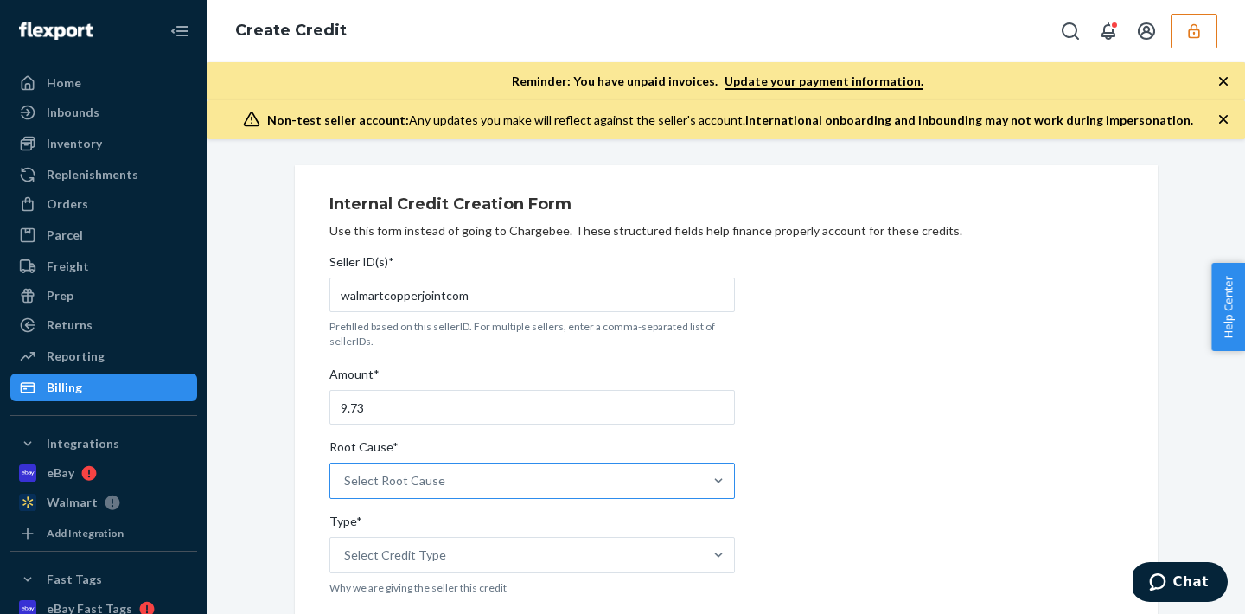
click at [432, 481] on div "Select Root Cause" at bounding box center [394, 480] width 101 height 17
click at [346, 481] on input "Root Cause* Select Root Cause" at bounding box center [345, 480] width 2 height 17
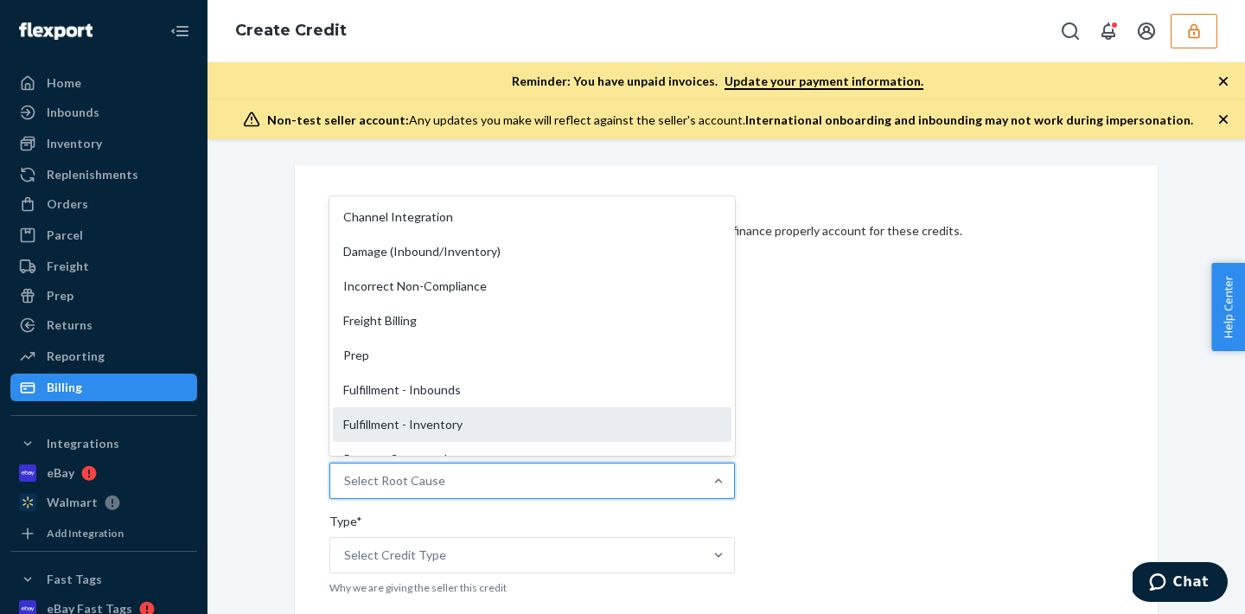
click at [412, 418] on div "Fulfillment - Inventory" at bounding box center [532, 424] width 399 height 35
click at [346, 472] on input "Root Cause* option Fulfillment - Inventory focused, 7 of 29. 29 results availab…" at bounding box center [345, 480] width 2 height 17
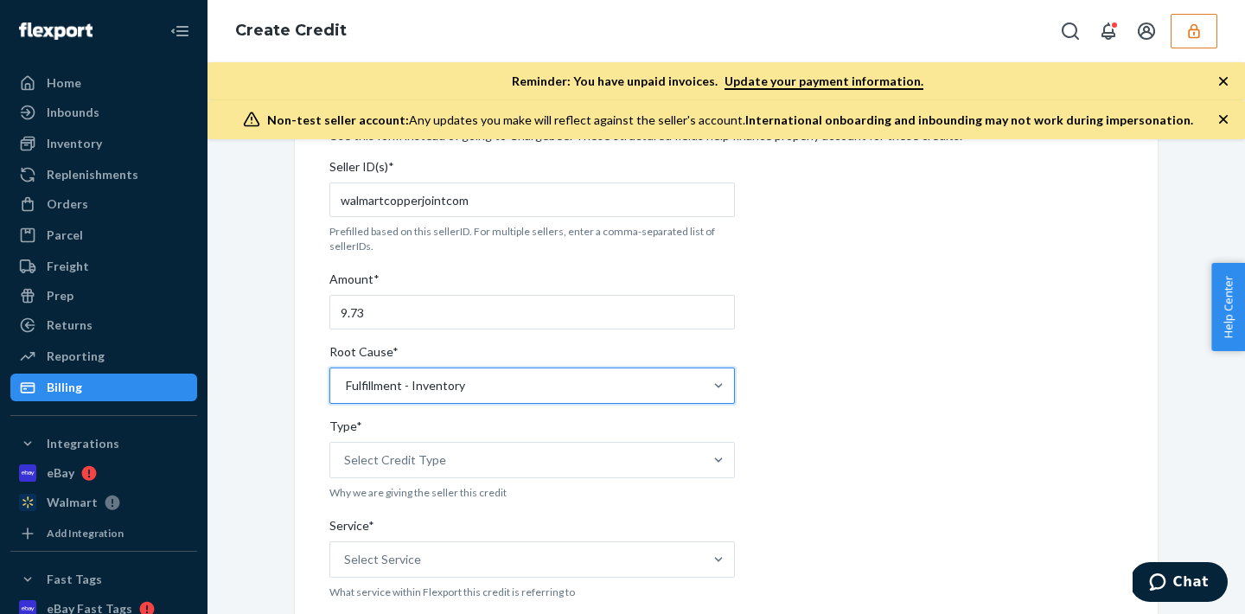
scroll to position [98, 0]
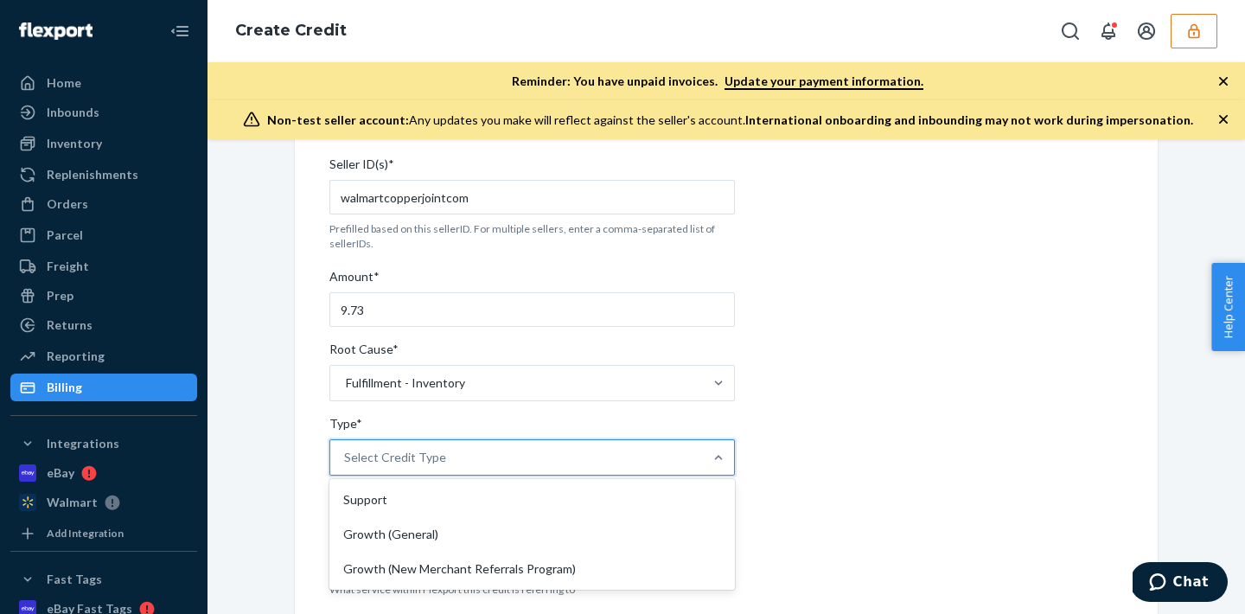
click at [404, 469] on div "Select Credit Type" at bounding box center [516, 457] width 373 height 35
click at [346, 466] on input "Type* option Support focused, 1 of 3. 3 results available. Use Up and Down to c…" at bounding box center [345, 457] width 2 height 17
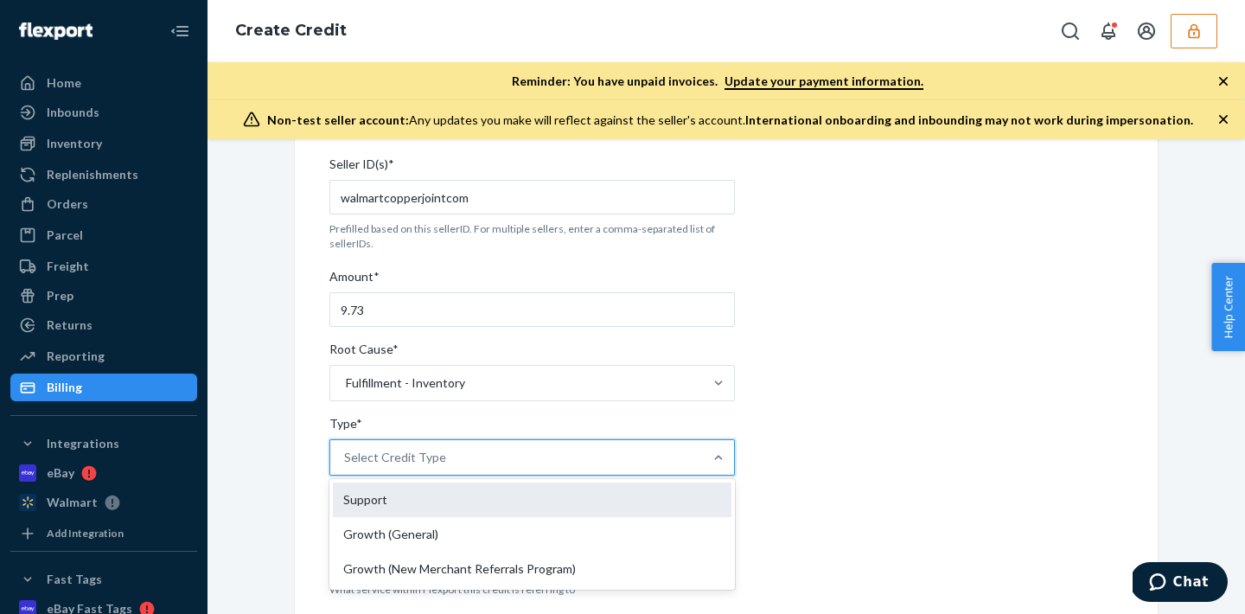
click at [405, 504] on div "Support" at bounding box center [532, 499] width 399 height 35
click at [346, 466] on input "Type* option Support focused, 1 of 3. 3 results available. Use Up and Down to c…" at bounding box center [345, 457] width 2 height 17
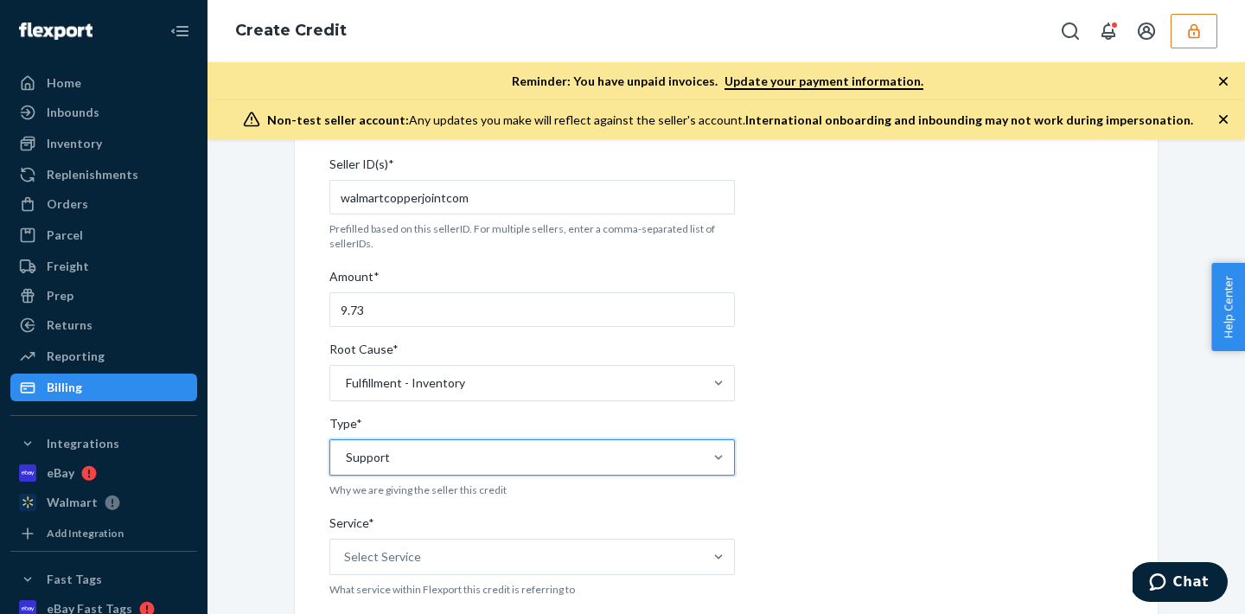
scroll to position [265, 0]
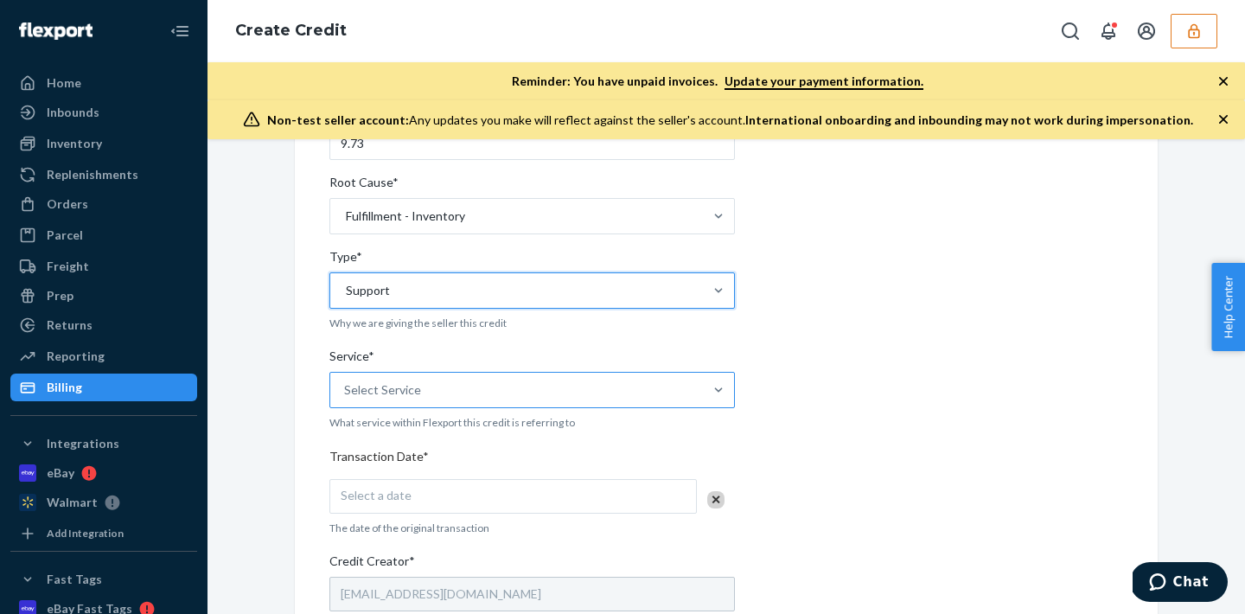
click at [406, 388] on div "Select Service" at bounding box center [382, 389] width 77 height 17
click at [346, 388] on input "Service* Select Service" at bounding box center [345, 389] width 2 height 17
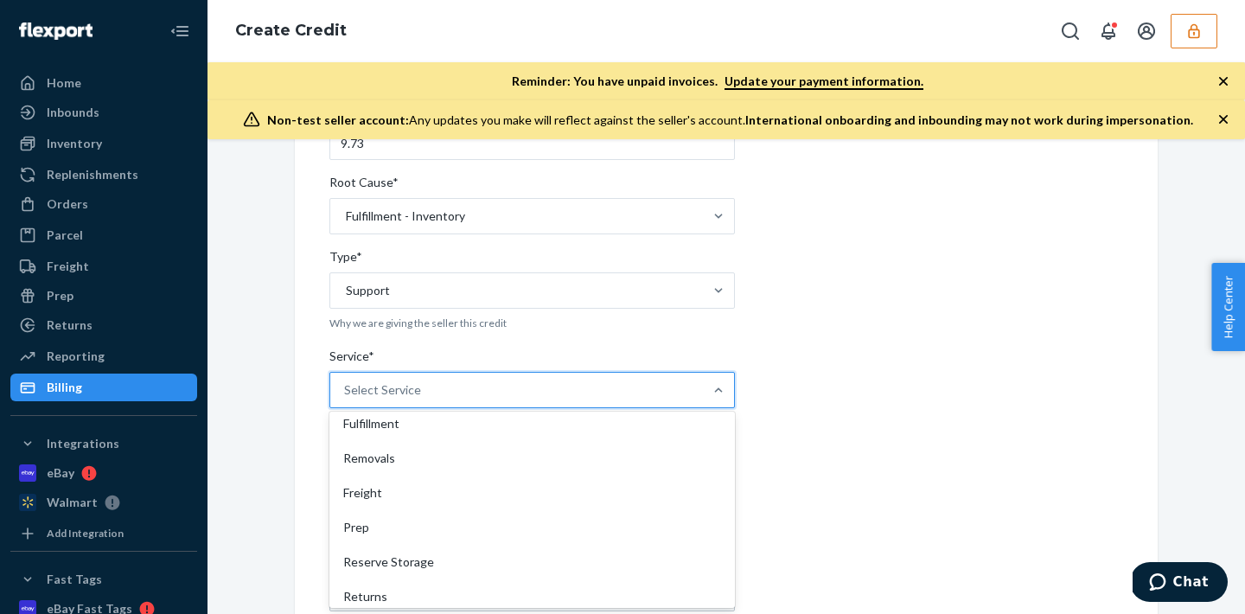
scroll to position [110, 0]
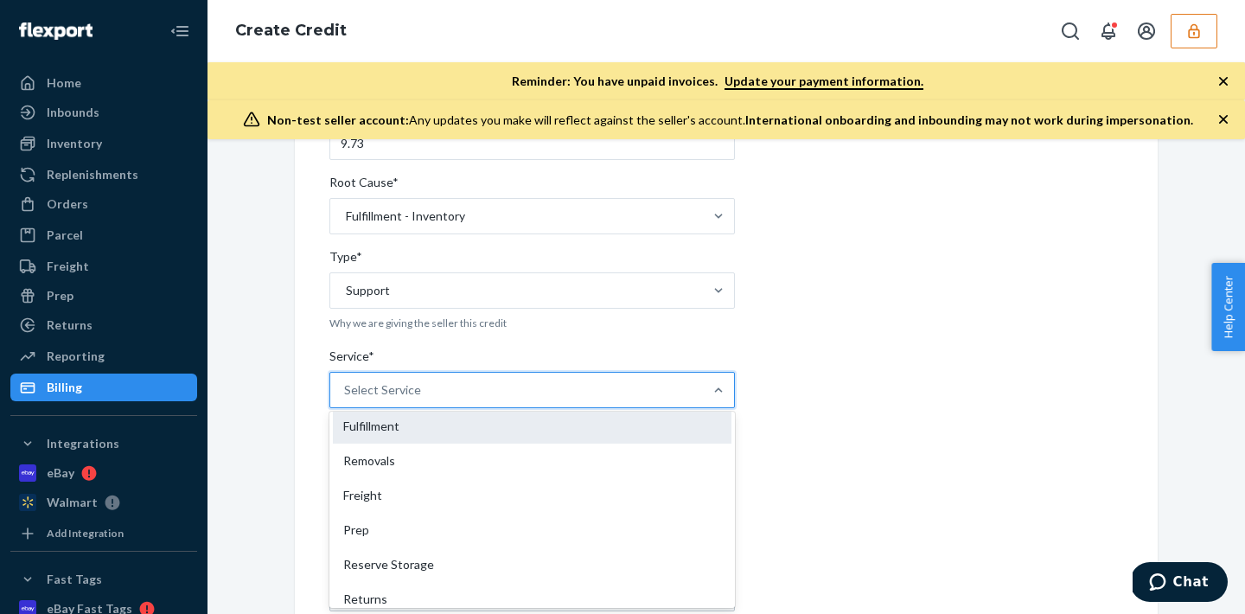
click at [380, 424] on div "Fulfillment" at bounding box center [532, 426] width 399 height 35
click at [346, 399] on input "Service* option Fulfillment focused, 4 of 10. 10 results available. Use Up and …" at bounding box center [345, 389] width 2 height 17
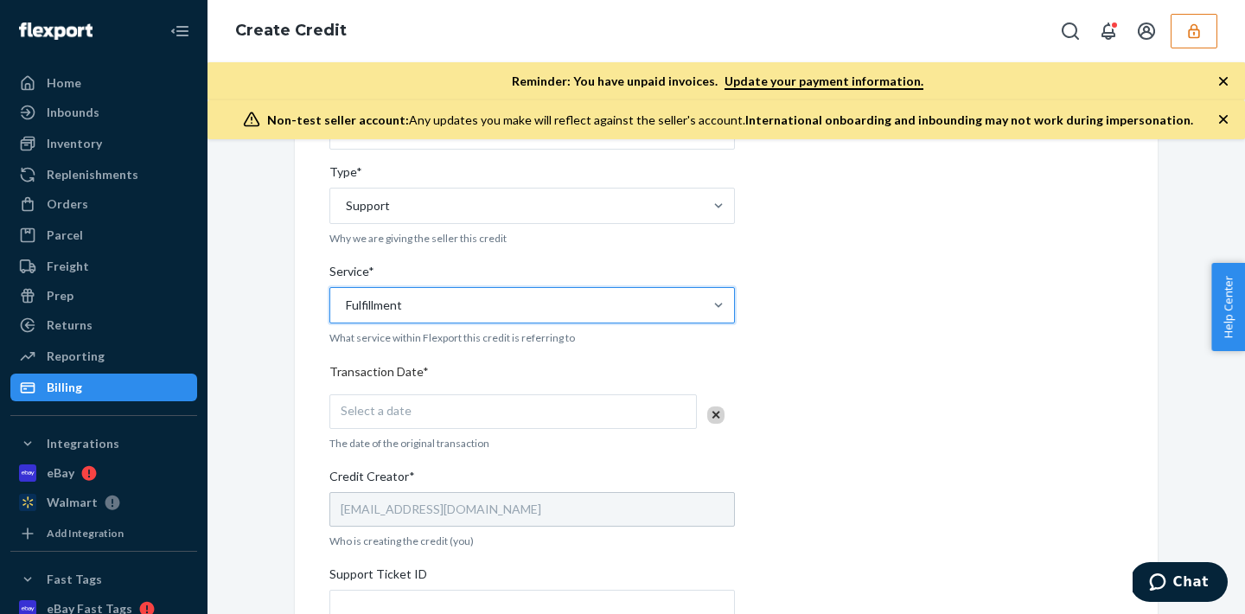
scroll to position [361, 0]
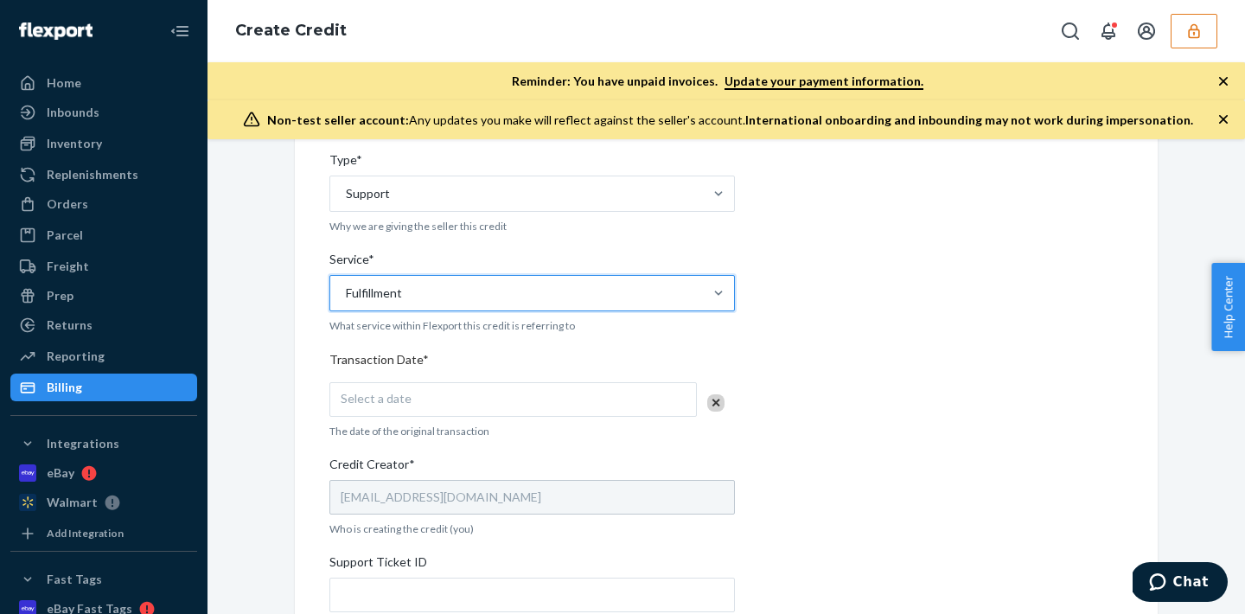
click at [385, 389] on div "Select a date" at bounding box center [512, 399] width 367 height 35
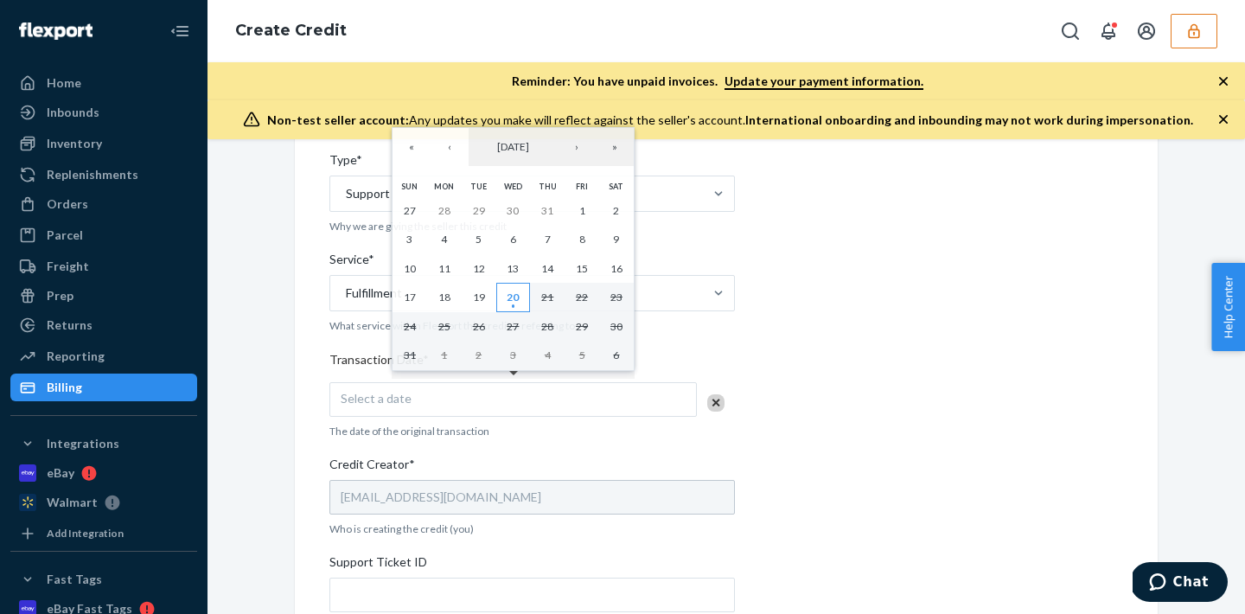
click at [508, 303] on abbr "20" at bounding box center [513, 297] width 12 height 13
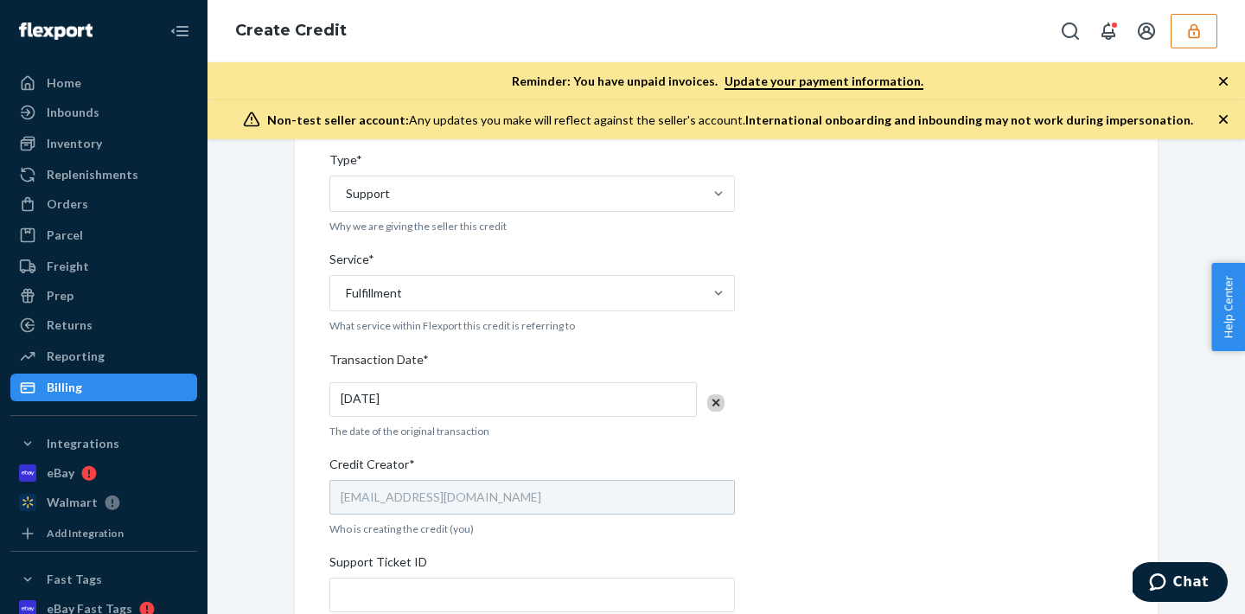
scroll to position [540, 0]
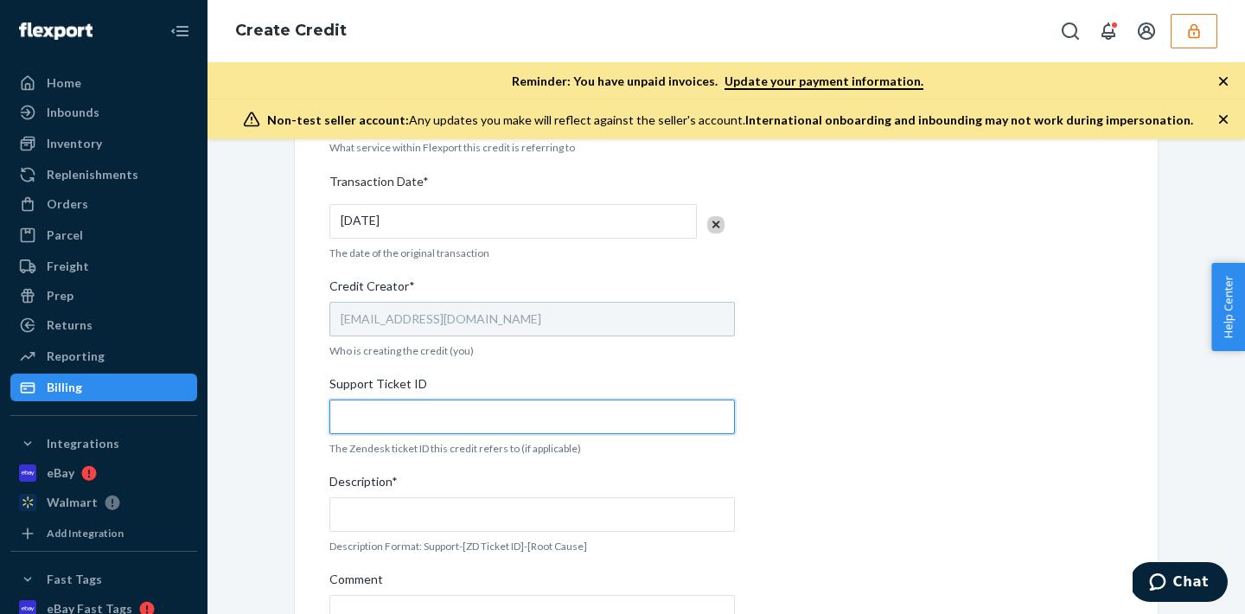
click at [418, 412] on input "Support Ticket ID" at bounding box center [532, 416] width 406 height 35
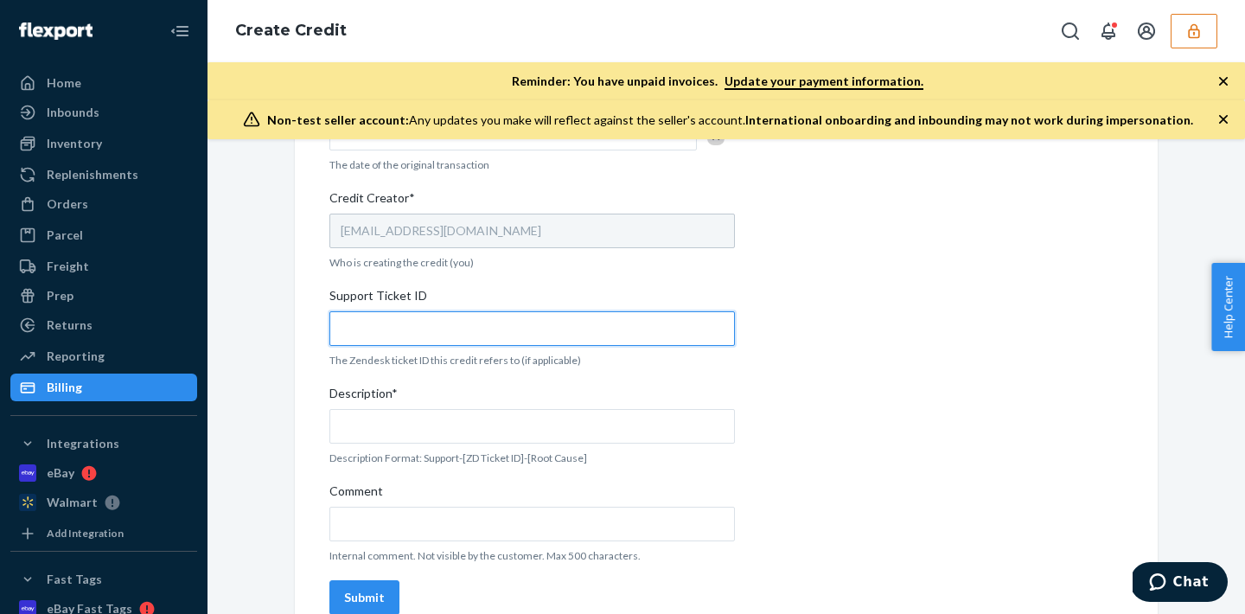
scroll to position [656, 0]
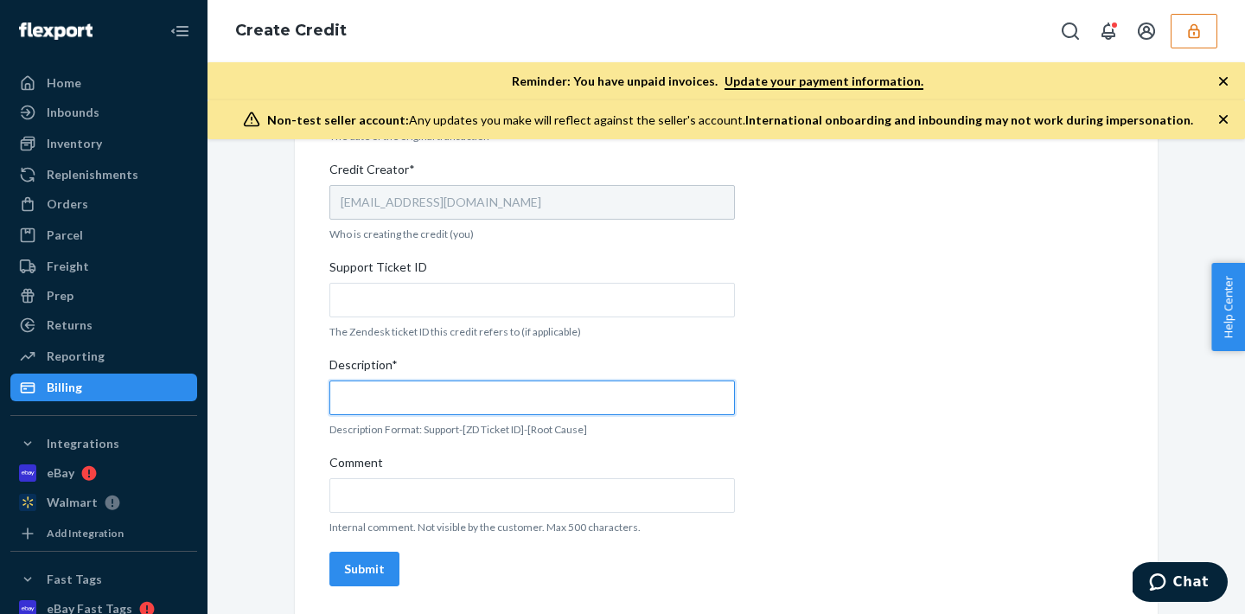
click at [414, 391] on input "Description*" at bounding box center [532, 397] width 406 height 35
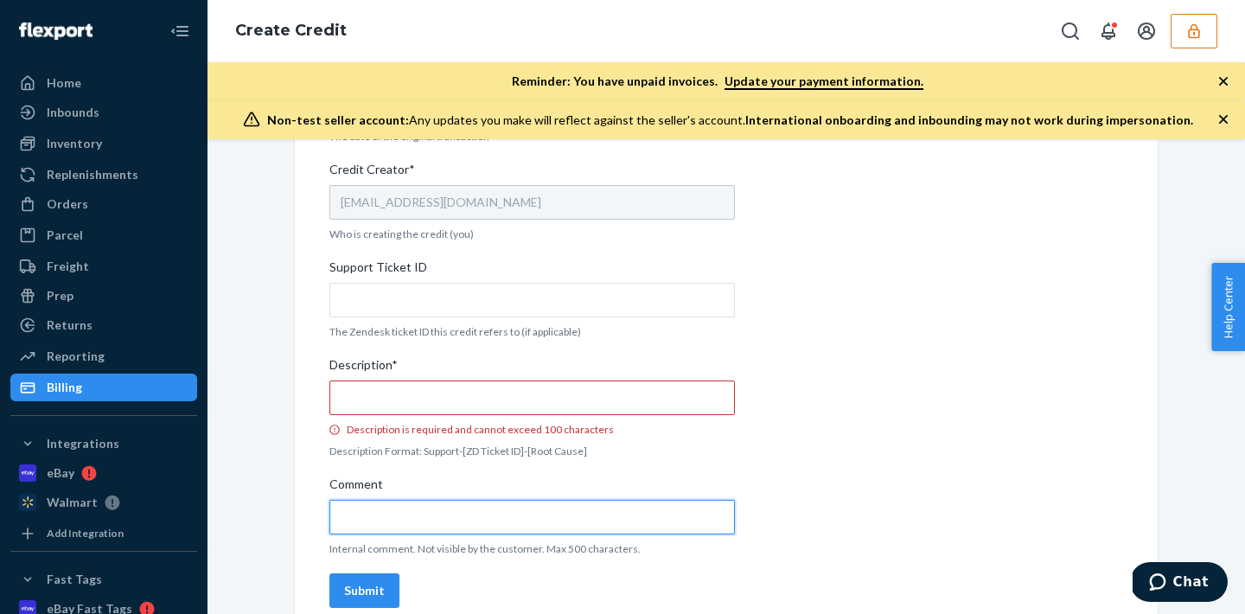
click at [386, 506] on input "Comment" at bounding box center [532, 517] width 406 height 35
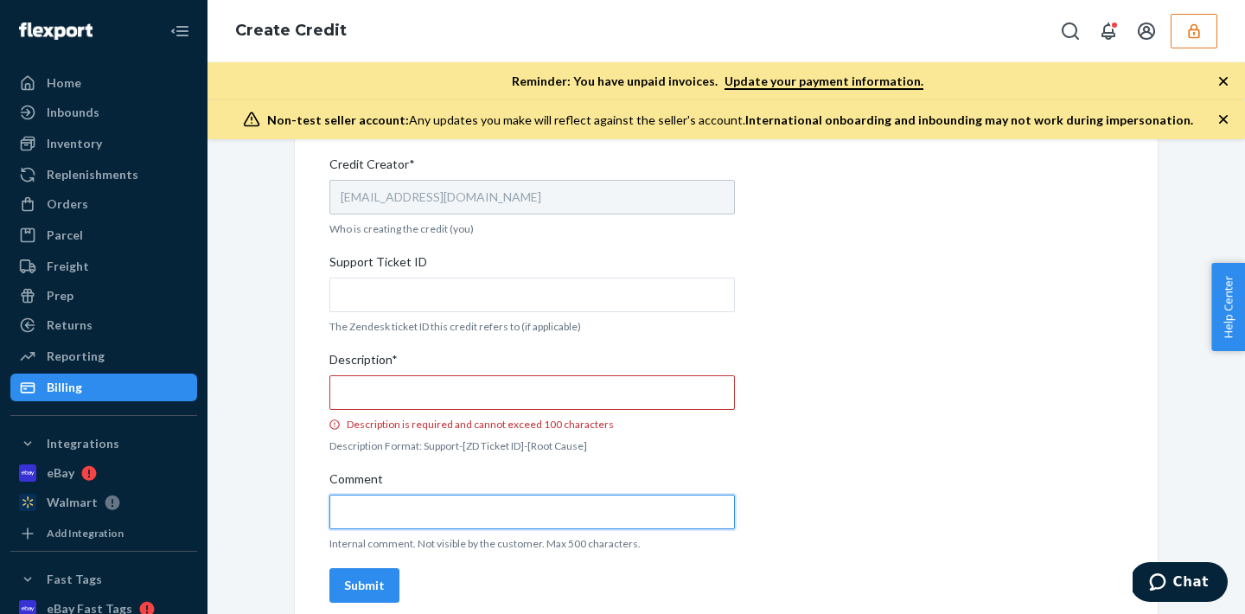
scroll to position [678, 0]
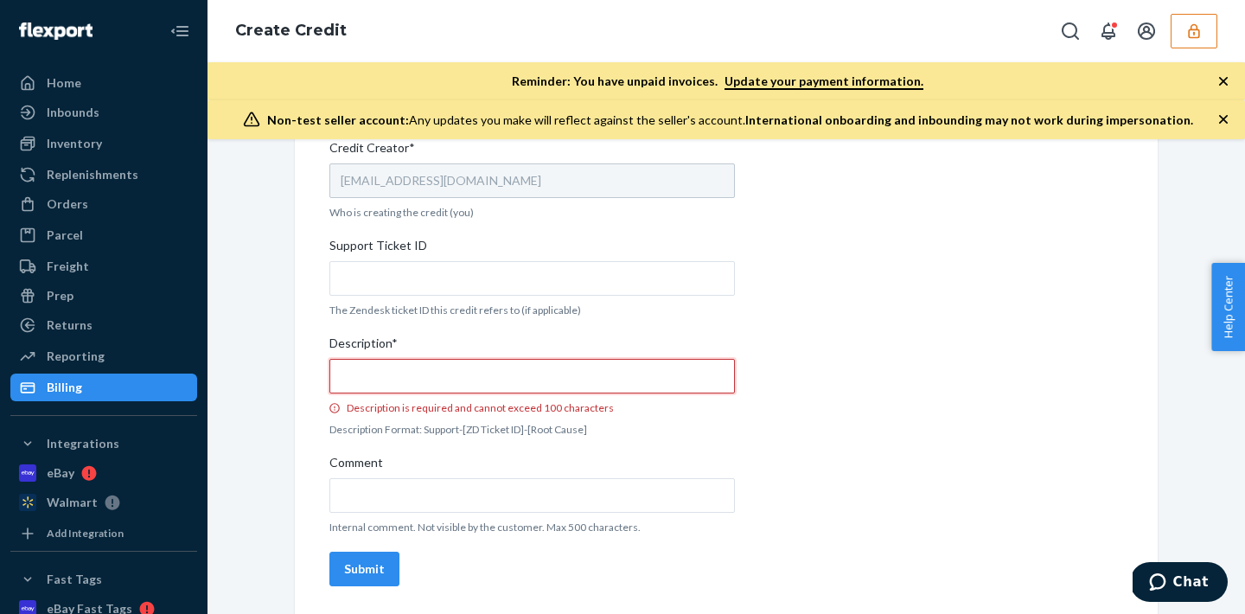
click at [404, 365] on input "Description* Description is required and cannot exceed 100 characters" at bounding box center [532, 376] width 406 height 35
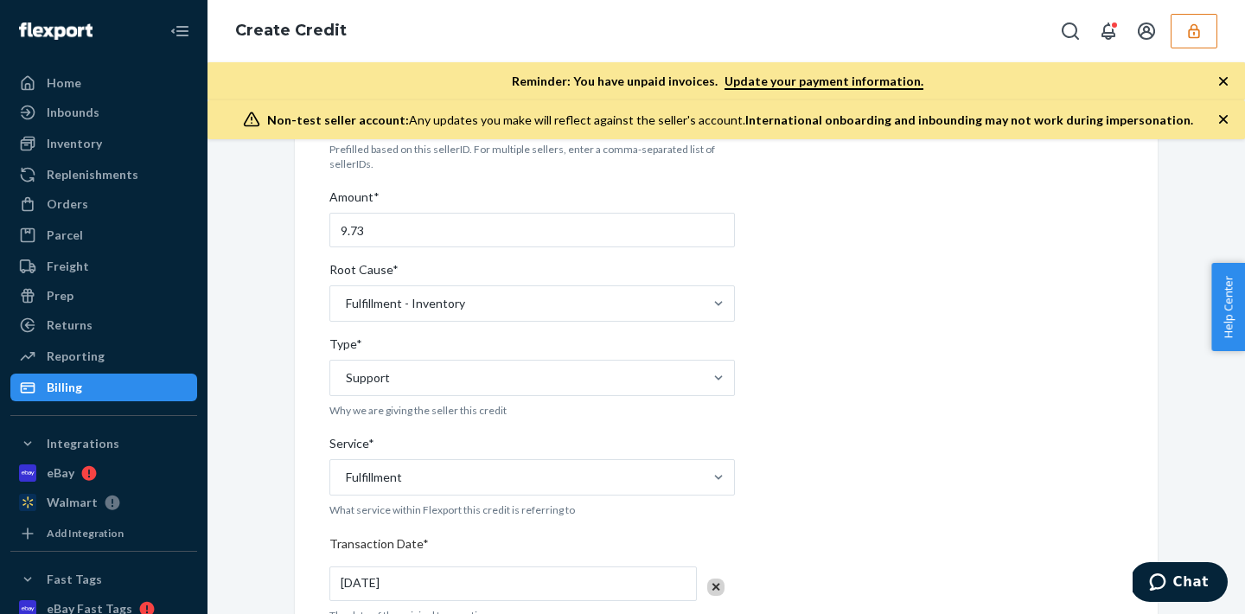
scroll to position [182, 0]
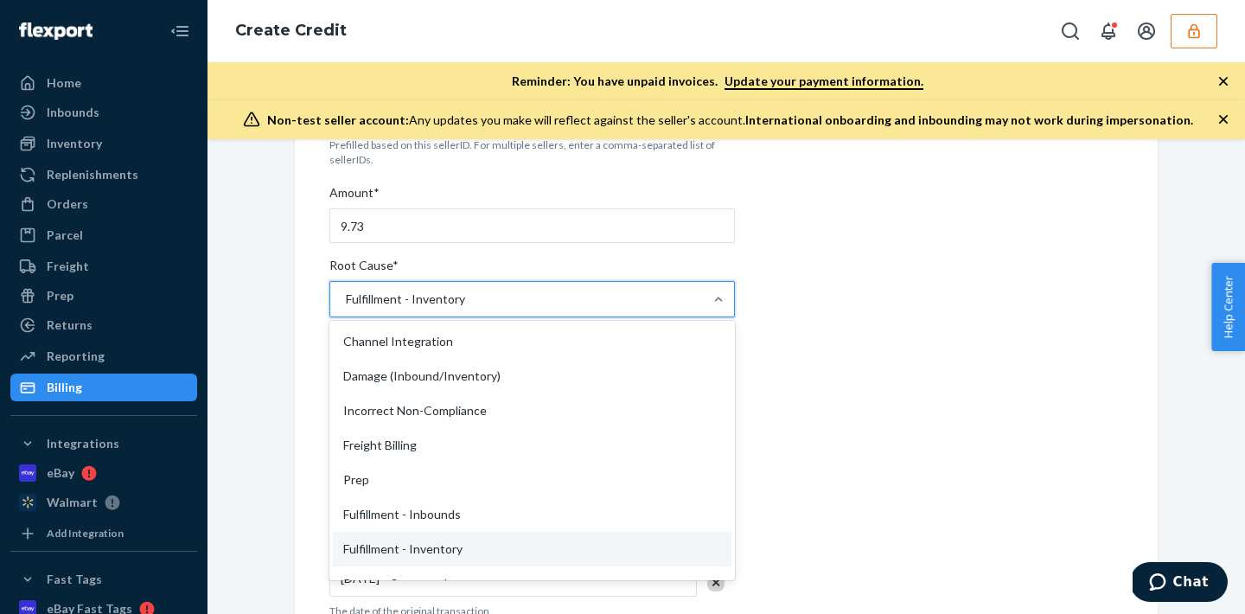
drag, startPoint x: 476, startPoint y: 302, endPoint x: 366, endPoint y: 300, distance: 109.8
click at [366, 300] on div "Fulfillment - Inventory" at bounding box center [516, 299] width 373 height 35
click at [346, 300] on input "Root Cause* option Fulfillment - Inventory, selected. option Fulfillment - Inve…" at bounding box center [345, 299] width 2 height 17
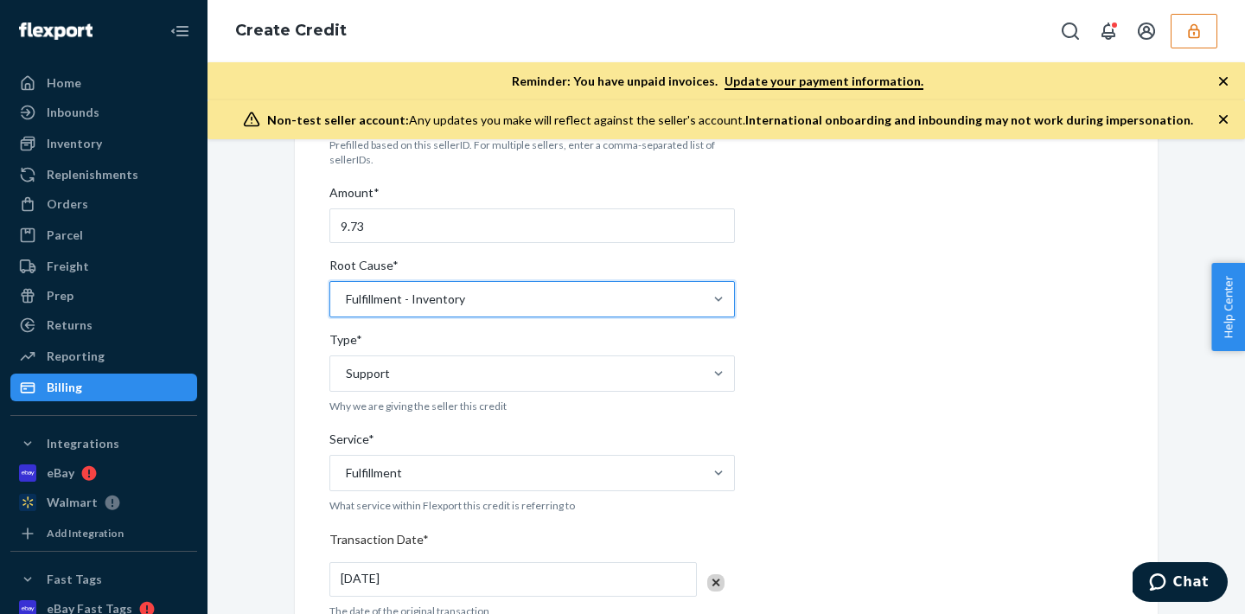
drag, startPoint x: 342, startPoint y: 299, endPoint x: 502, endPoint y: 300, distance: 160.8
click at [502, 300] on div "Fulfillment - Inventory" at bounding box center [516, 299] width 373 height 35
click at [346, 300] on input "Root Cause* option Fulfillment - Inventory, selected. 0 results available. Sele…" at bounding box center [345, 299] width 2 height 17
drag, startPoint x: 322, startPoint y: 291, endPoint x: 347, endPoint y: 301, distance: 26.0
click at [347, 301] on div "Internal Credit Creation Form Use this form instead of going to Chargebee. Thes…" at bounding box center [726, 547] width 863 height 1127
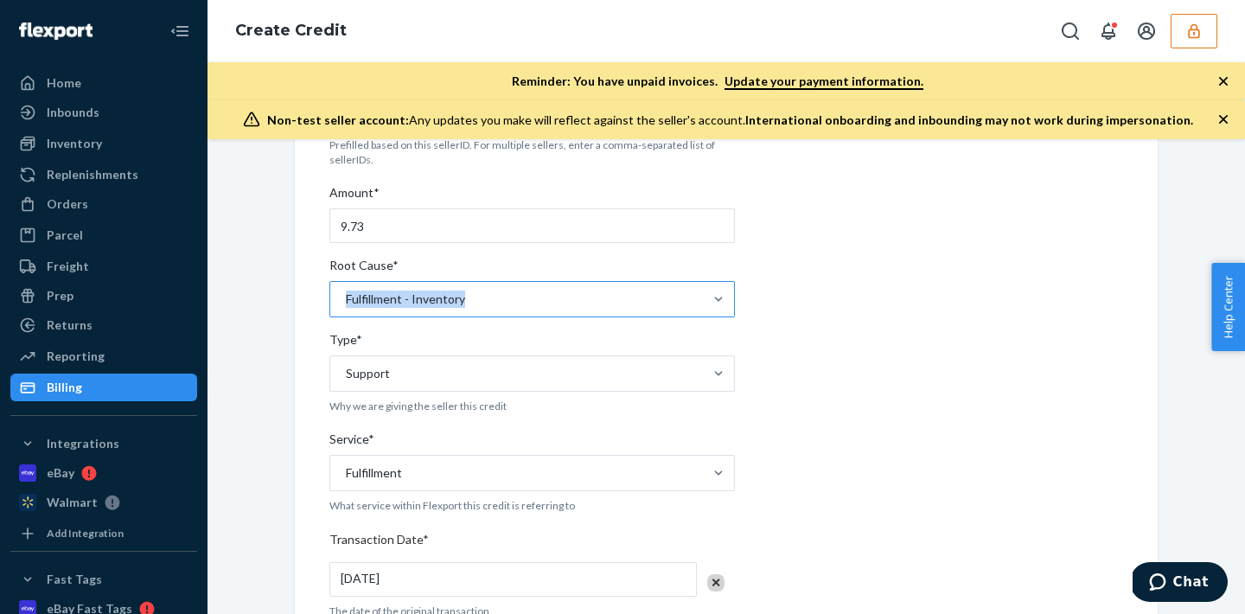
copy div "Fulfillment - Inventory"
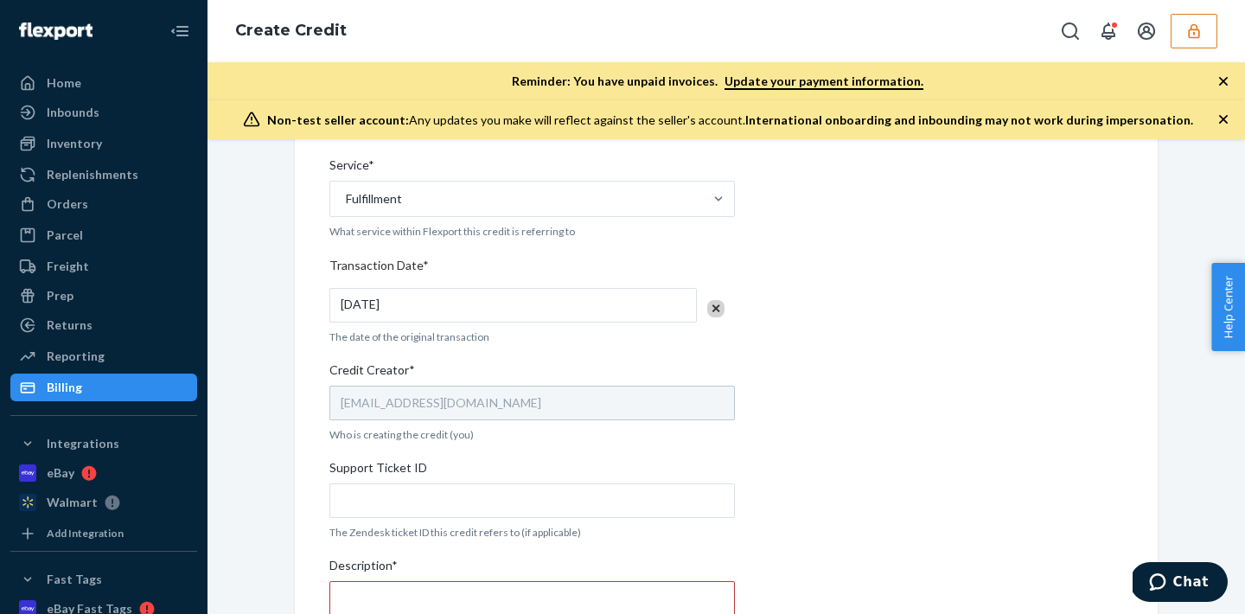
scroll to position [618, 0]
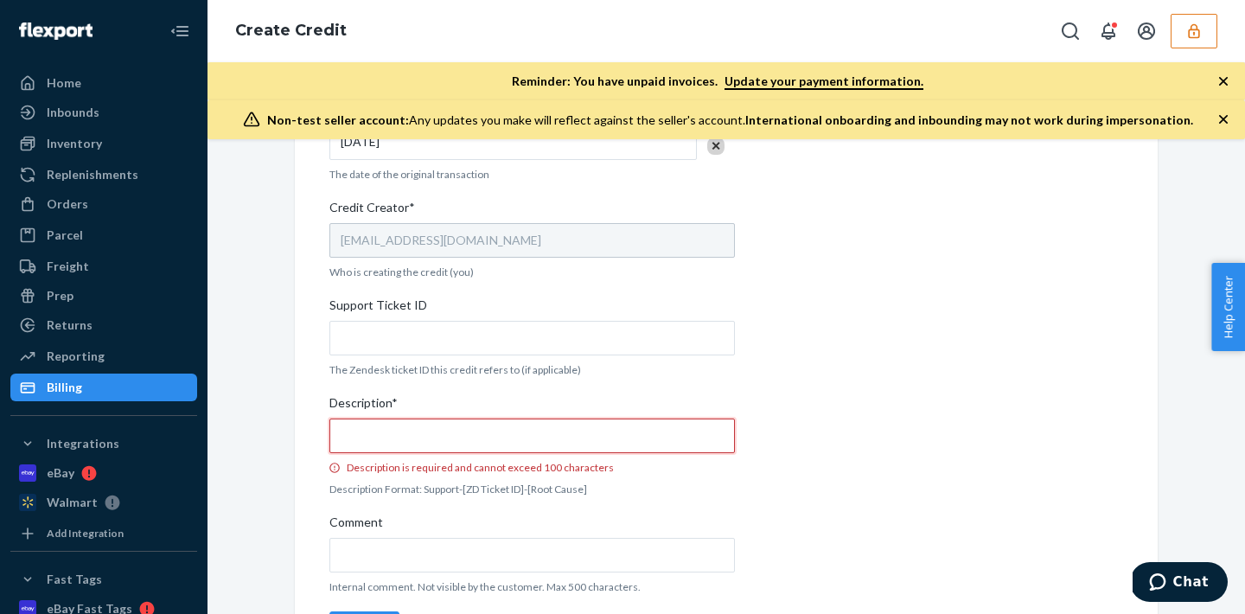
click at [360, 438] on input "Description* Description is required and cannot exceed 100 characters" at bounding box center [532, 435] width 406 height 35
paste input "Fulfillment - Inventory"
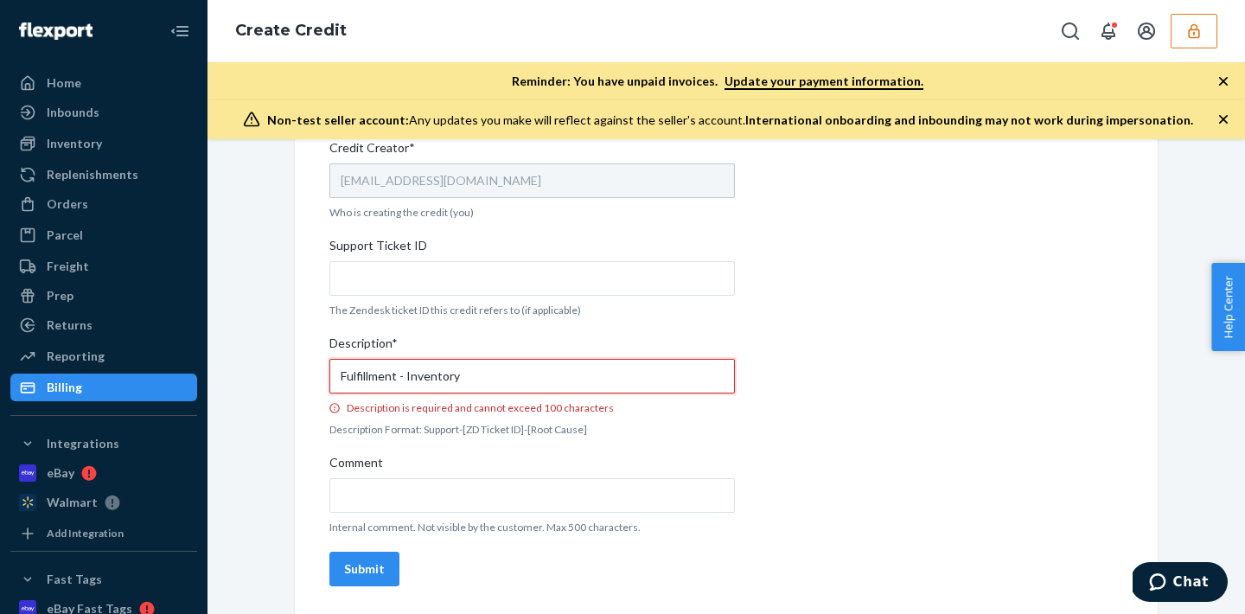
type input "Fulfillment - Inventory"
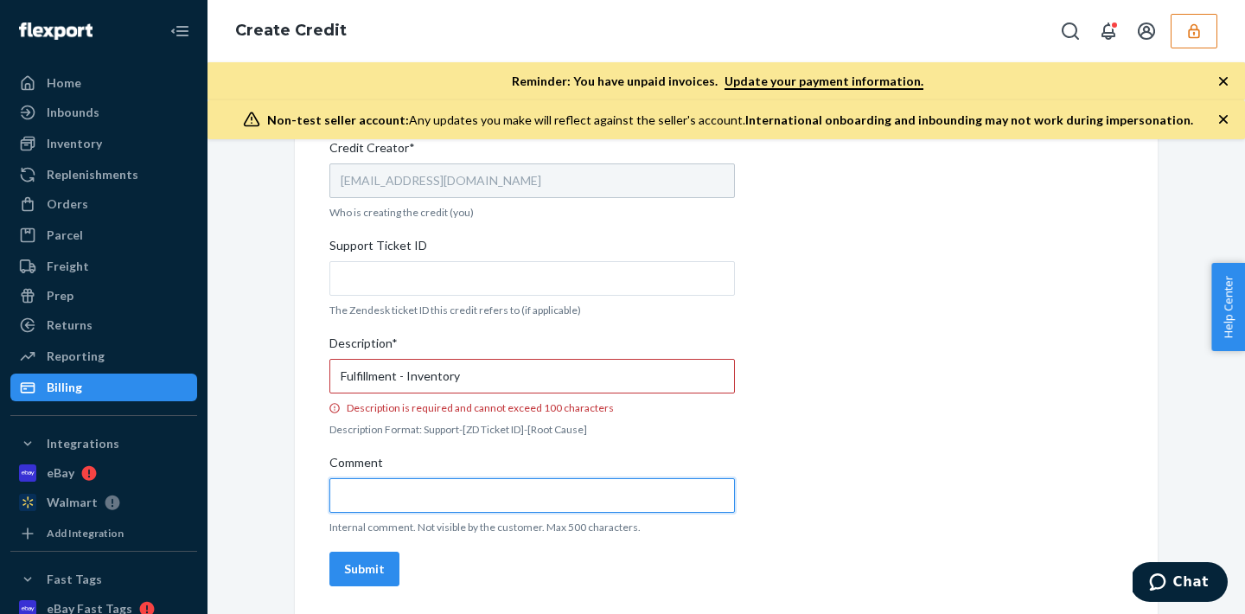
click at [361, 483] on input "Comment" at bounding box center [532, 495] width 406 height 35
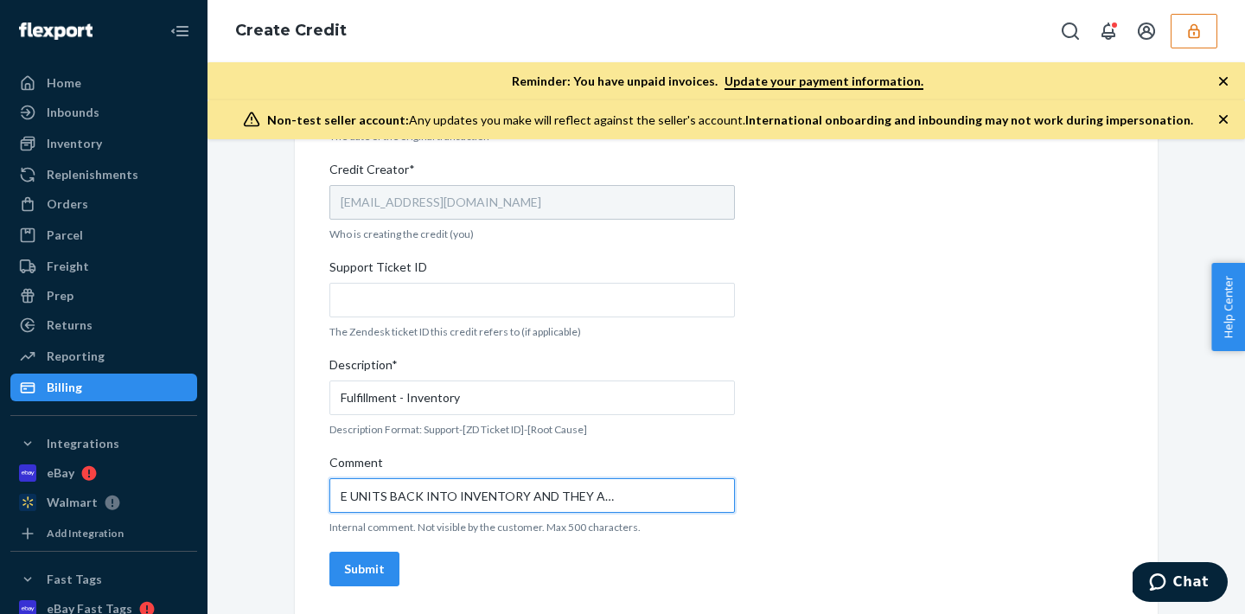
scroll to position [0, 86]
type input "WE ADDED THE UNITS BACK INTO INVENTORY AND THEY ARE OFFBOARIDNG."
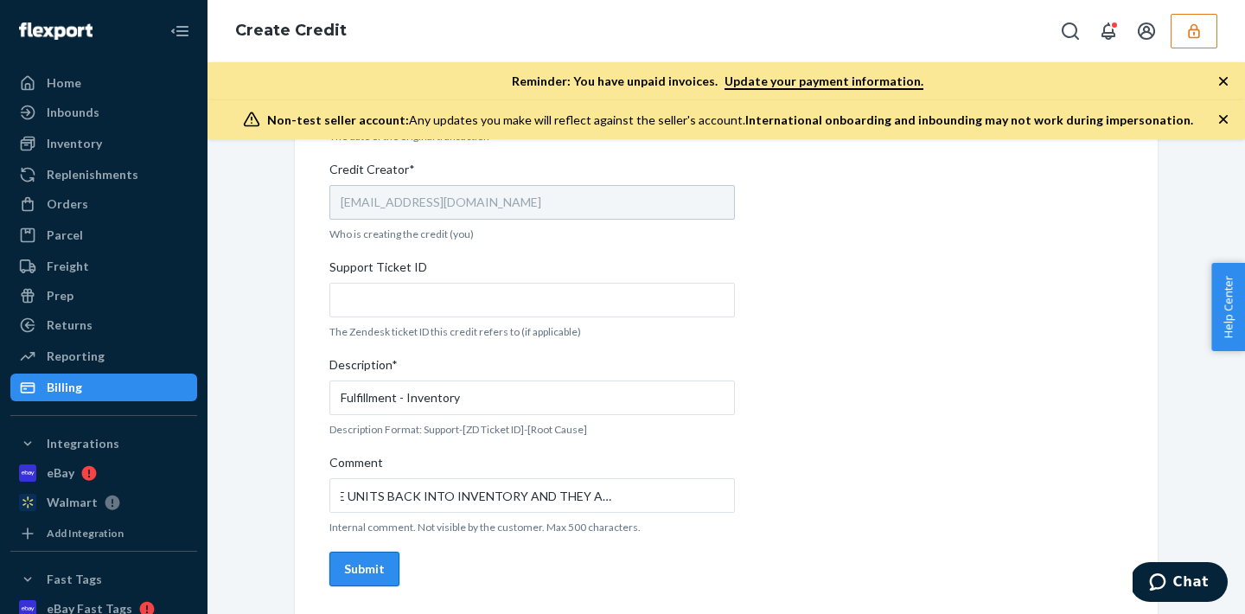
click at [351, 556] on button "Submit" at bounding box center [364, 569] width 70 height 35
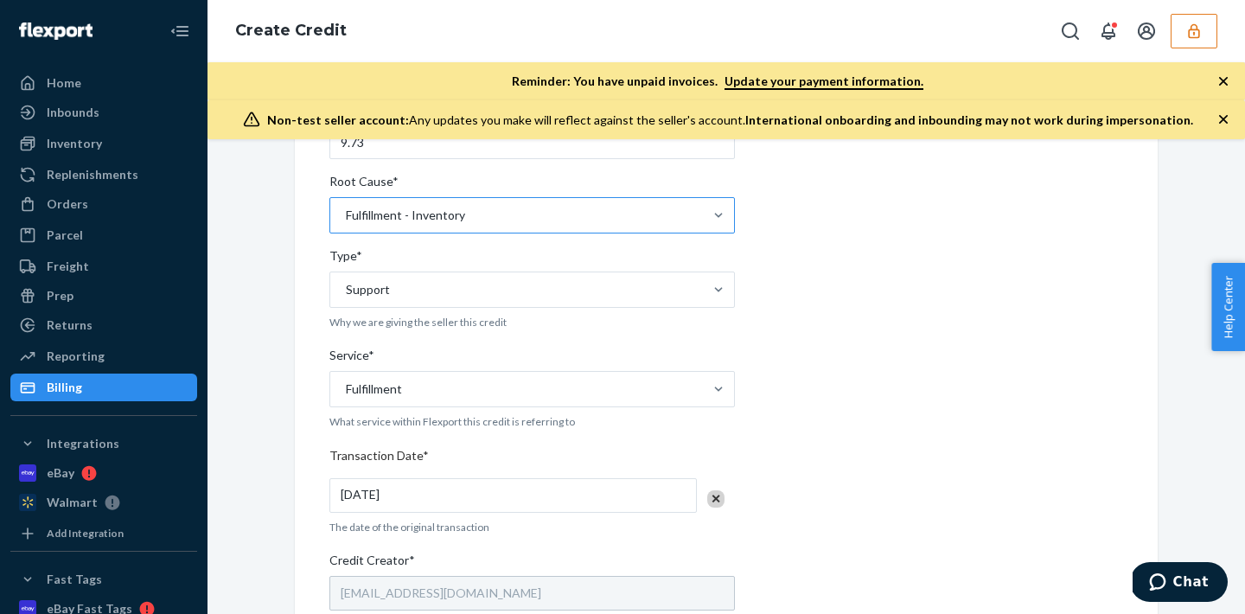
scroll to position [656, 0]
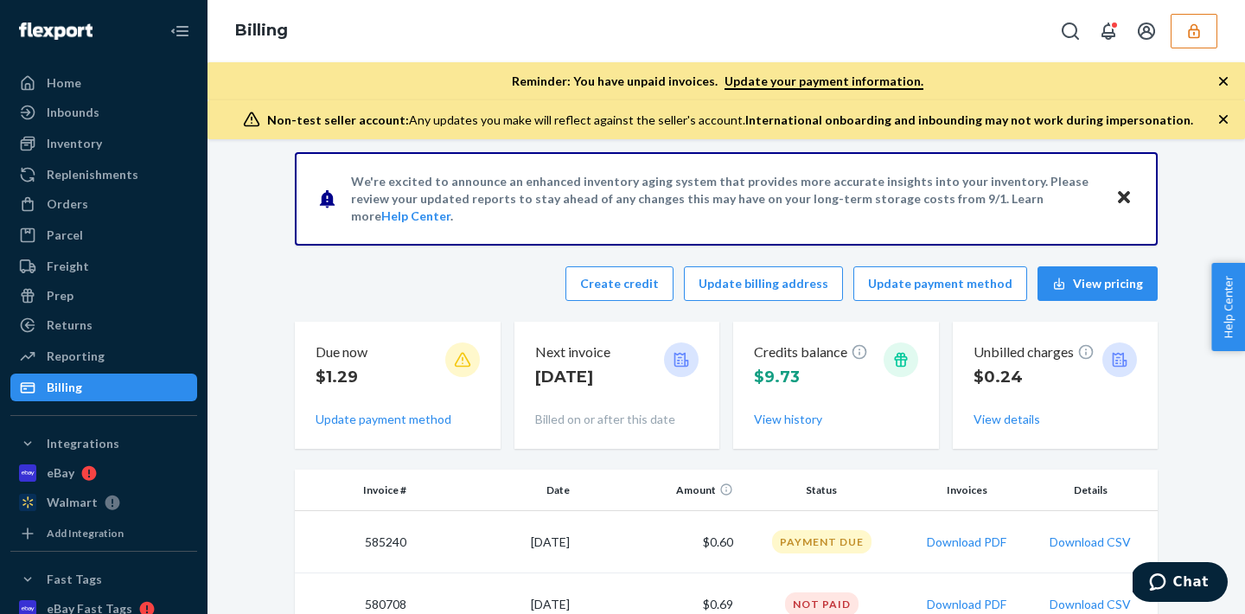
scroll to position [4, 0]
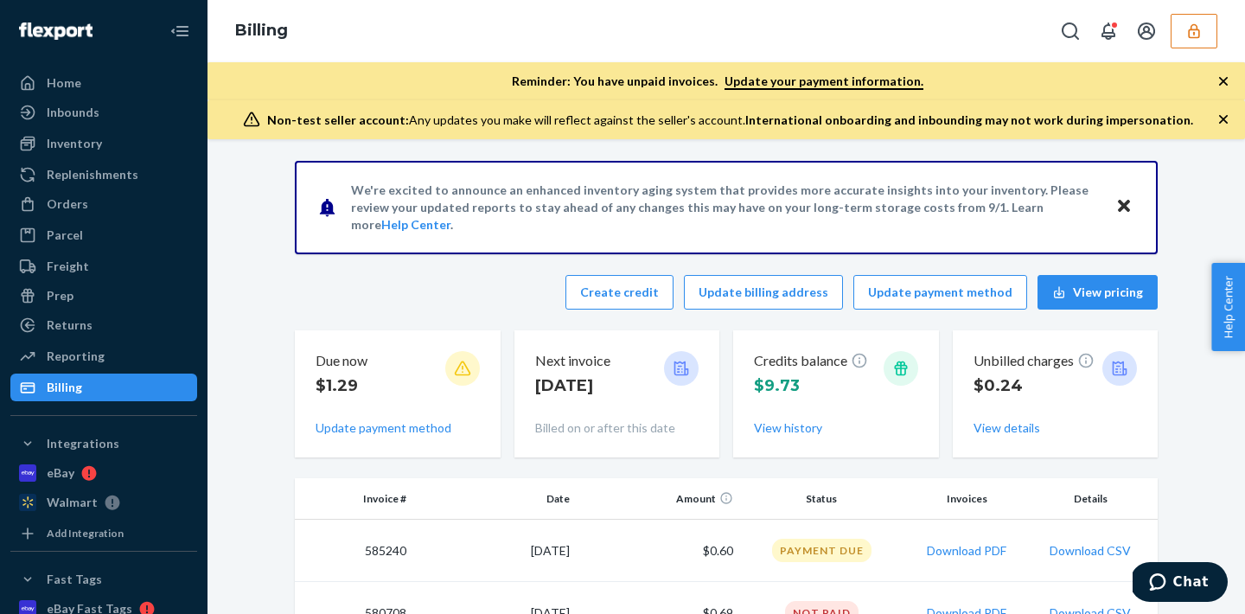
click at [1188, 33] on icon "button" at bounding box center [1193, 30] width 11 height 15
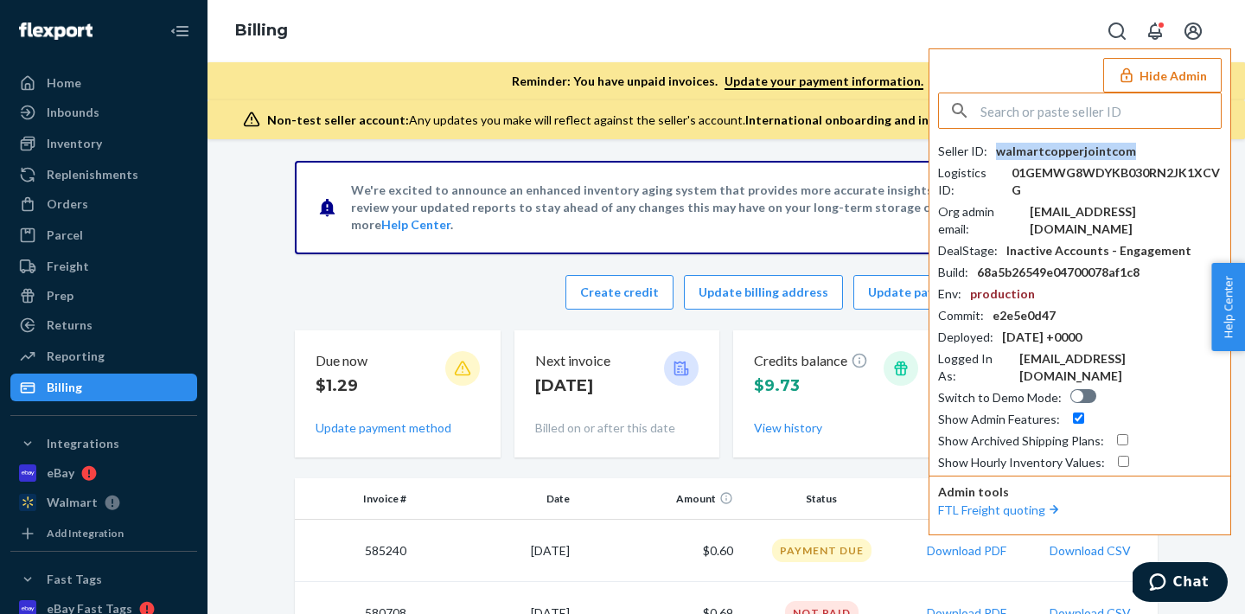
click at [1037, 151] on div "walmartcopperjointcom" at bounding box center [1066, 151] width 140 height 17
